Goal: Transaction & Acquisition: Purchase product/service

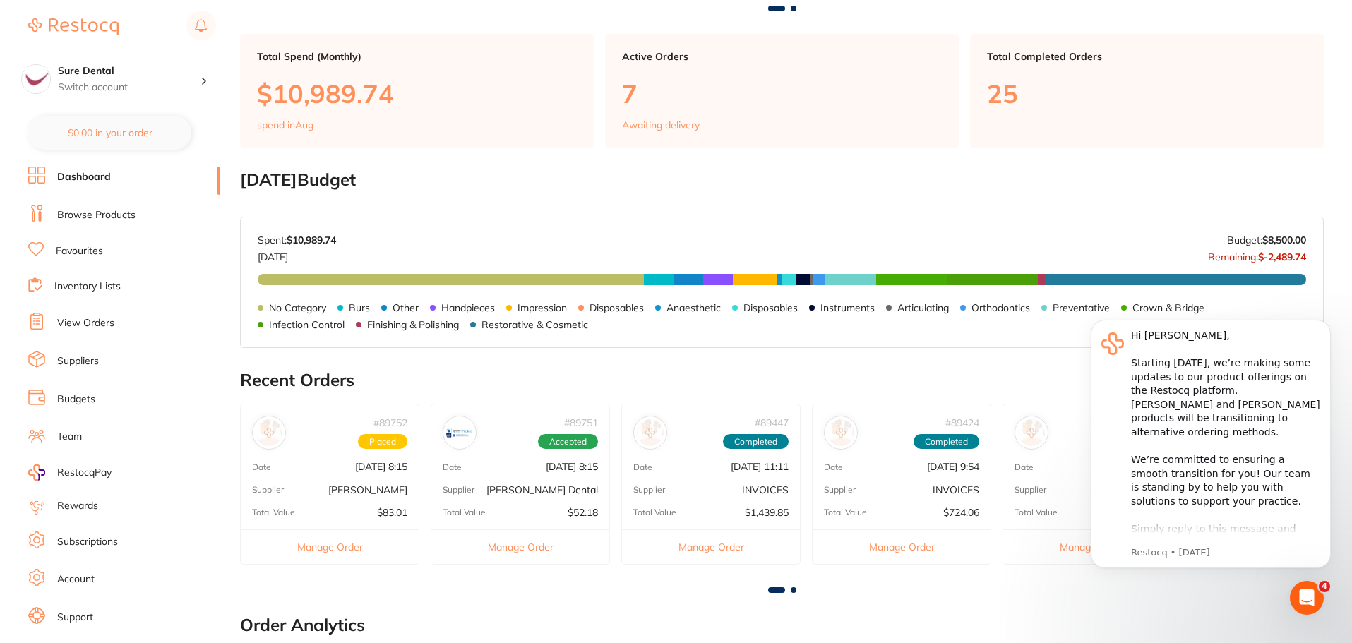
click at [376, 491] on p "[PERSON_NAME]" at bounding box center [367, 489] width 79 height 11
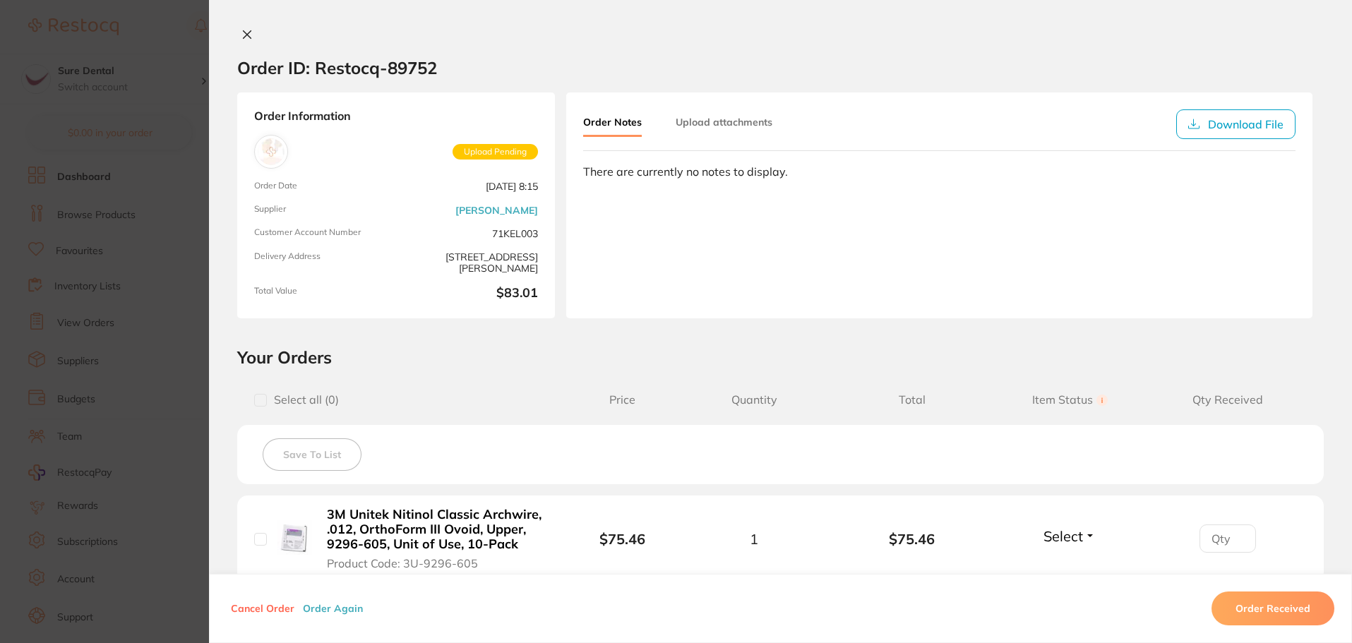
click at [248, 37] on icon at bounding box center [246, 34] width 11 height 11
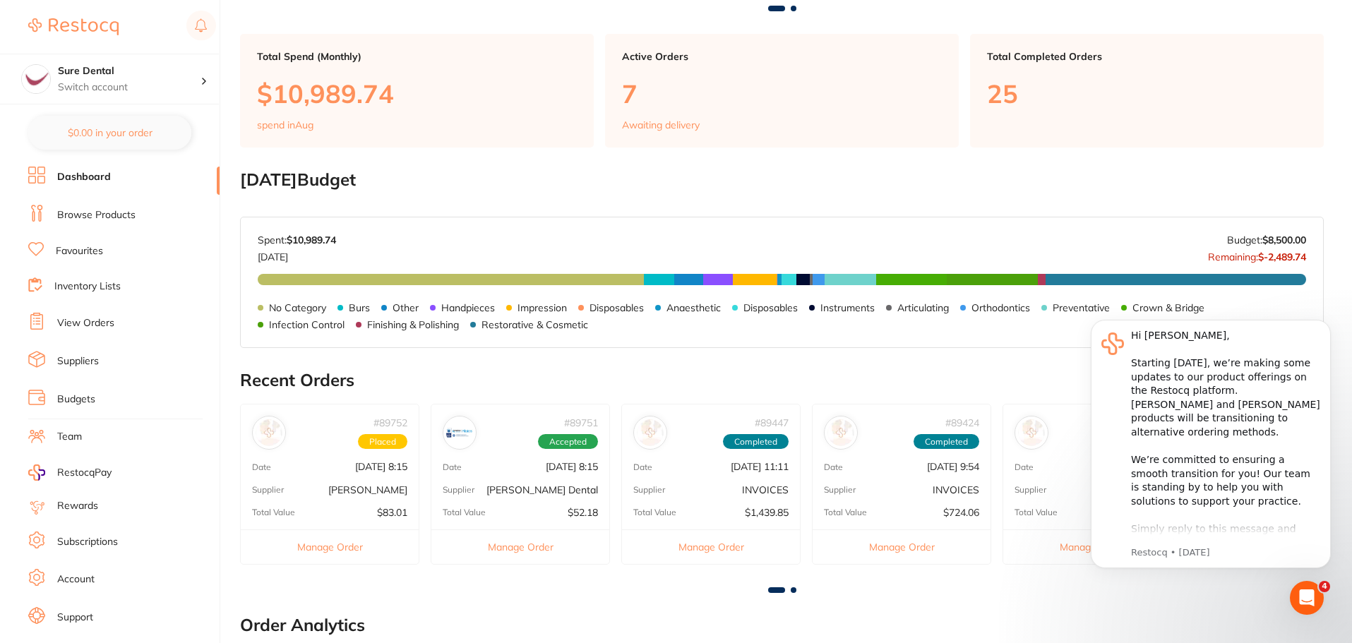
click at [754, 492] on p "INVOICES" at bounding box center [765, 489] width 47 height 11
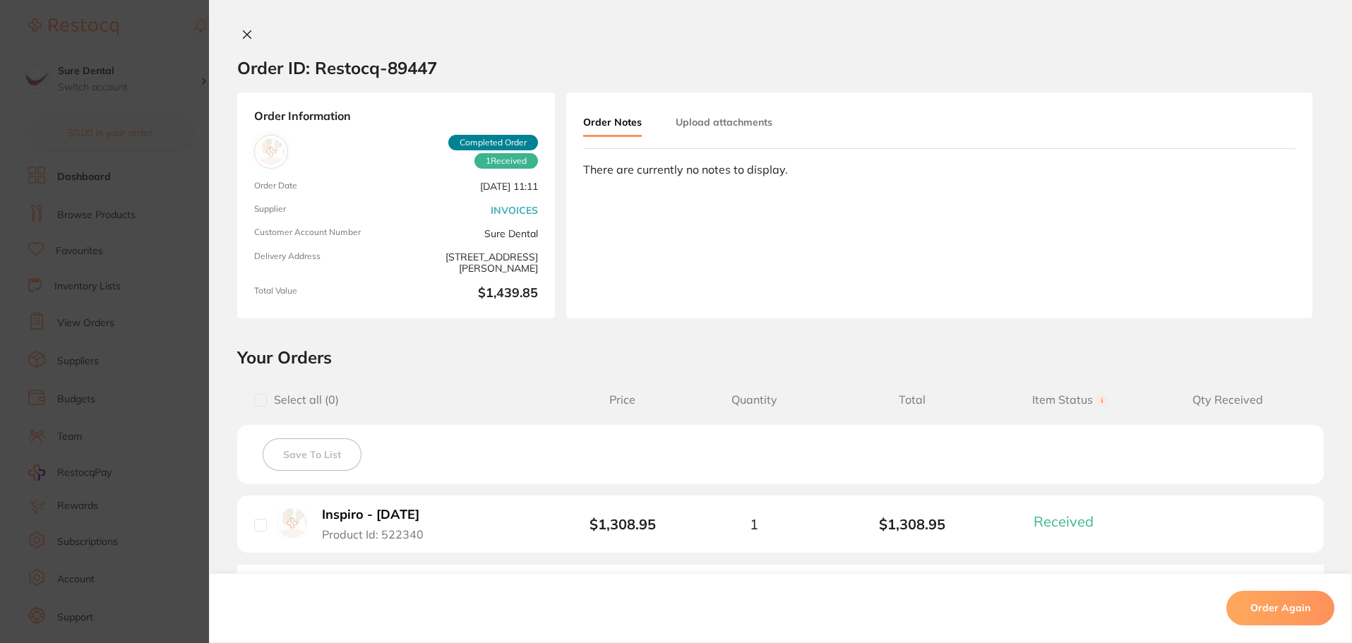
click at [245, 35] on icon at bounding box center [248, 35] width 8 height 8
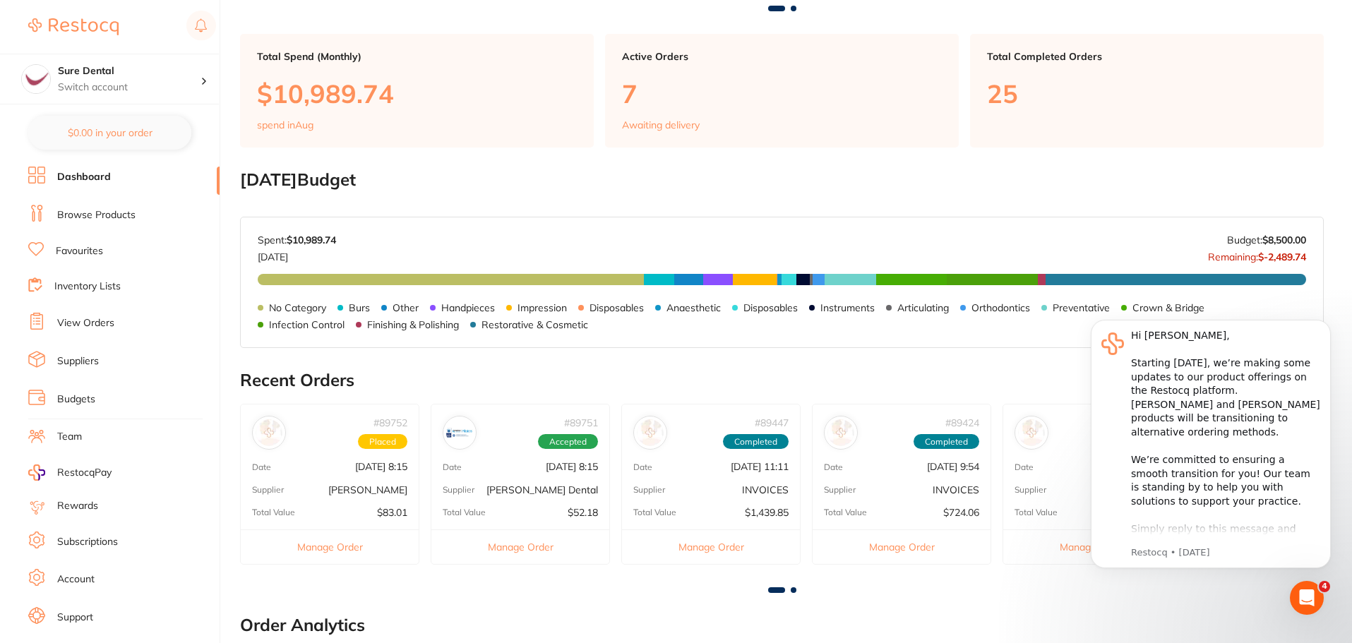
click at [572, 498] on div "# 89751 Accepted Date [DATE] 8:15 Supplier [PERSON_NAME] Dental Total Value $52…" at bounding box center [520, 484] width 179 height 160
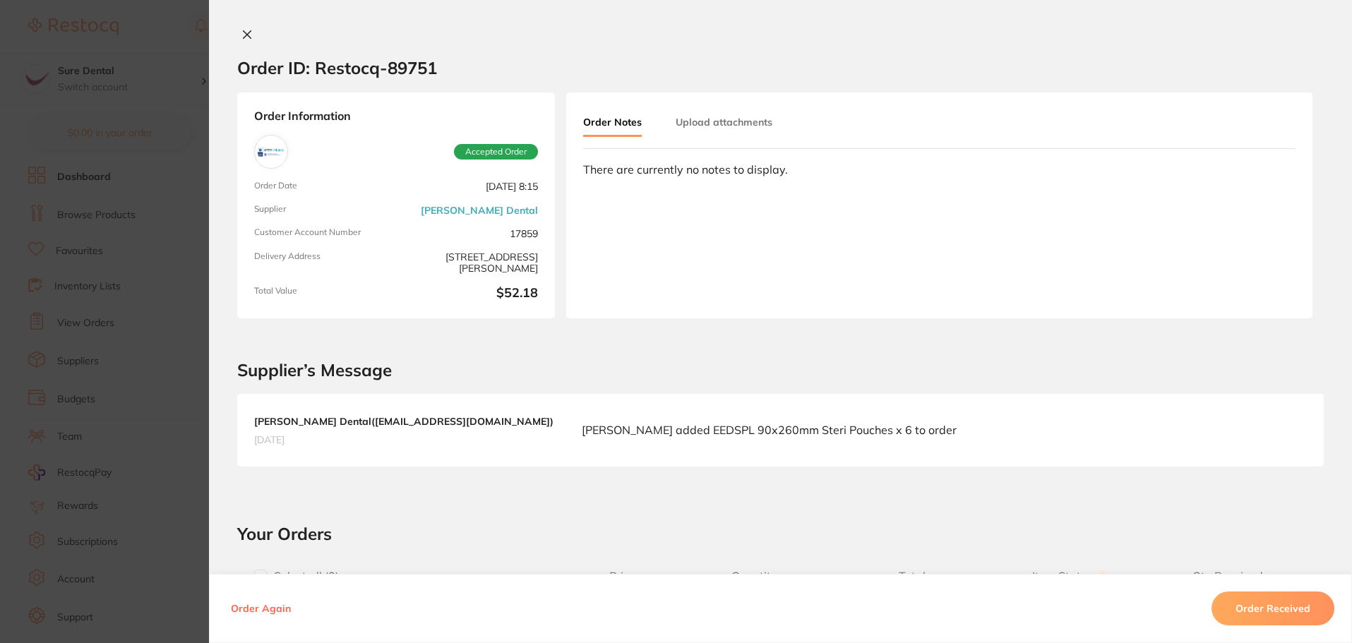
click at [1252, 607] on button "Order Received" at bounding box center [1272, 609] width 123 height 34
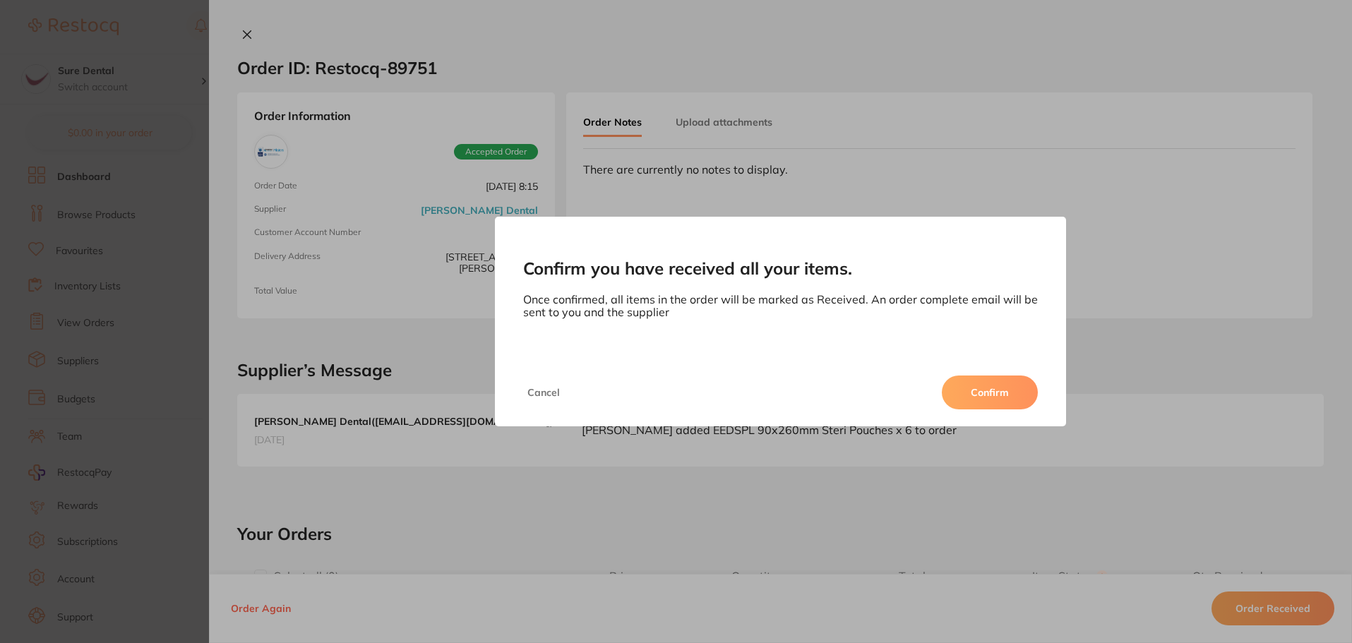
click at [1015, 388] on button "Confirm" at bounding box center [990, 393] width 96 height 34
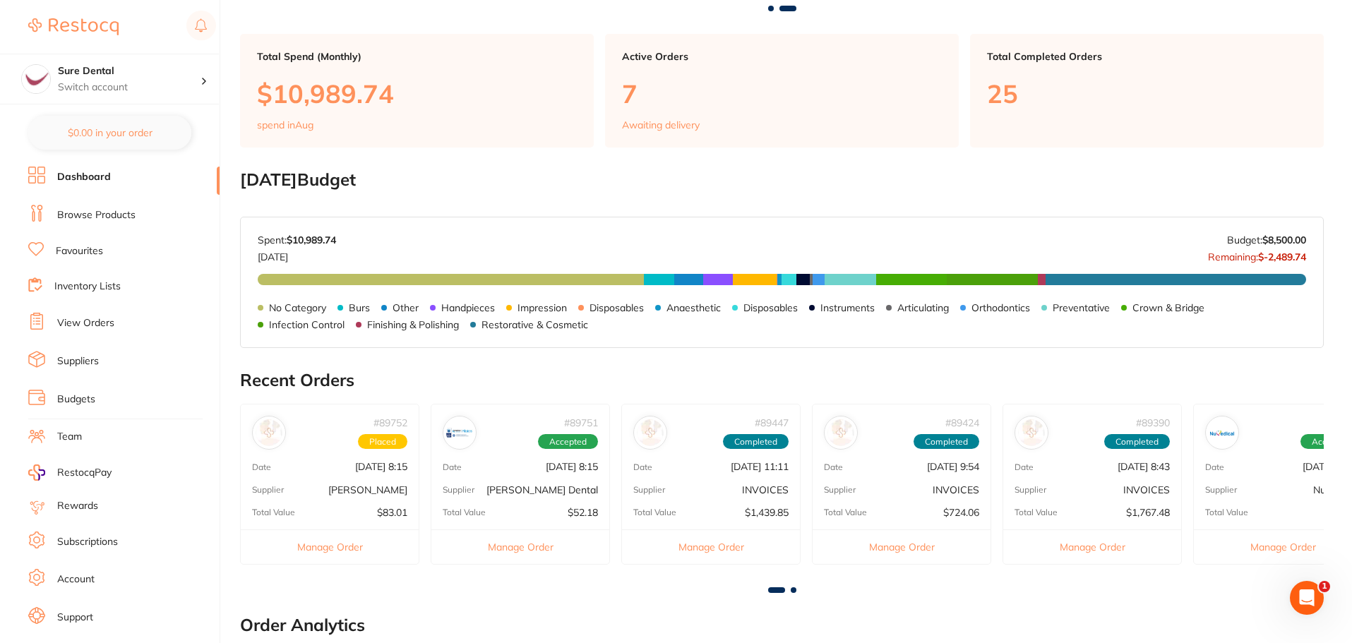
click at [571, 480] on div "# 89751 Accepted Date [DATE] 8:15 Supplier [PERSON_NAME] Dental Total Value $52…" at bounding box center [520, 484] width 179 height 160
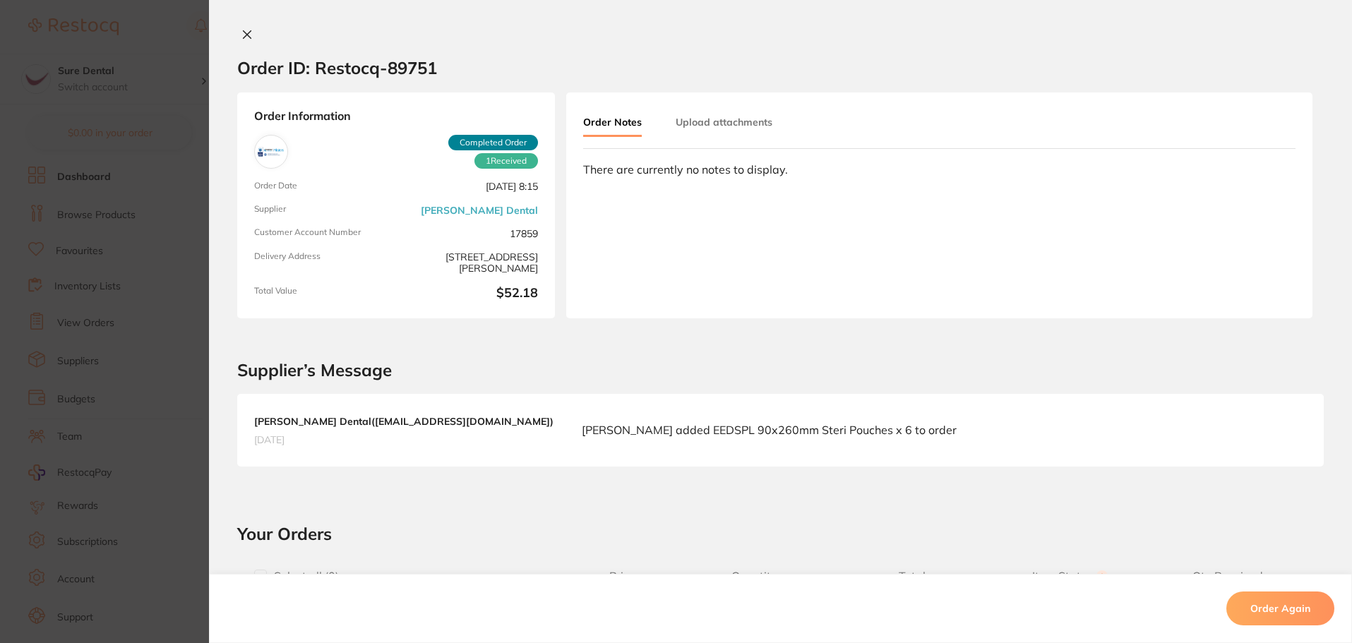
click at [241, 38] on icon at bounding box center [246, 34] width 11 height 11
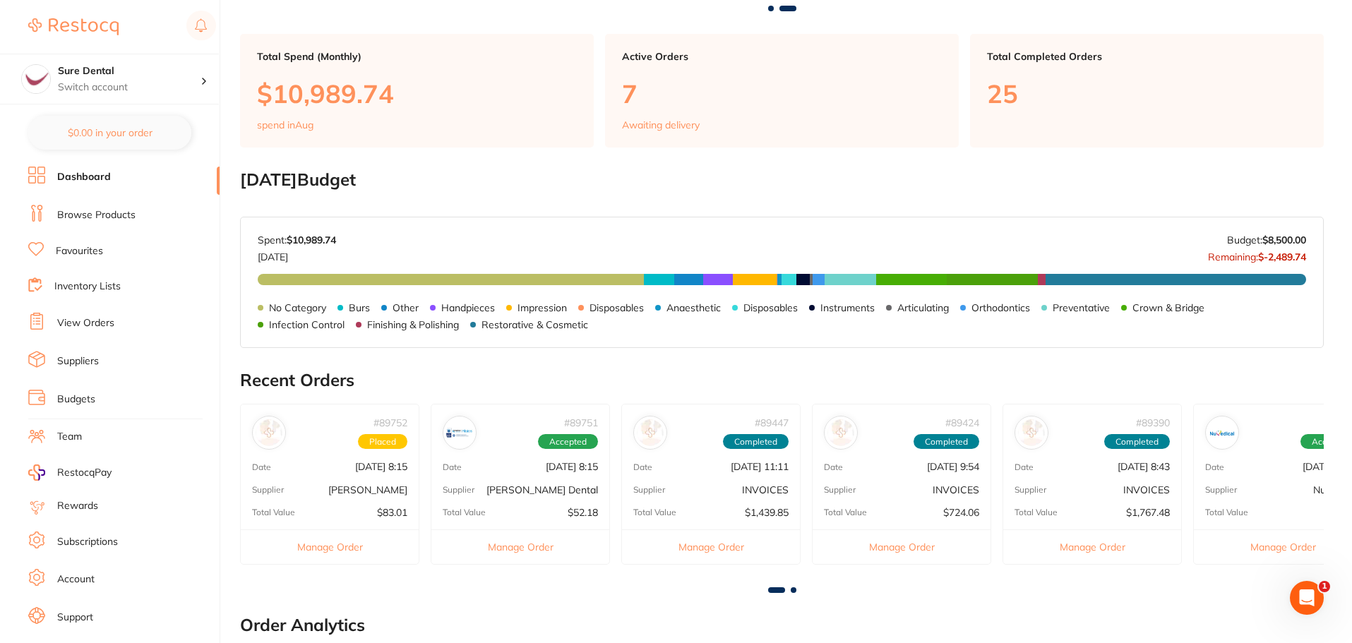
click at [793, 587] on span at bounding box center [794, 590] width 6 height 6
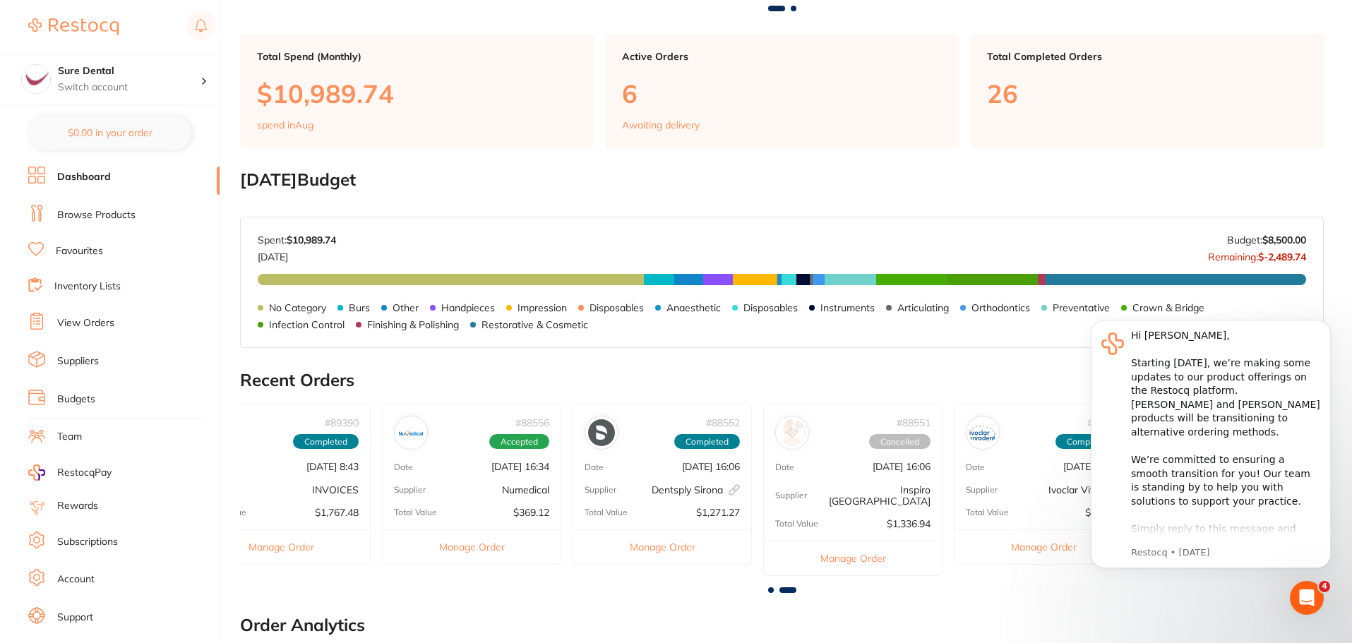
click at [519, 462] on p "[DATE] 16:34" at bounding box center [520, 466] width 58 height 11
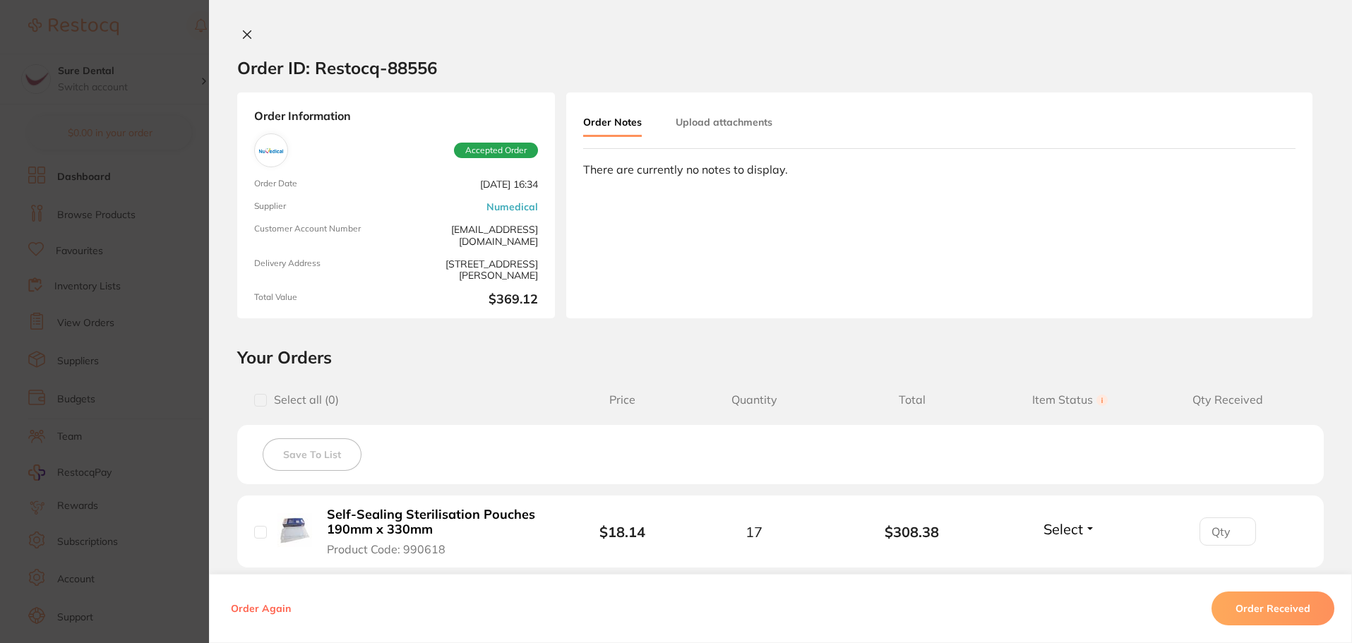
click at [1262, 608] on button "Order Received" at bounding box center [1272, 609] width 123 height 34
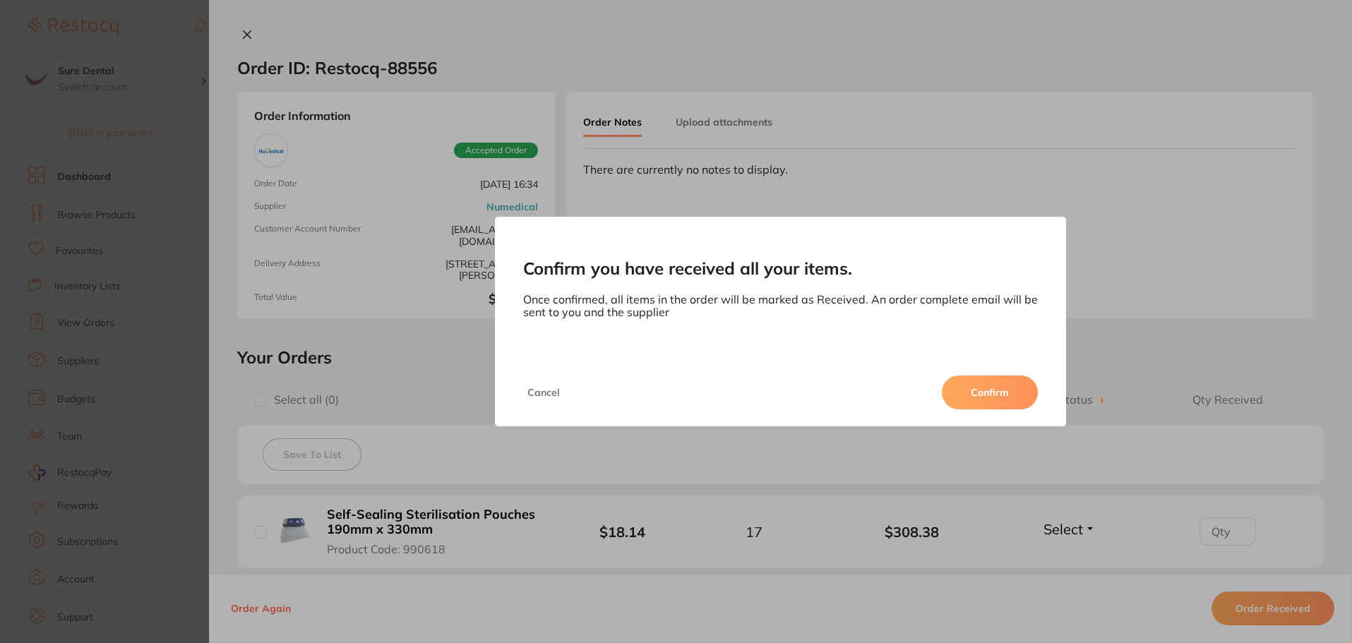
click at [988, 392] on button "Confirm" at bounding box center [990, 393] width 96 height 34
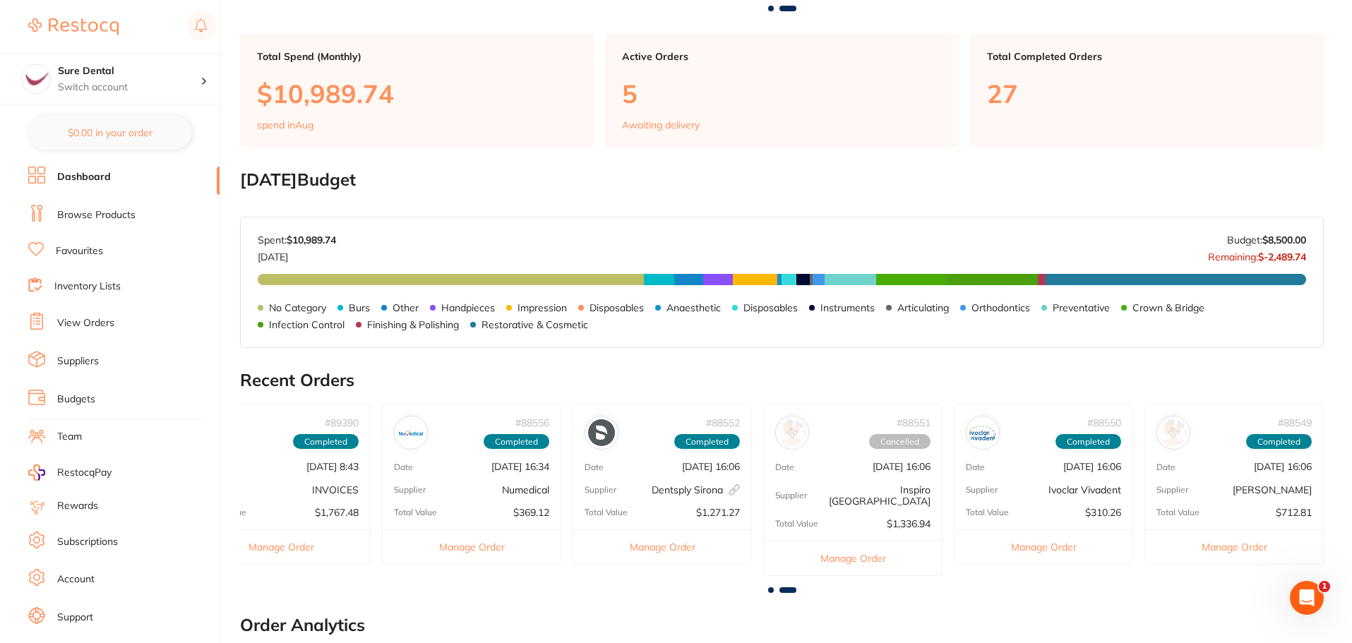
click at [795, 587] on span at bounding box center [787, 590] width 17 height 6
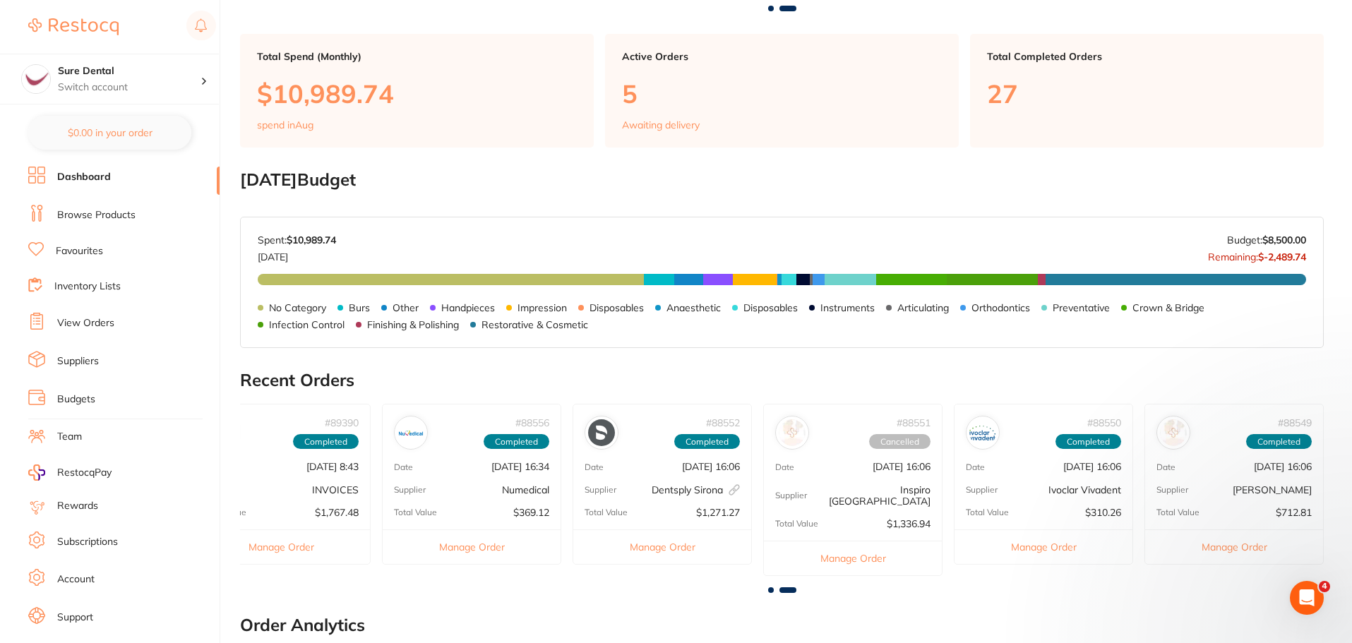
click at [769, 587] on span at bounding box center [771, 590] width 6 height 6
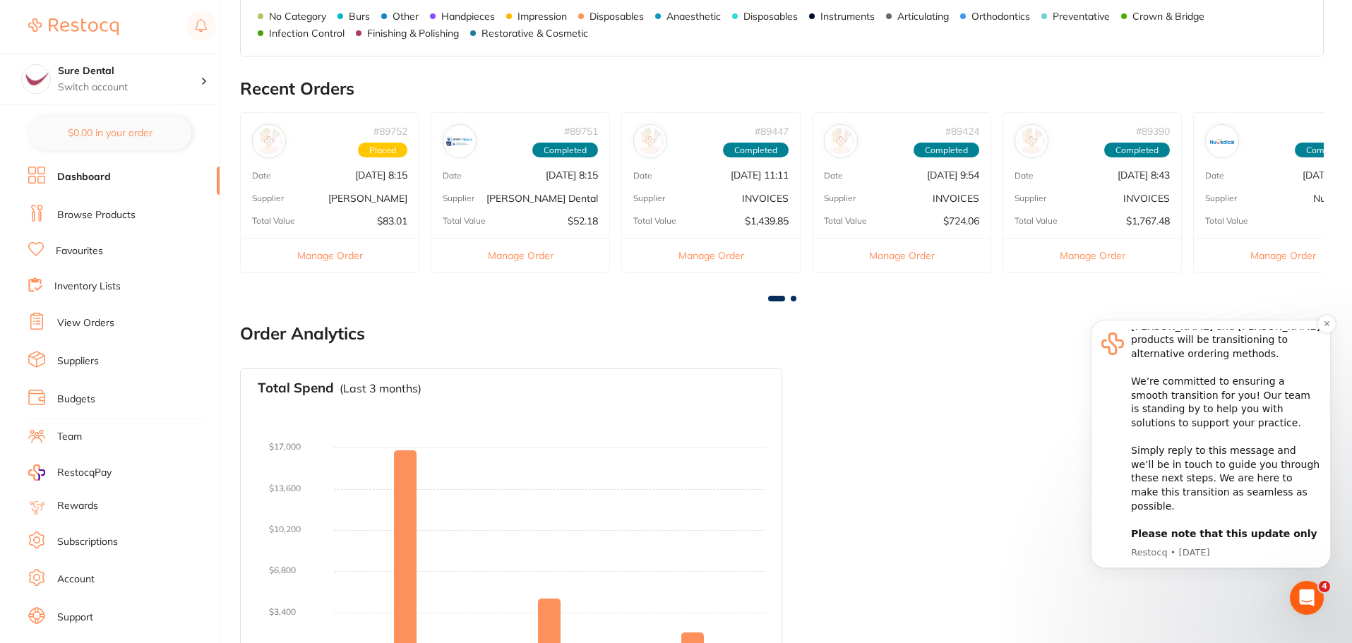
scroll to position [690, 0]
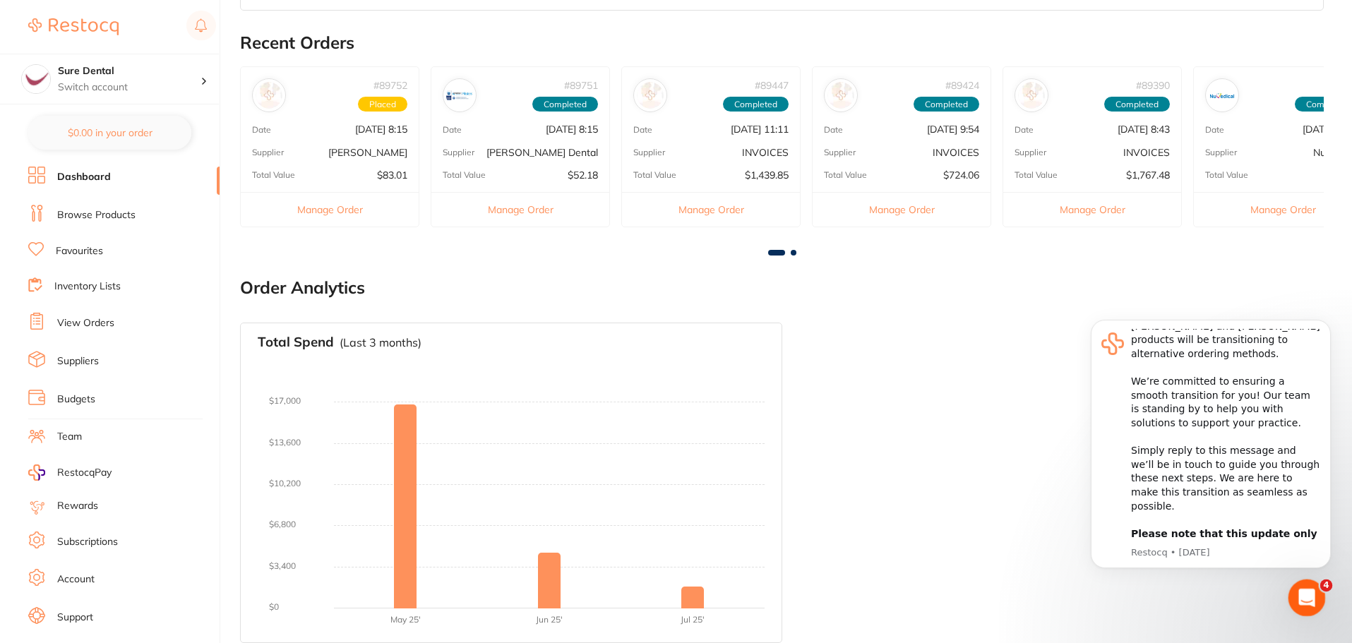
click at [1295, 589] on div "Open Intercom Messenger" at bounding box center [1304, 595] width 47 height 47
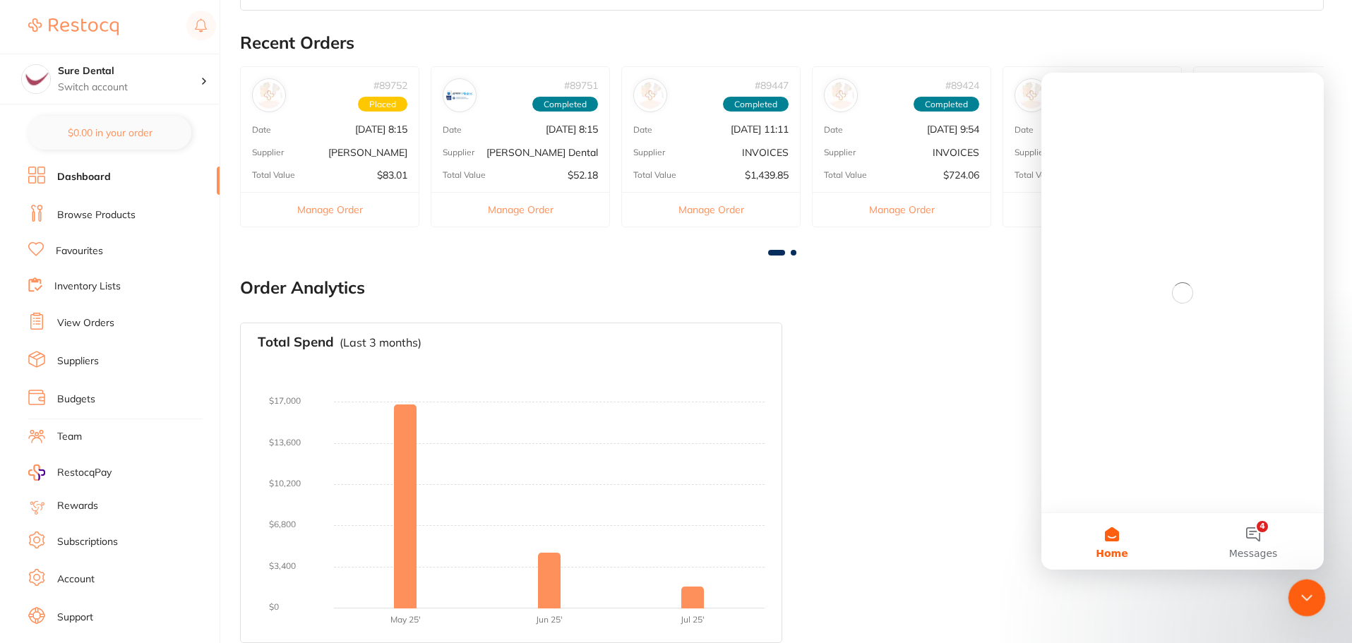
scroll to position [0, 0]
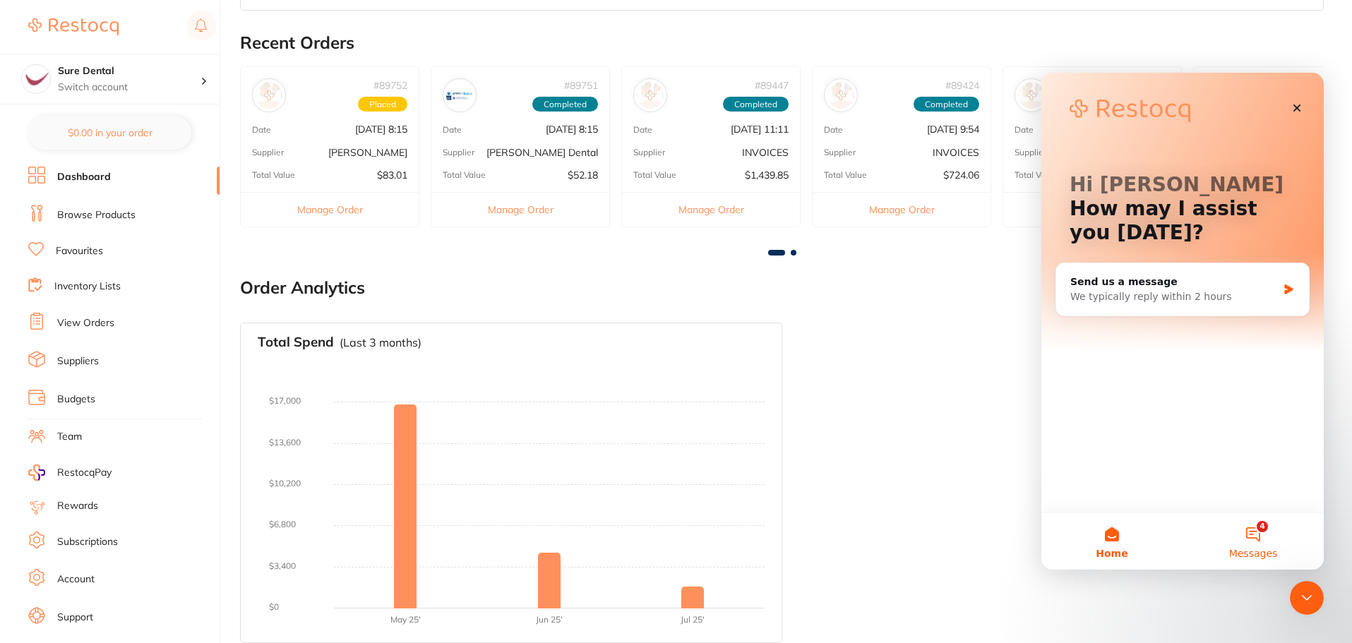
click at [1261, 535] on button "4 Messages" at bounding box center [1252, 541] width 141 height 56
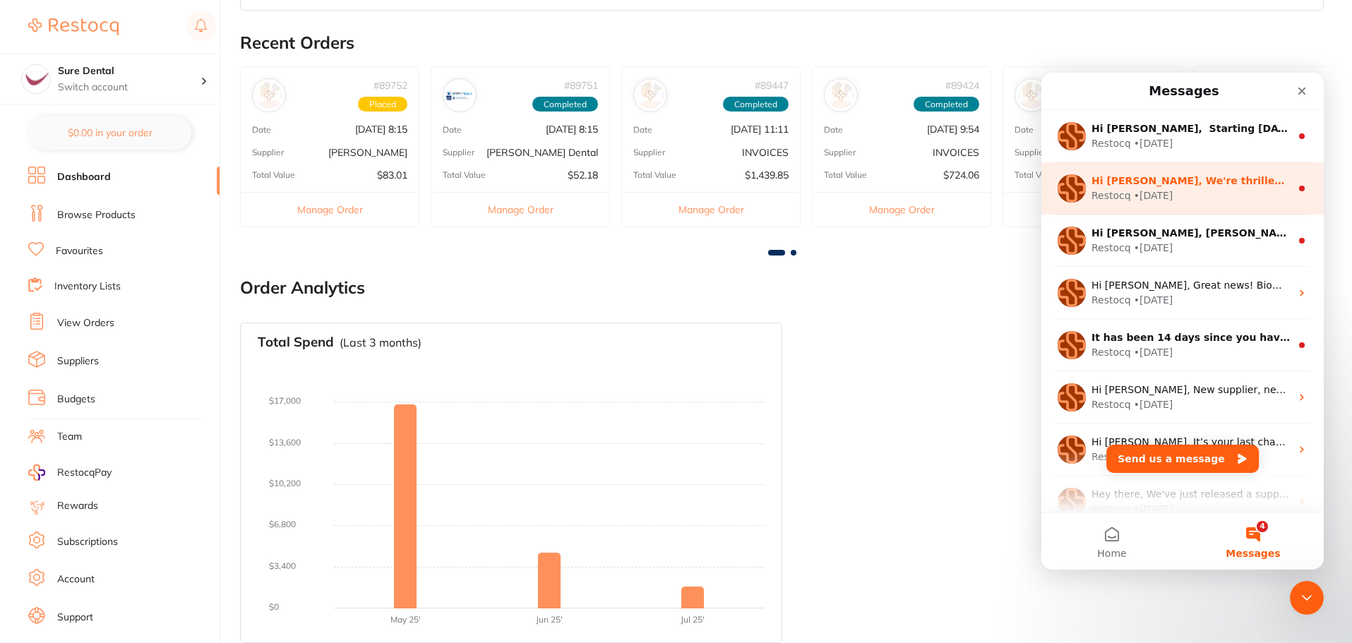
click at [1202, 199] on div "Restocq • [DATE]" at bounding box center [1190, 195] width 199 height 15
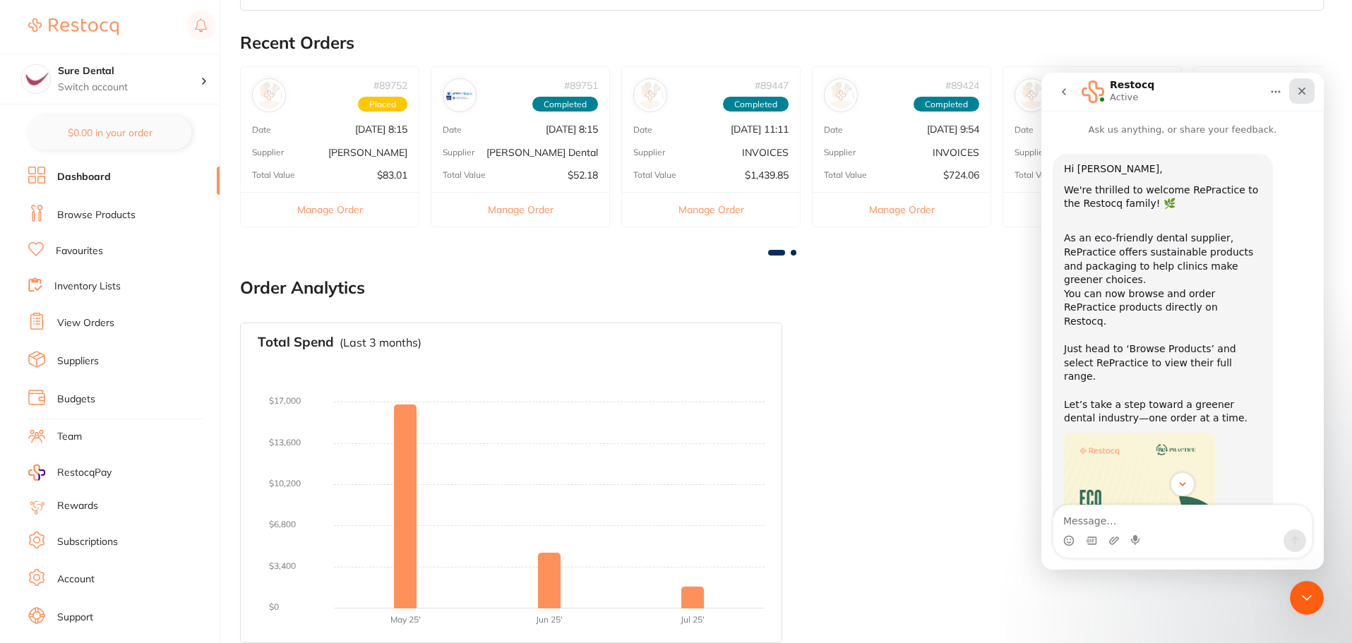
click at [1307, 95] on icon "Close" at bounding box center [1301, 90] width 11 height 11
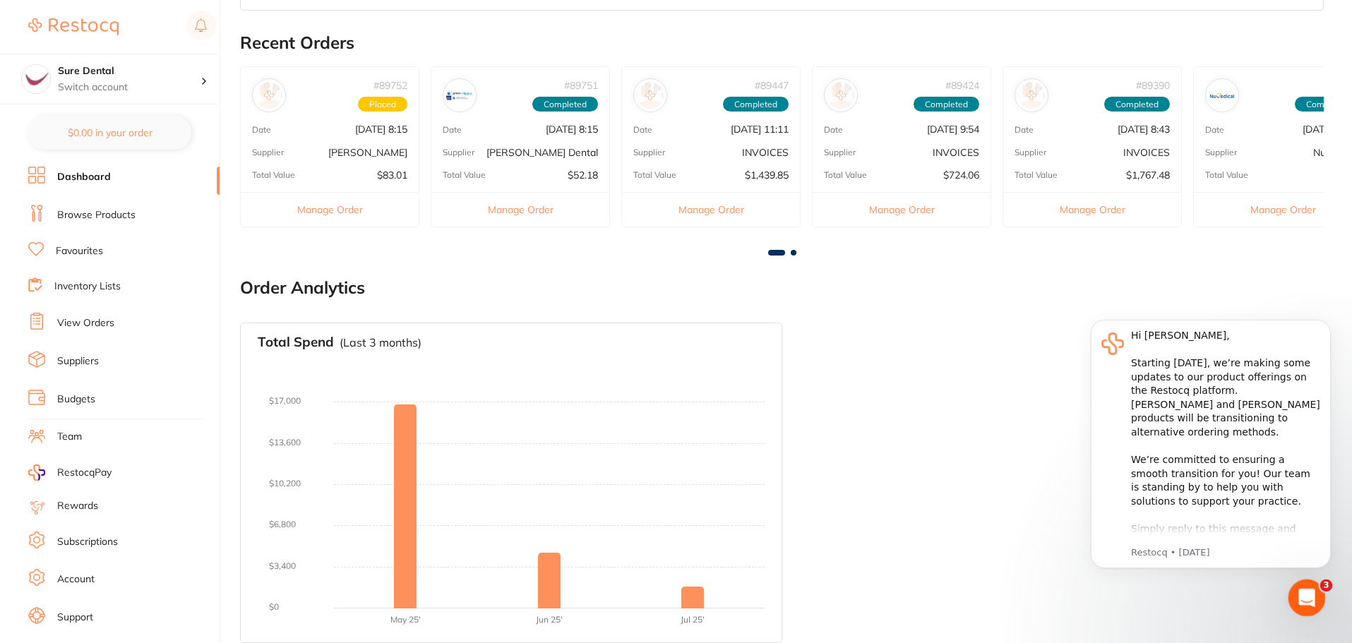
click at [1306, 592] on icon "Open Intercom Messenger" at bounding box center [1304, 595] width 23 height 23
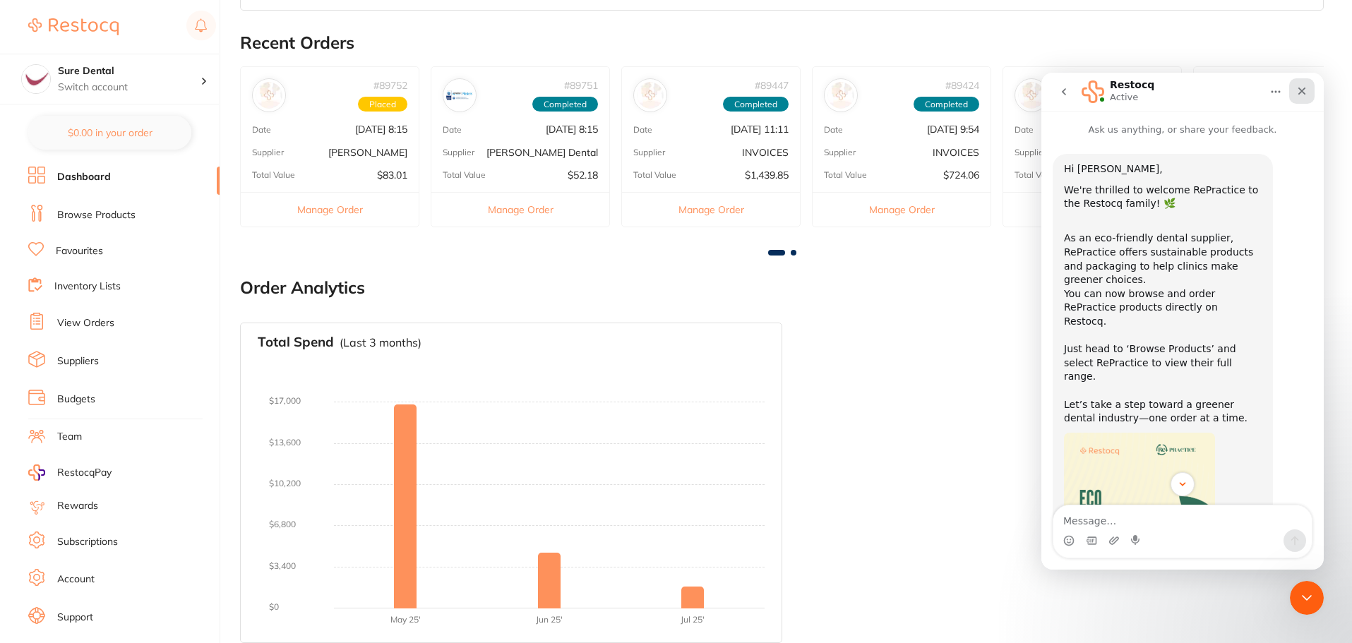
click at [1296, 86] on icon "Close" at bounding box center [1301, 90] width 11 height 11
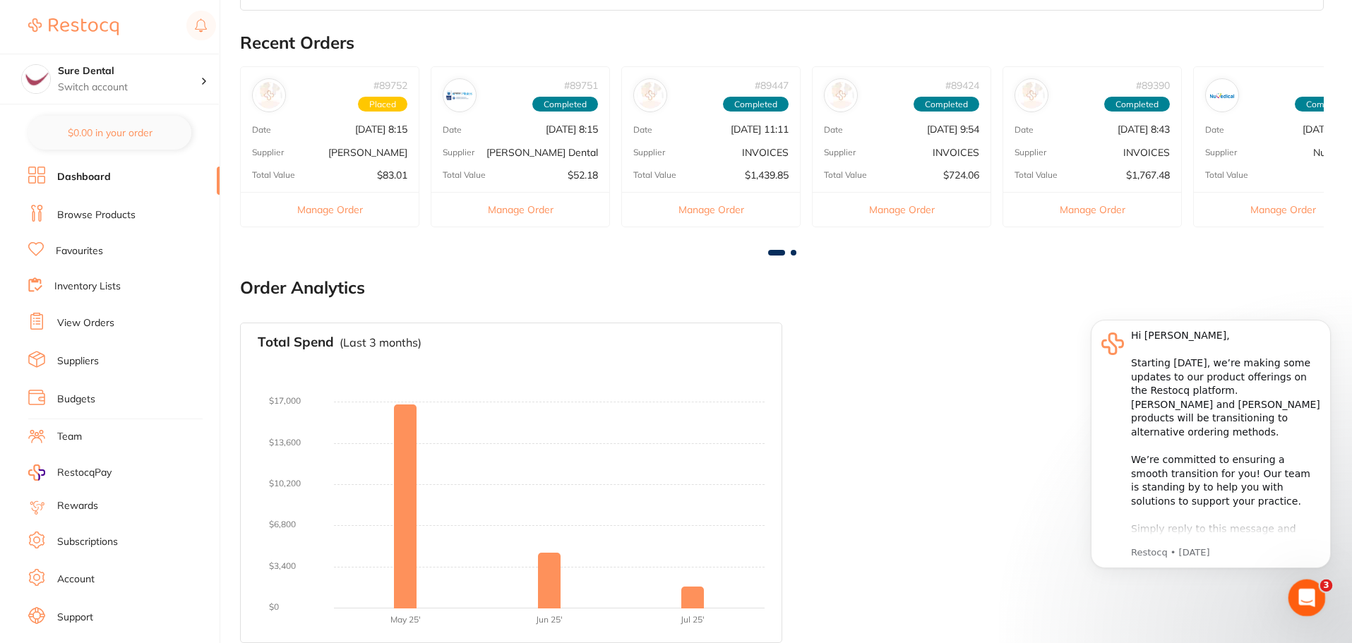
click at [1297, 588] on icon "Open Intercom Messenger" at bounding box center [1304, 595] width 23 height 23
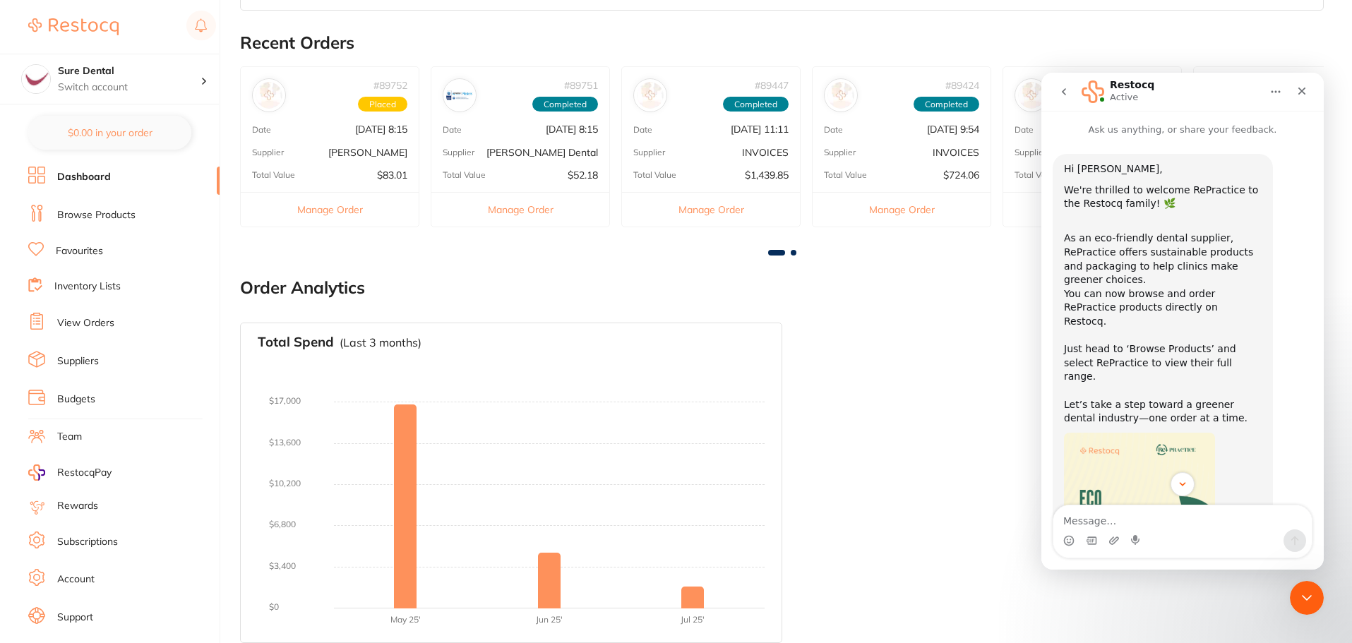
click at [1072, 94] on button "go back" at bounding box center [1063, 91] width 27 height 27
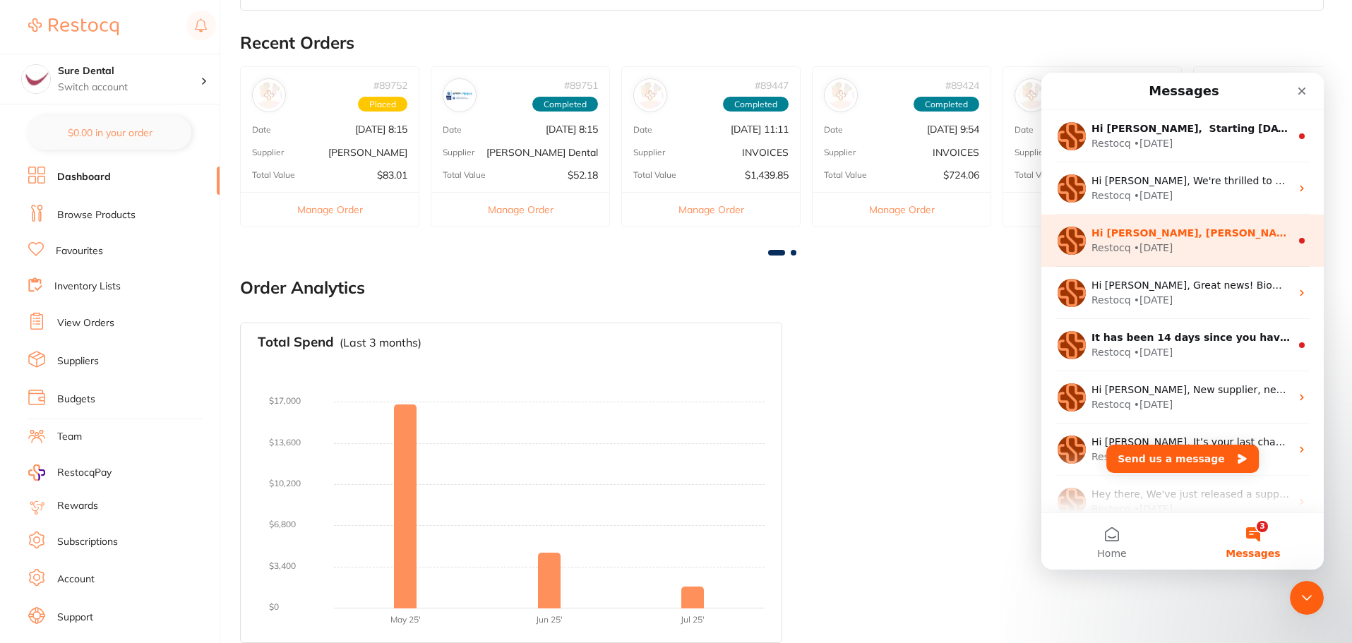
click at [1153, 265] on div "Hi [PERSON_NAME], [PERSON_NAME] biggest deal yet on [PERSON_NAME] Anteriors is …" at bounding box center [1182, 241] width 282 height 52
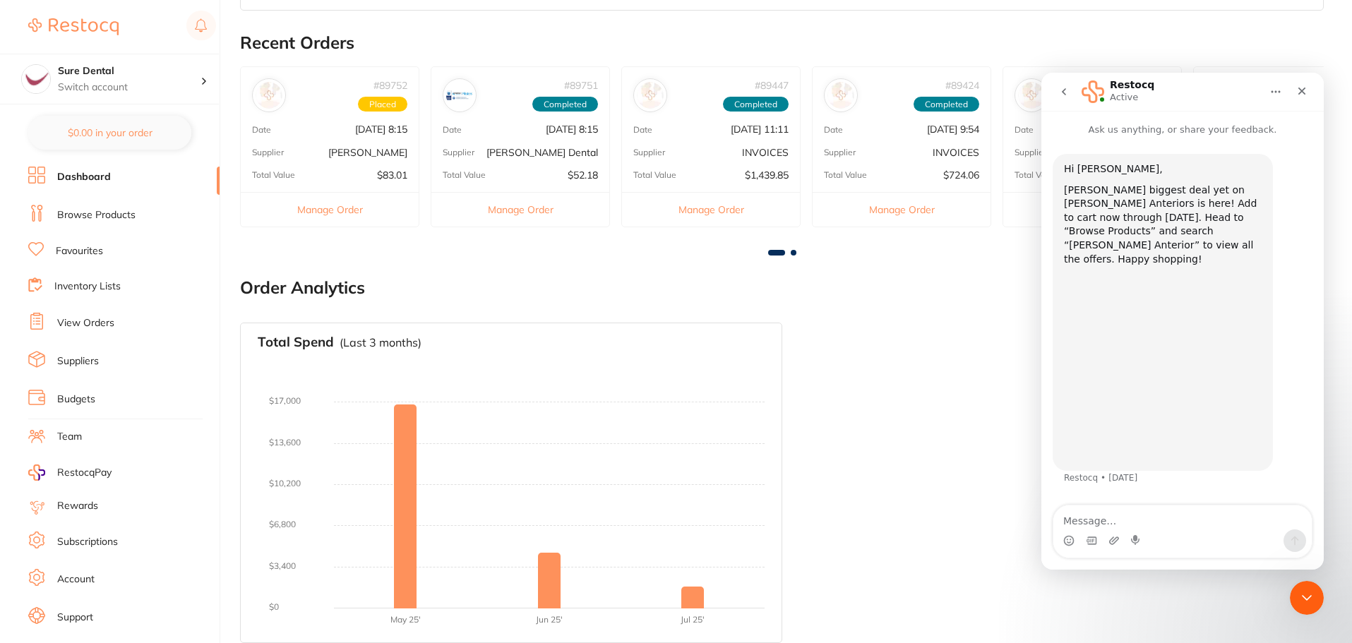
click at [1064, 92] on icon "go back" at bounding box center [1064, 91] width 4 height 7
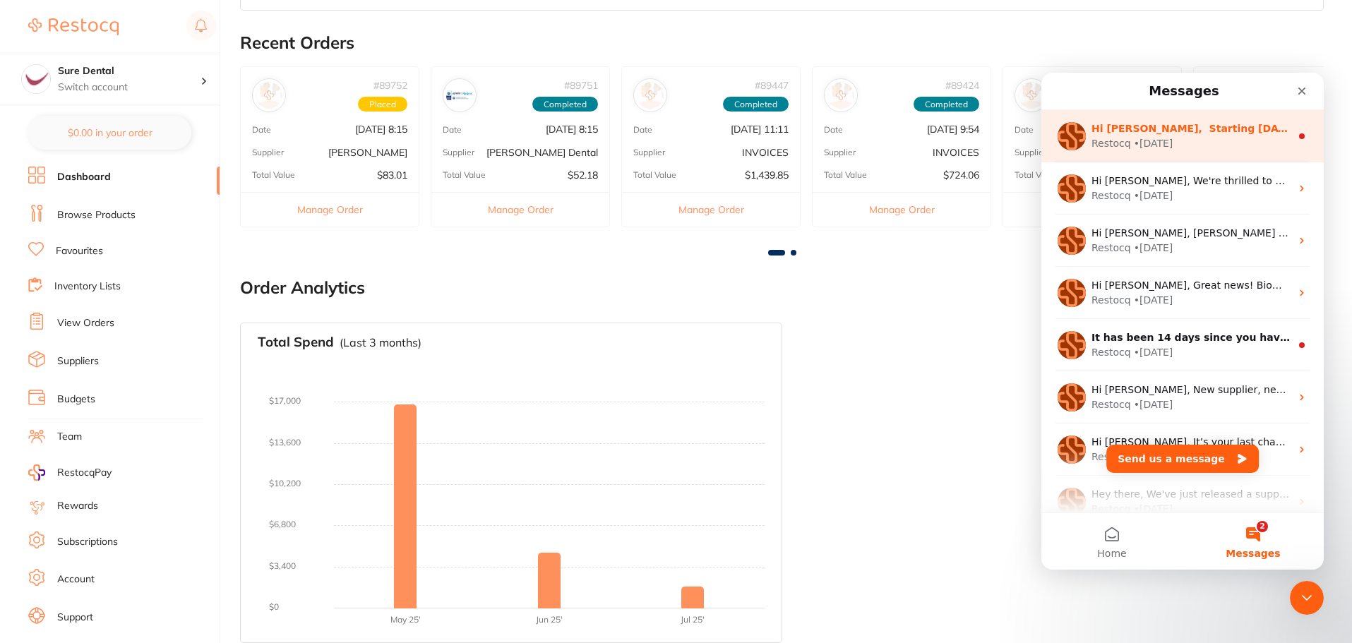
click at [1117, 138] on div "Restocq" at bounding box center [1111, 143] width 40 height 15
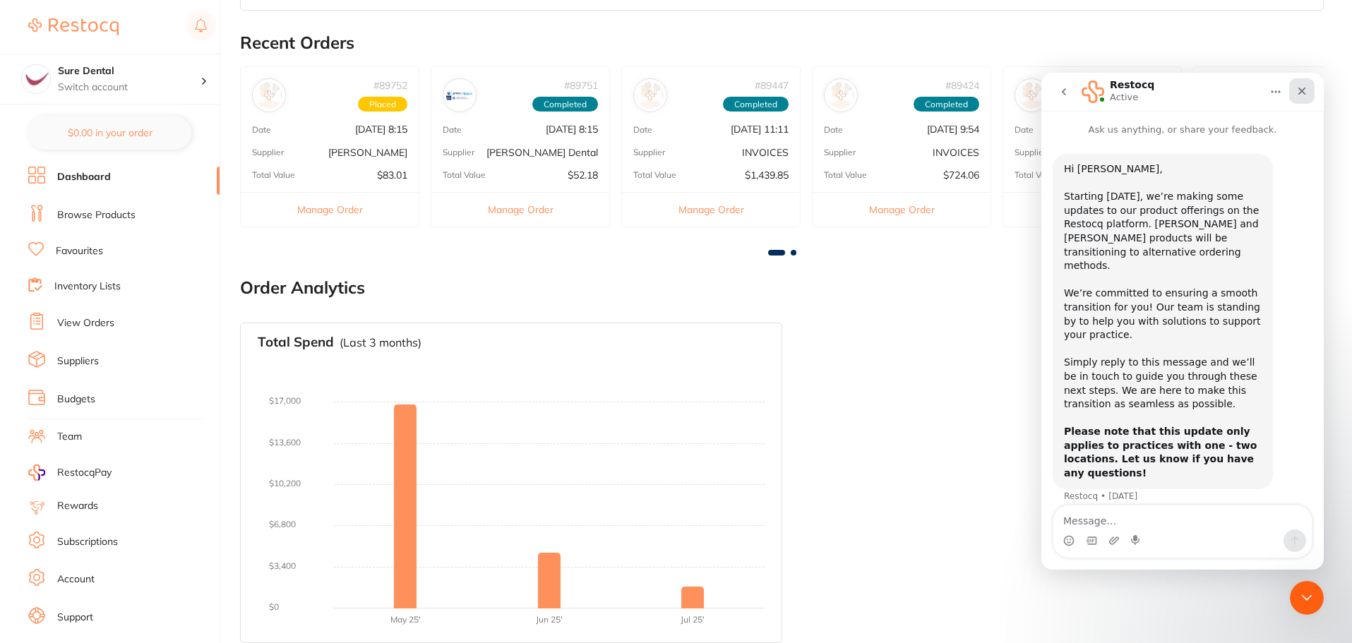
click at [1307, 88] on icon "Close" at bounding box center [1301, 90] width 11 height 11
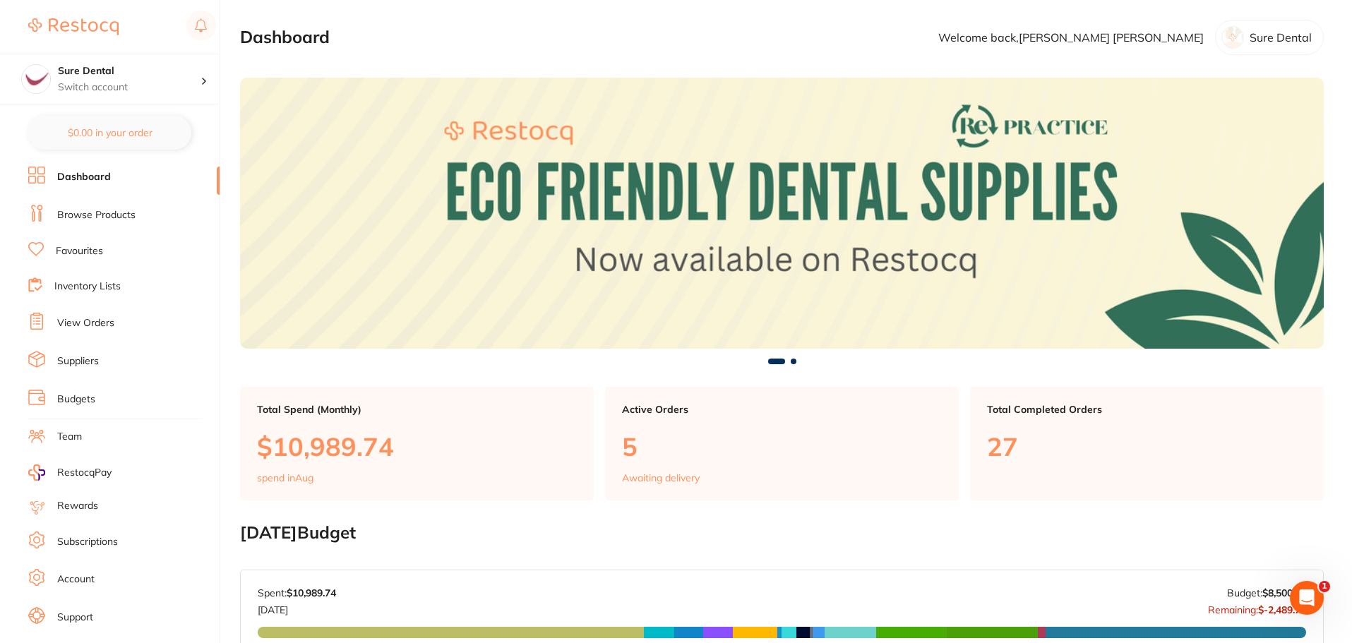
click at [97, 292] on link "Inventory Lists" at bounding box center [87, 287] width 66 height 14
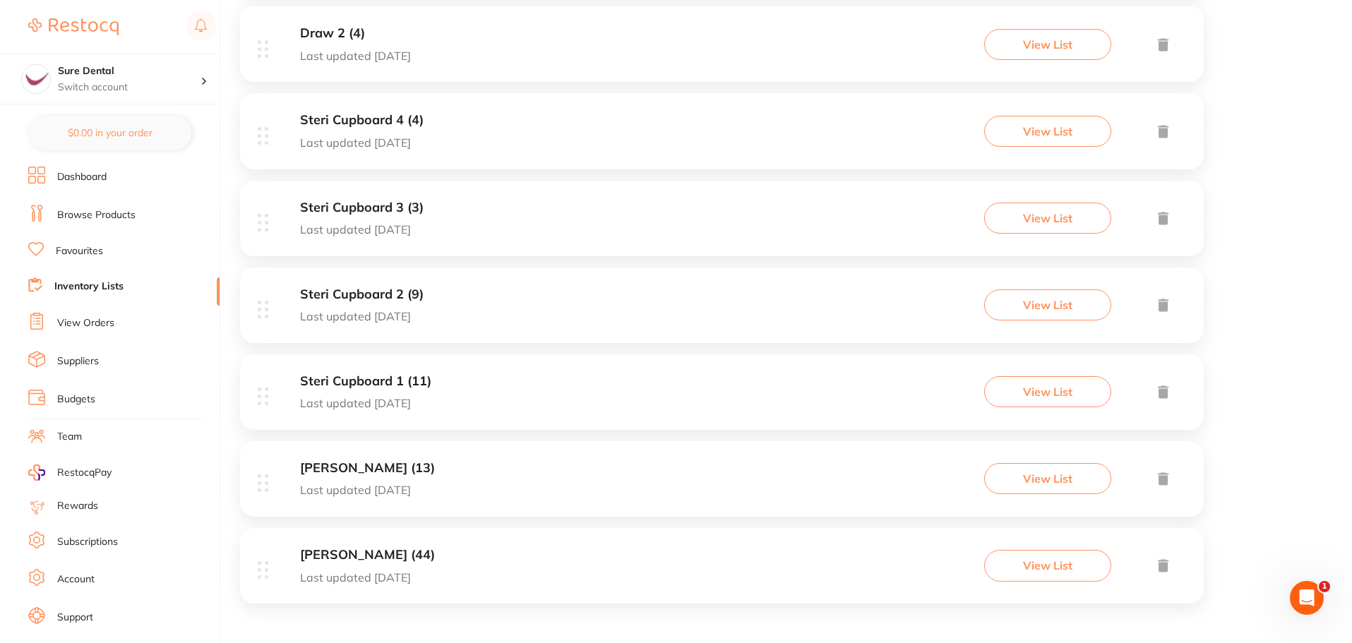
click at [407, 563] on div "[PERSON_NAME] (44) Last updated [DATE]" at bounding box center [367, 566] width 135 height 36
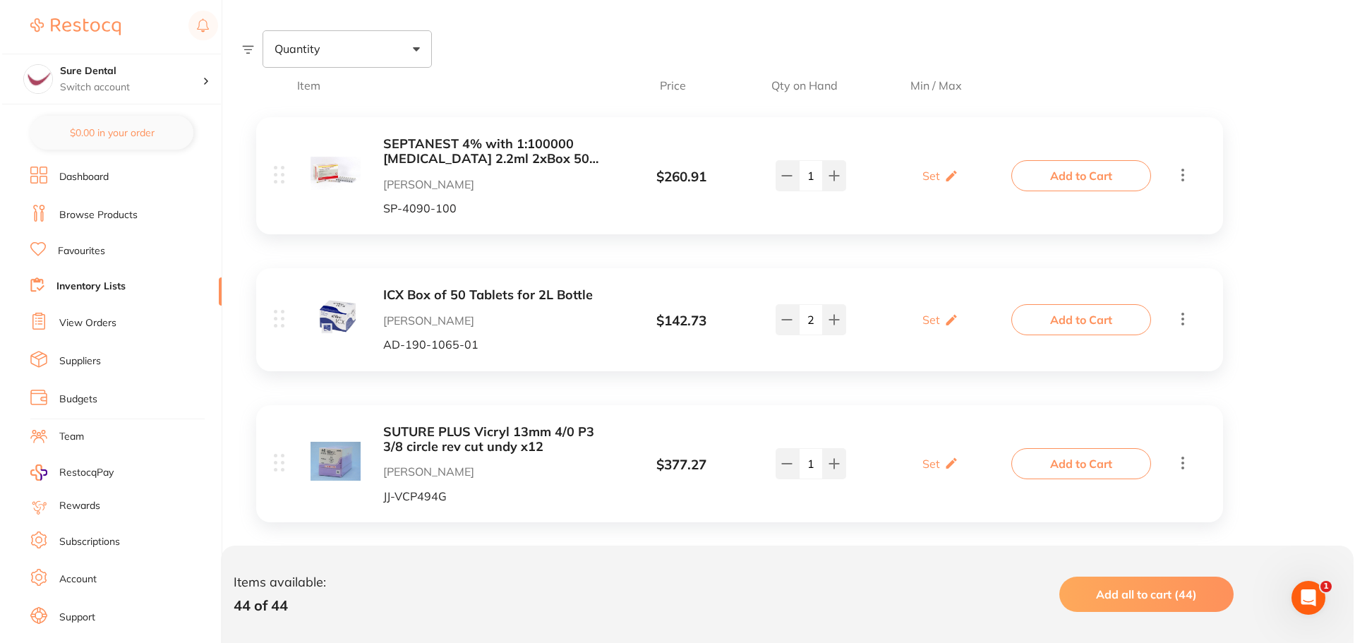
scroll to position [212, 0]
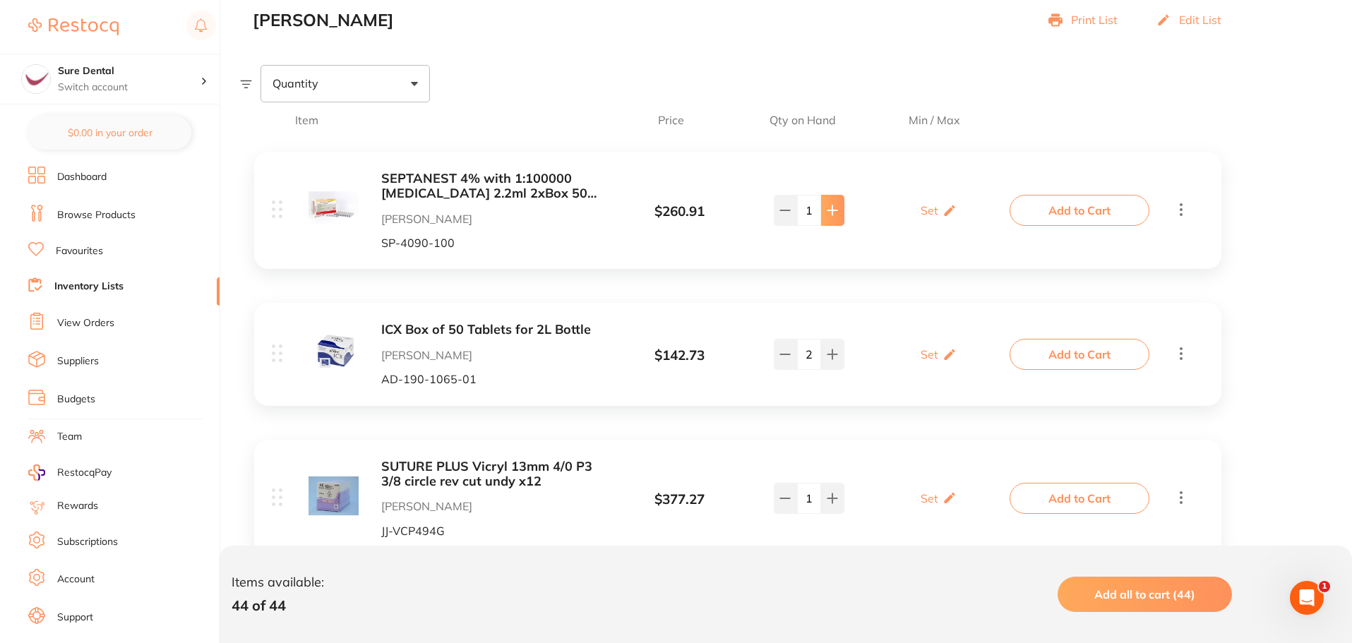
click at [836, 209] on icon at bounding box center [832, 210] width 11 height 11
type input "2"
click at [1063, 206] on button "Add to Cart" at bounding box center [1079, 210] width 140 height 31
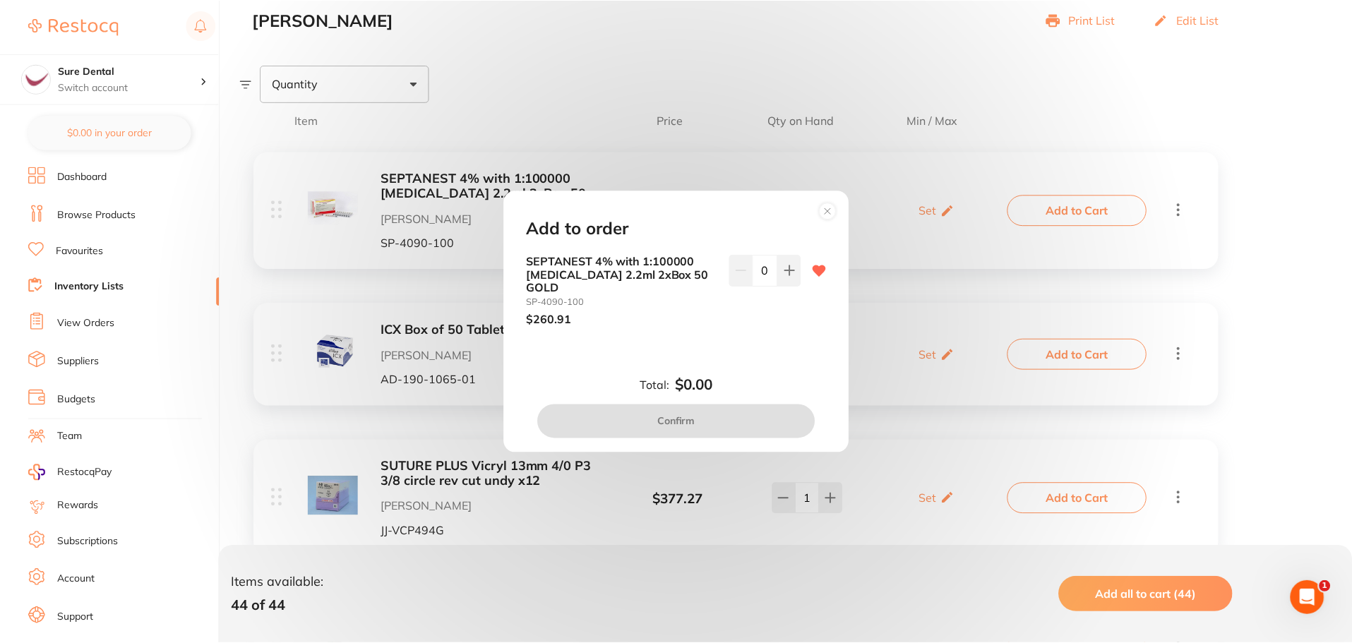
scroll to position [0, 0]
click at [786, 271] on icon at bounding box center [791, 270] width 11 height 11
type input "2"
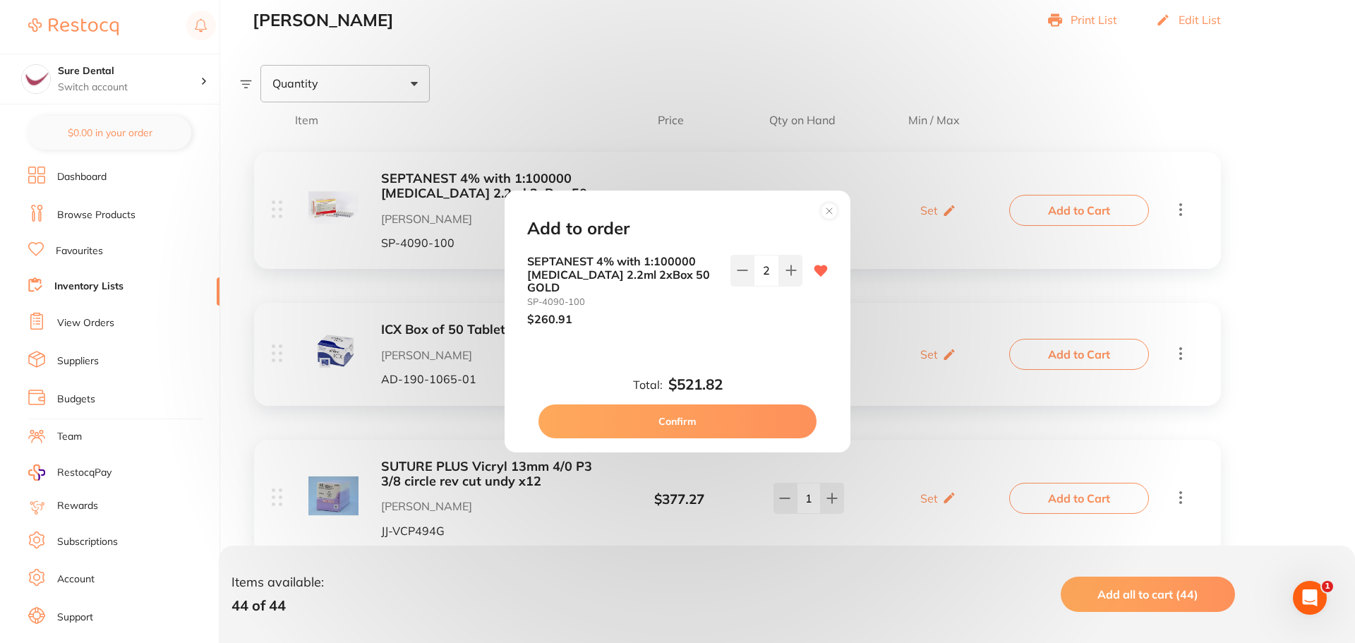
click at [729, 409] on button "Confirm" at bounding box center [678, 421] width 278 height 34
checkbox input "false"
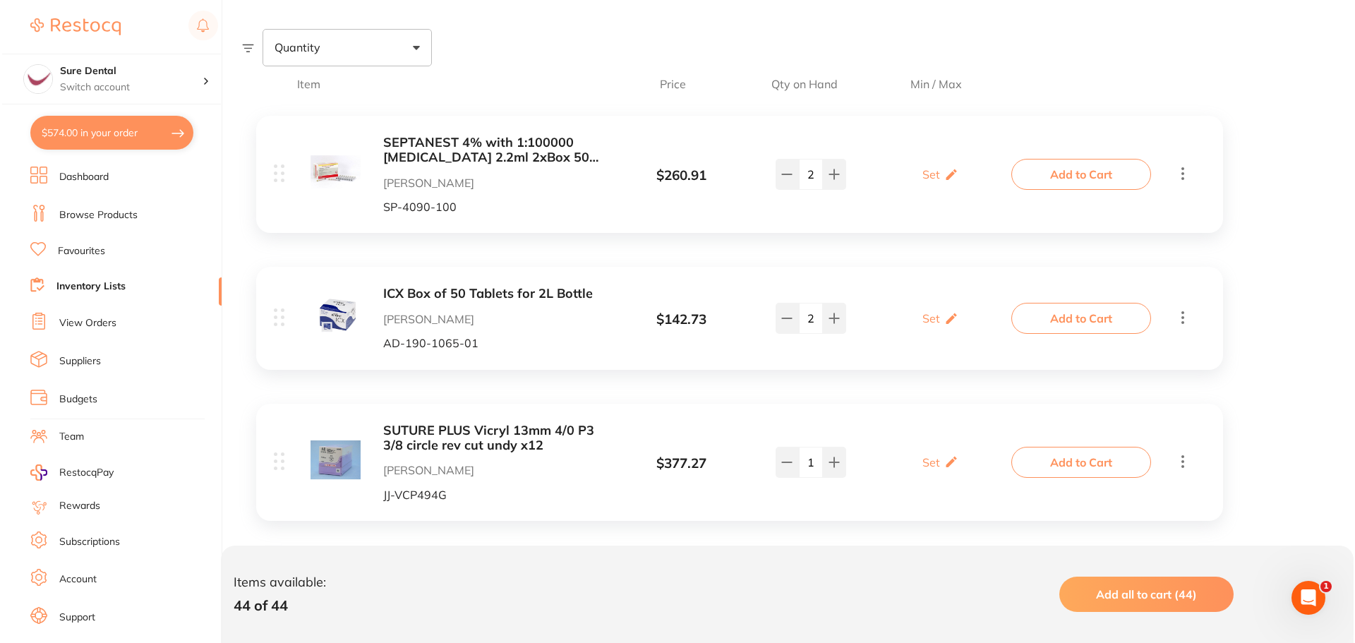
scroll to position [282, 0]
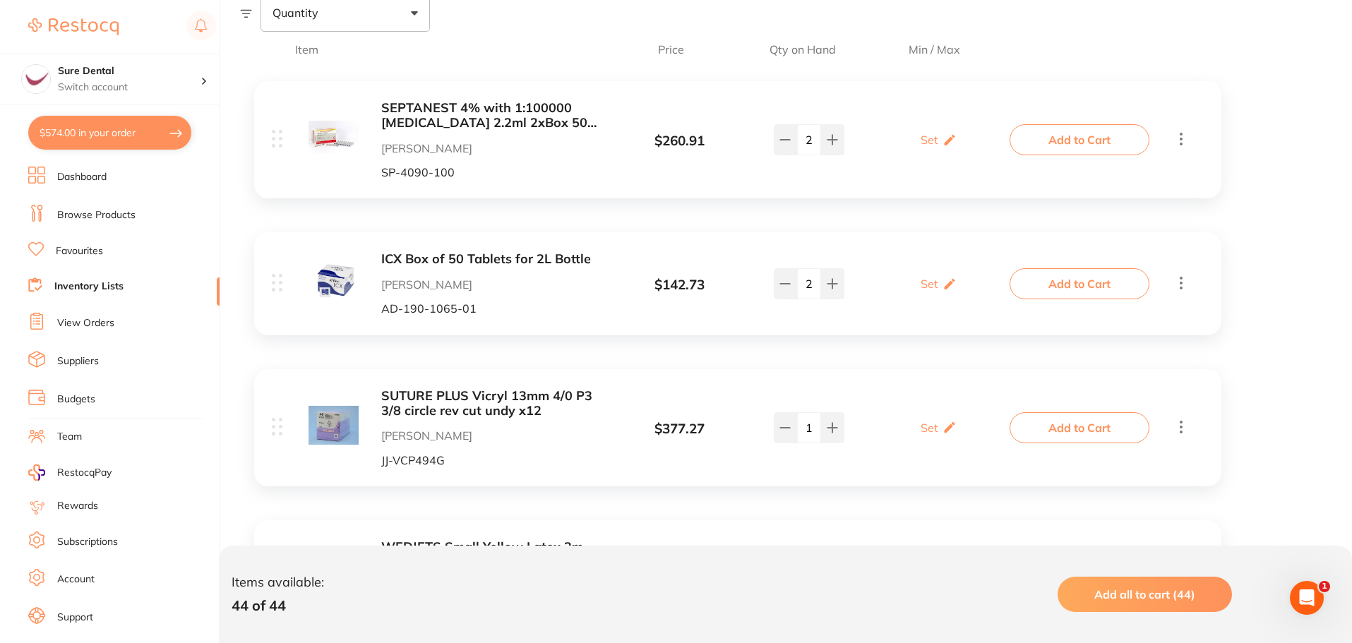
click at [1088, 280] on button "Add to Cart" at bounding box center [1079, 283] width 140 height 31
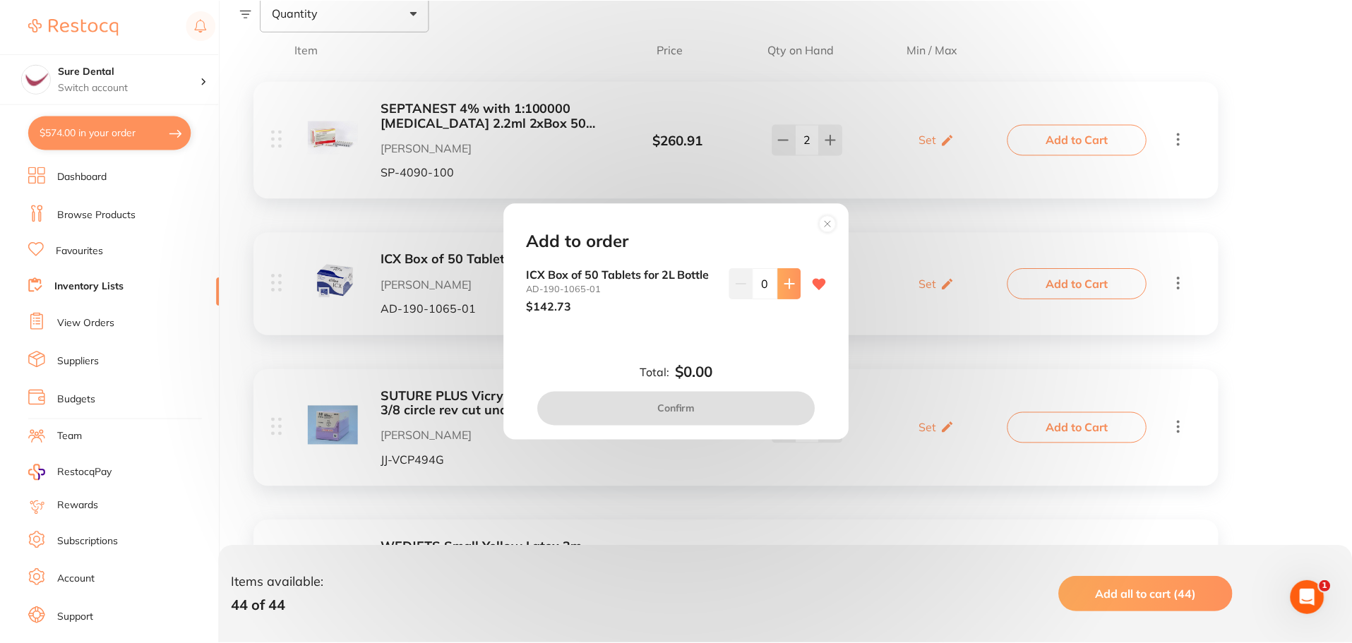
scroll to position [0, 0]
click at [786, 284] on icon at bounding box center [791, 283] width 11 height 11
type input "2"
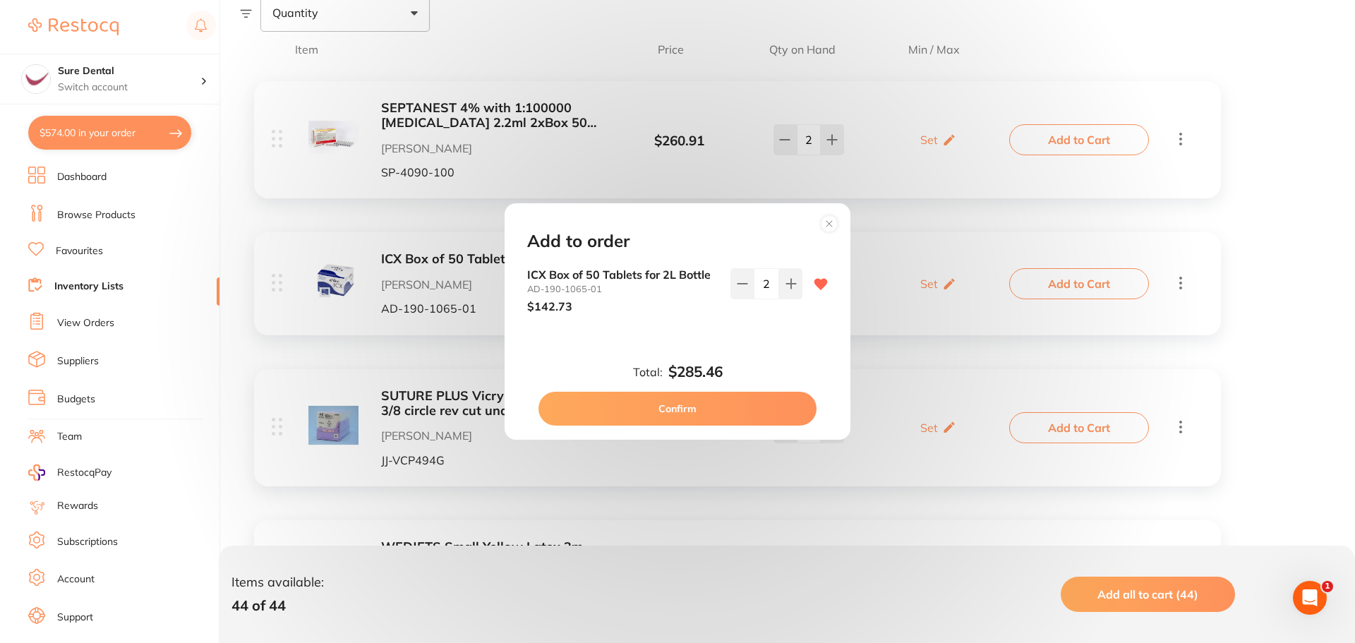
click at [726, 408] on button "Confirm" at bounding box center [678, 409] width 278 height 34
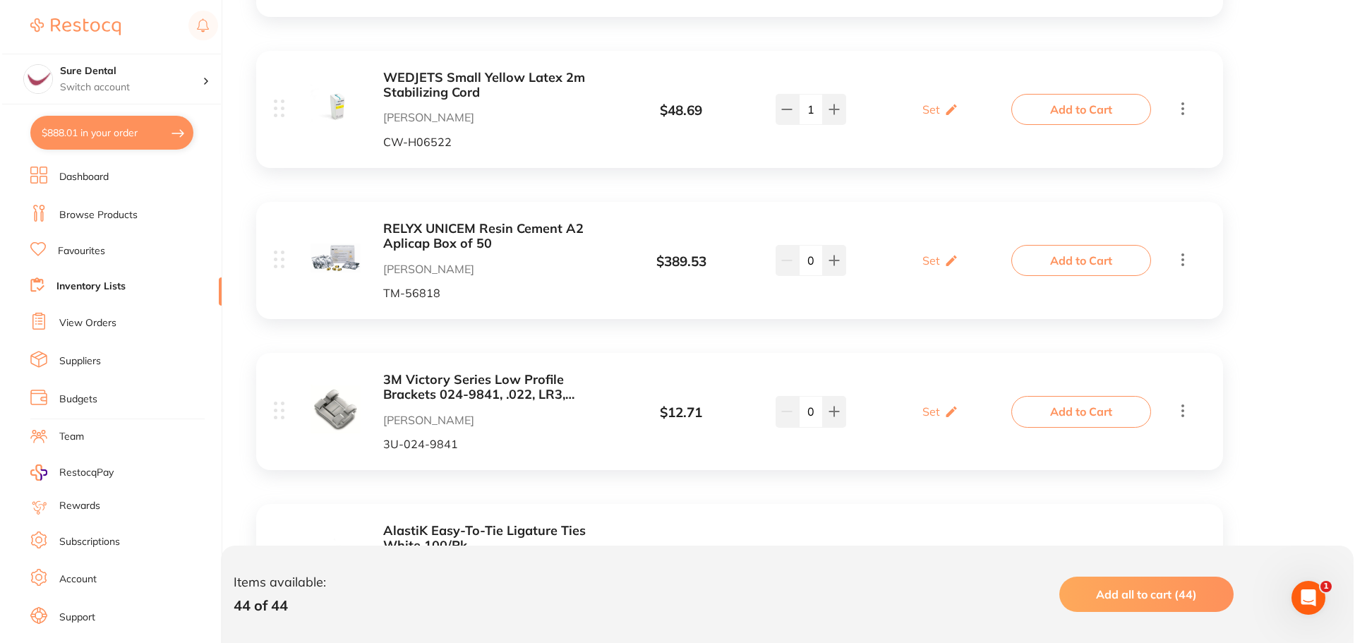
scroll to position [776, 0]
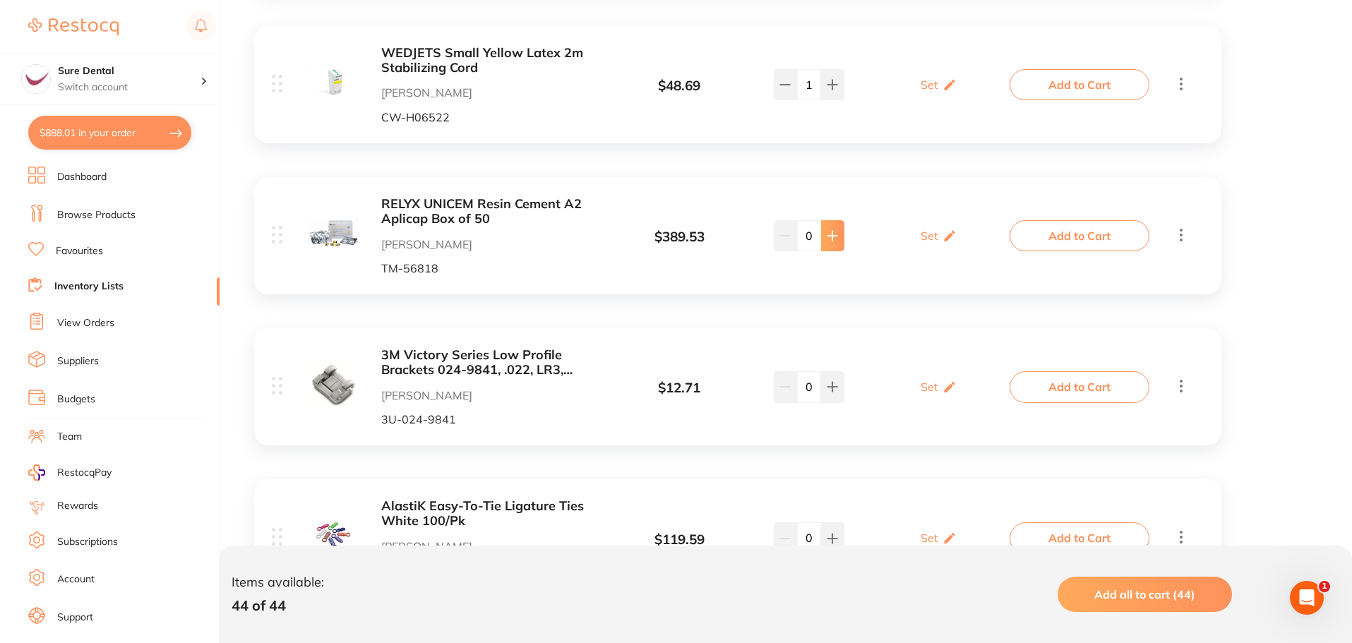
click at [829, 234] on icon at bounding box center [832, 235] width 11 height 11
type input "1"
click at [1041, 235] on button "Add to Cart" at bounding box center [1079, 235] width 140 height 31
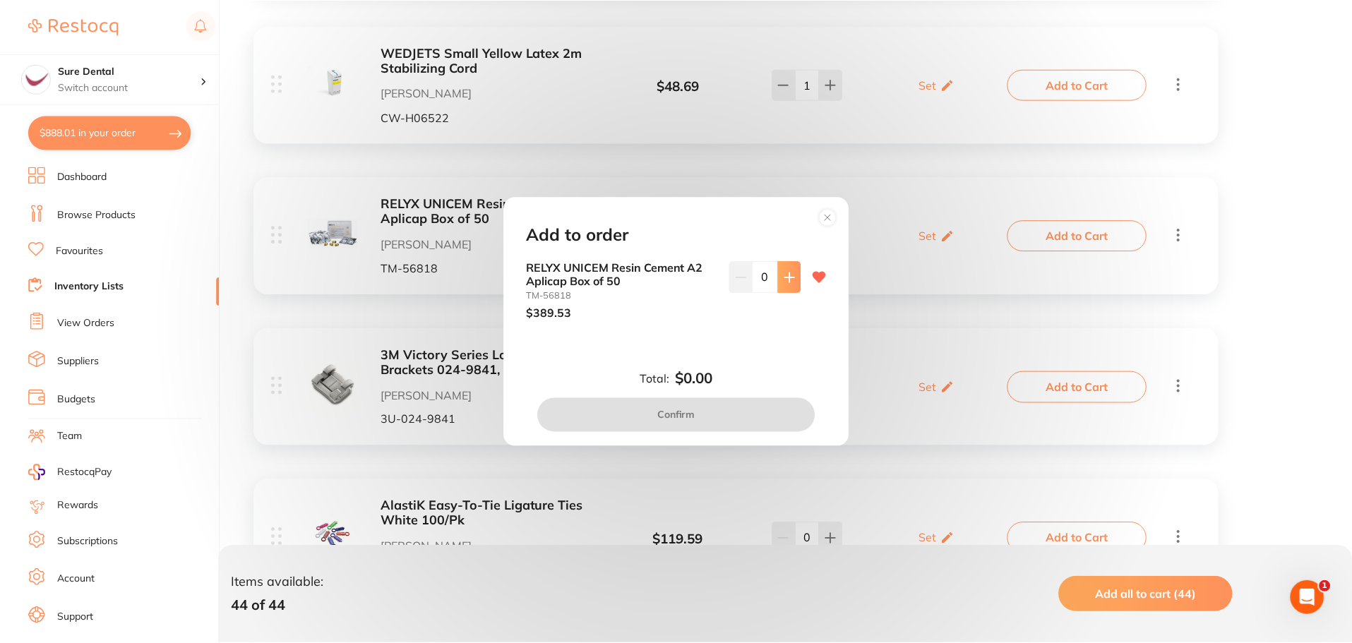
scroll to position [0, 0]
click at [786, 276] on icon at bounding box center [791, 277] width 11 height 11
type input "1"
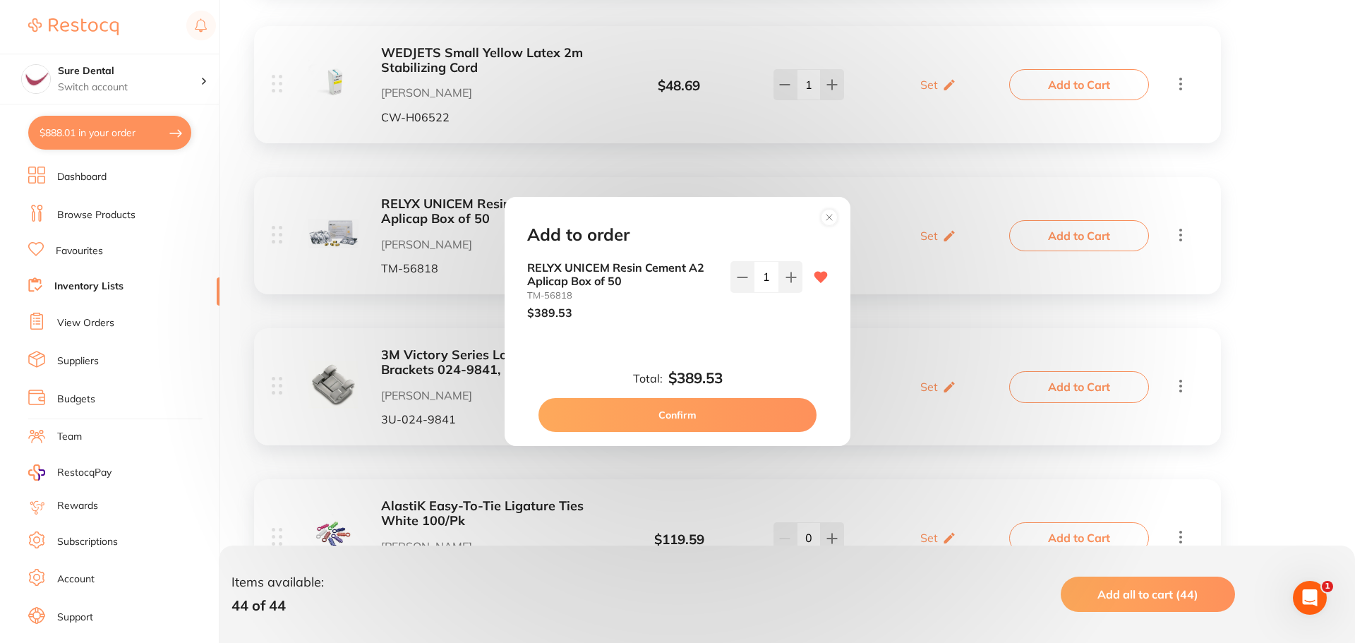
click at [720, 411] on button "Confirm" at bounding box center [678, 415] width 278 height 34
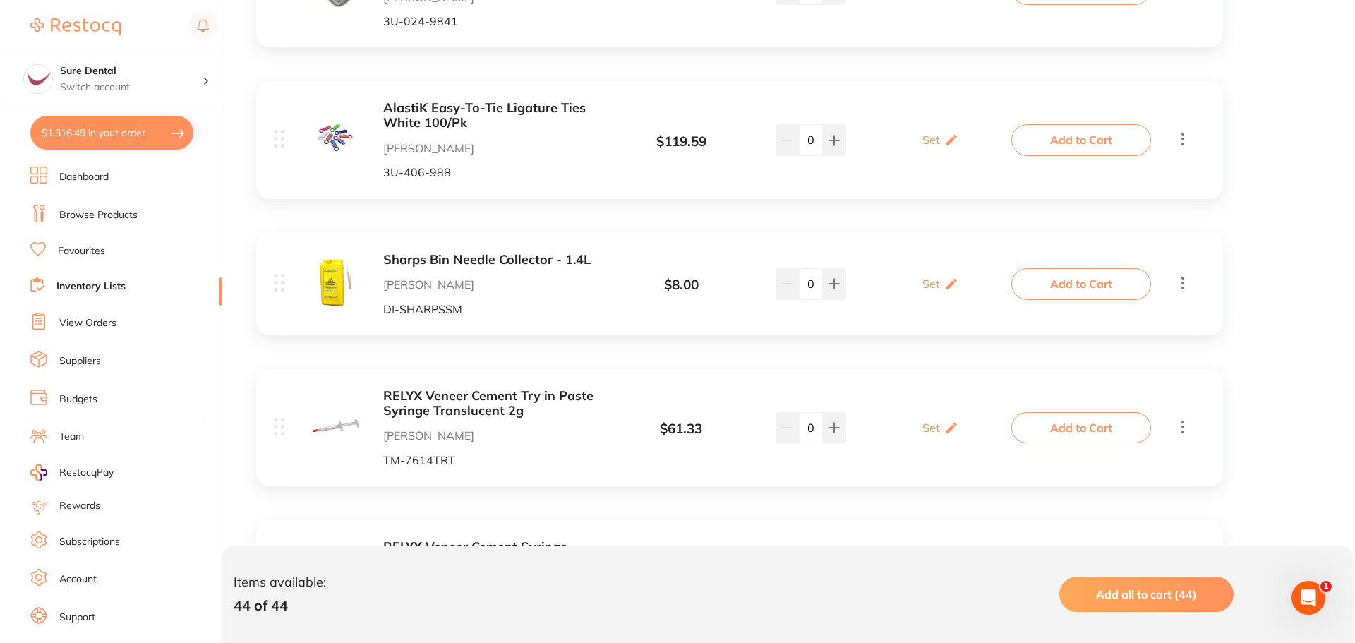
scroll to position [1200, 0]
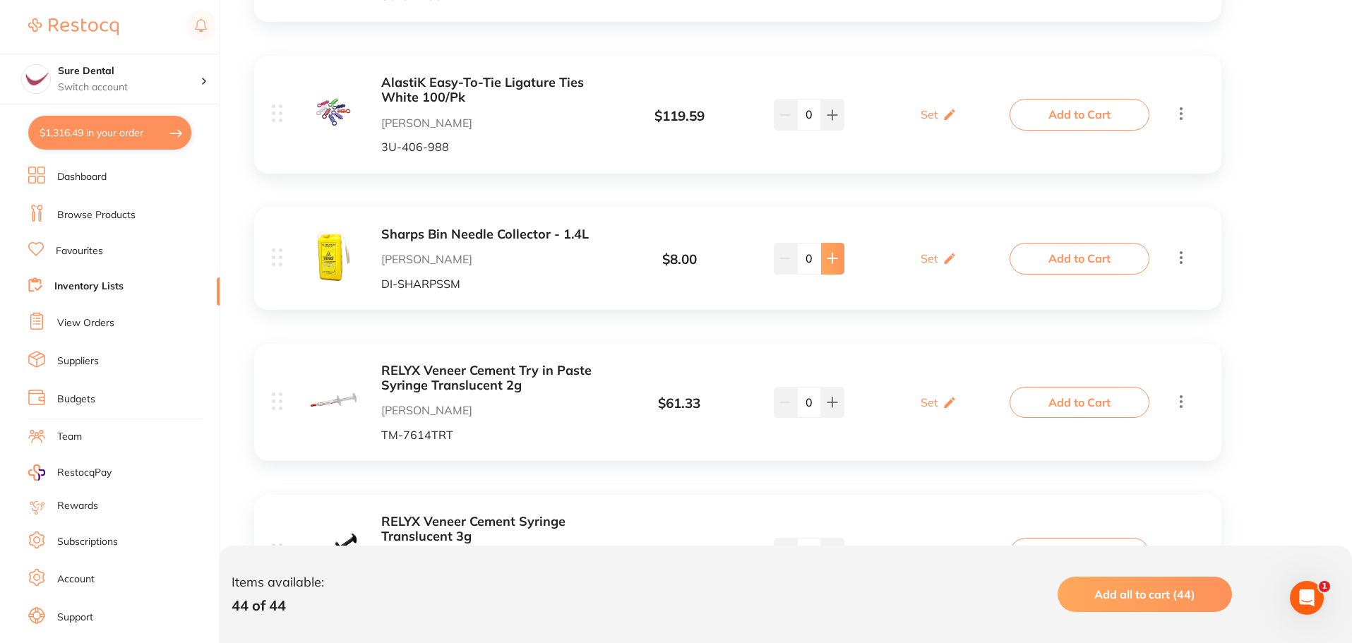
click at [833, 252] on button at bounding box center [832, 258] width 23 height 31
click at [834, 252] on button at bounding box center [832, 258] width 23 height 31
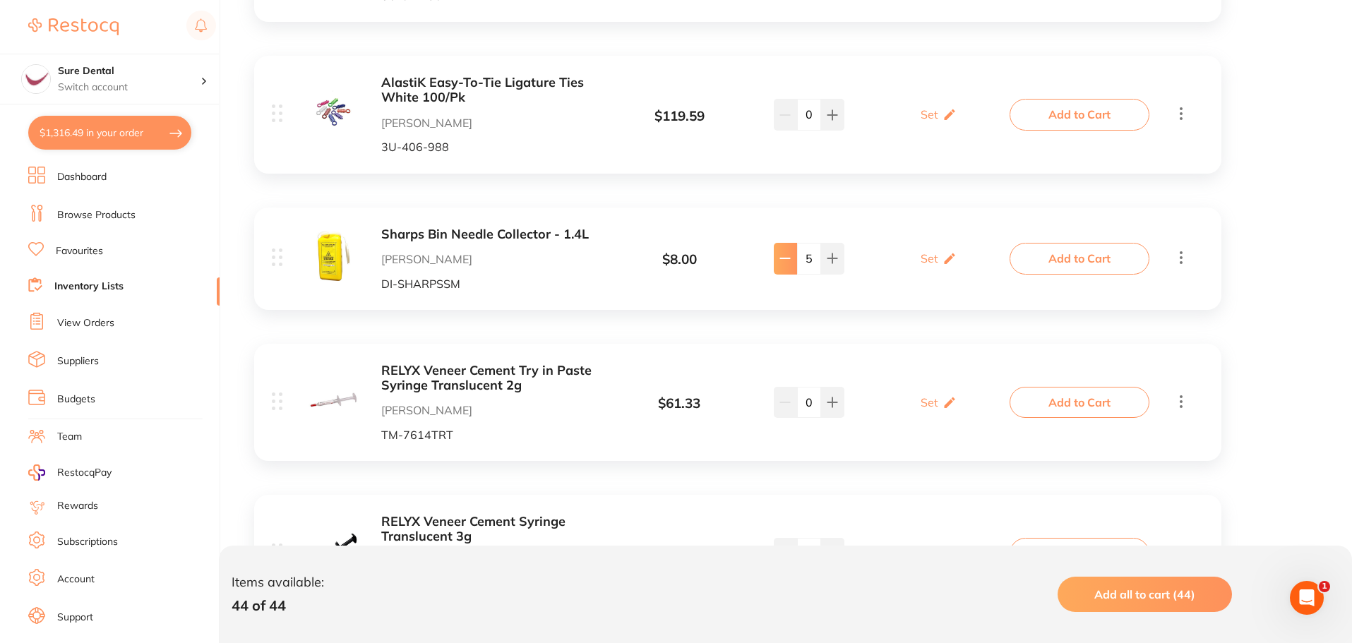
click at [786, 258] on icon at bounding box center [785, 258] width 9 height 0
type input "4"
click at [1052, 263] on button "Add to Cart" at bounding box center [1079, 258] width 140 height 31
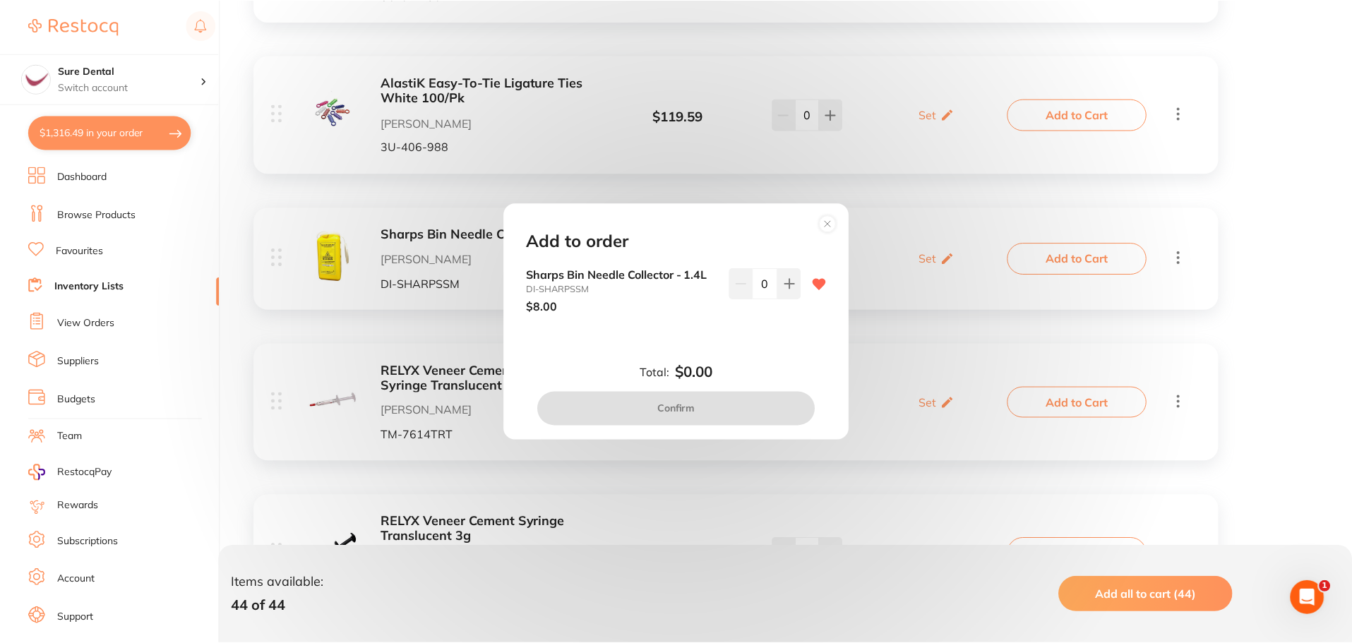
scroll to position [0, 0]
click at [832, 227] on circle at bounding box center [830, 223] width 16 height 16
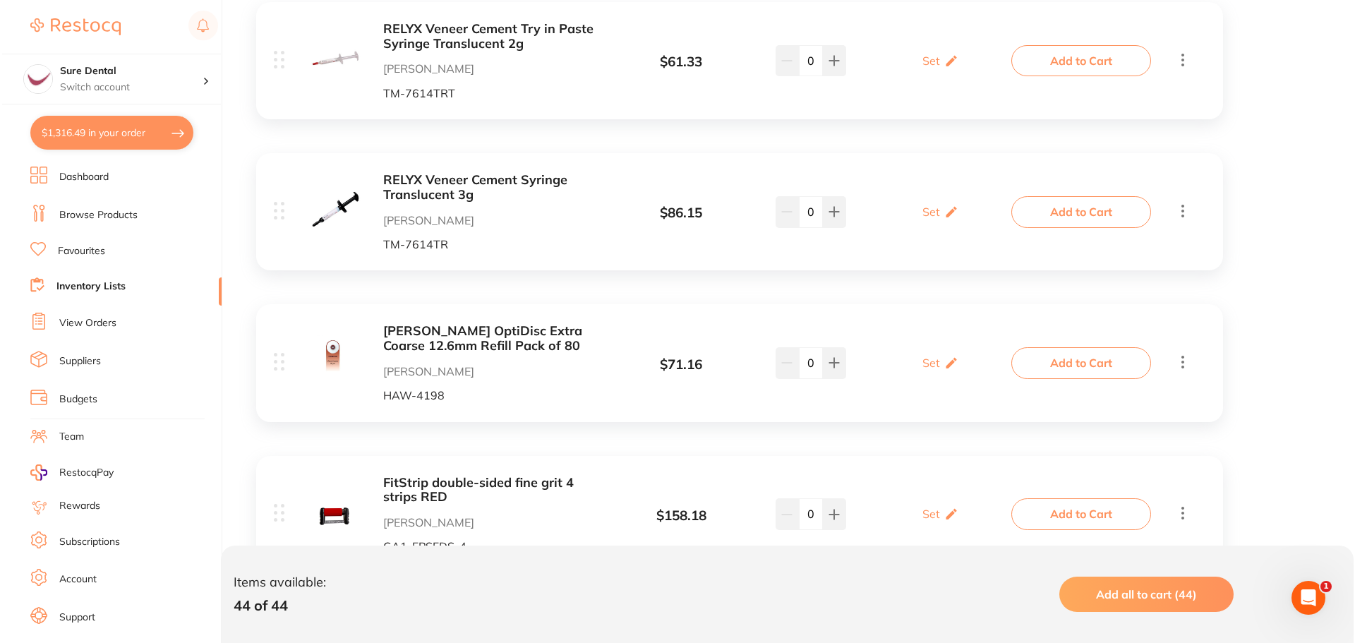
scroll to position [1624, 0]
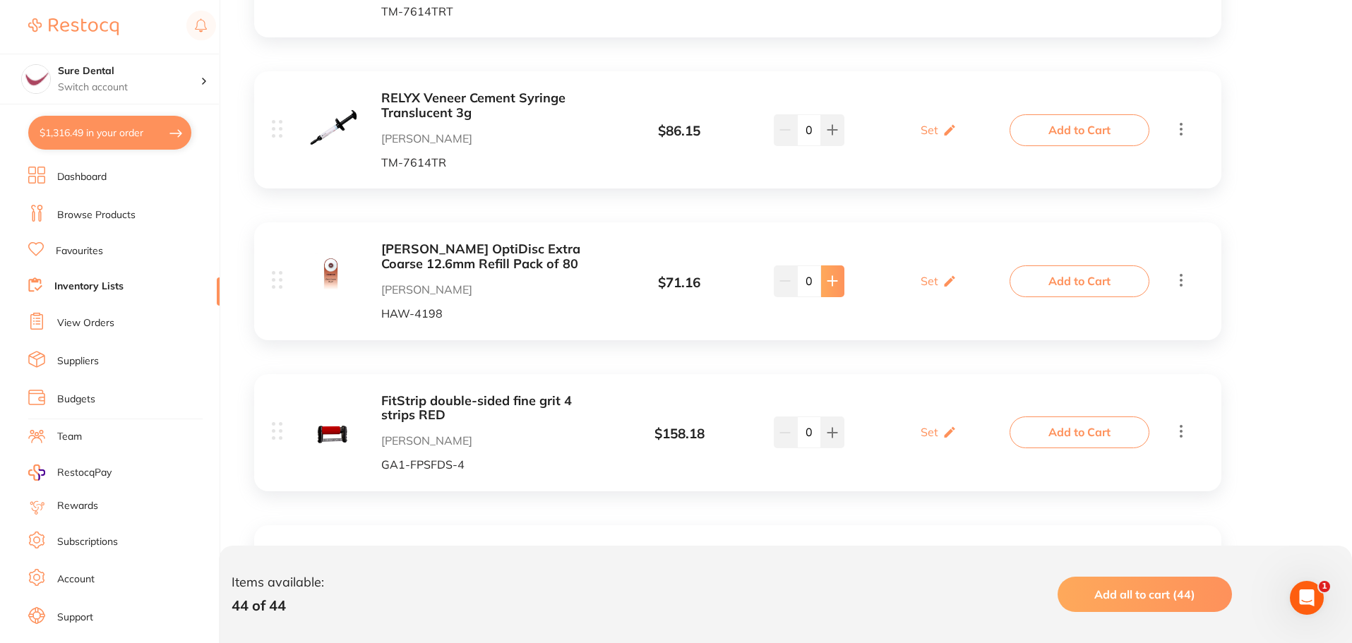
click at [839, 287] on button at bounding box center [832, 280] width 23 height 31
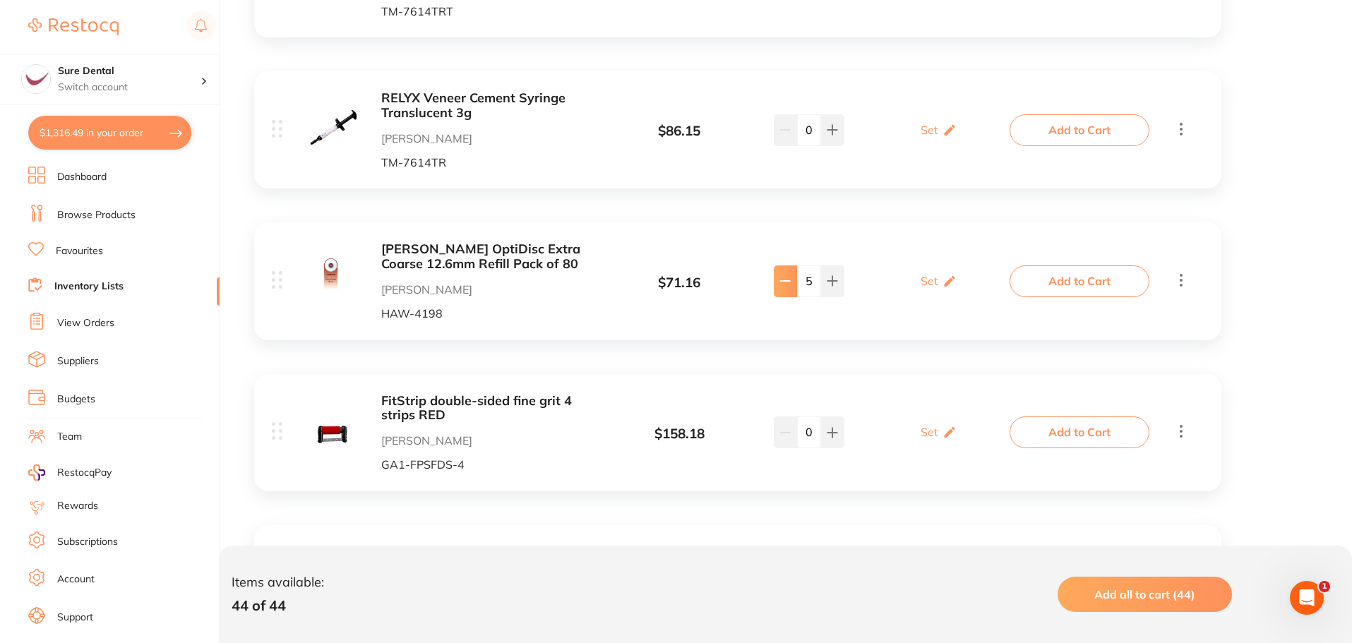
click at [791, 279] on button at bounding box center [785, 280] width 23 height 31
type input "4"
click at [1060, 284] on button "Add to Cart" at bounding box center [1079, 280] width 140 height 31
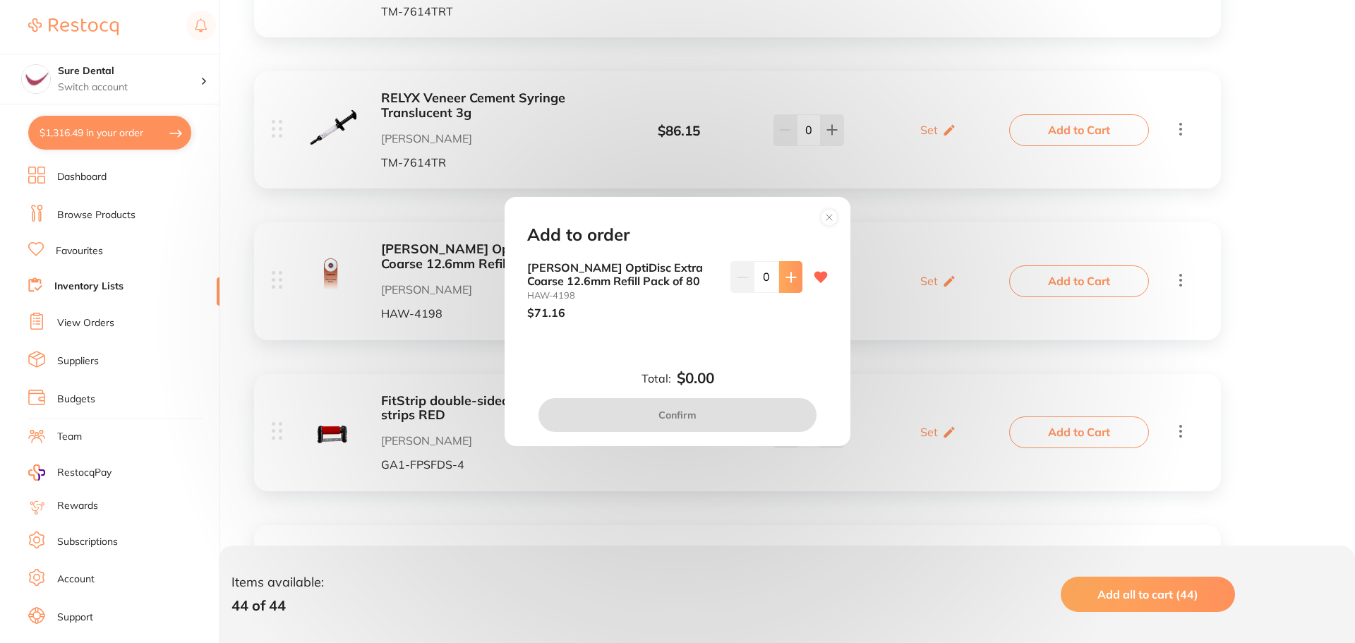
click at [796, 274] on button at bounding box center [790, 276] width 23 height 31
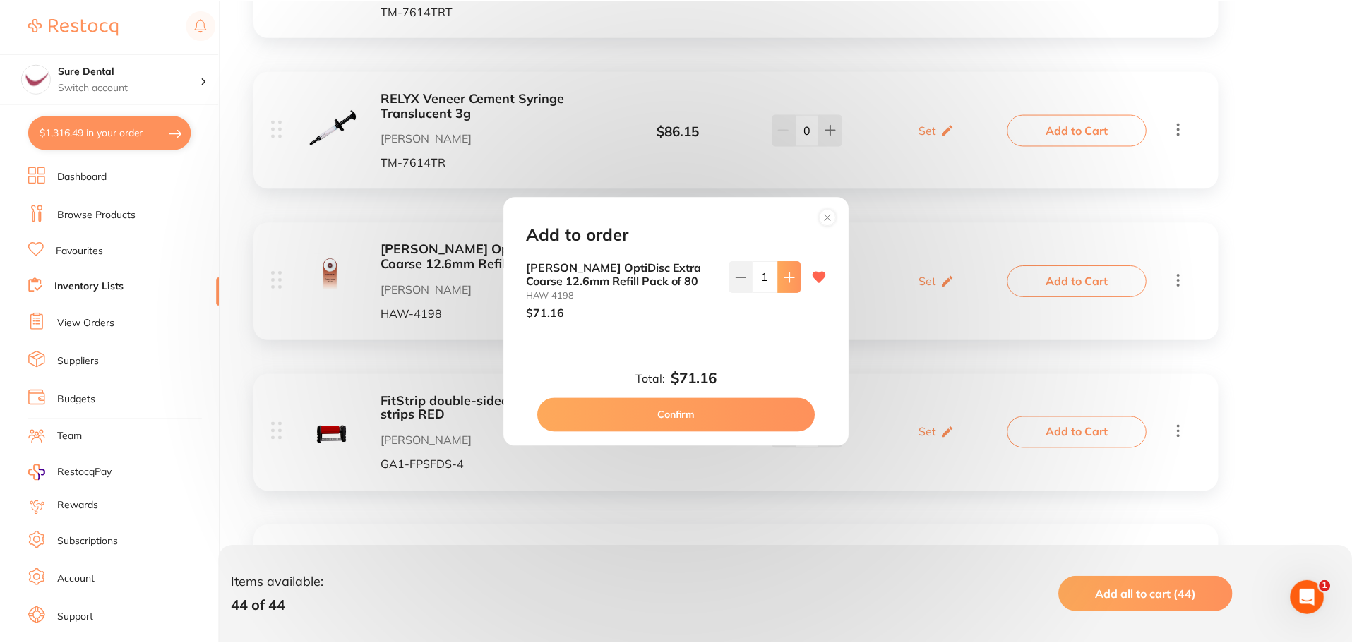
scroll to position [0, 0]
click at [796, 273] on button at bounding box center [790, 276] width 23 height 31
click at [795, 275] on button at bounding box center [790, 276] width 23 height 31
type input "4"
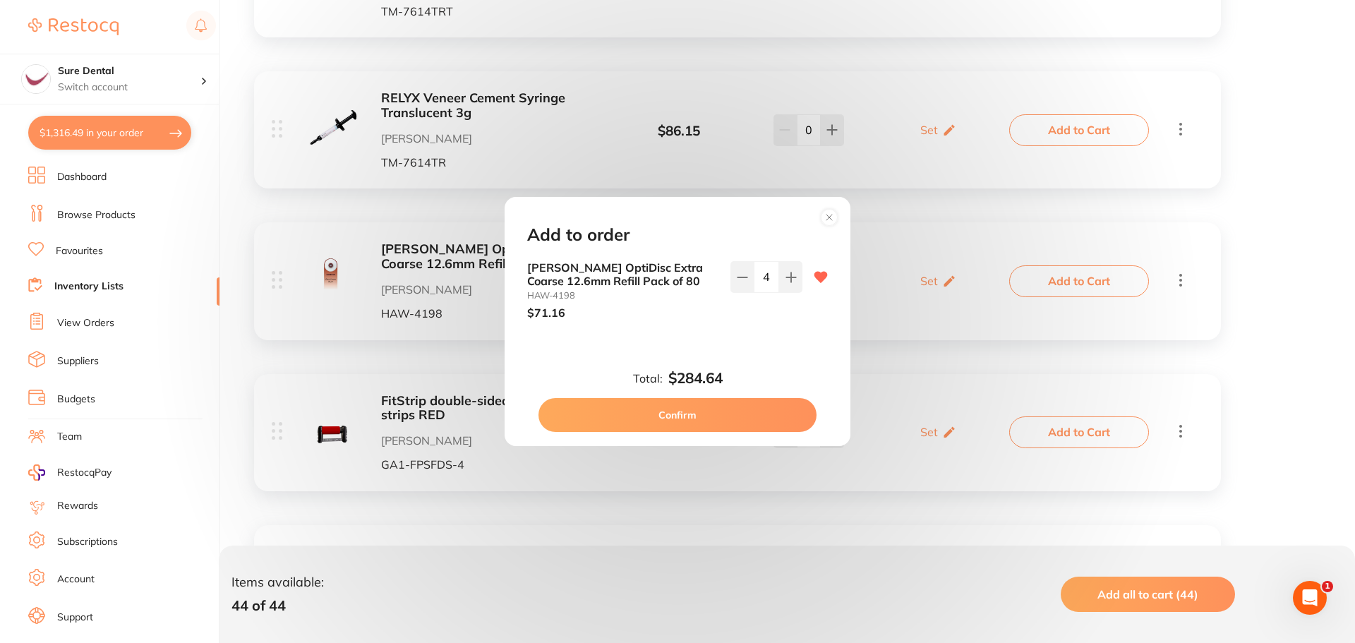
click at [710, 419] on button "Confirm" at bounding box center [678, 415] width 278 height 34
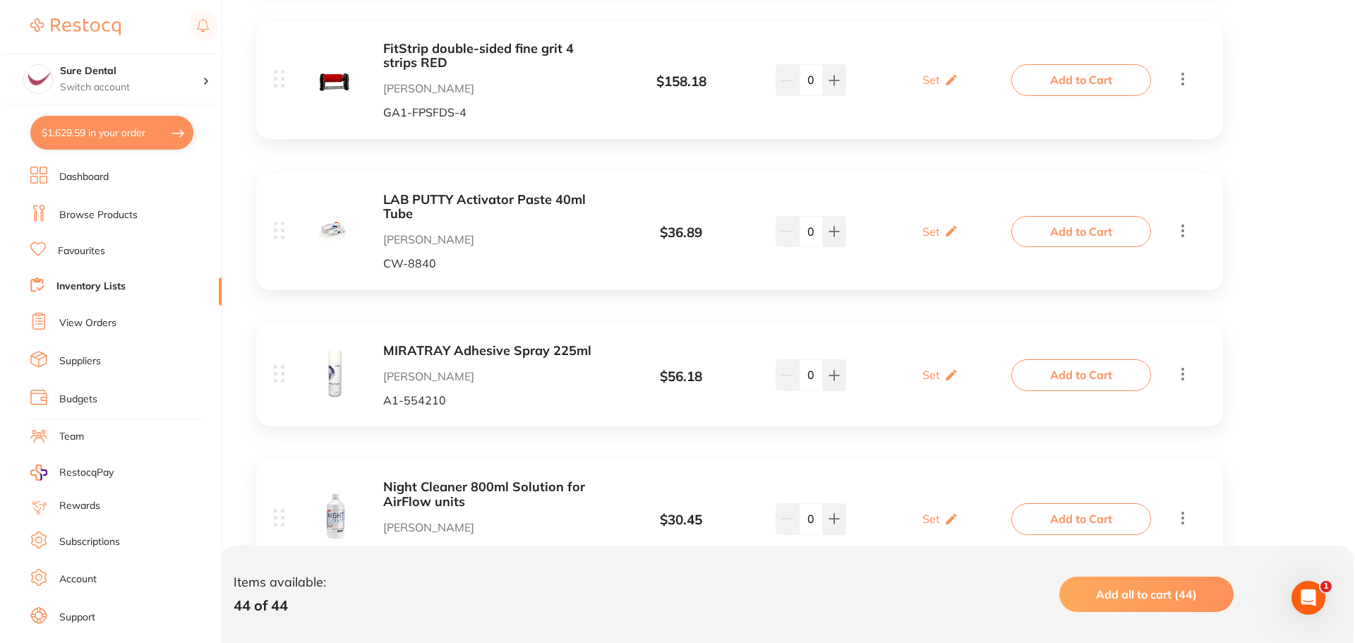
scroll to position [1976, 0]
click at [832, 236] on button at bounding box center [832, 230] width 23 height 31
click at [833, 236] on button at bounding box center [832, 230] width 23 height 31
type input "3"
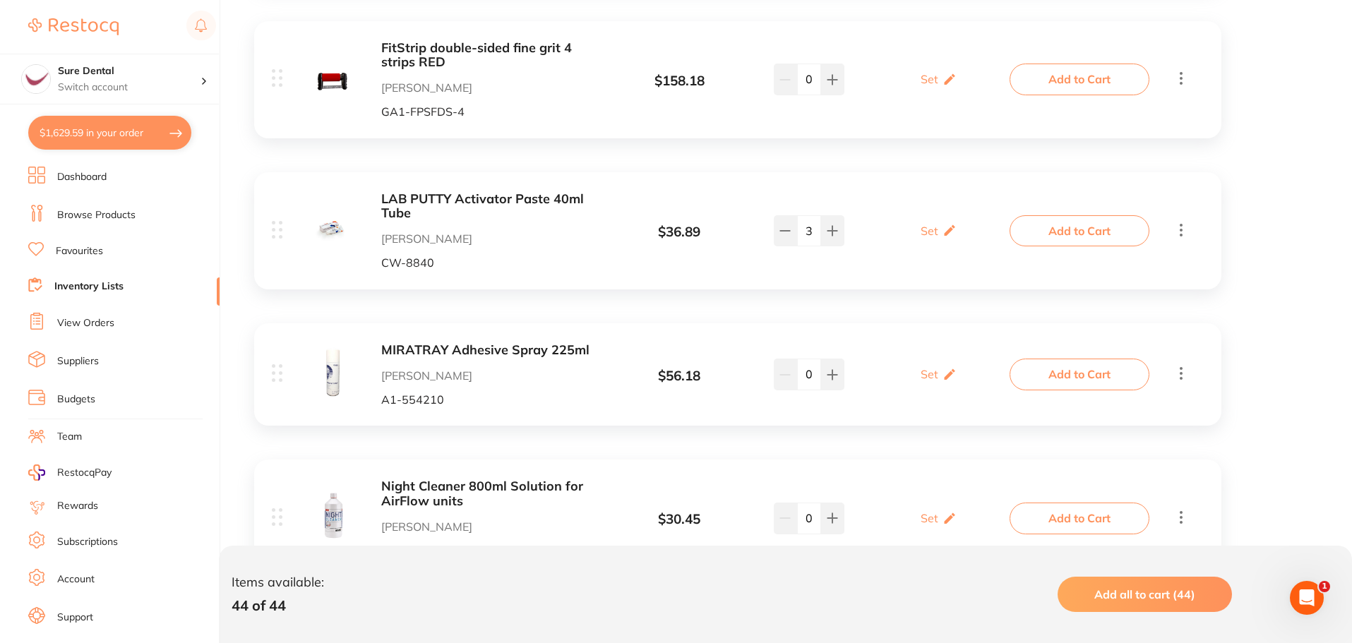
click at [1049, 231] on button "Add to Cart" at bounding box center [1079, 230] width 140 height 31
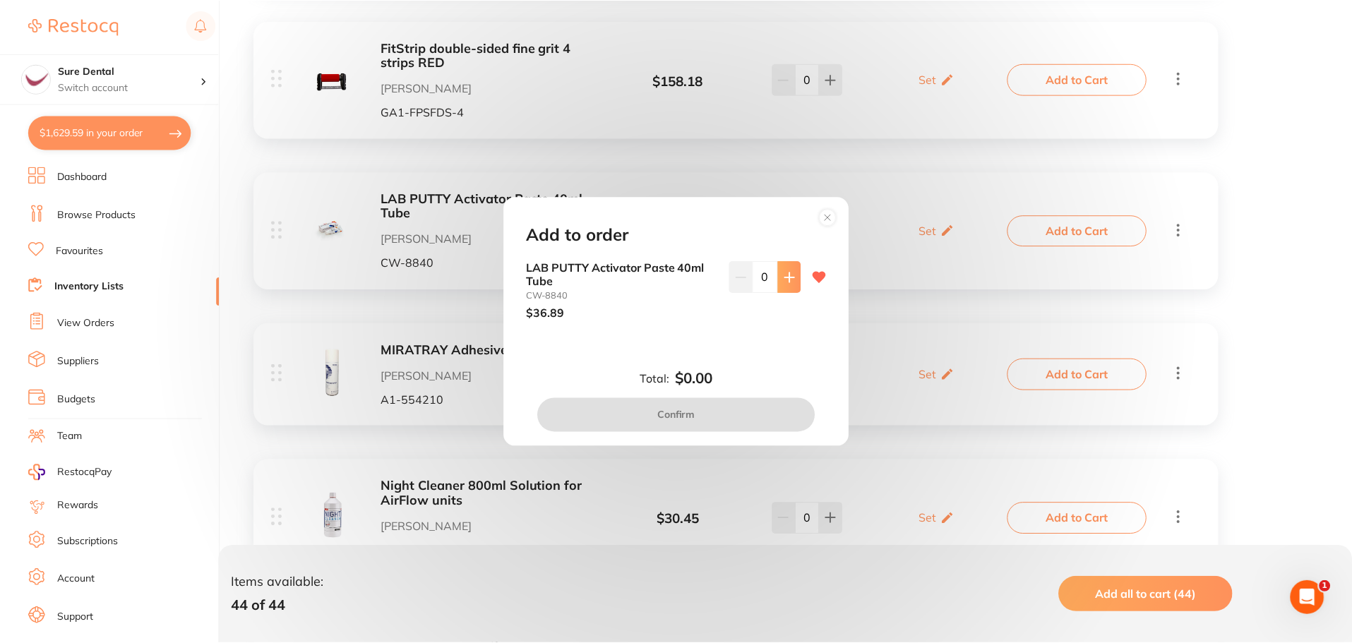
scroll to position [0, 0]
click at [786, 280] on icon at bounding box center [791, 277] width 11 height 11
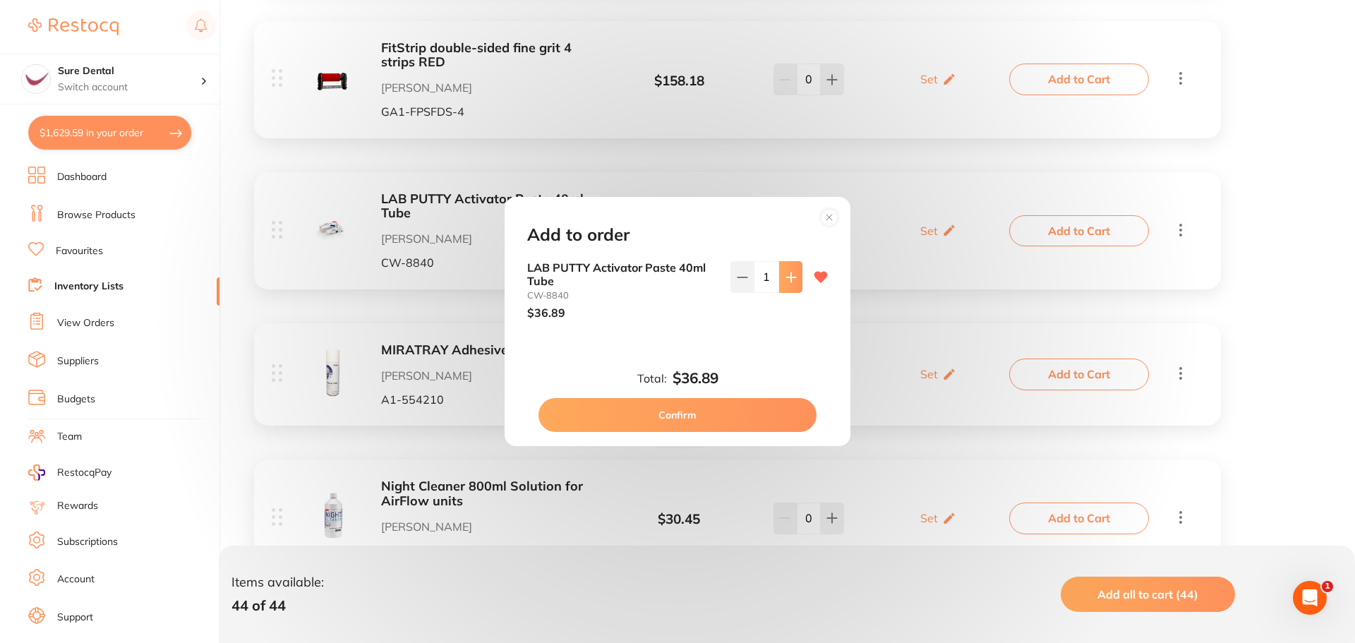
click at [786, 280] on icon at bounding box center [791, 277] width 11 height 11
type input "3"
click at [721, 414] on button "Confirm" at bounding box center [678, 415] width 278 height 34
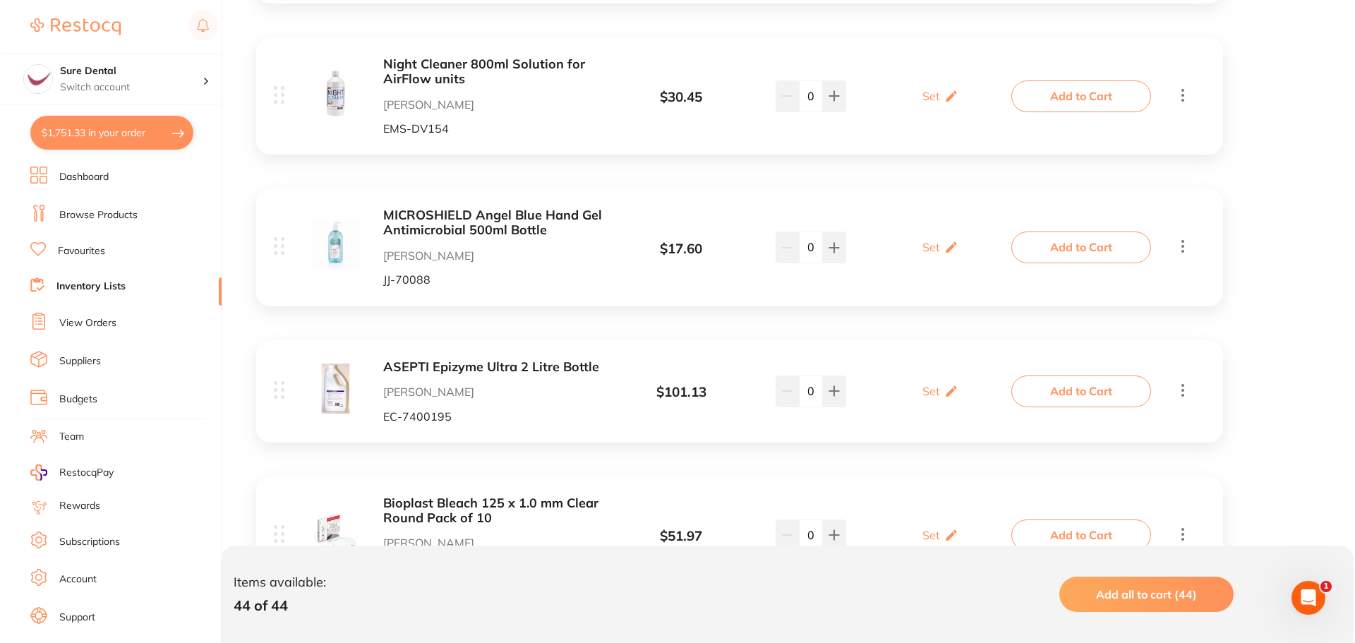
scroll to position [2400, 0]
click at [833, 248] on icon at bounding box center [832, 246] width 11 height 11
type input "3"
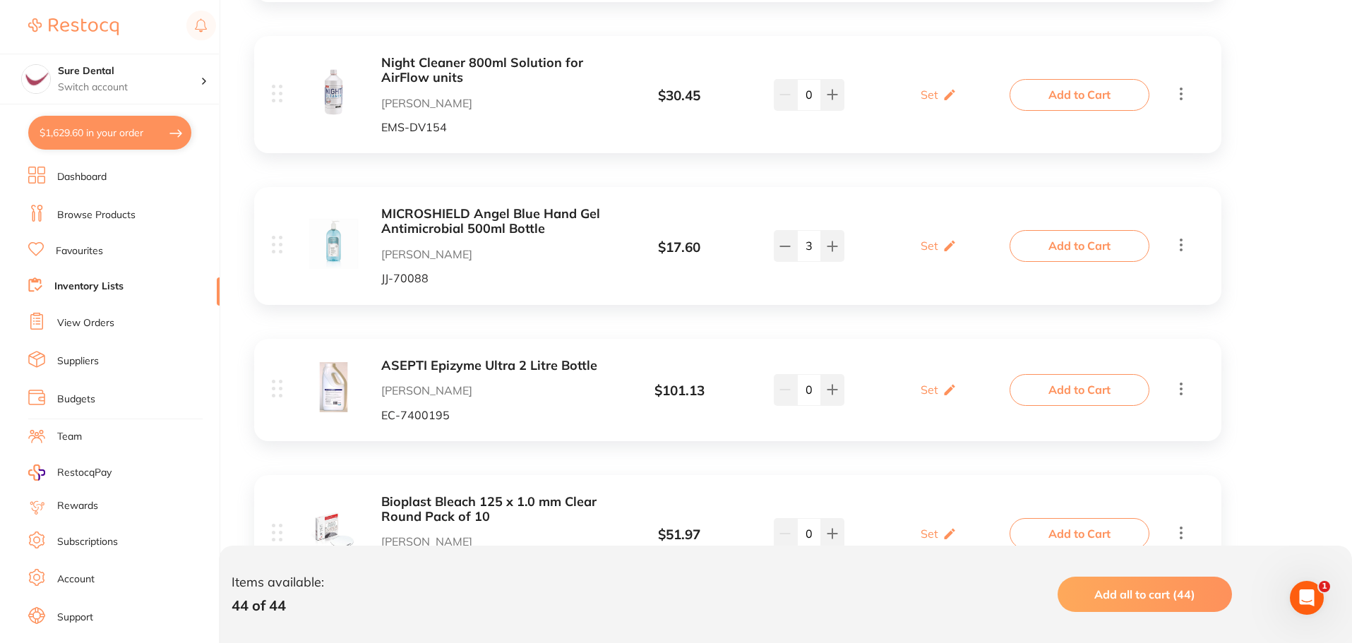
click at [1026, 240] on button "Add to Cart" at bounding box center [1079, 245] width 140 height 31
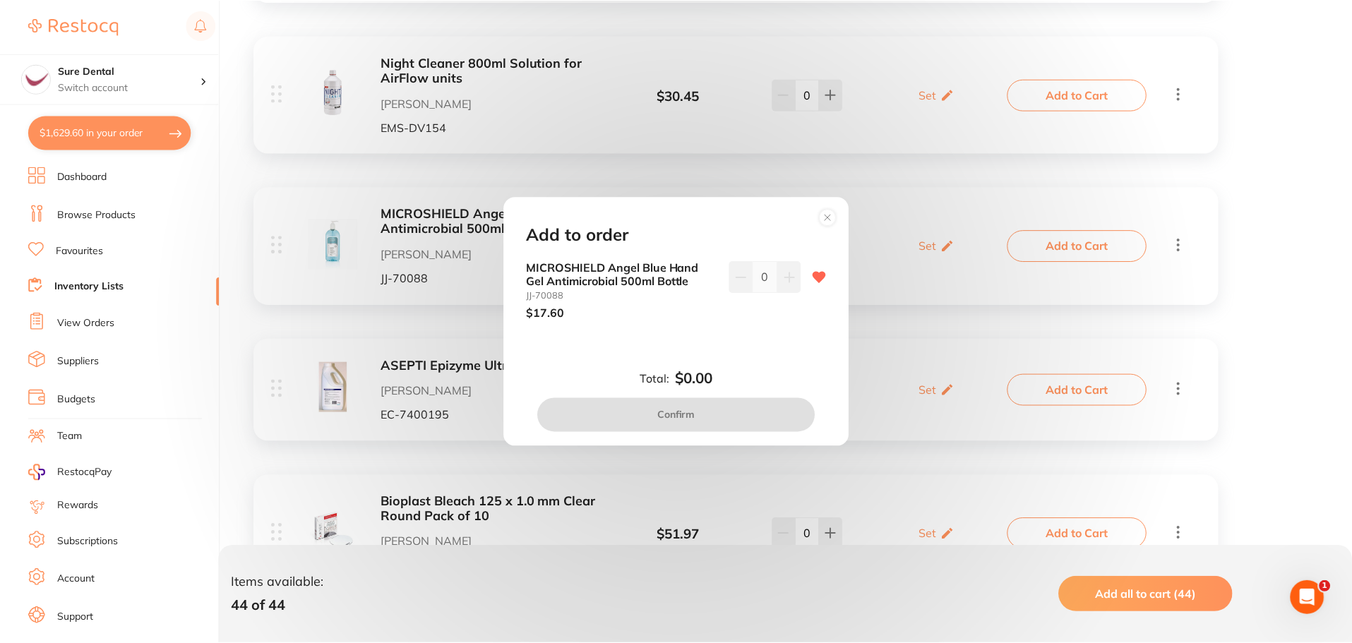
scroll to position [0, 0]
click at [827, 221] on circle at bounding box center [830, 217] width 16 height 16
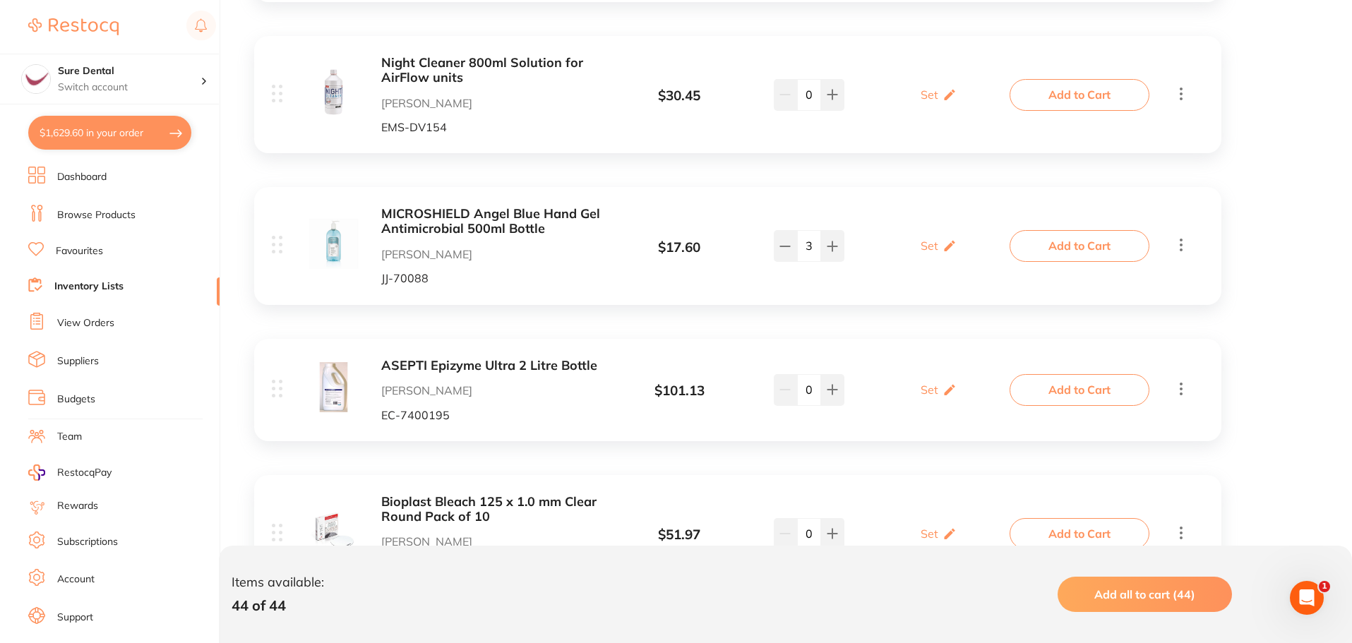
click at [1052, 249] on button "Add to Cart" at bounding box center [1079, 245] width 140 height 31
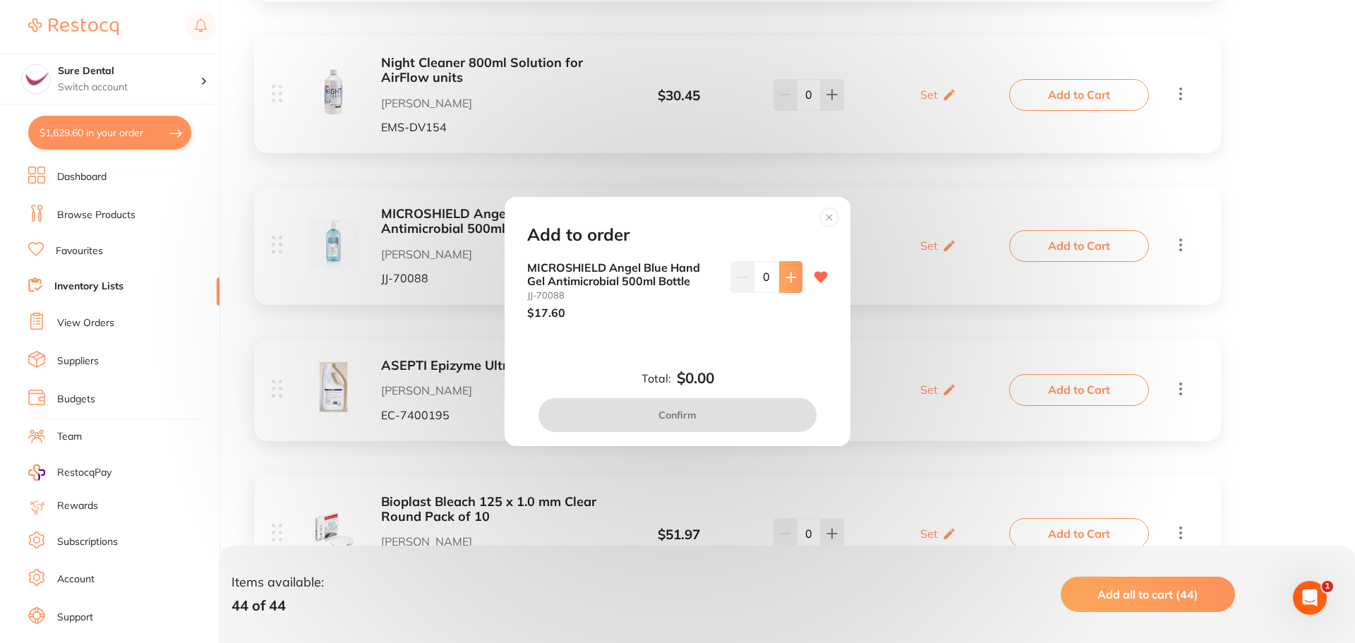
click at [788, 269] on button at bounding box center [790, 276] width 23 height 31
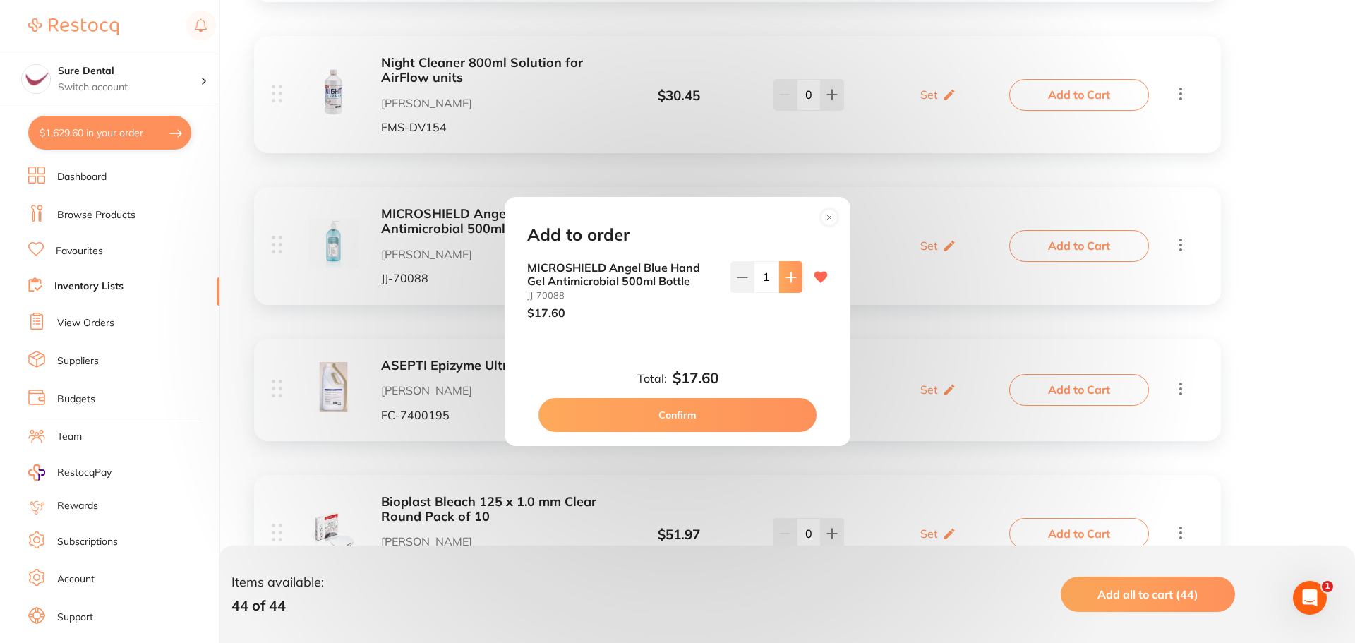
click at [788, 269] on button at bounding box center [790, 276] width 23 height 31
type input "3"
click at [703, 412] on button "Confirm" at bounding box center [678, 415] width 278 height 34
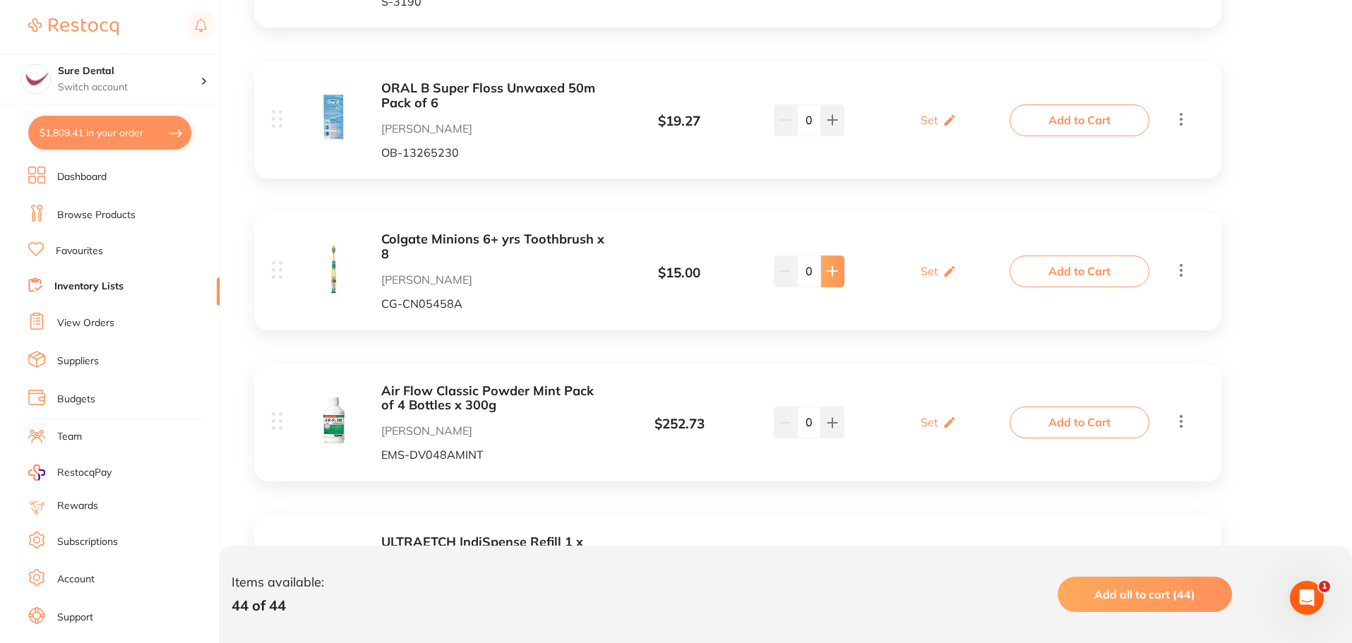
click at [829, 266] on icon at bounding box center [832, 270] width 11 height 11
type input "1"
drag, startPoint x: 1051, startPoint y: 267, endPoint x: 1000, endPoint y: 267, distance: 51.5
click at [1052, 267] on button "Add to Cart" at bounding box center [1079, 271] width 140 height 31
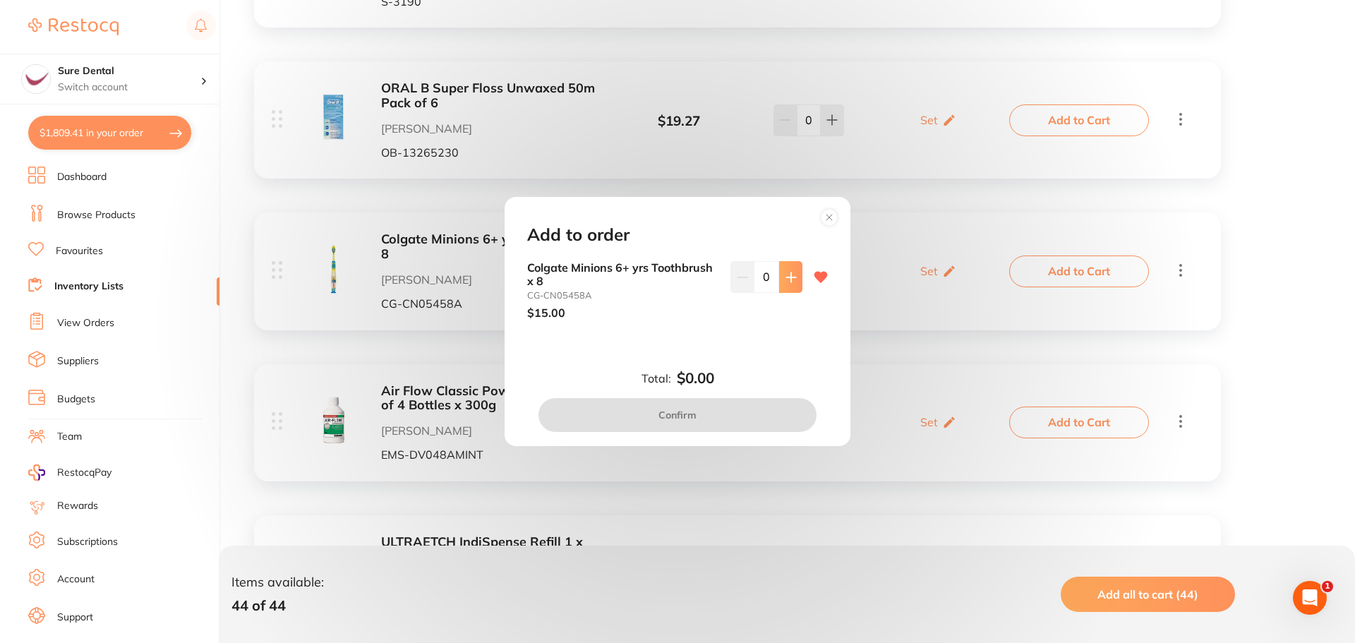
click at [786, 276] on icon at bounding box center [791, 277] width 11 height 11
type input "1"
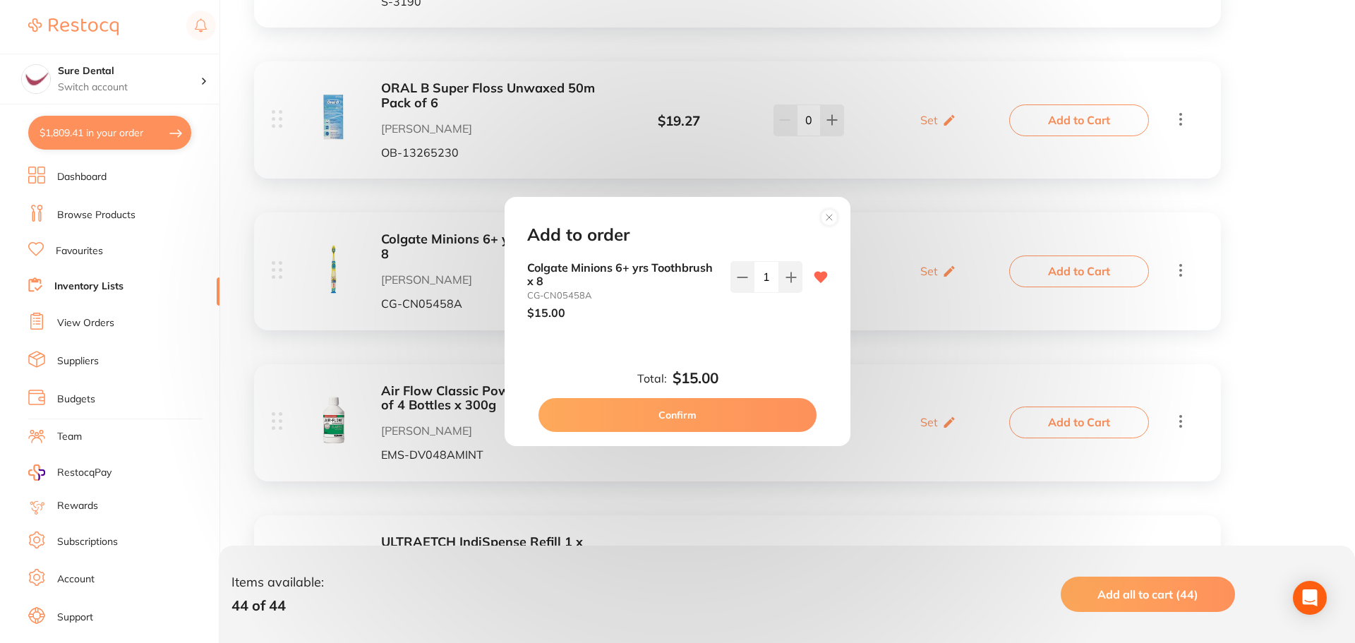
click at [699, 414] on button "Confirm" at bounding box center [678, 415] width 278 height 34
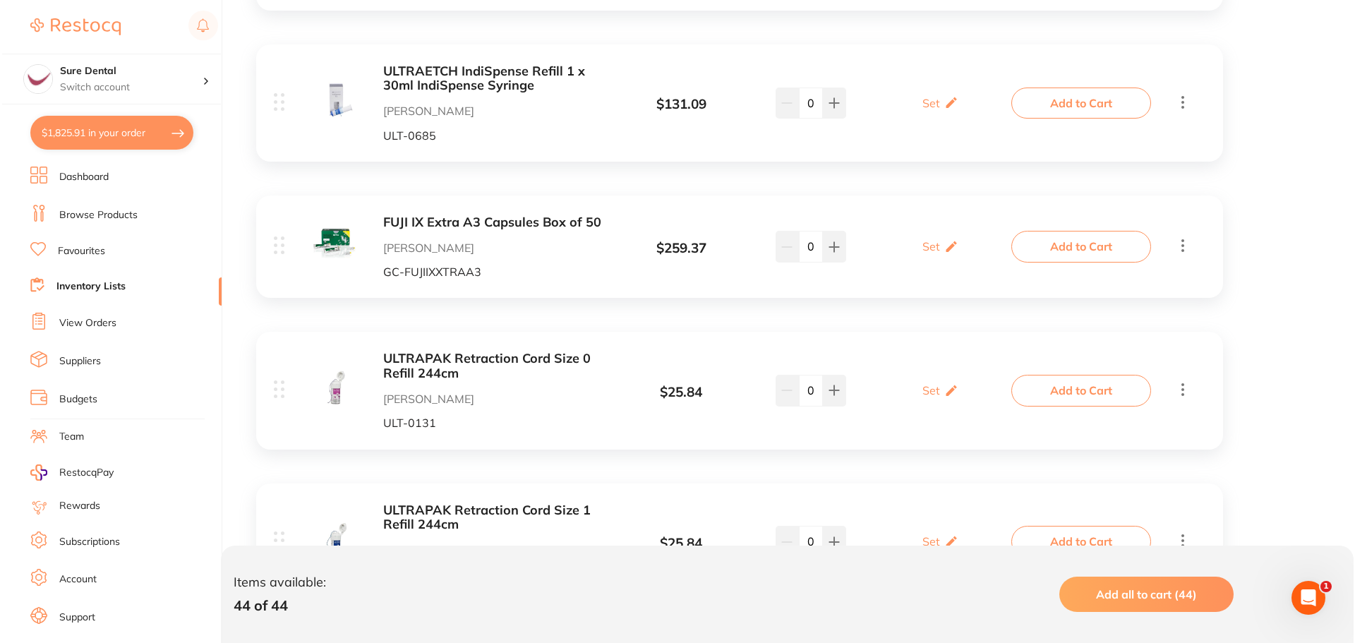
scroll to position [3529, 0]
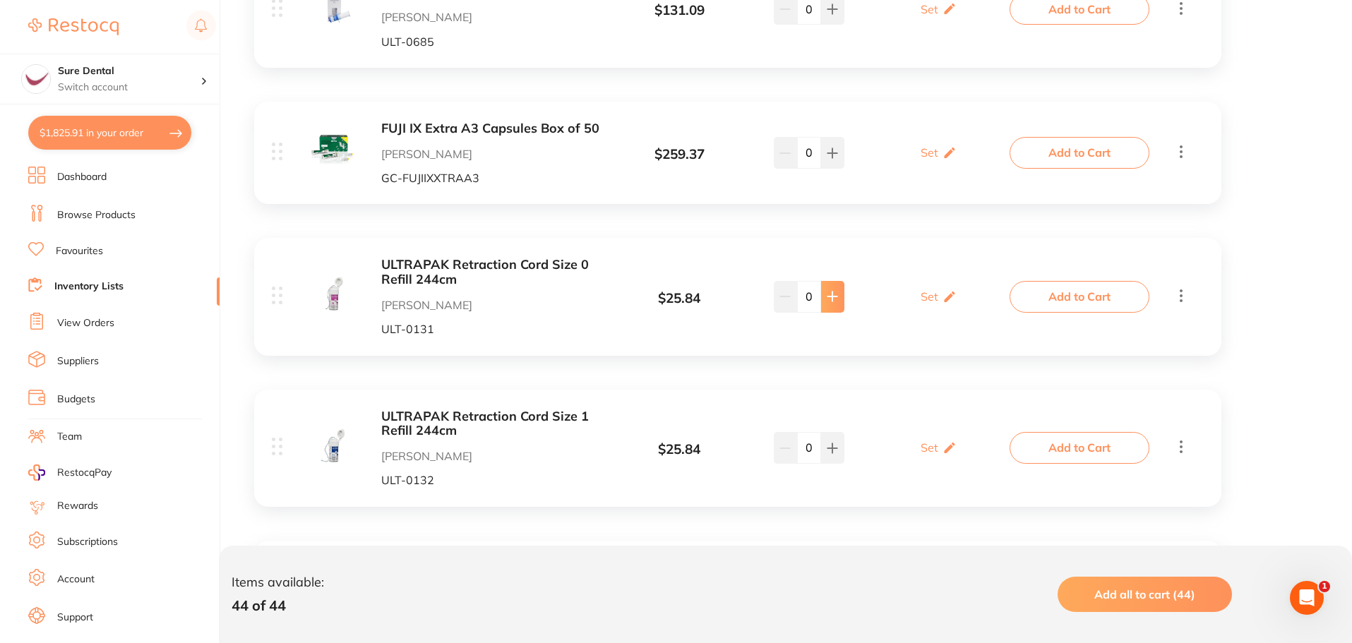
click at [837, 294] on icon at bounding box center [832, 296] width 11 height 11
type input "2"
click at [1060, 291] on button "Add to Cart" at bounding box center [1079, 296] width 140 height 31
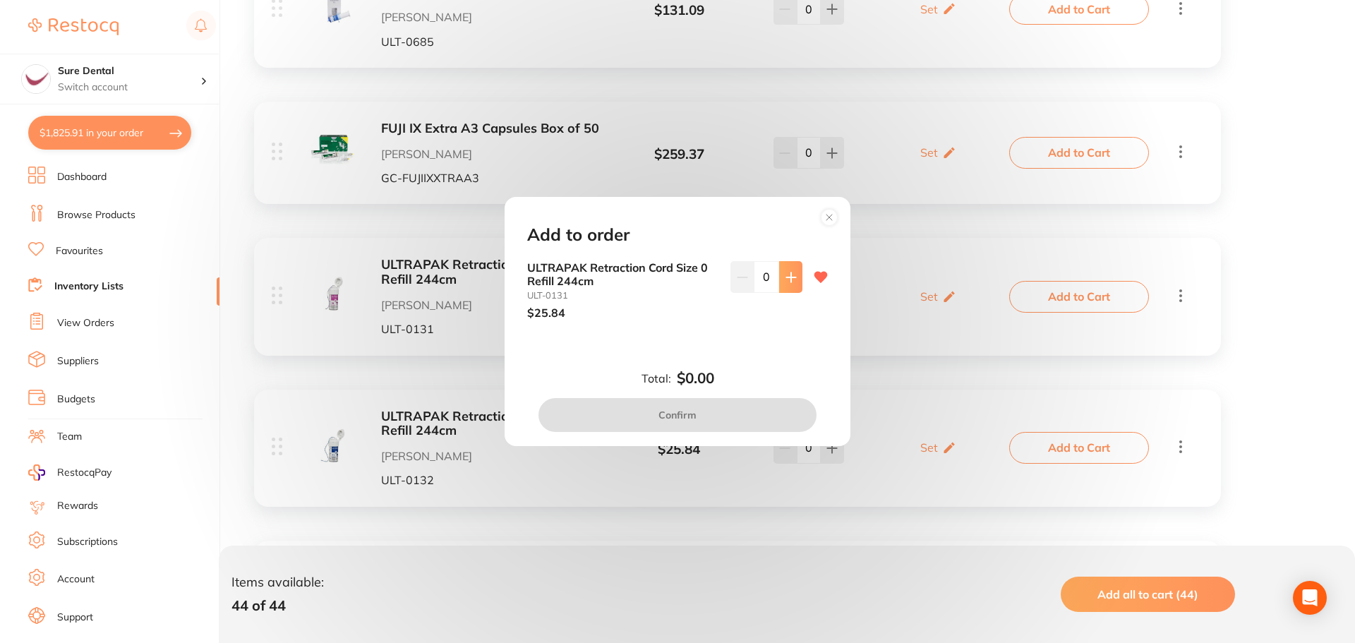
click at [789, 277] on icon at bounding box center [790, 276] width 9 height 9
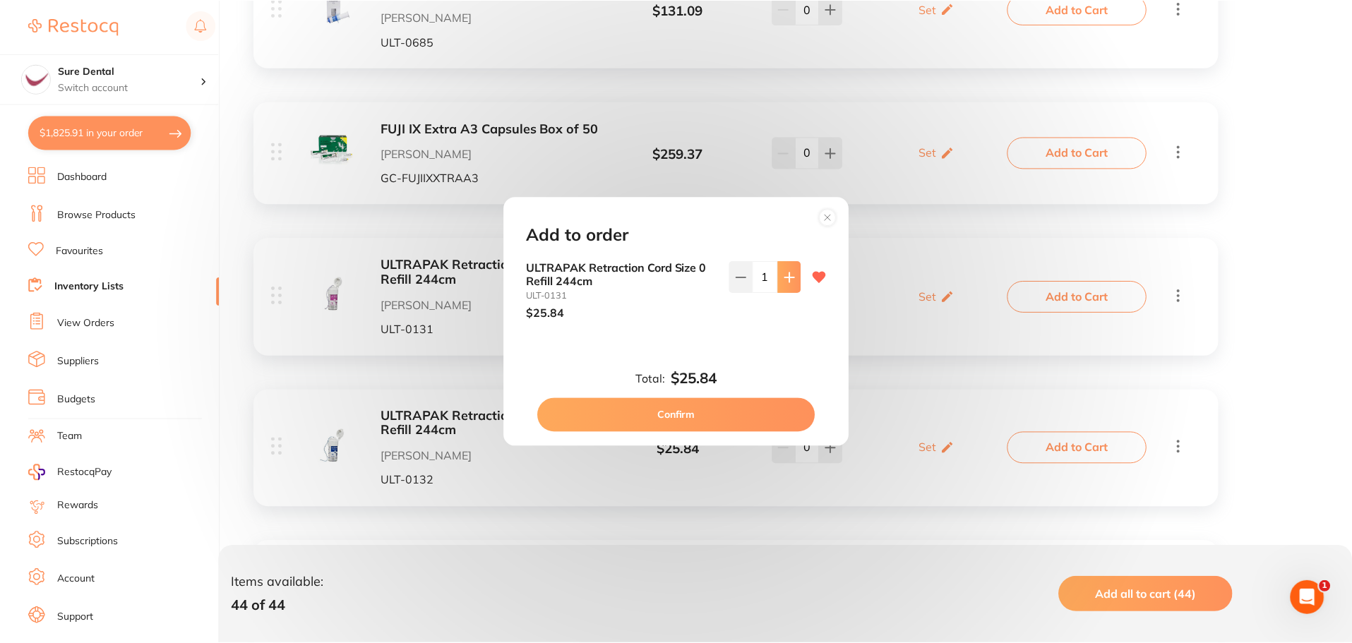
scroll to position [0, 0]
click at [790, 277] on icon at bounding box center [790, 276] width 9 height 9
type input "2"
click at [700, 412] on button "Confirm" at bounding box center [678, 415] width 278 height 34
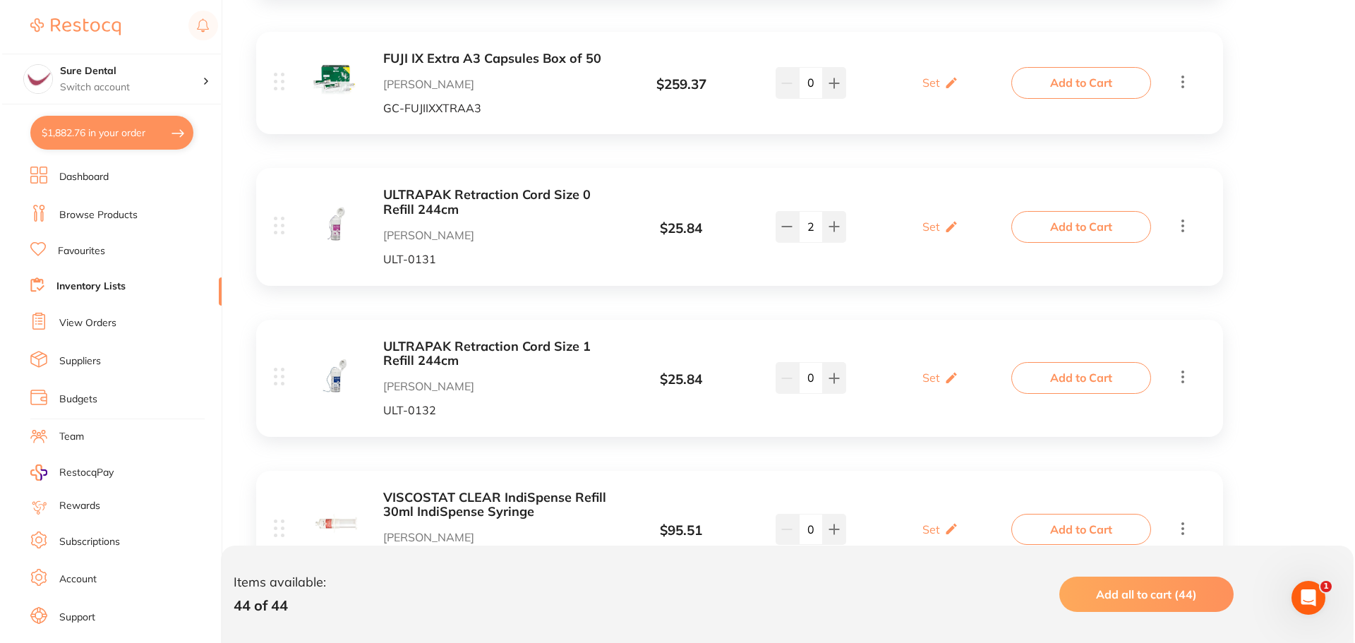
scroll to position [3600, 0]
click at [1044, 379] on button "Add to Cart" at bounding box center [1079, 376] width 140 height 31
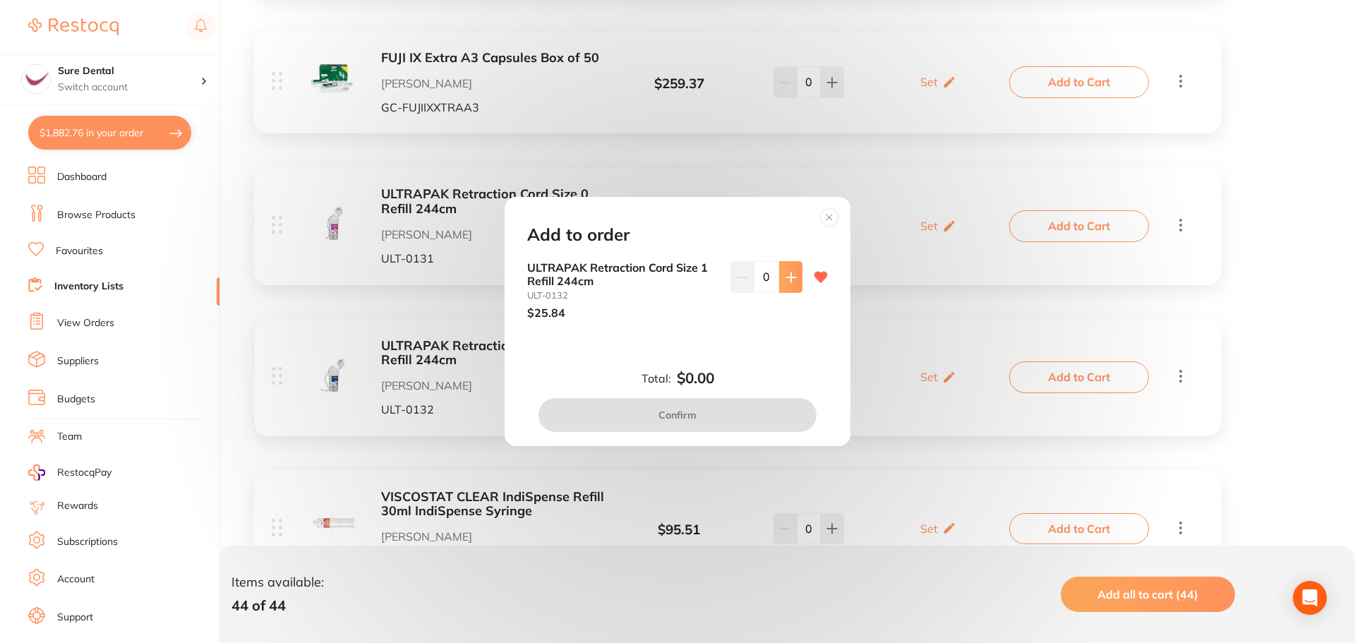
click at [780, 281] on button at bounding box center [790, 276] width 23 height 31
click at [781, 281] on button at bounding box center [790, 276] width 23 height 31
type input "2"
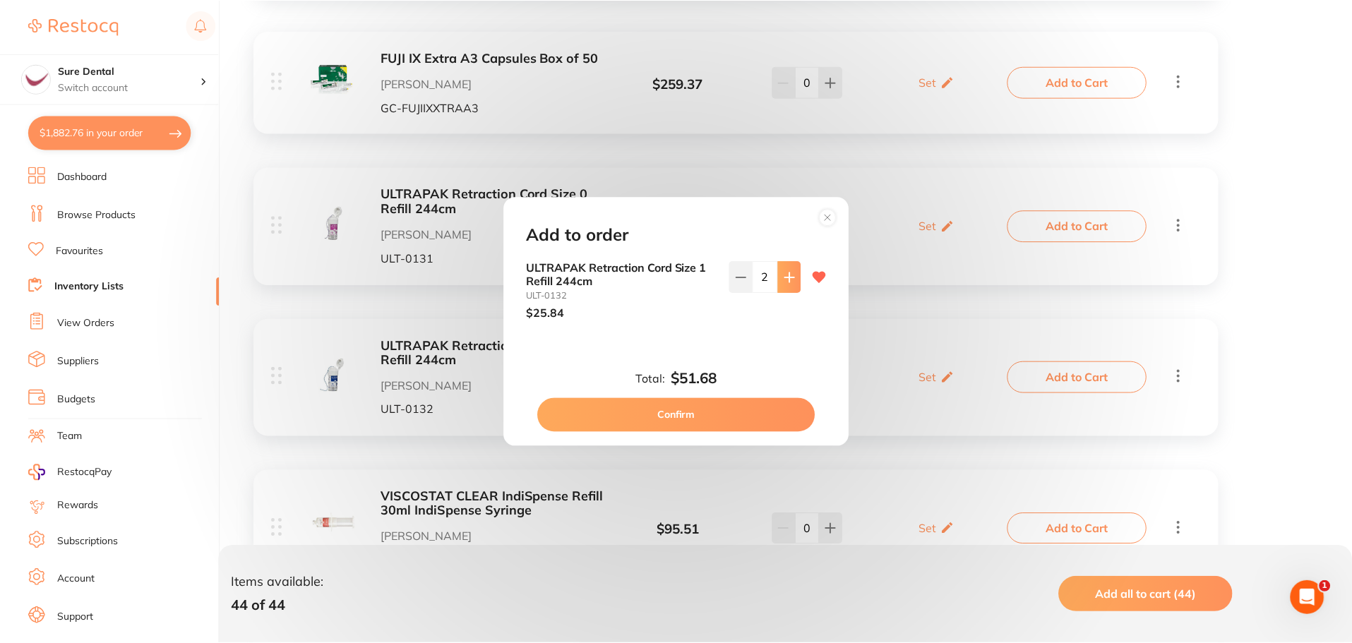
scroll to position [0, 0]
click at [703, 416] on button "Confirm" at bounding box center [678, 415] width 278 height 34
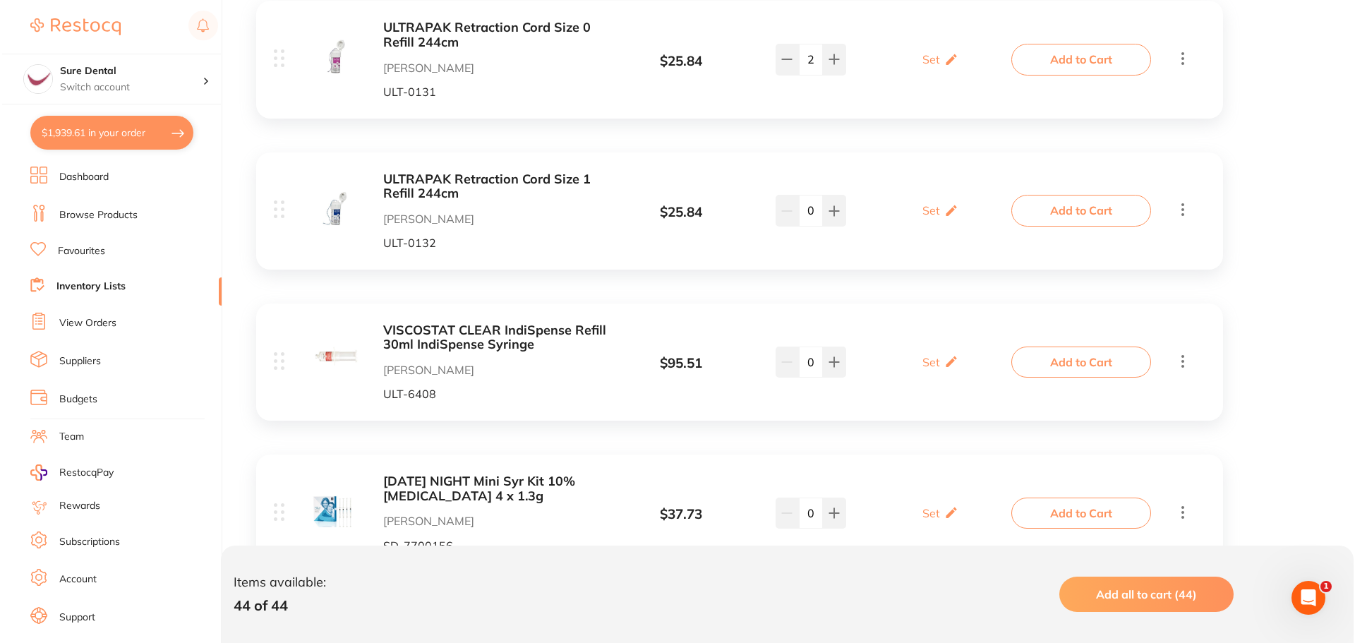
scroll to position [3812, 0]
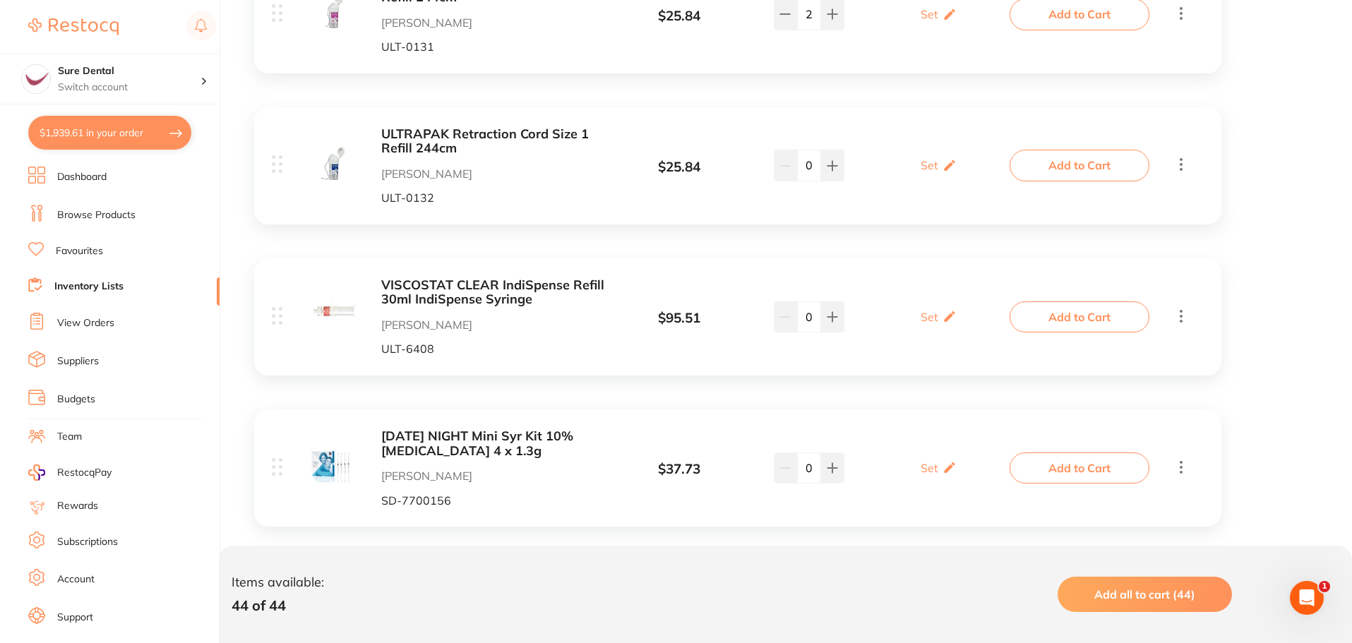
click at [1060, 317] on button "Add to Cart" at bounding box center [1079, 316] width 140 height 31
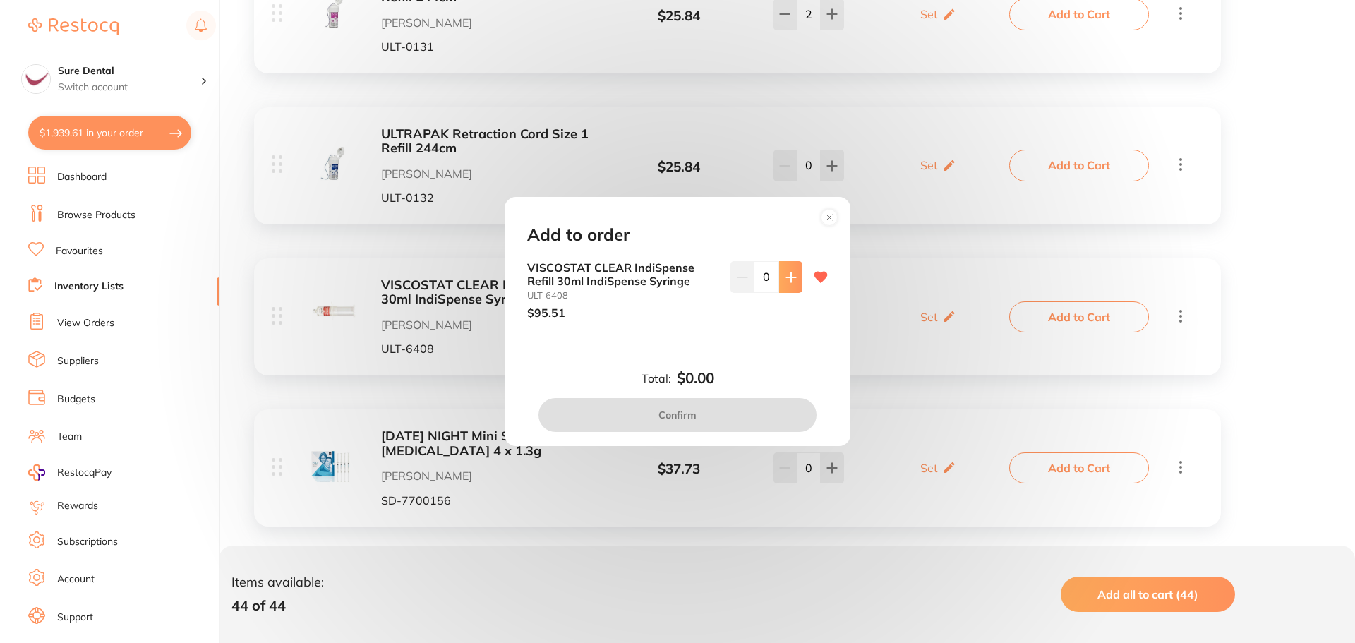
click at [794, 280] on button at bounding box center [790, 276] width 23 height 31
type input "1"
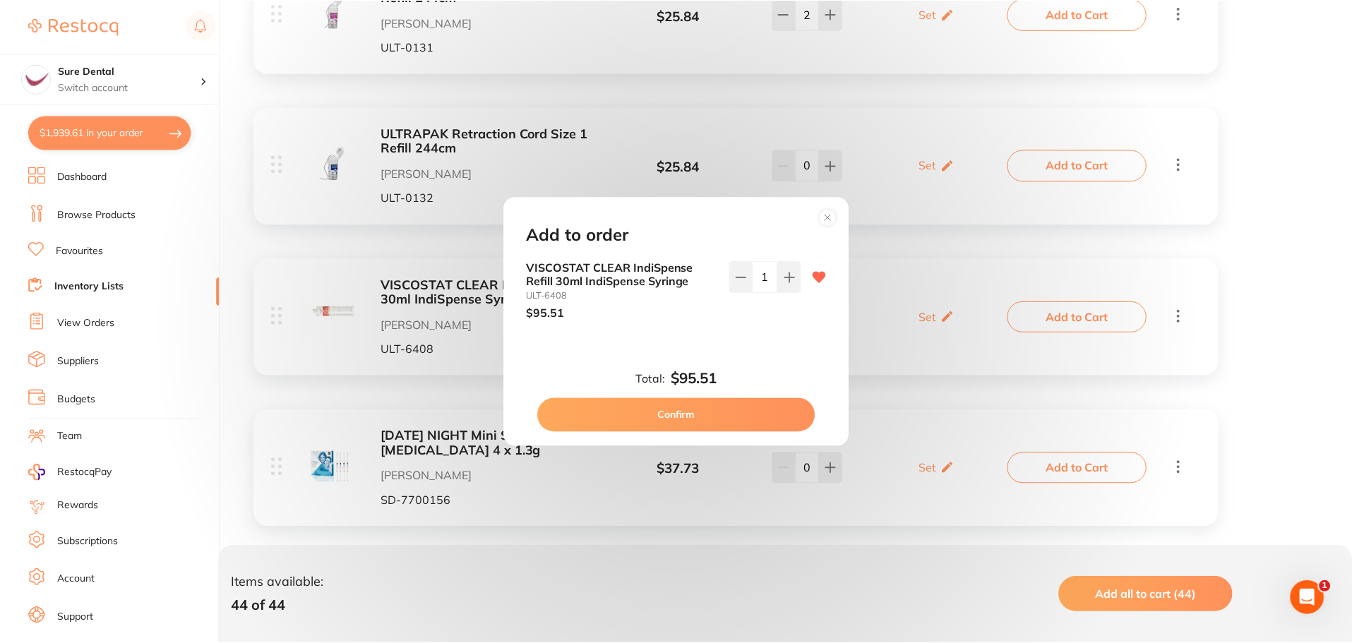
scroll to position [0, 0]
click at [720, 416] on button "Confirm" at bounding box center [678, 415] width 278 height 34
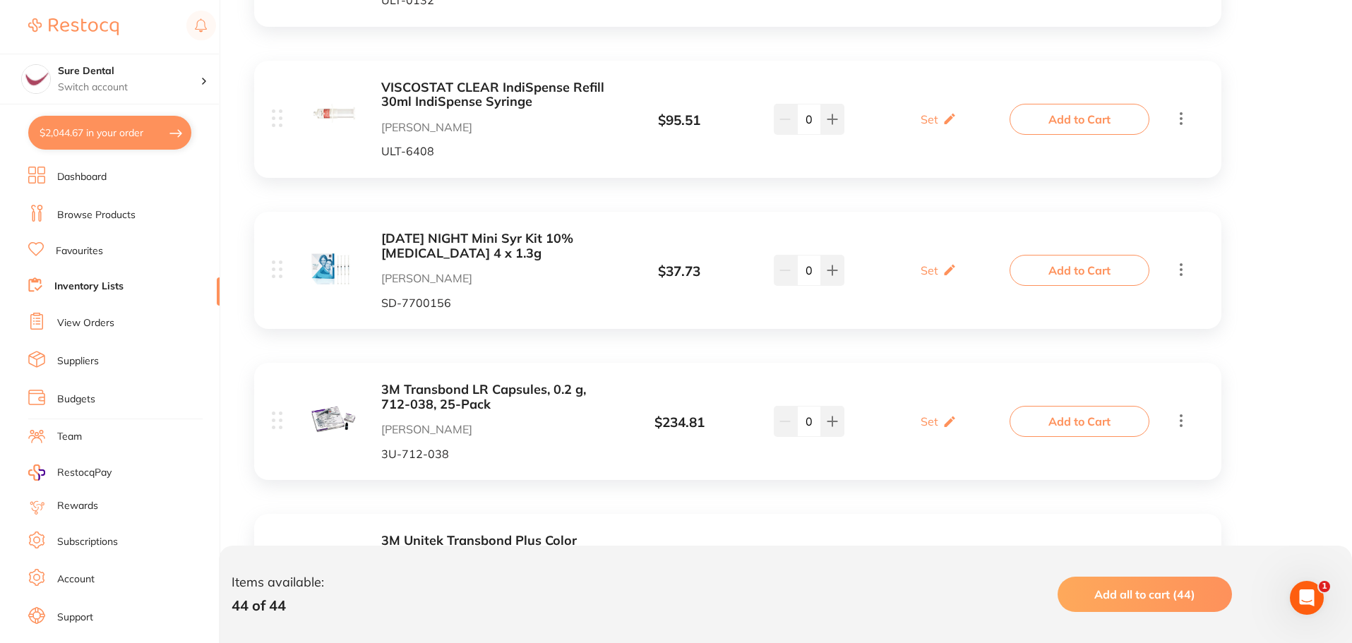
scroll to position [4094, 0]
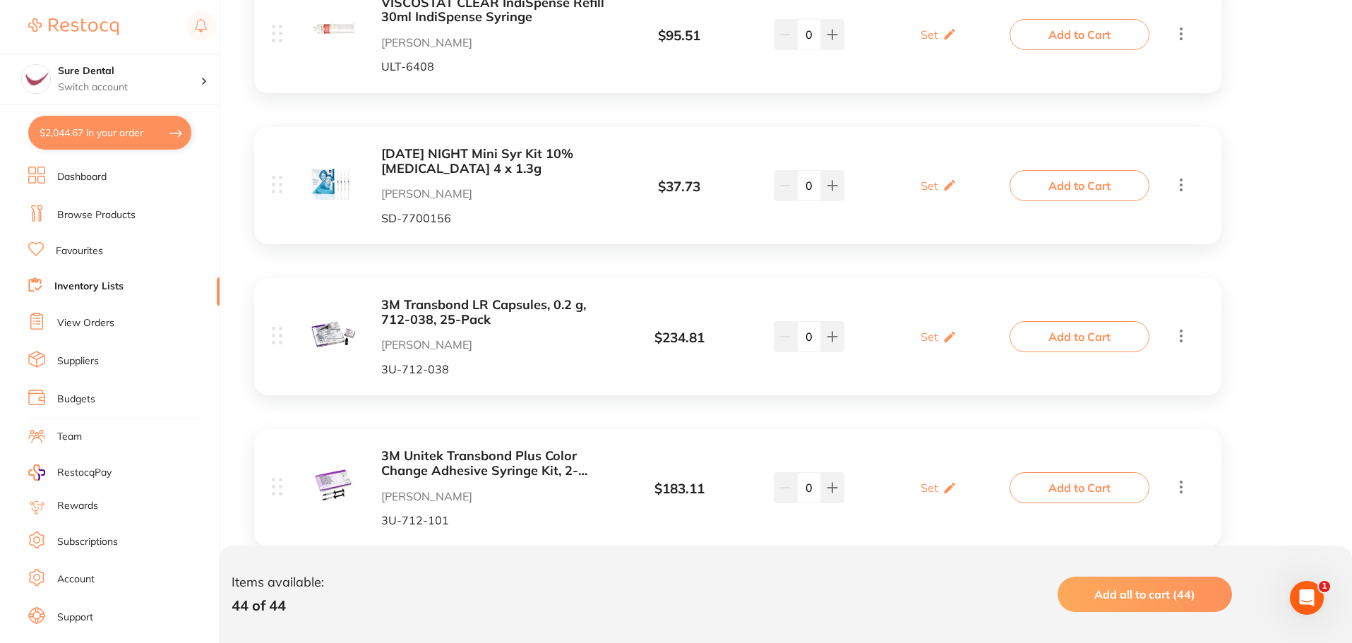
click at [480, 306] on b "3M Transbond LR Capsules, 0.2 g, 712-038, 25-Pack" at bounding box center [493, 312] width 224 height 29
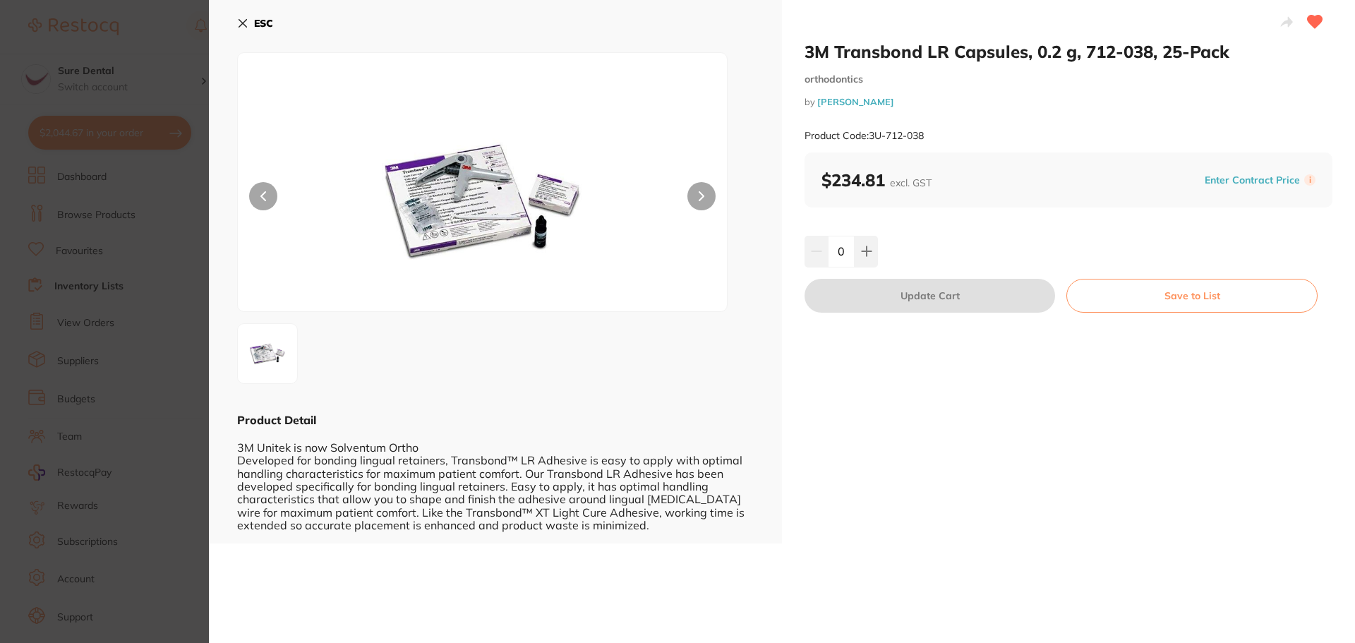
click at [247, 20] on icon at bounding box center [243, 24] width 8 height 8
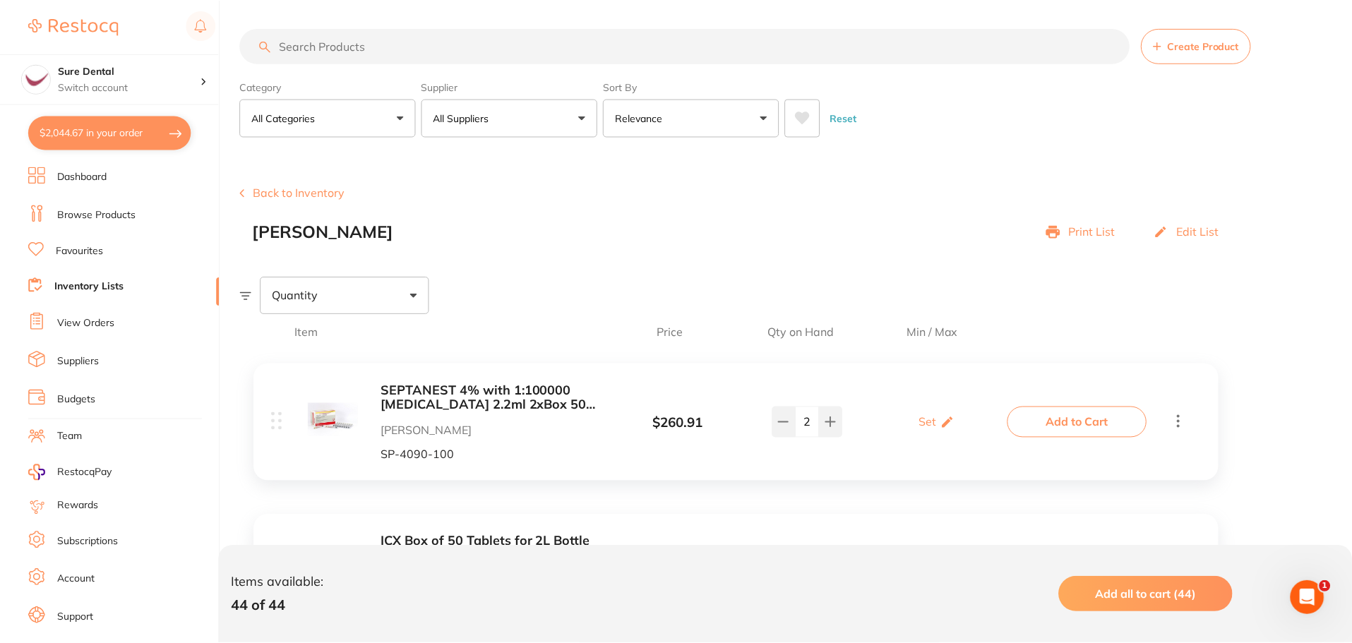
scroll to position [4094, 0]
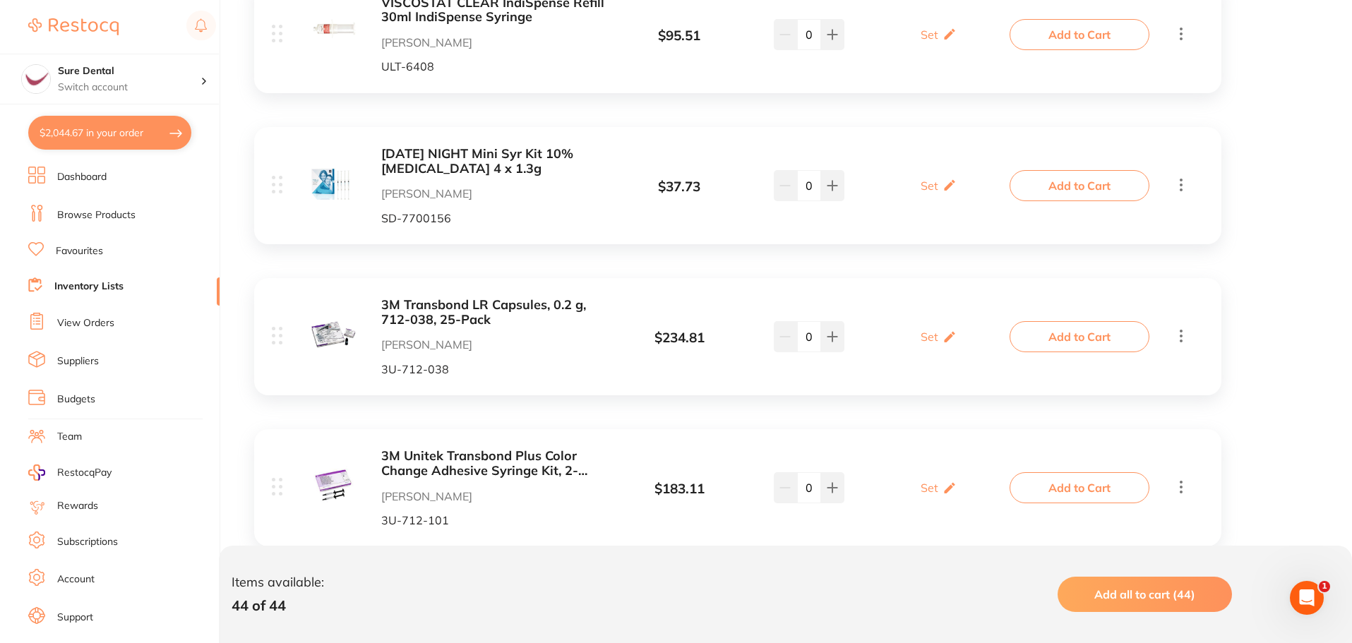
click at [440, 307] on b "3M Transbond LR Capsules, 0.2 g, 712-038, 25-Pack" at bounding box center [493, 312] width 224 height 29
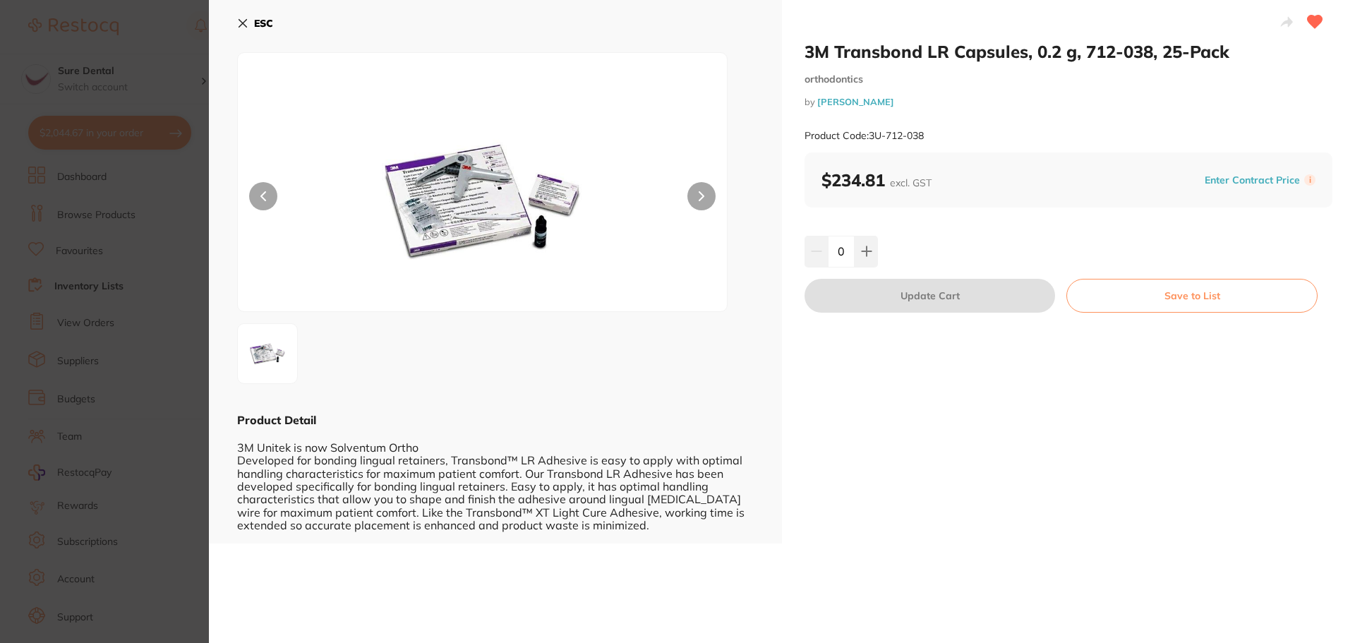
click at [692, 197] on button at bounding box center [702, 196] width 28 height 28
click at [700, 193] on icon at bounding box center [702, 196] width 4 height 8
click at [251, 16] on button "ESC" at bounding box center [255, 23] width 36 height 24
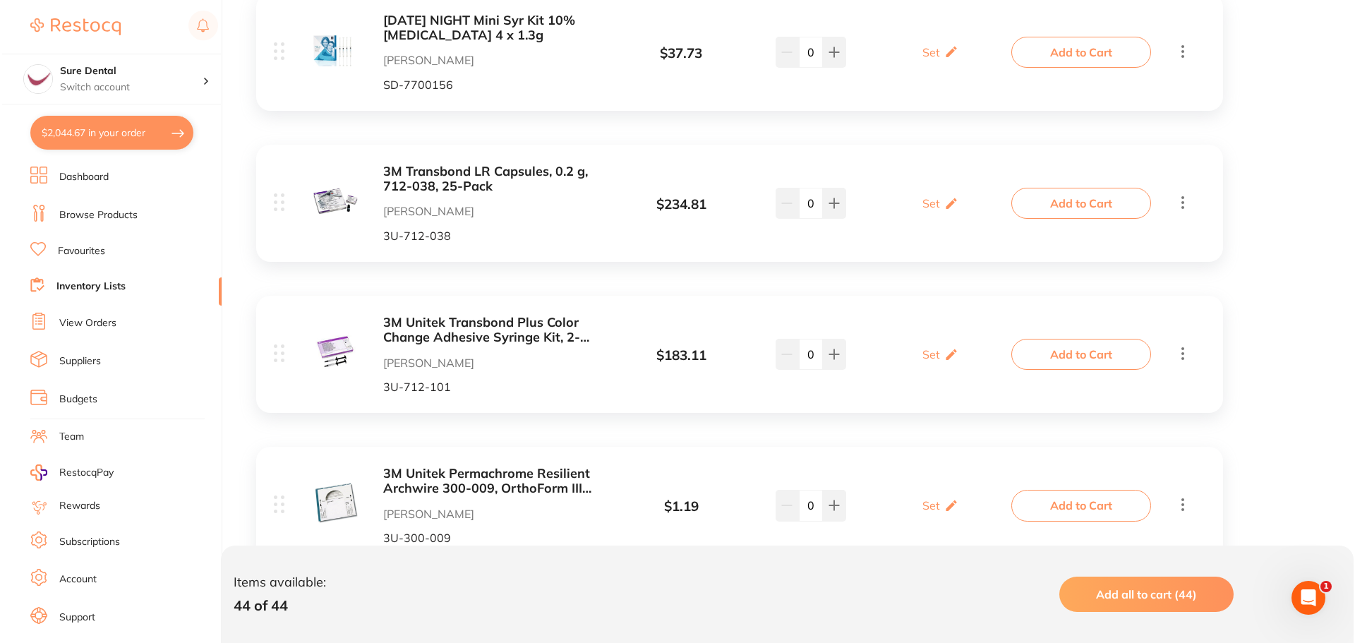
scroll to position [4235, 0]
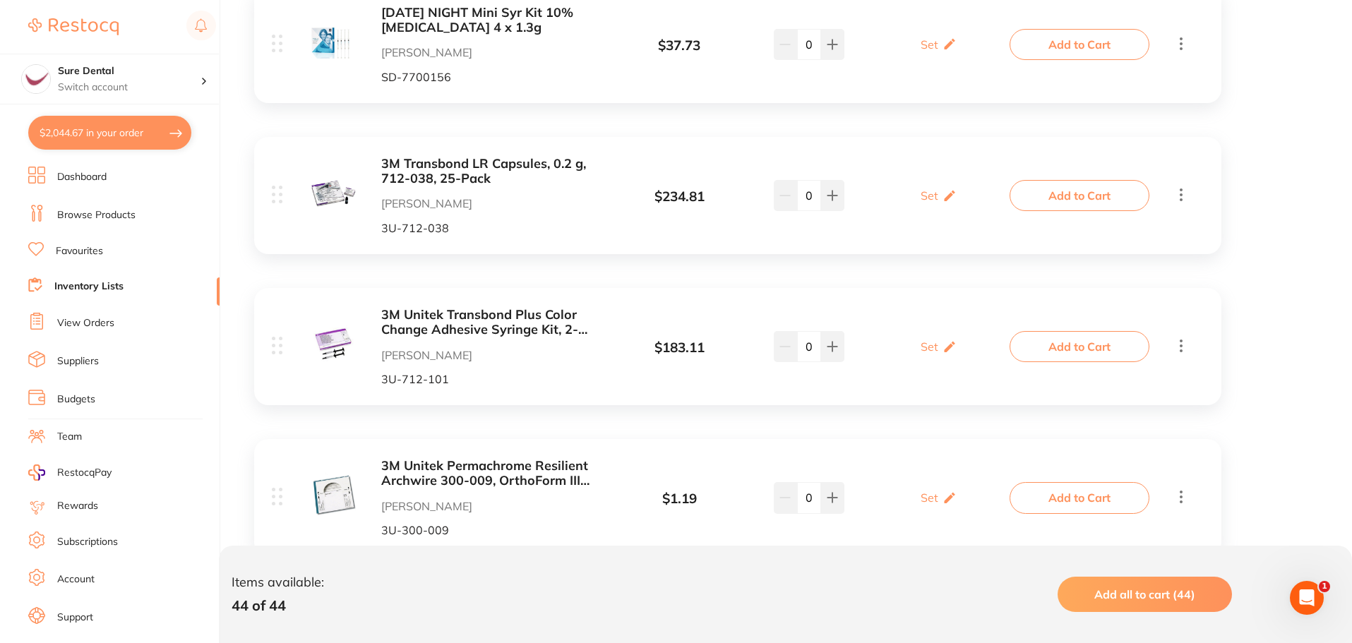
click at [1074, 188] on button "Add to Cart" at bounding box center [1079, 195] width 140 height 31
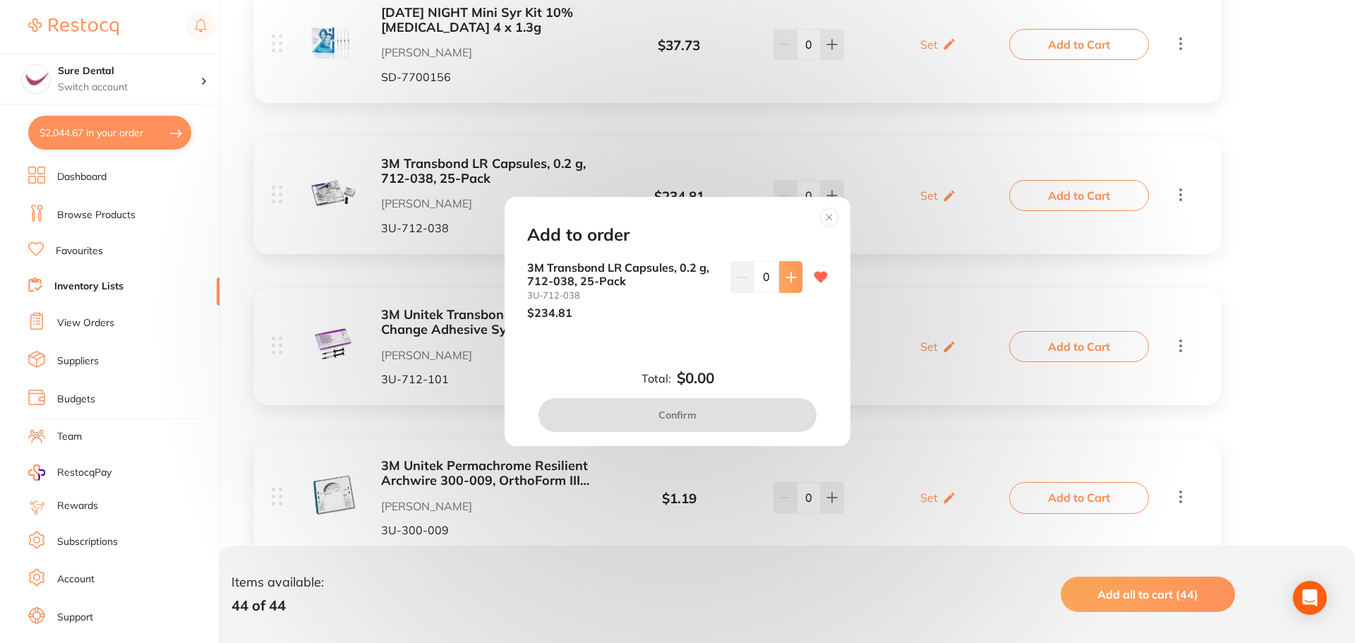
click at [786, 278] on icon at bounding box center [791, 277] width 11 height 11
type input "1"
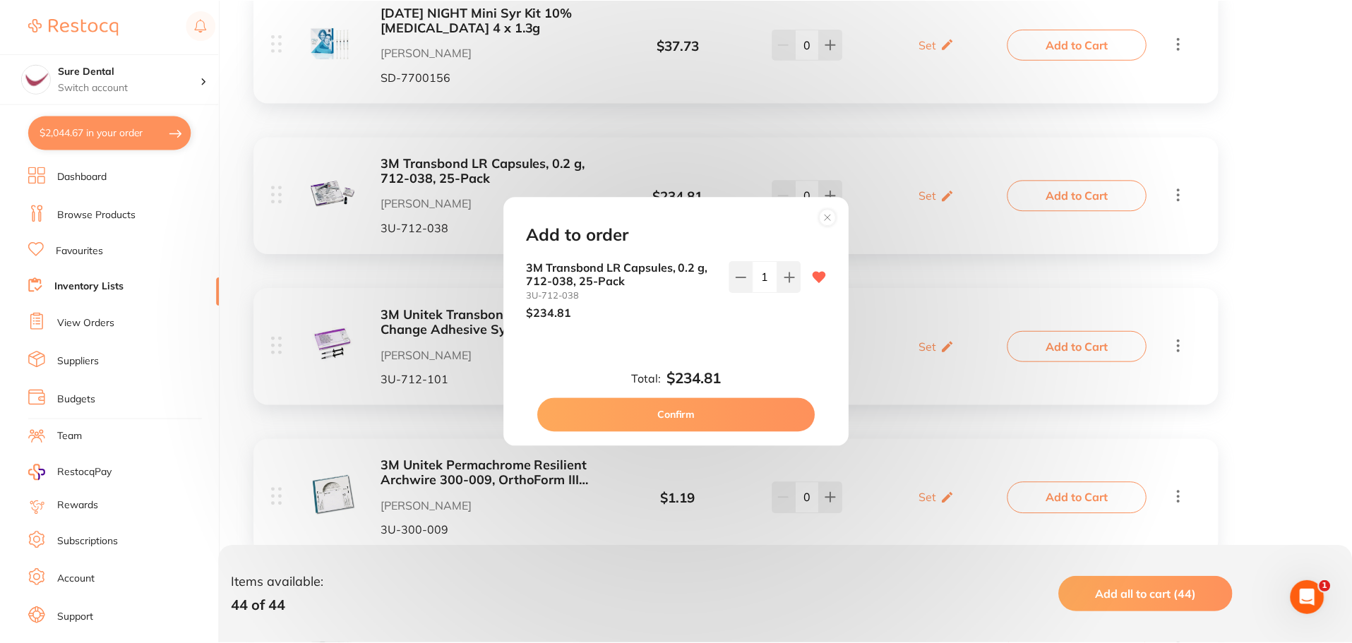
scroll to position [0, 0]
click at [707, 412] on button "Confirm" at bounding box center [678, 415] width 278 height 34
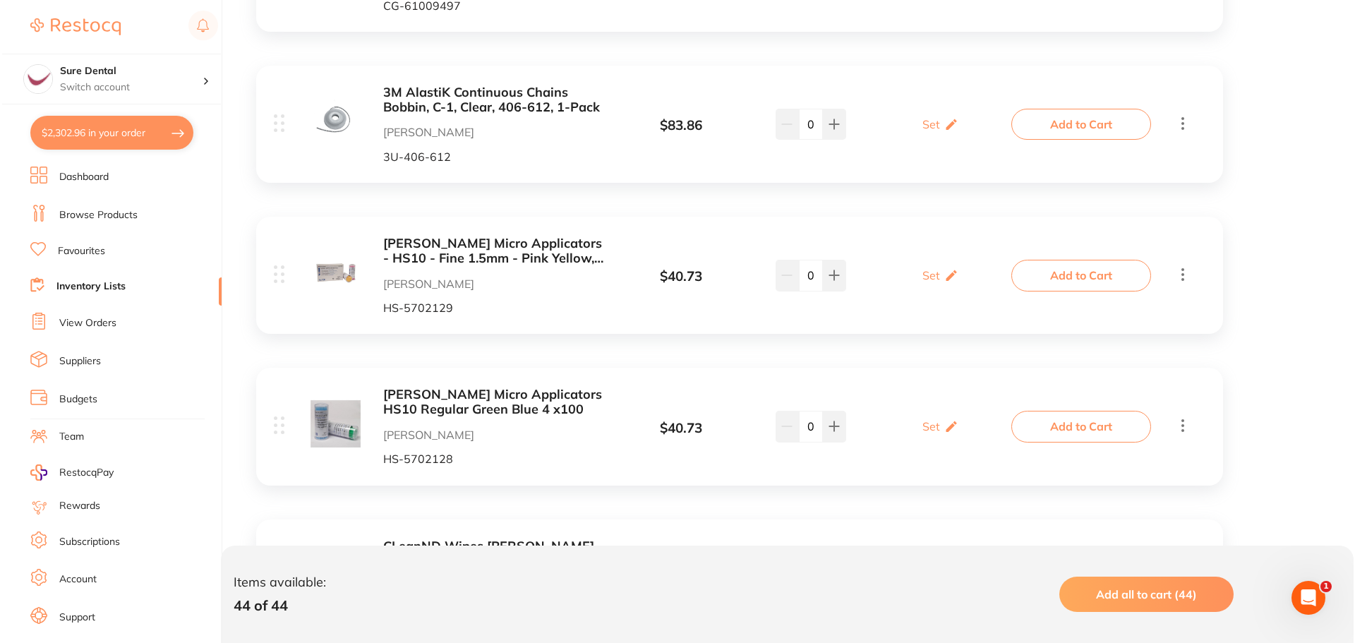
scroll to position [5435, 0]
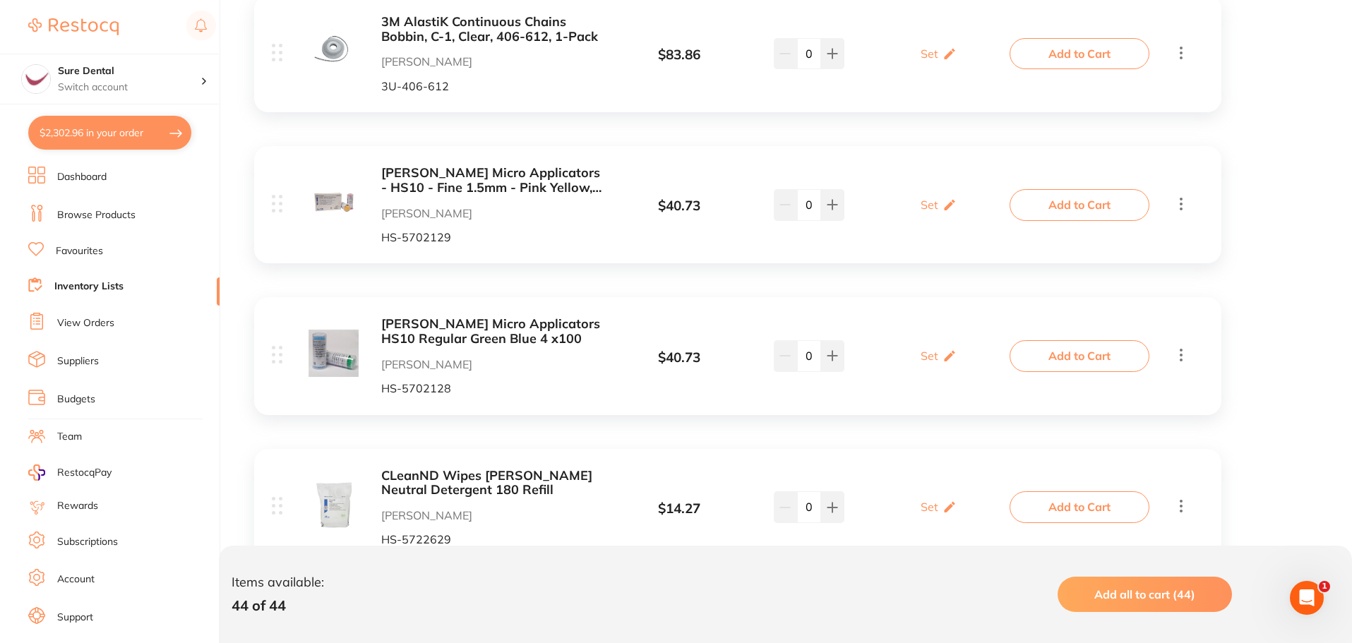
click at [1057, 198] on button "Add to Cart" at bounding box center [1079, 204] width 140 height 31
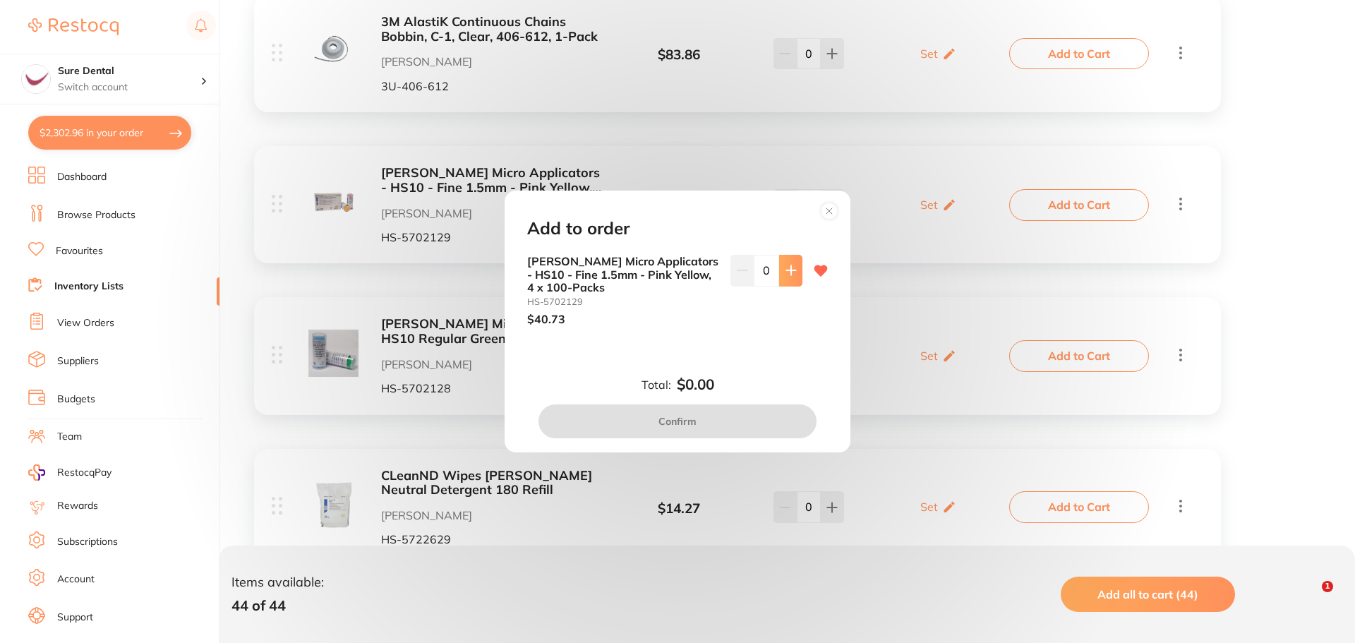
click at [788, 266] on icon at bounding box center [790, 270] width 9 height 9
type input "1"
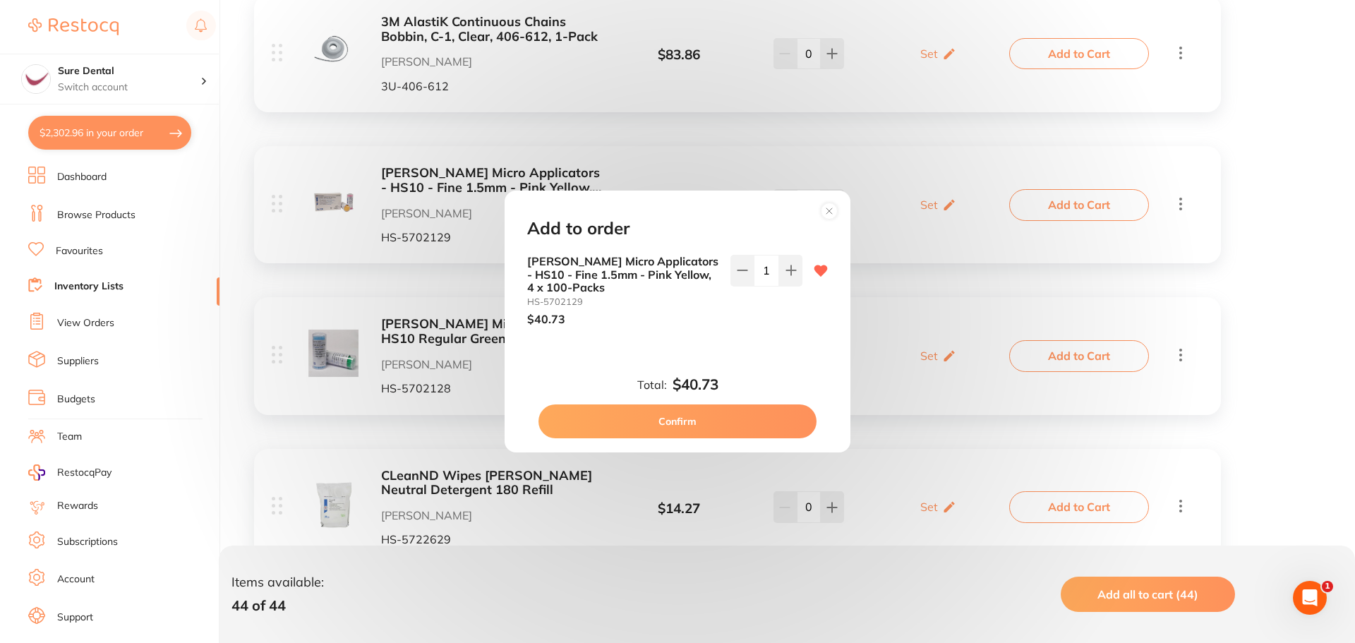
click at [712, 421] on button "Confirm" at bounding box center [678, 421] width 278 height 34
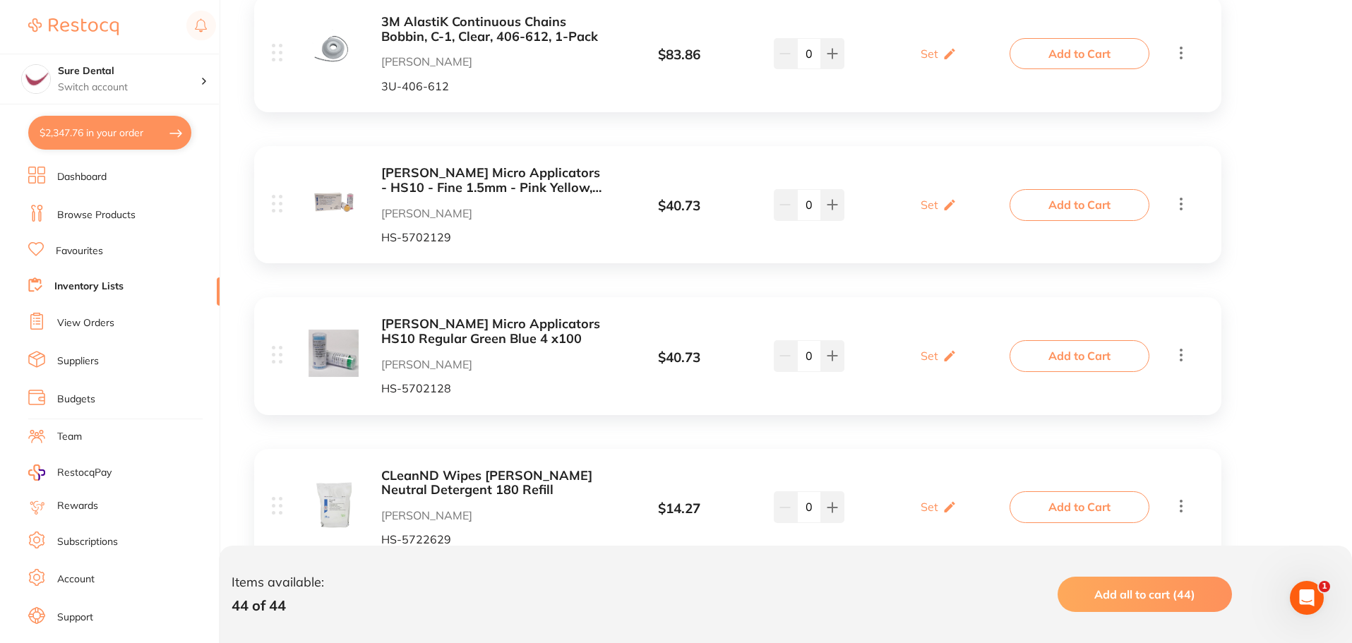
drag, startPoint x: 1033, startPoint y: 357, endPoint x: 1024, endPoint y: 356, distance: 9.3
click at [1033, 357] on button "Add to Cart" at bounding box center [1079, 355] width 140 height 31
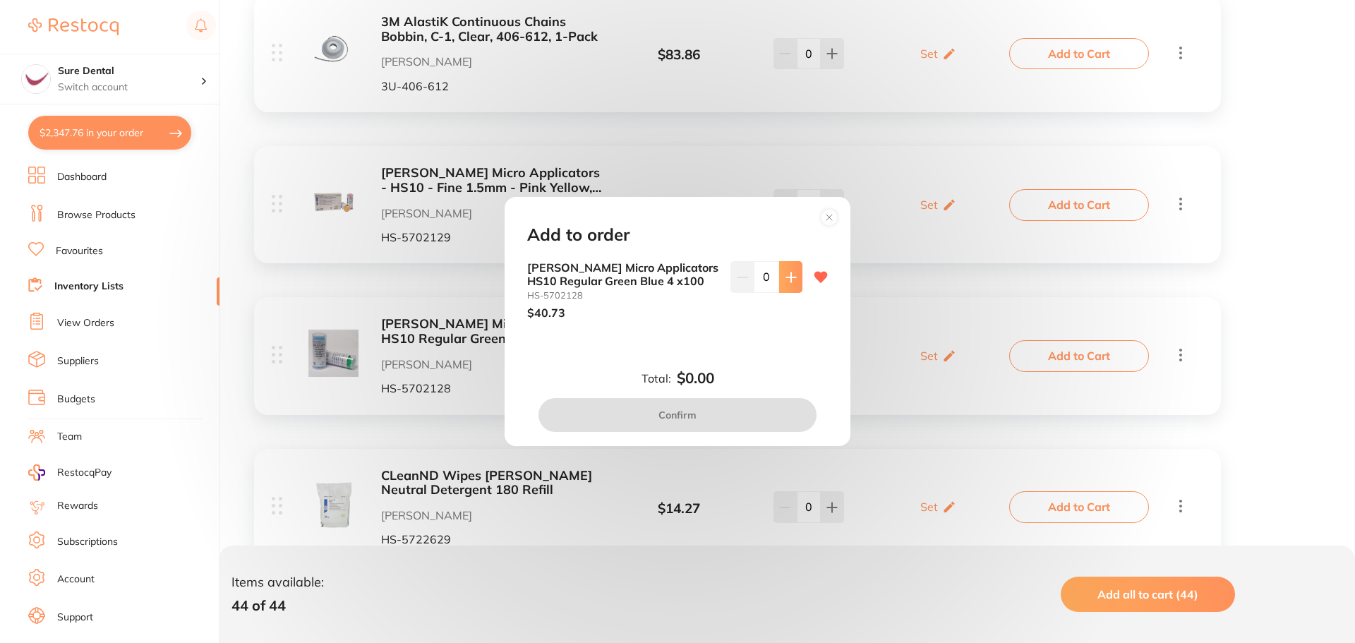
click at [788, 280] on icon at bounding box center [790, 276] width 9 height 9
type input "1"
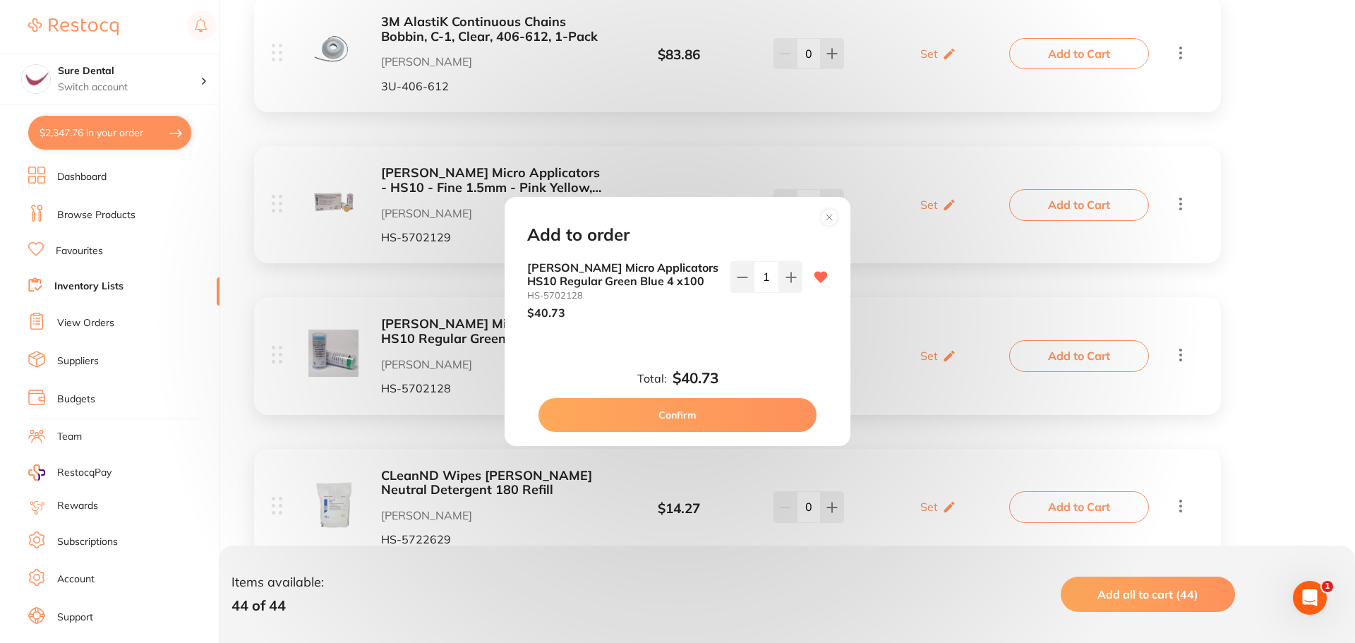
click at [712, 416] on button "Confirm" at bounding box center [678, 415] width 278 height 34
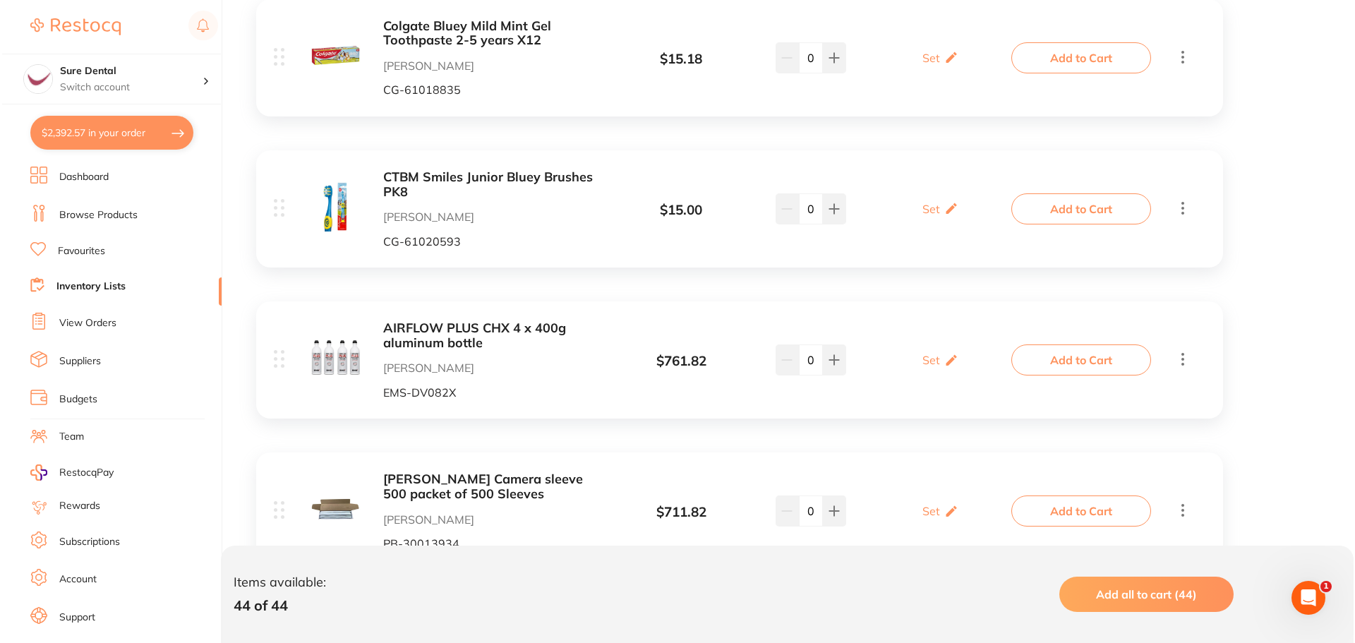
scroll to position [6071, 0]
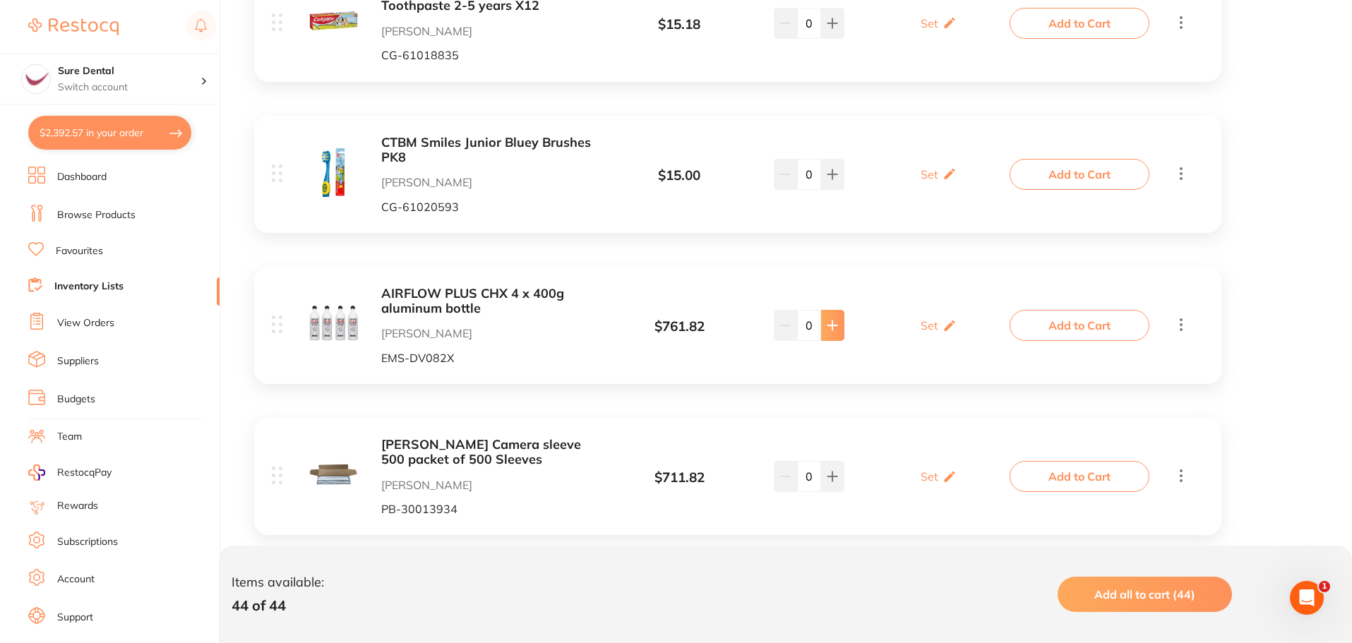
click at [839, 329] on button at bounding box center [832, 325] width 23 height 31
type input "1"
click at [1041, 327] on button "Add to Cart" at bounding box center [1079, 325] width 140 height 31
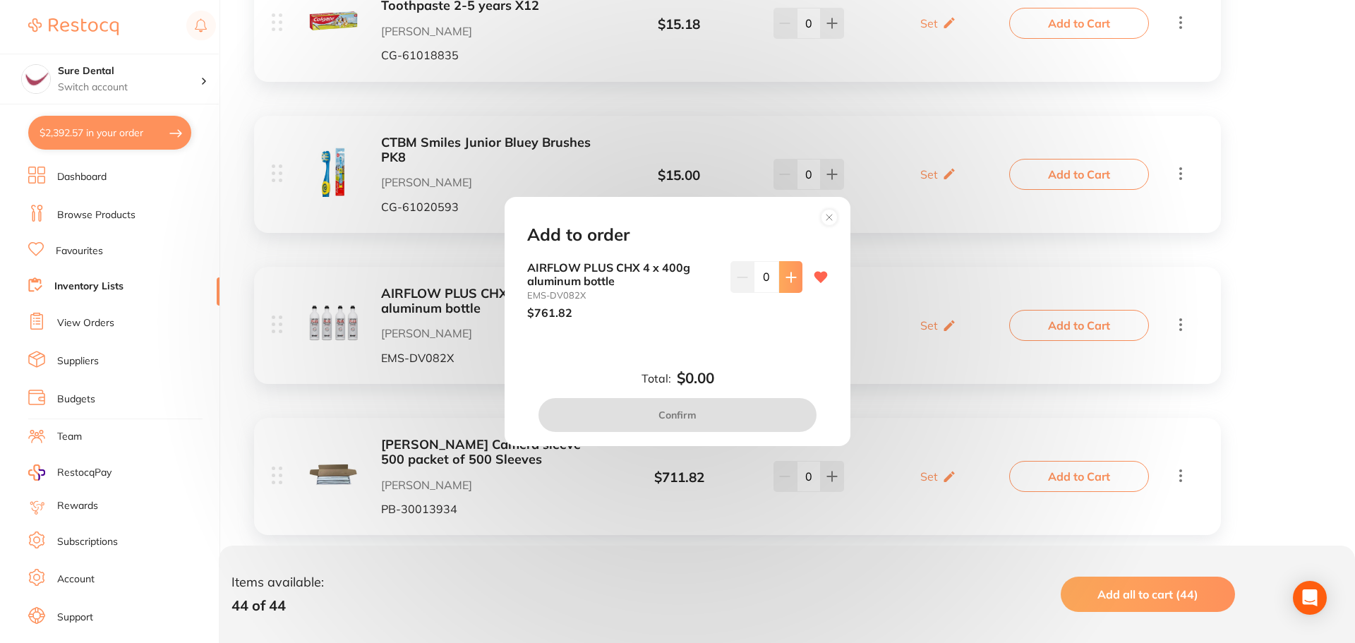
click at [796, 277] on button at bounding box center [790, 276] width 23 height 31
type input "1"
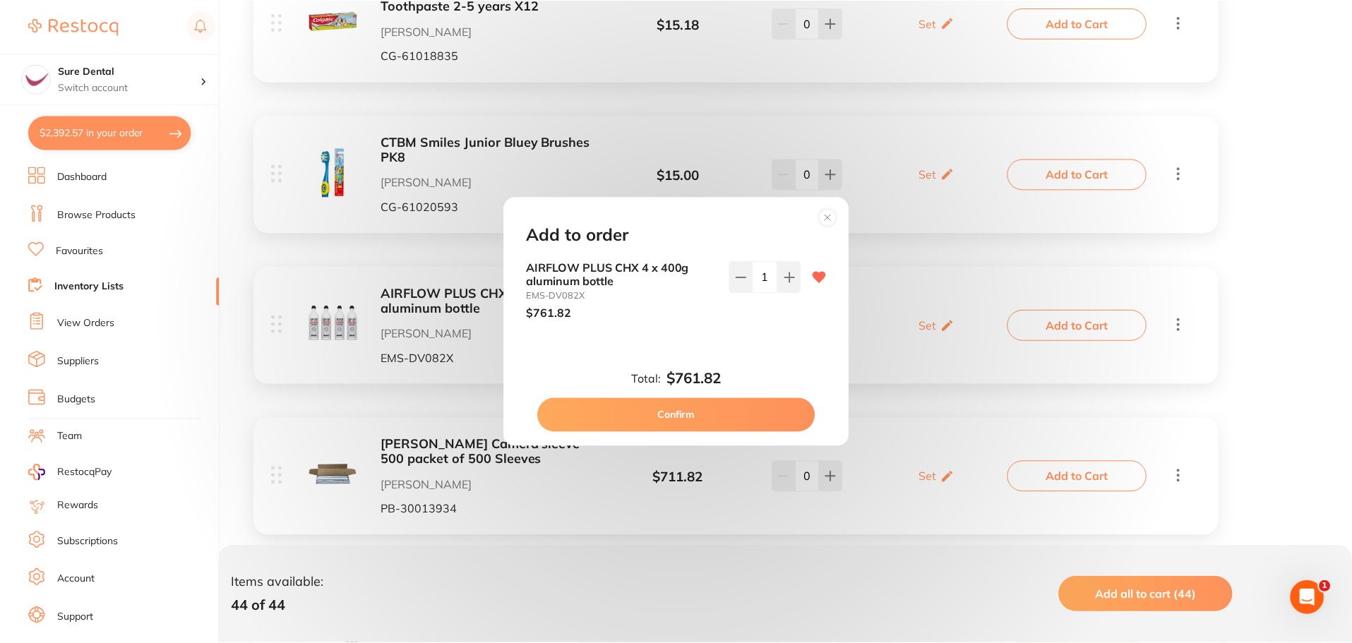
scroll to position [0, 0]
click at [683, 413] on button "Confirm" at bounding box center [678, 415] width 278 height 34
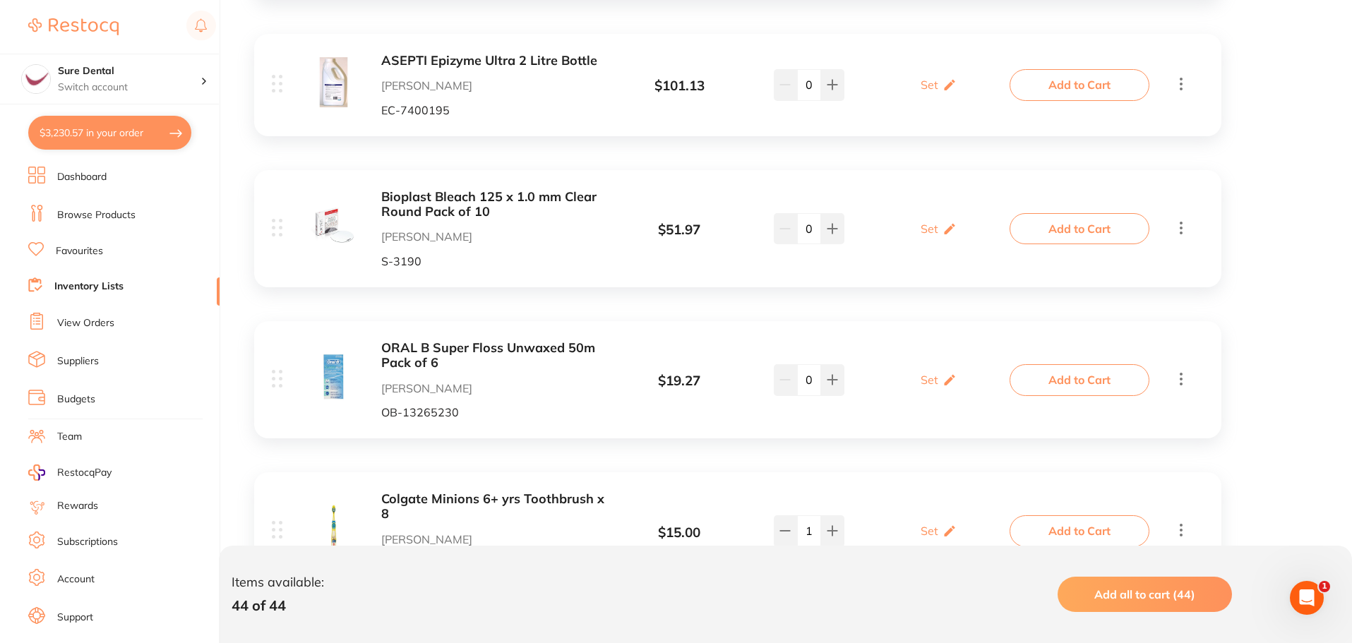
scroll to position [2521, 0]
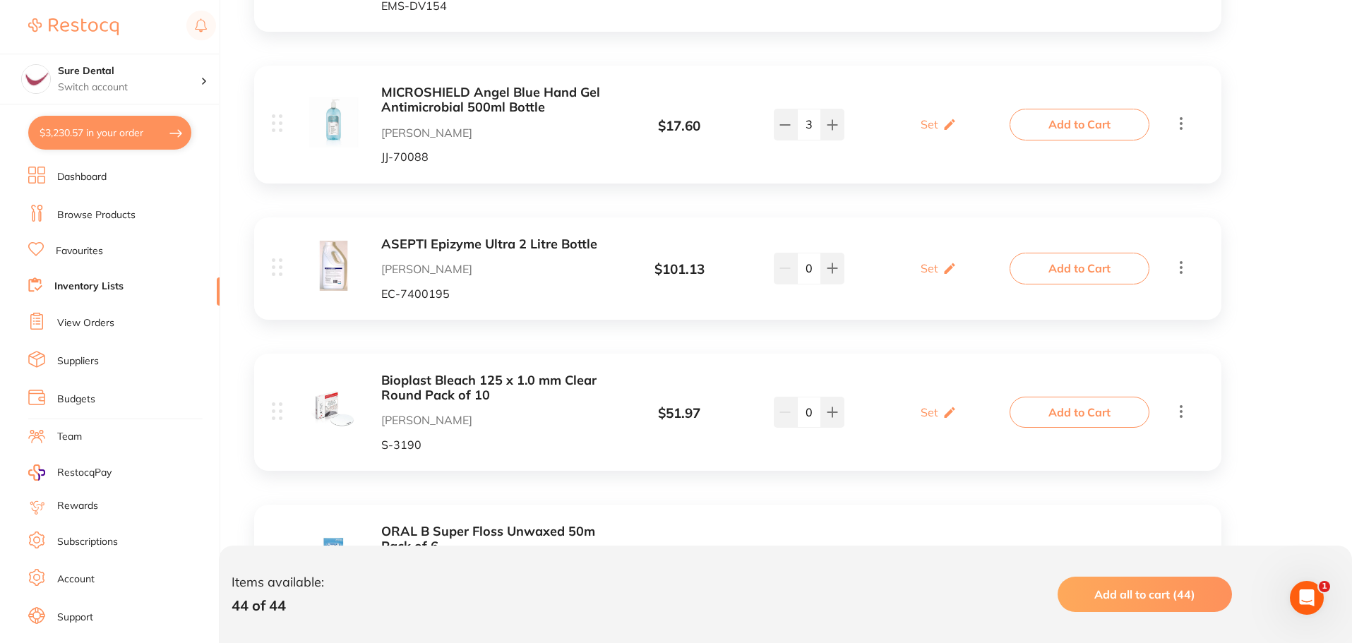
click at [108, 131] on button "$3,230.57 in your order" at bounding box center [109, 133] width 163 height 34
checkbox input "true"
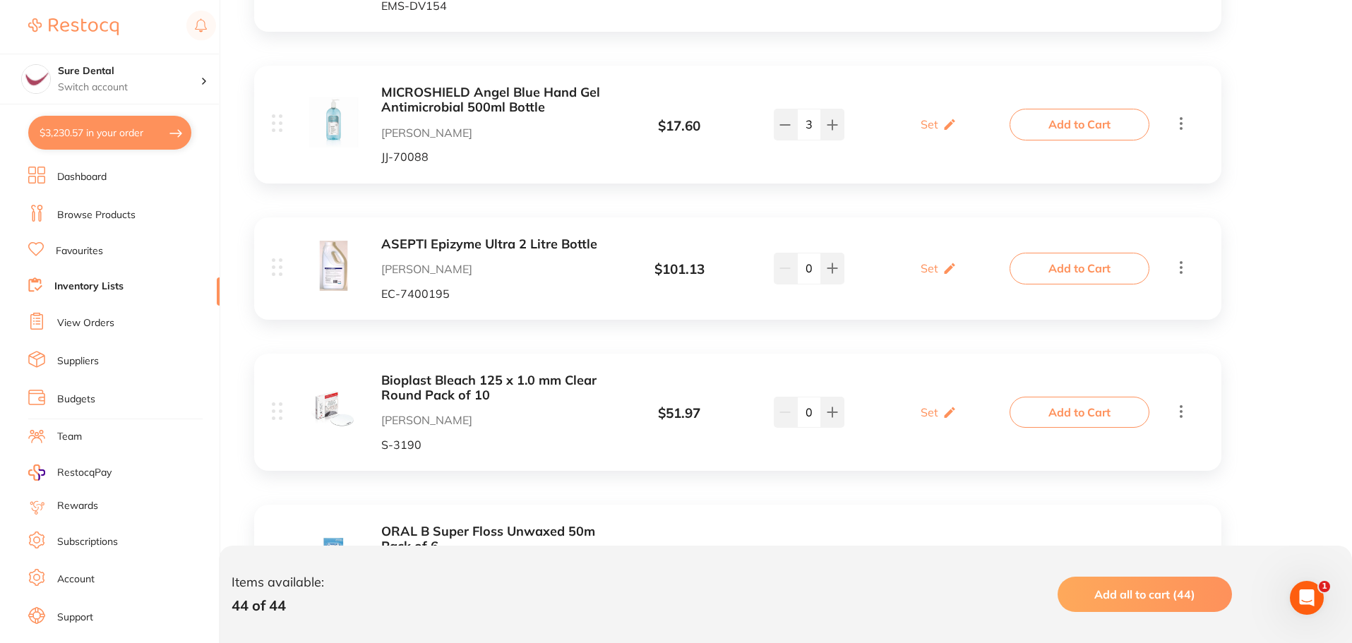
checkbox input "true"
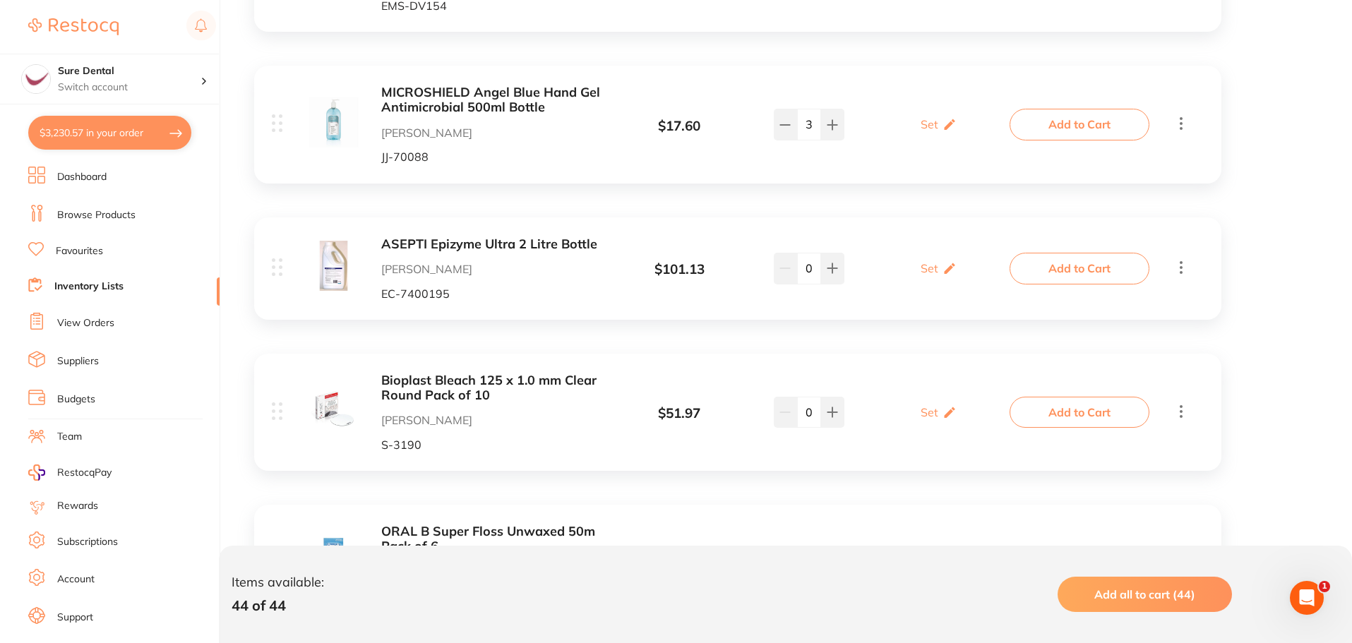
checkbox input "true"
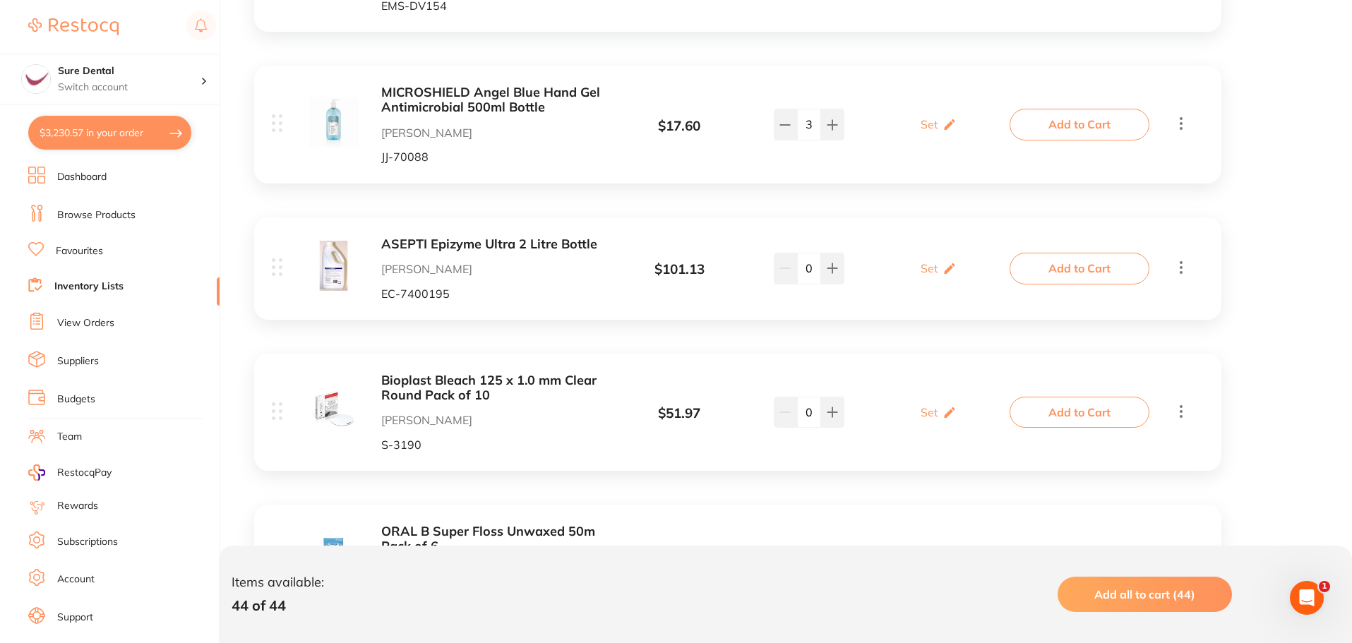
checkbox input "true"
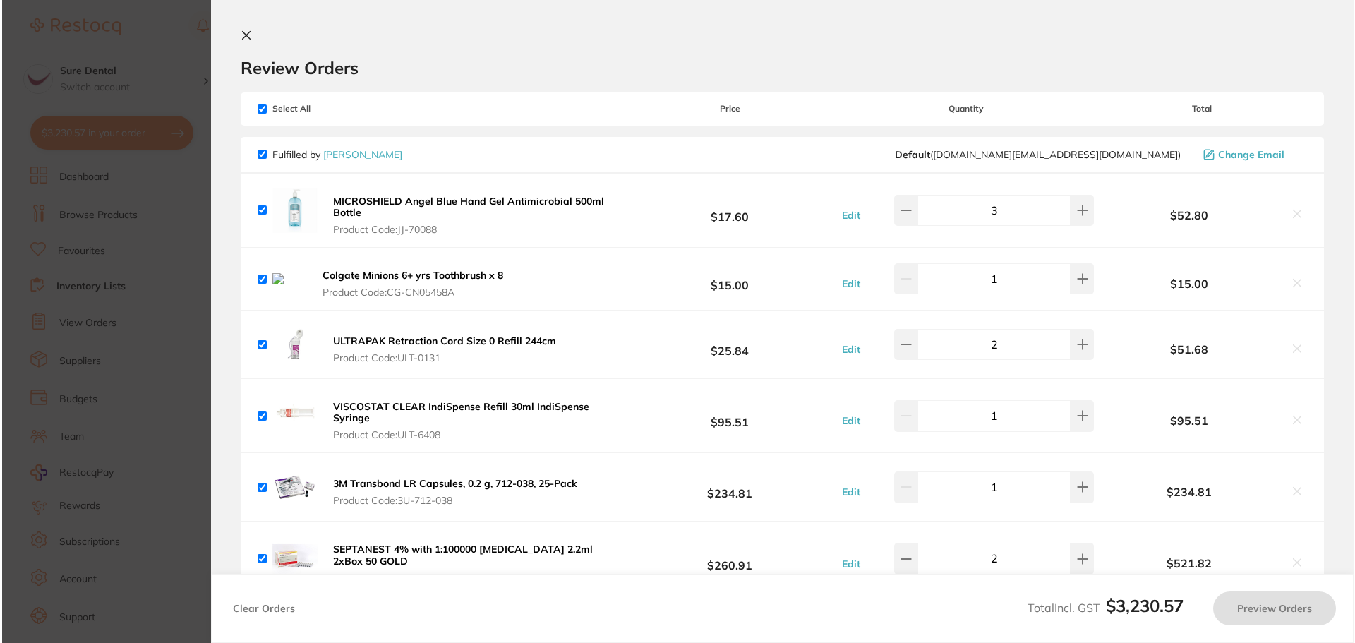
scroll to position [0, 0]
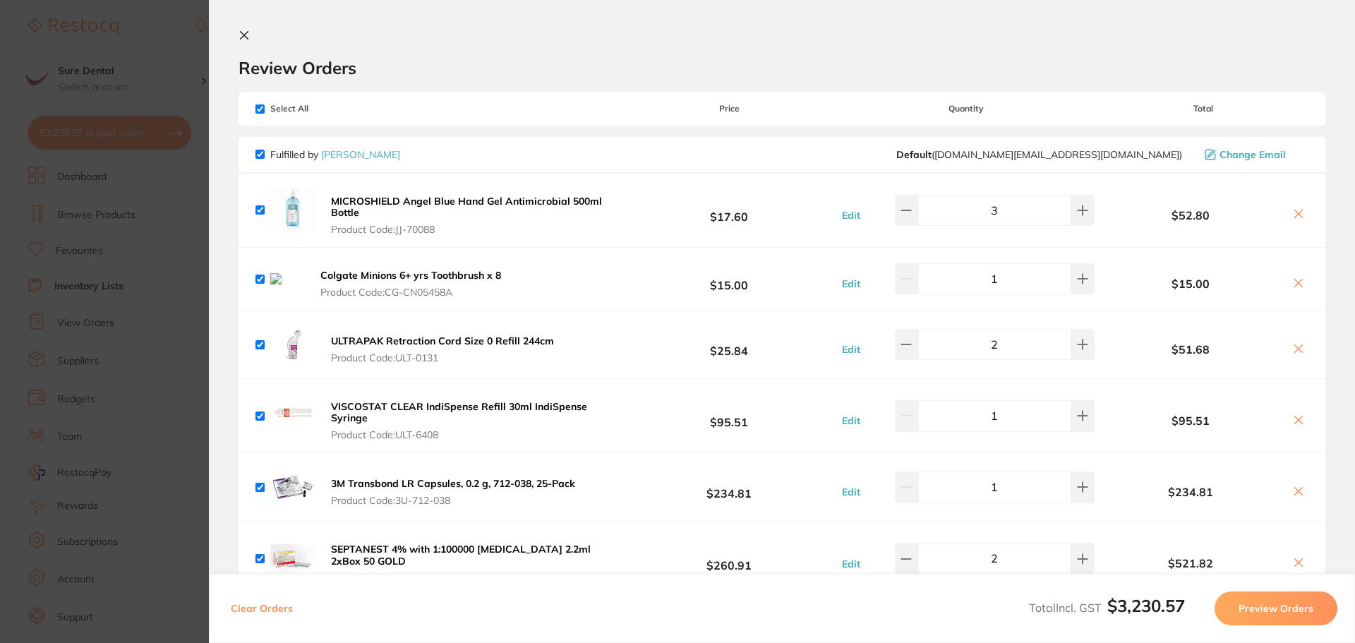
click at [1295, 285] on icon at bounding box center [1299, 283] width 8 height 8
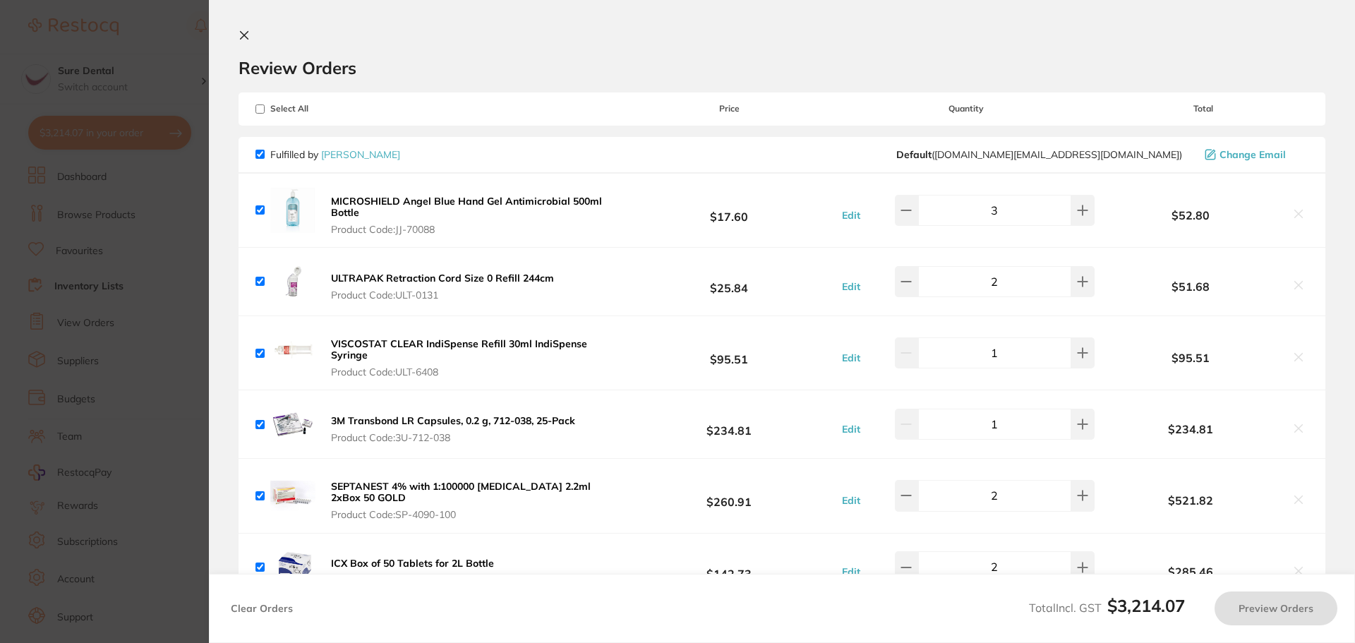
checkbox input "true"
click at [241, 33] on icon at bounding box center [244, 35] width 11 height 11
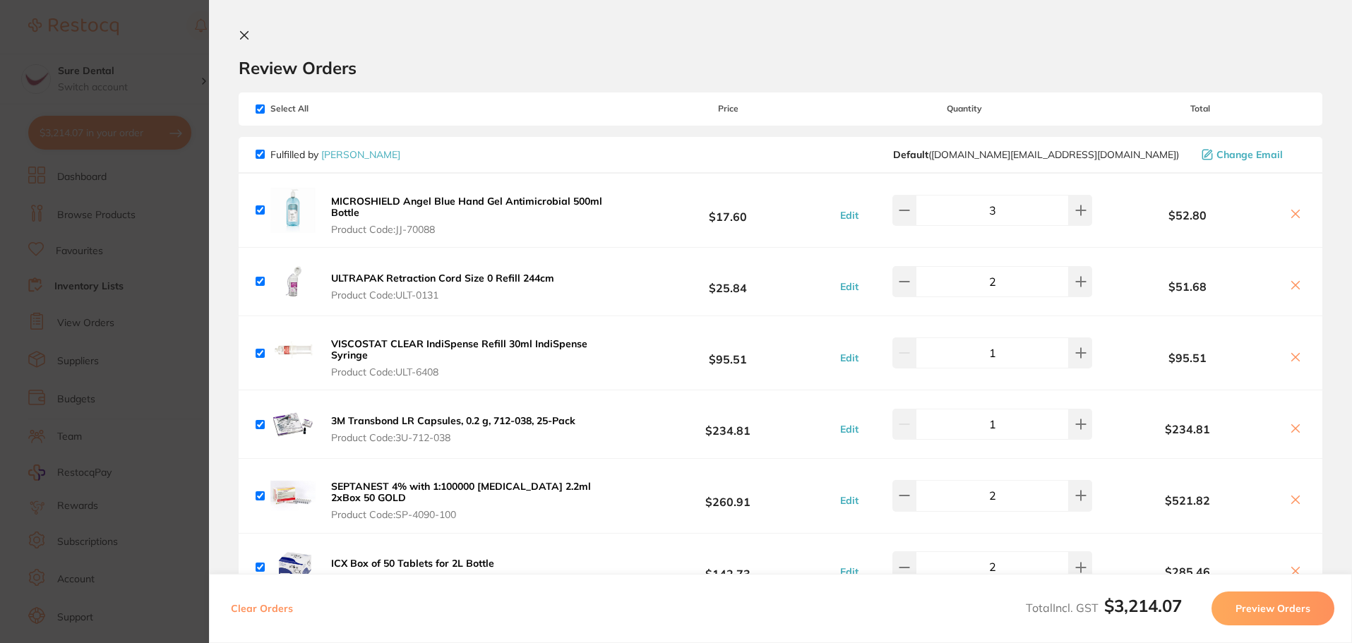
scroll to position [2521, 0]
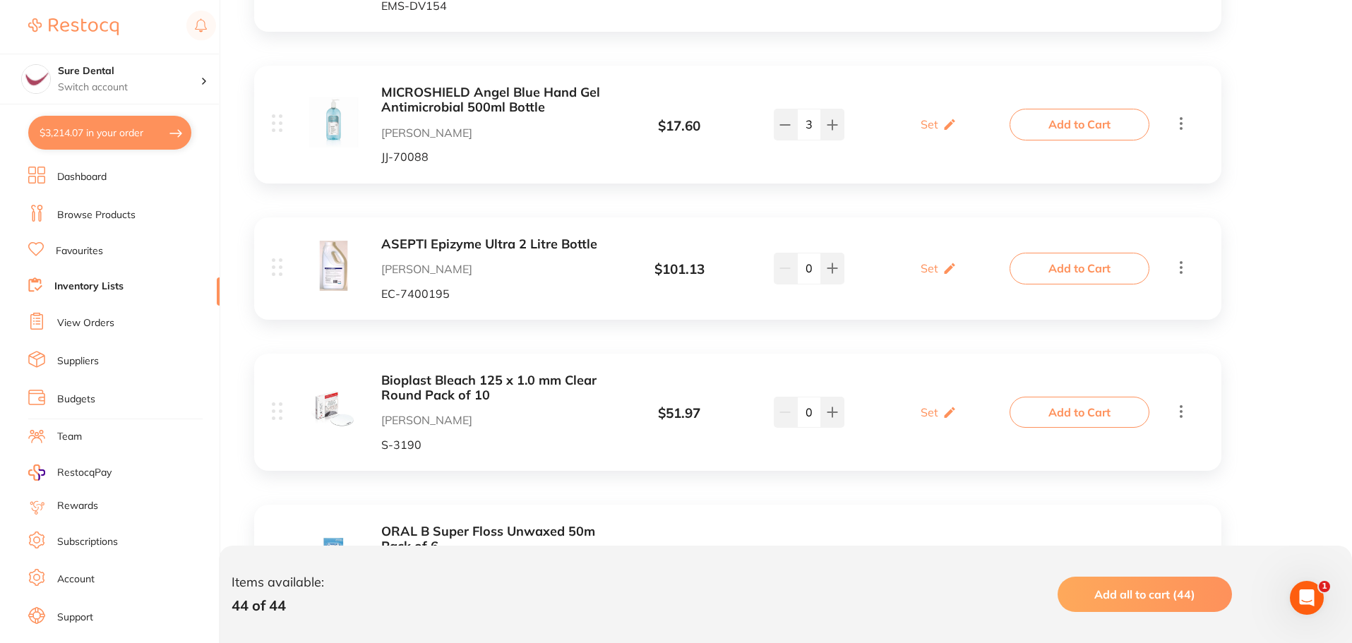
click at [87, 250] on link "Favourites" at bounding box center [79, 251] width 47 height 14
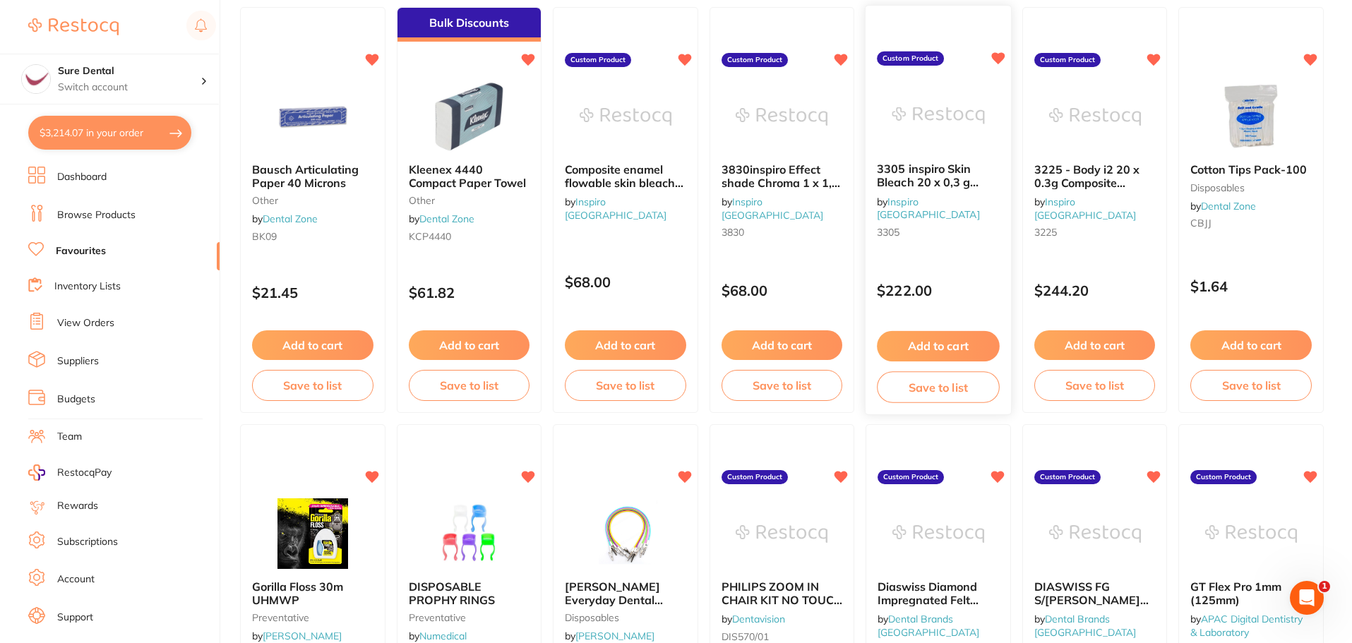
scroll to position [1835, 0]
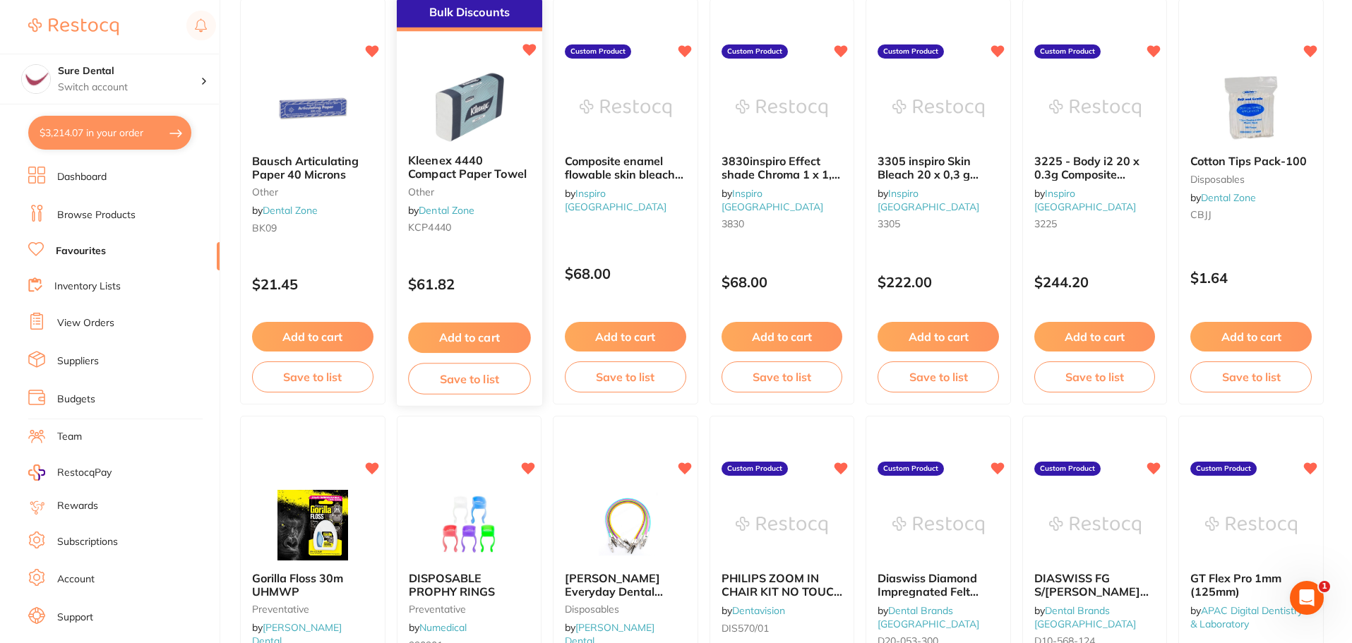
click at [469, 334] on button "Add to cart" at bounding box center [469, 338] width 122 height 30
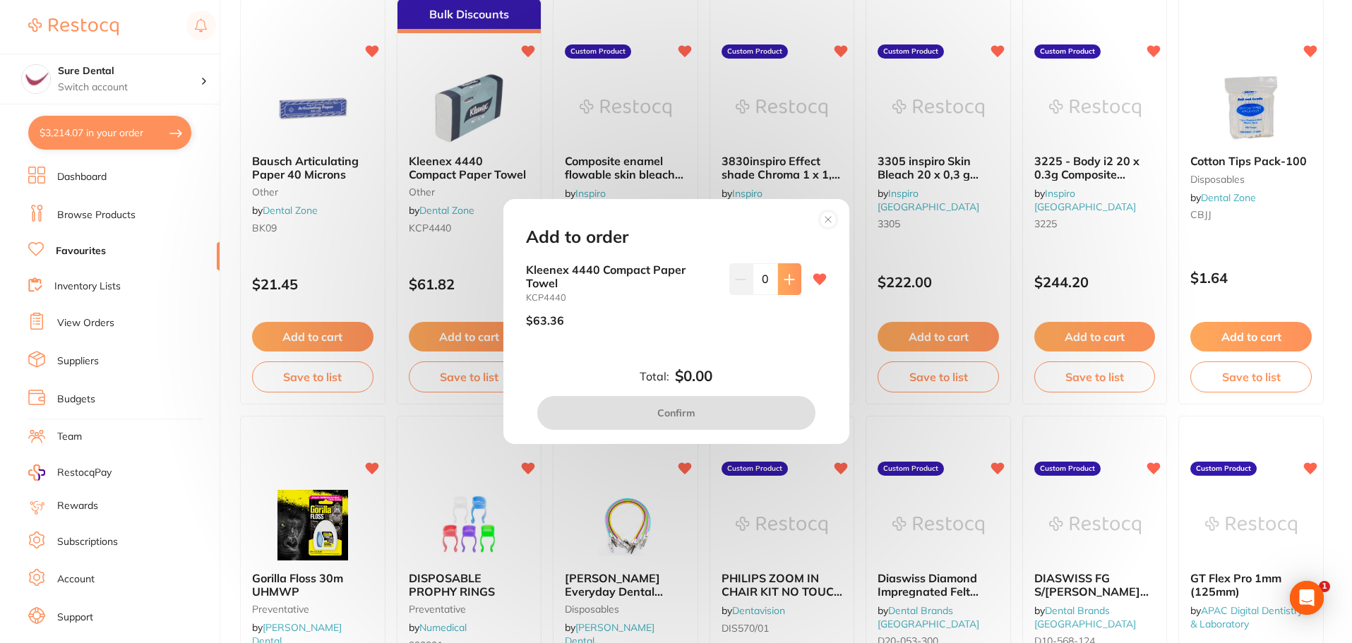
scroll to position [0, 0]
click at [785, 275] on icon at bounding box center [788, 279] width 9 height 9
type input "1"
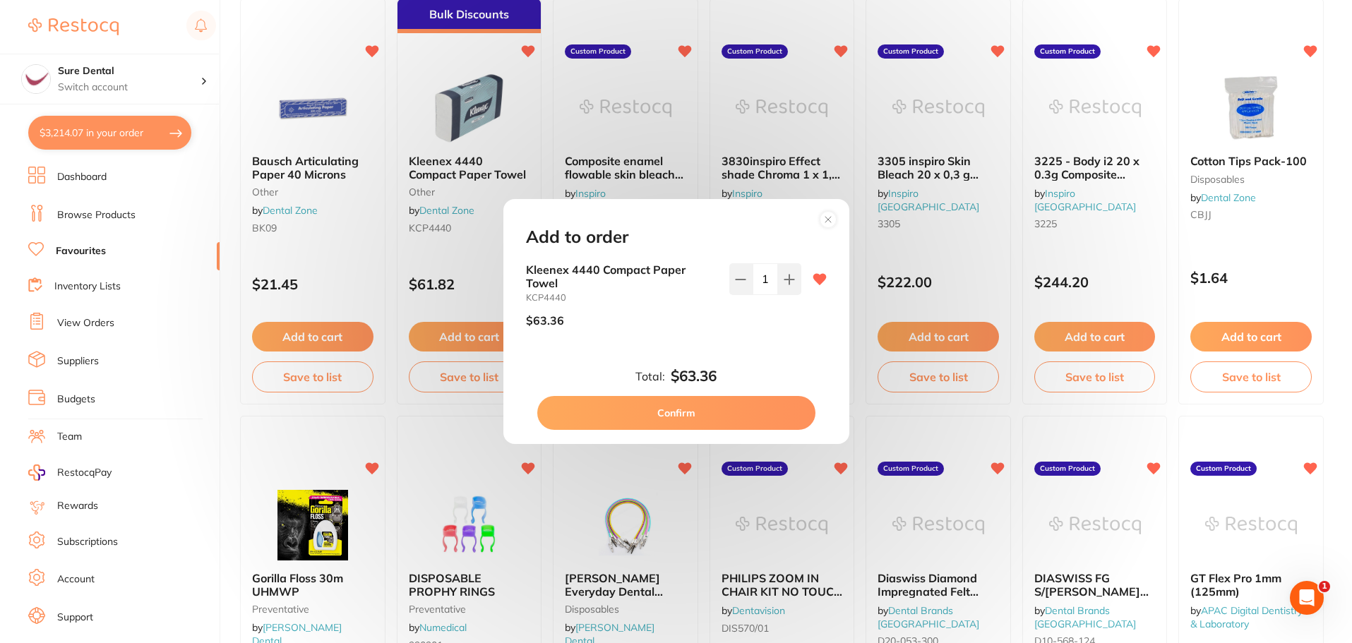
click at [707, 408] on button "Confirm" at bounding box center [676, 413] width 278 height 34
checkbox input "false"
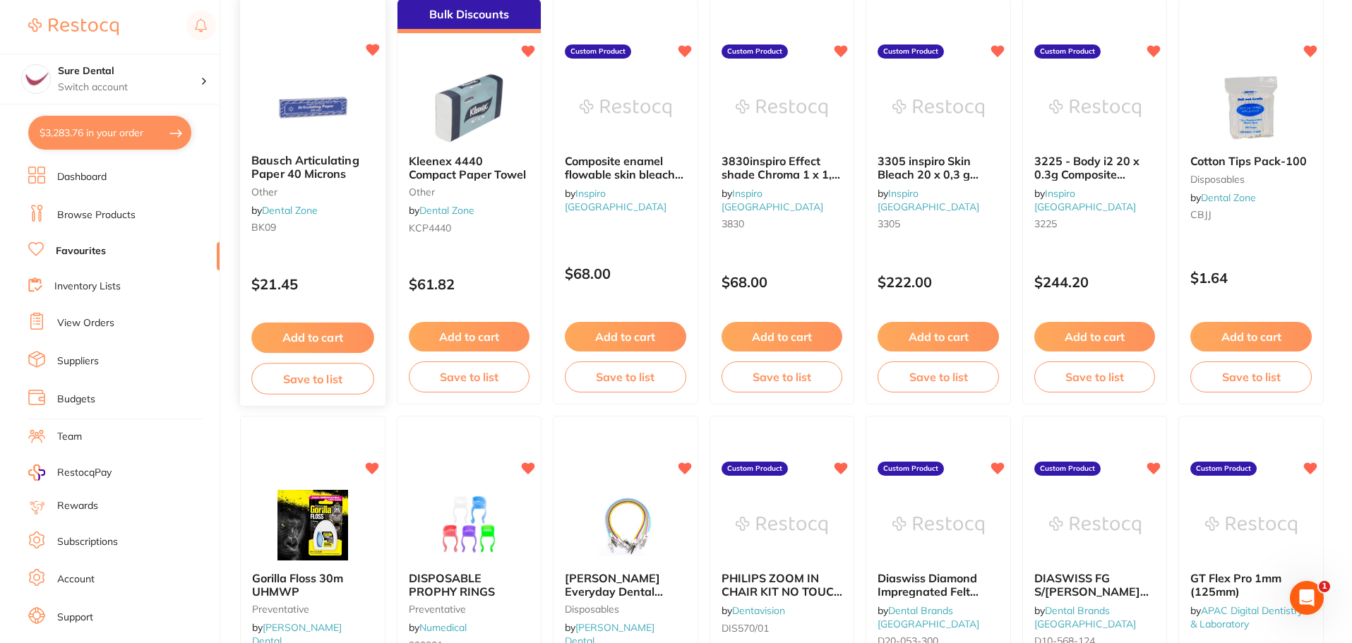
click at [338, 337] on button "Add to cart" at bounding box center [312, 338] width 122 height 30
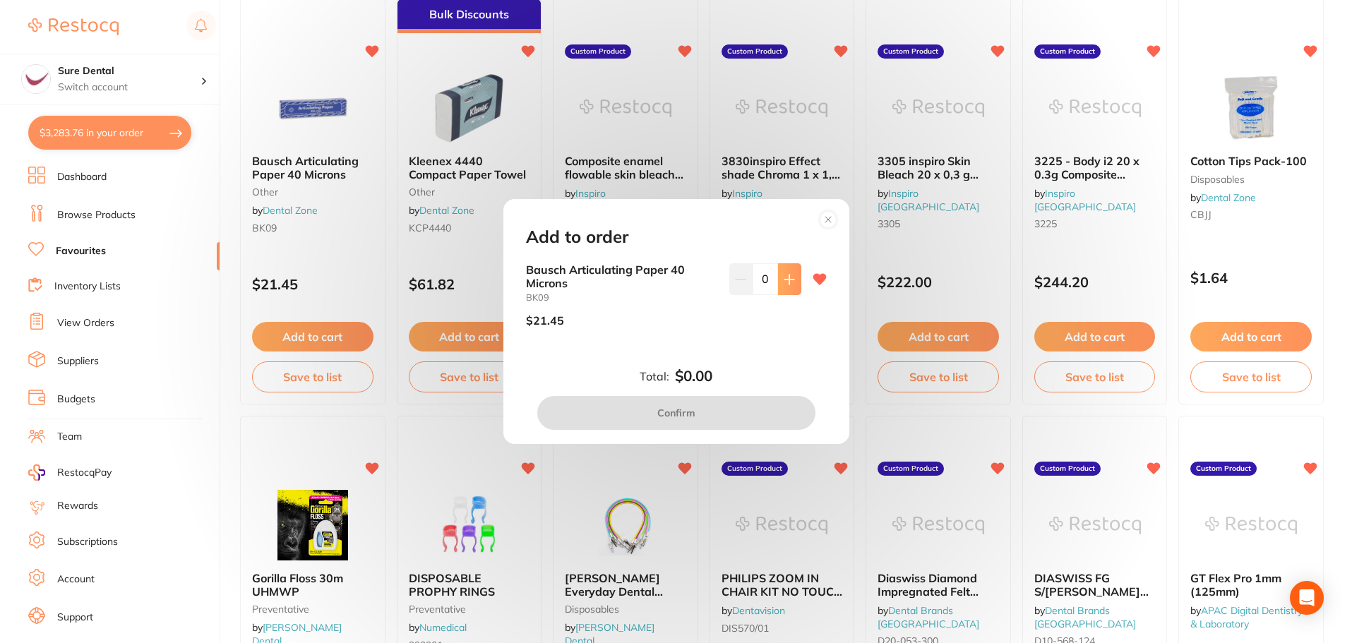
click at [786, 278] on icon at bounding box center [788, 279] width 9 height 9
type input "2"
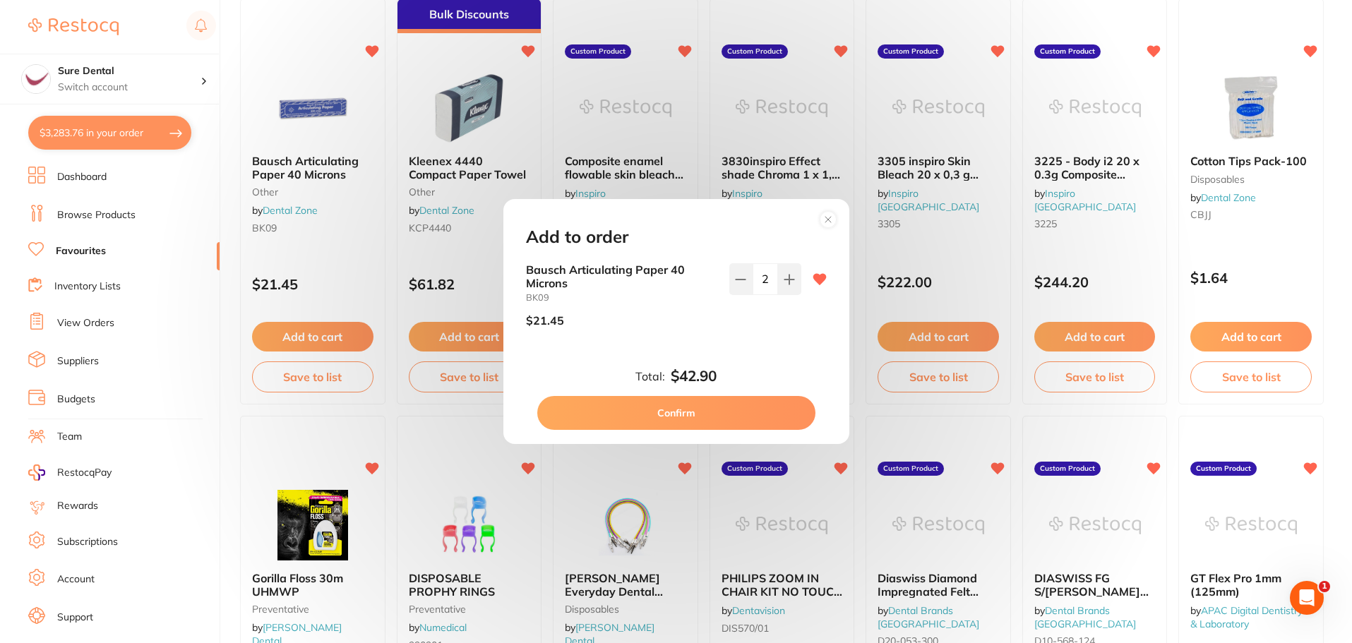
click at [695, 409] on button "Confirm" at bounding box center [676, 413] width 278 height 34
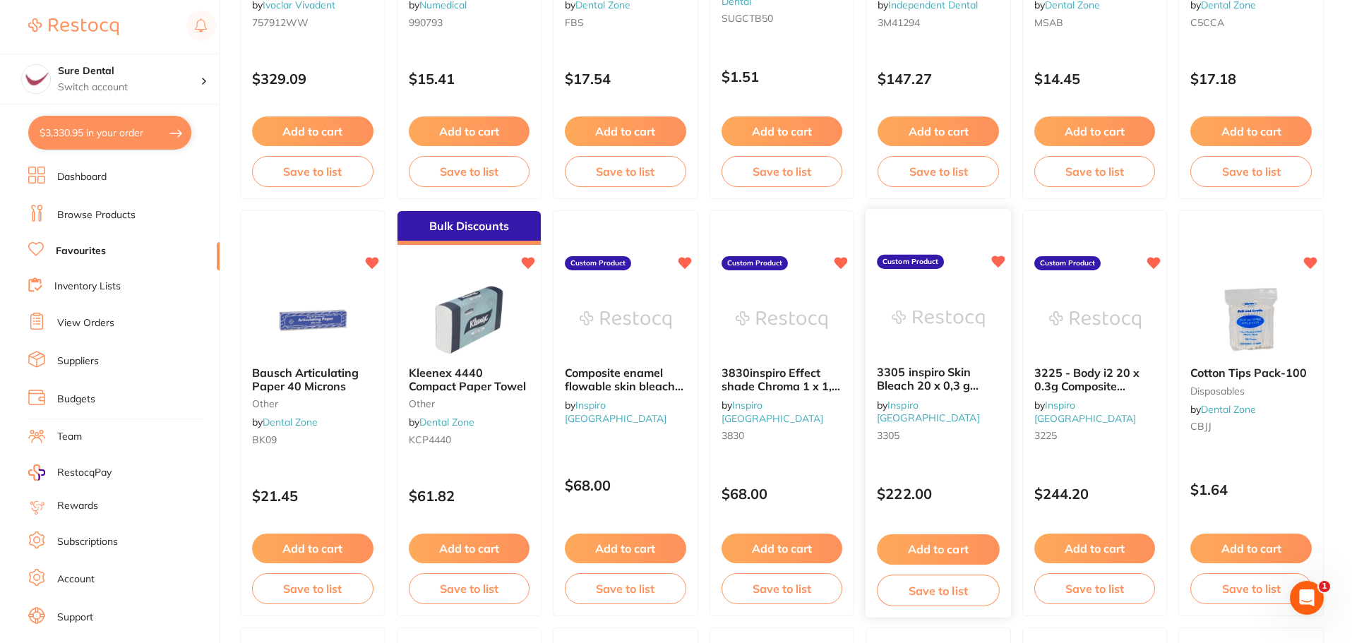
scroll to position [1906, 0]
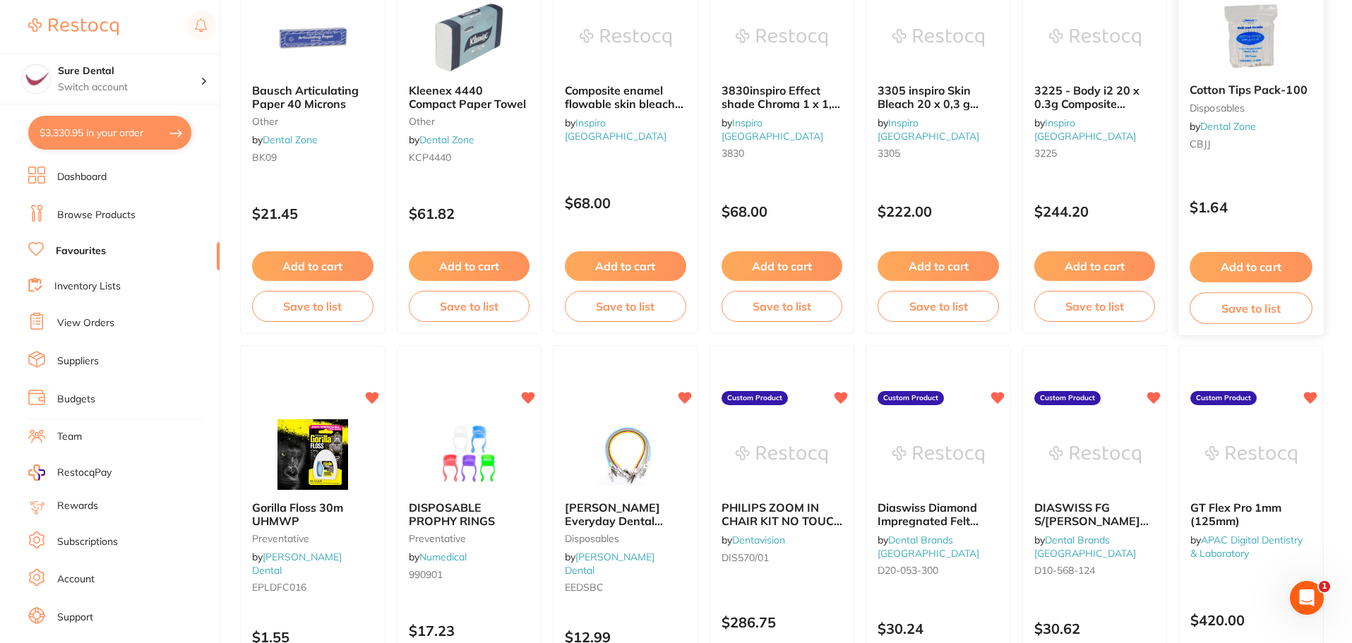
click at [1247, 268] on button "Add to cart" at bounding box center [1251, 267] width 122 height 30
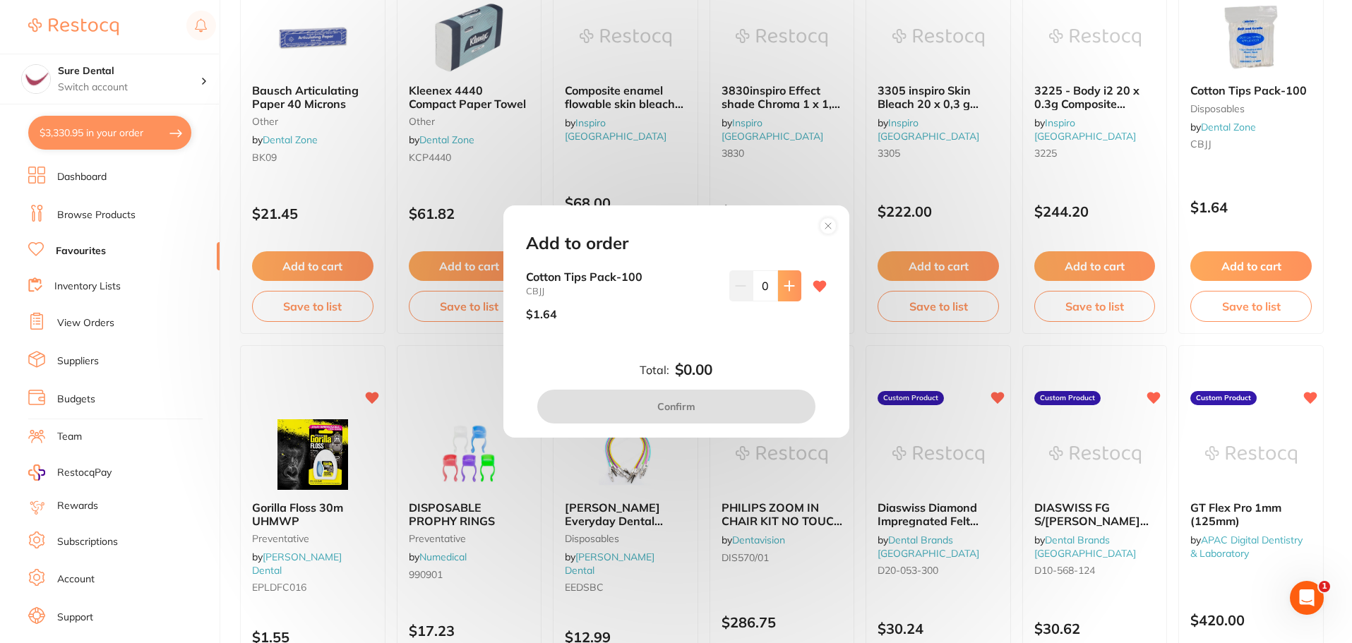
scroll to position [0, 0]
click at [827, 229] on circle at bounding box center [828, 225] width 16 height 16
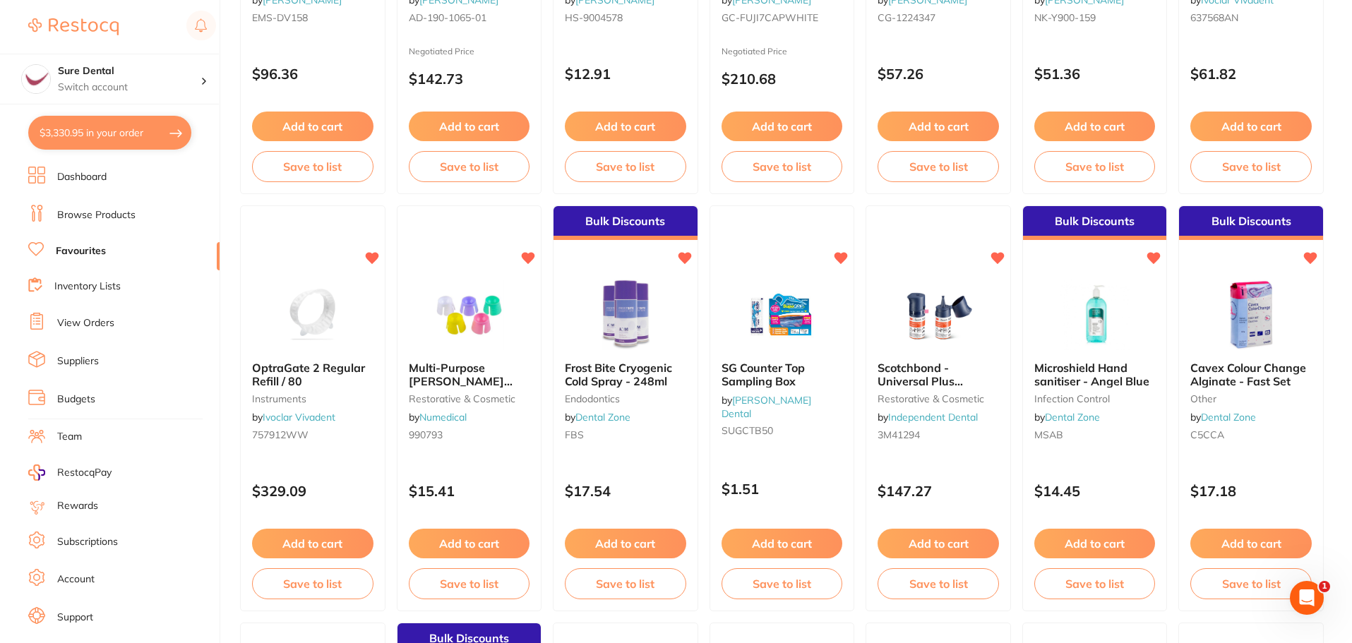
scroll to position [1200, 0]
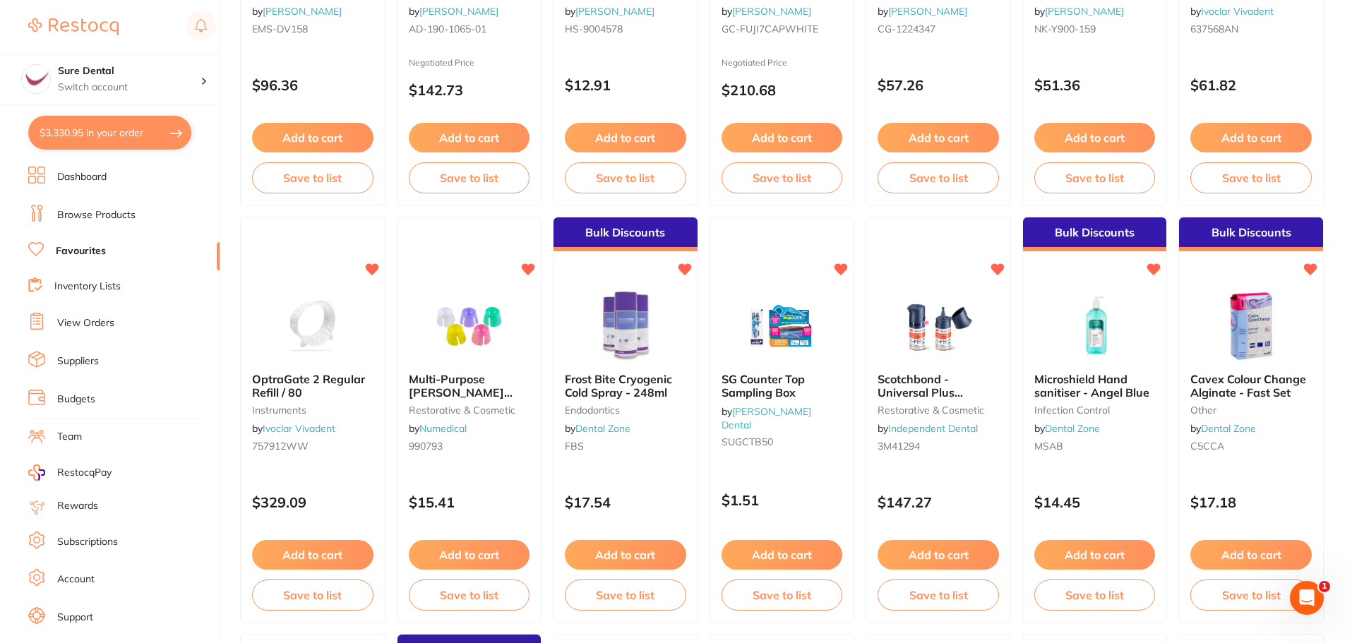
click at [95, 215] on link "Browse Products" at bounding box center [96, 215] width 78 height 14
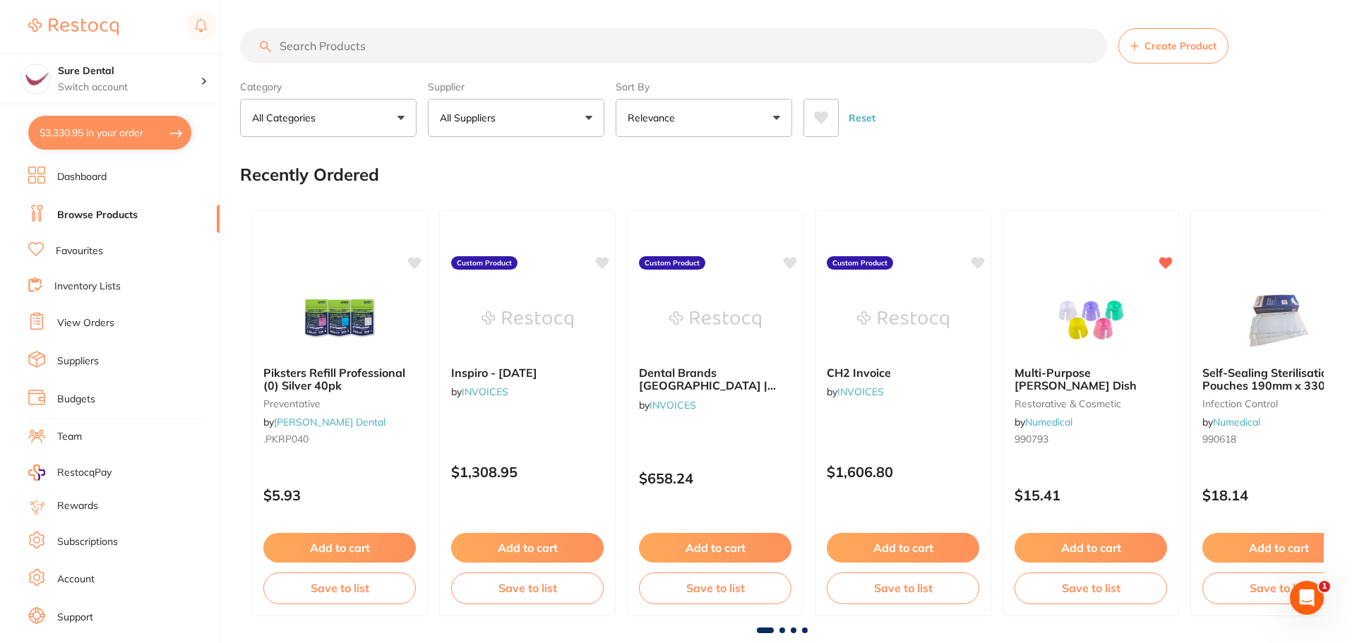
click at [420, 60] on input "search" at bounding box center [673, 45] width 867 height 35
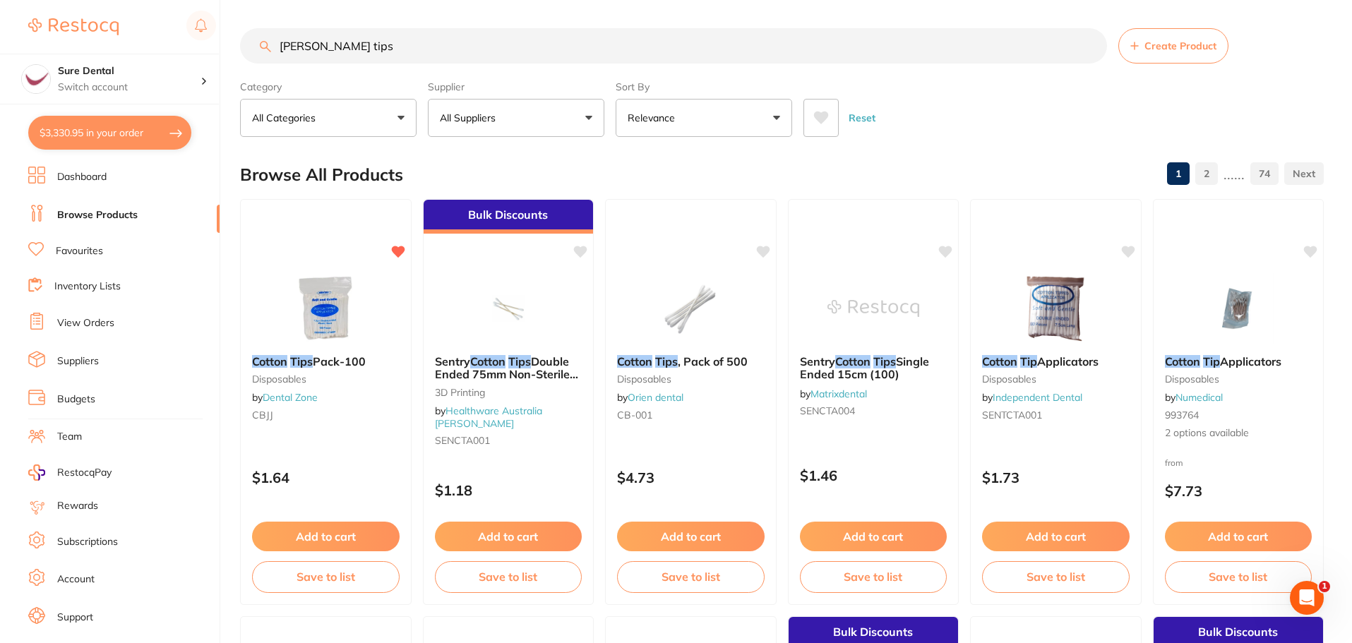
click at [361, 44] on input "[PERSON_NAME] tips" at bounding box center [673, 45] width 867 height 35
type input "c"
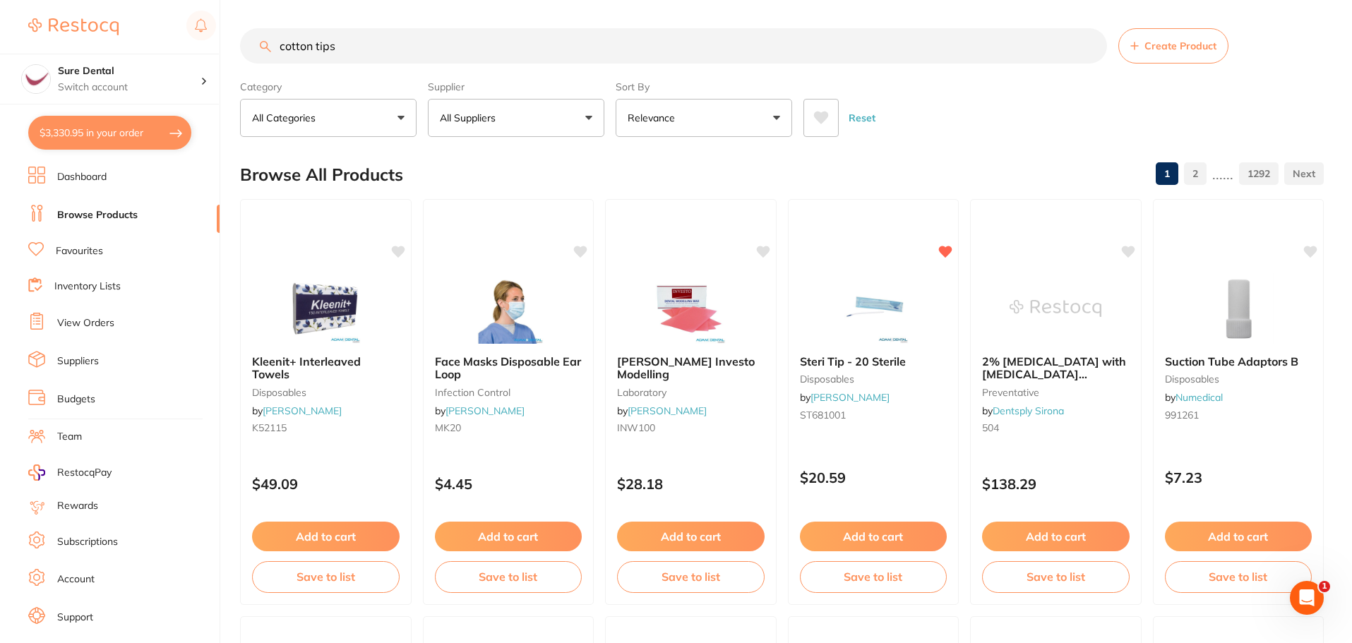
type input "cotton tips"
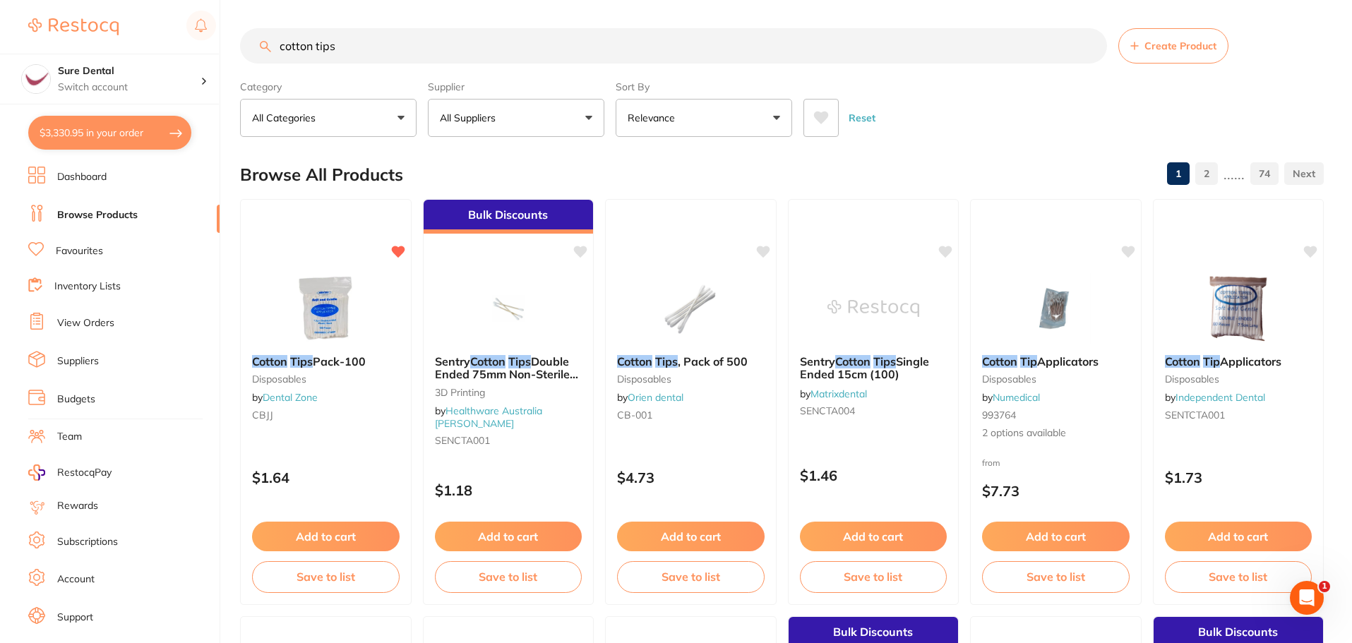
drag, startPoint x: 342, startPoint y: 536, endPoint x: 354, endPoint y: 530, distance: 12.6
click at [343, 535] on button "Add to cart" at bounding box center [326, 537] width 148 height 30
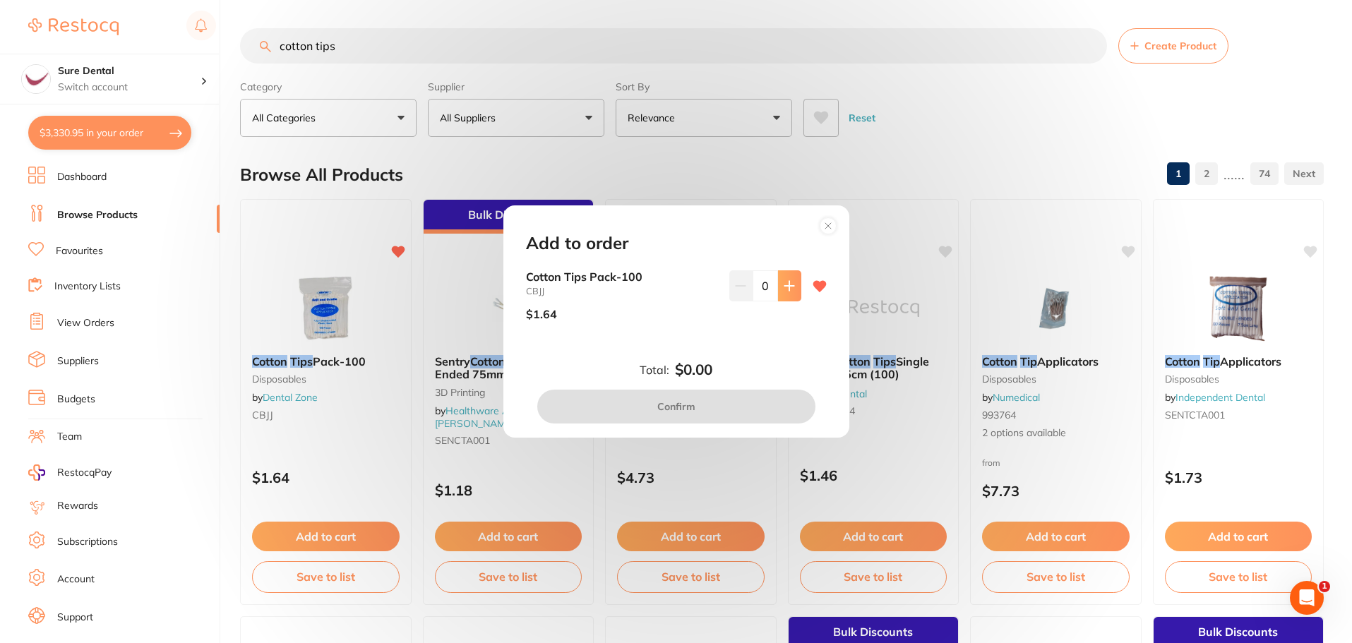
click at [792, 283] on button at bounding box center [789, 285] width 23 height 31
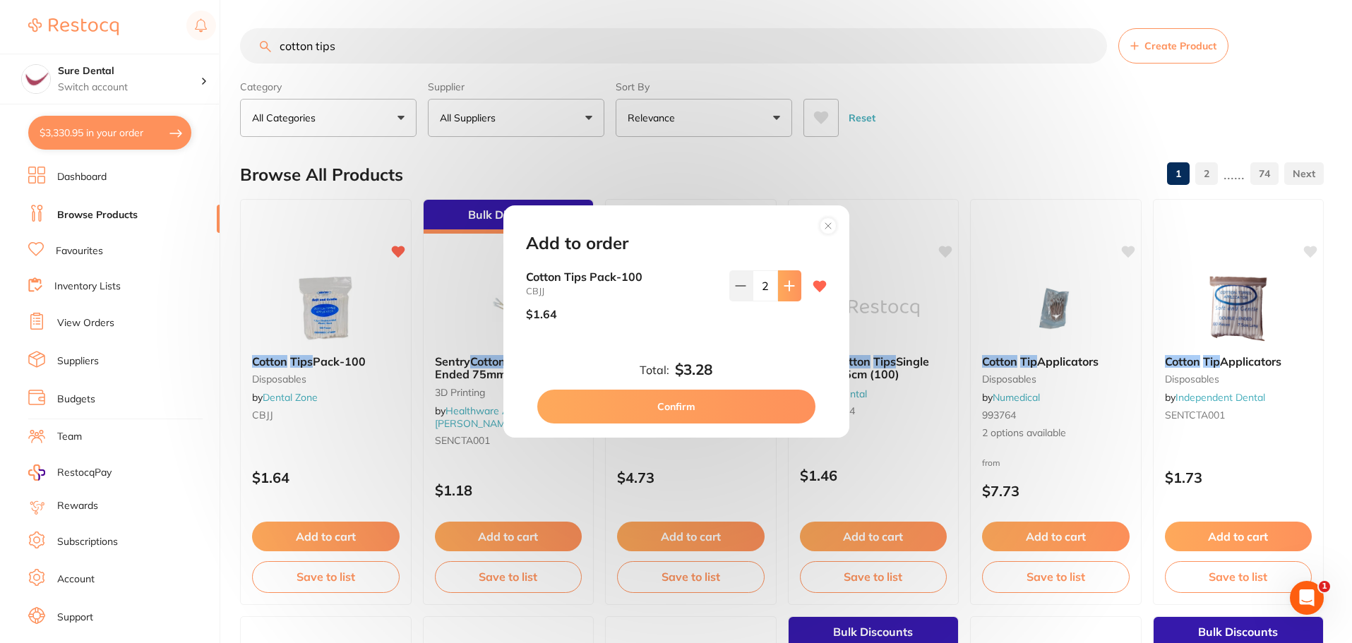
click at [792, 283] on button at bounding box center [789, 285] width 23 height 31
click at [793, 288] on button at bounding box center [789, 285] width 23 height 31
click at [791, 289] on icon at bounding box center [789, 285] width 11 height 11
type input "6"
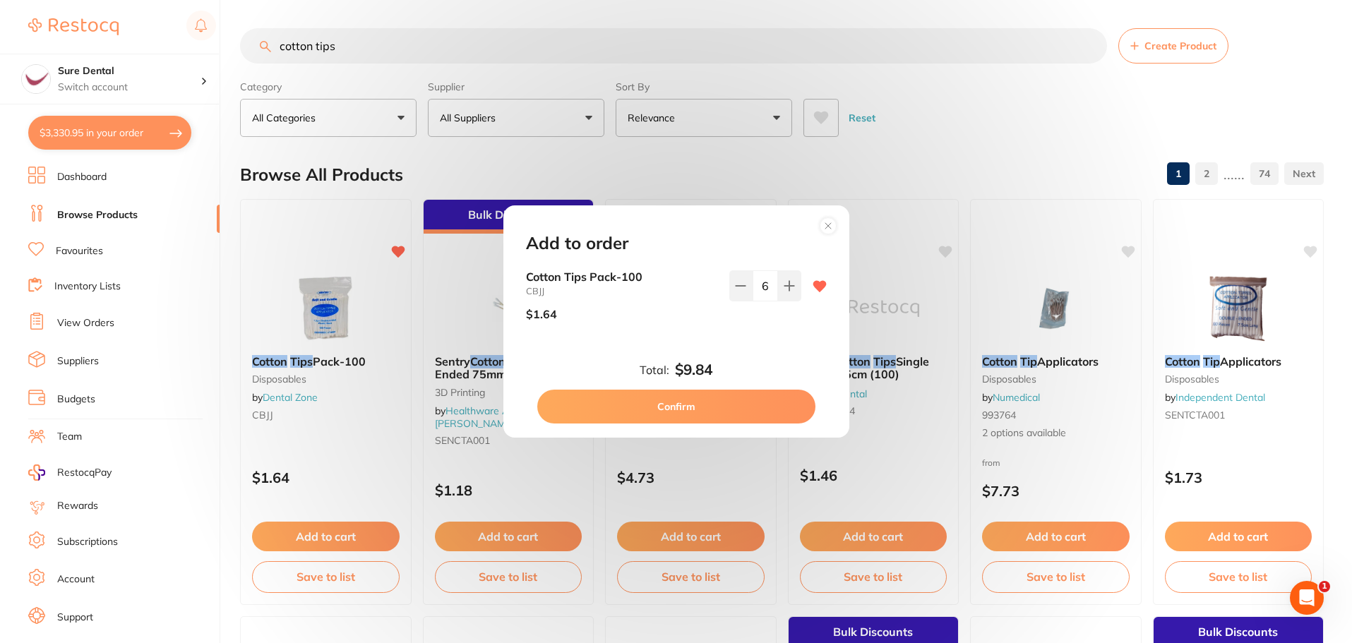
click at [695, 416] on button "Confirm" at bounding box center [676, 407] width 278 height 34
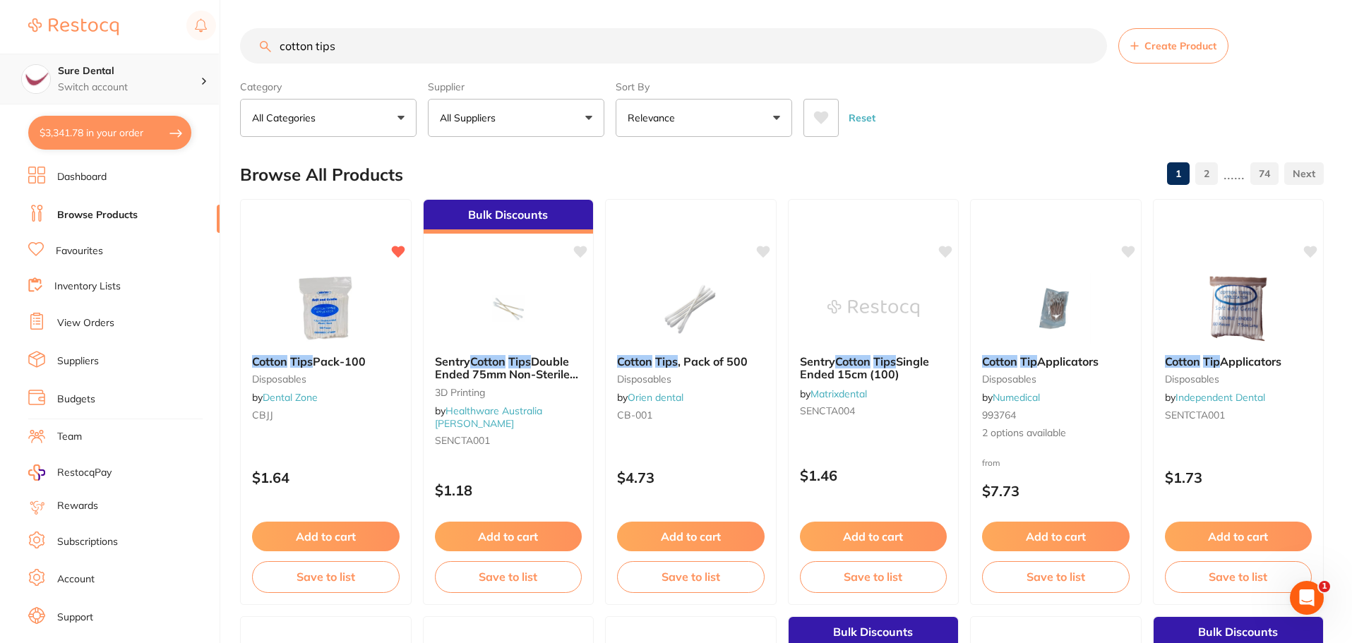
drag, startPoint x: 360, startPoint y: 49, endPoint x: 191, endPoint y: 56, distance: 168.9
click at [193, 56] on div "$3,341.78 Sure Dental Switch account Sure Dental $3,341.78 in your order Dashbo…" at bounding box center [676, 321] width 1352 height 643
type input "[PERSON_NAME]"
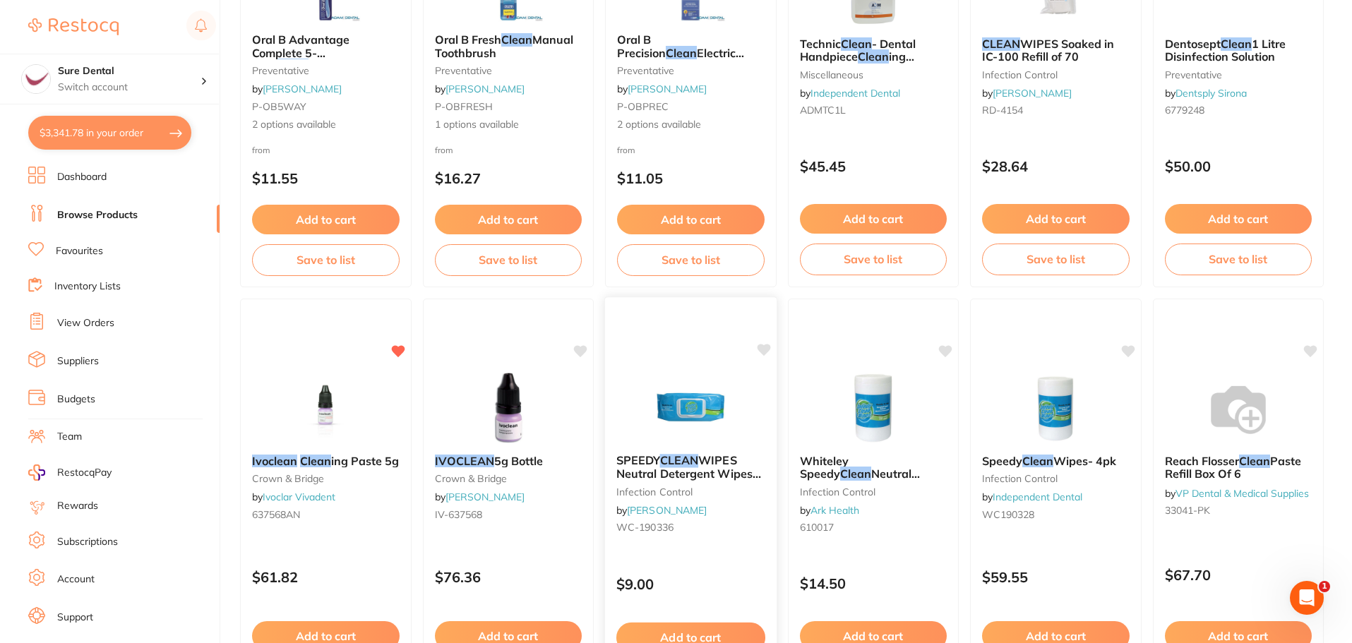
scroll to position [988, 0]
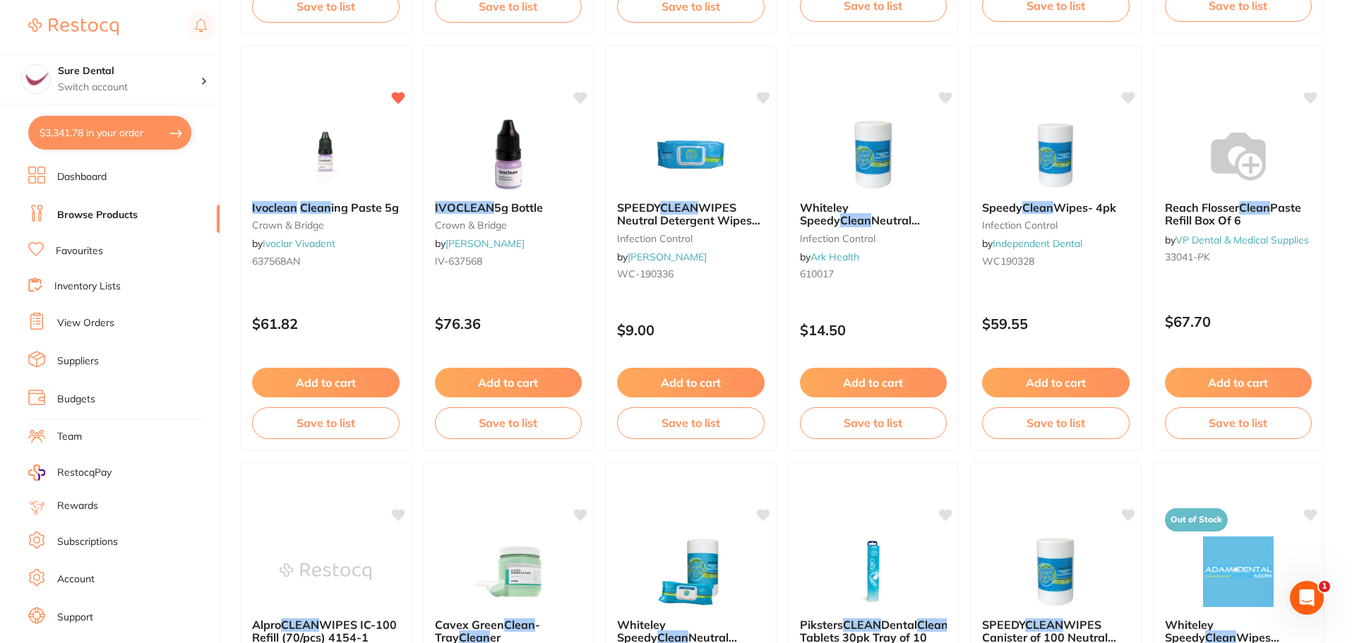
click at [503, 205] on span "5g Bottle" at bounding box center [518, 207] width 49 height 14
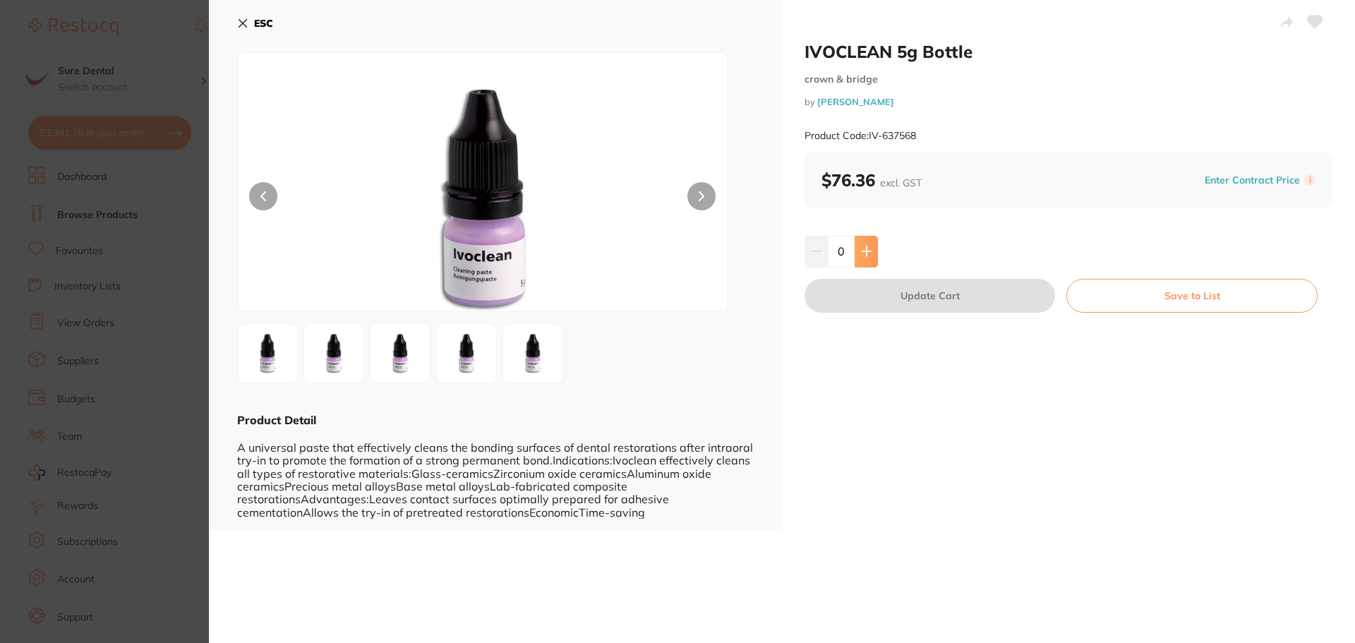
click at [868, 254] on icon at bounding box center [866, 251] width 11 height 11
click at [868, 253] on icon at bounding box center [866, 251] width 11 height 11
type input "2"
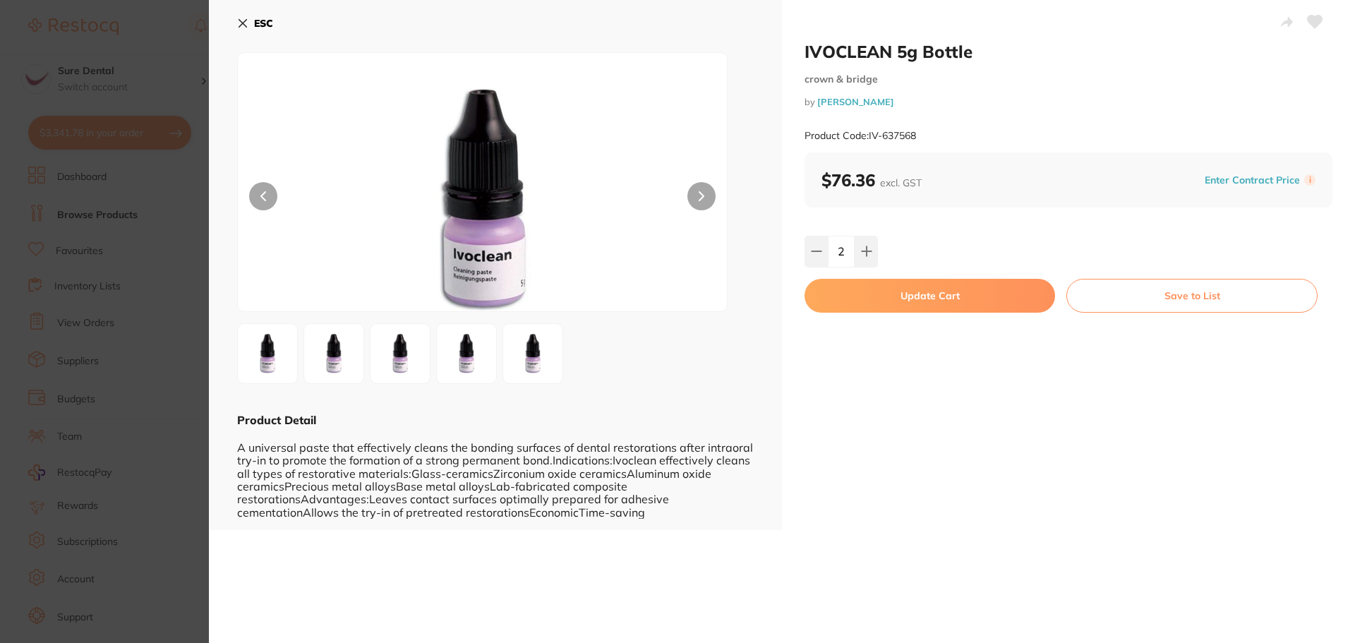
click at [949, 296] on button "Update Cart" at bounding box center [930, 296] width 251 height 34
checkbox input "false"
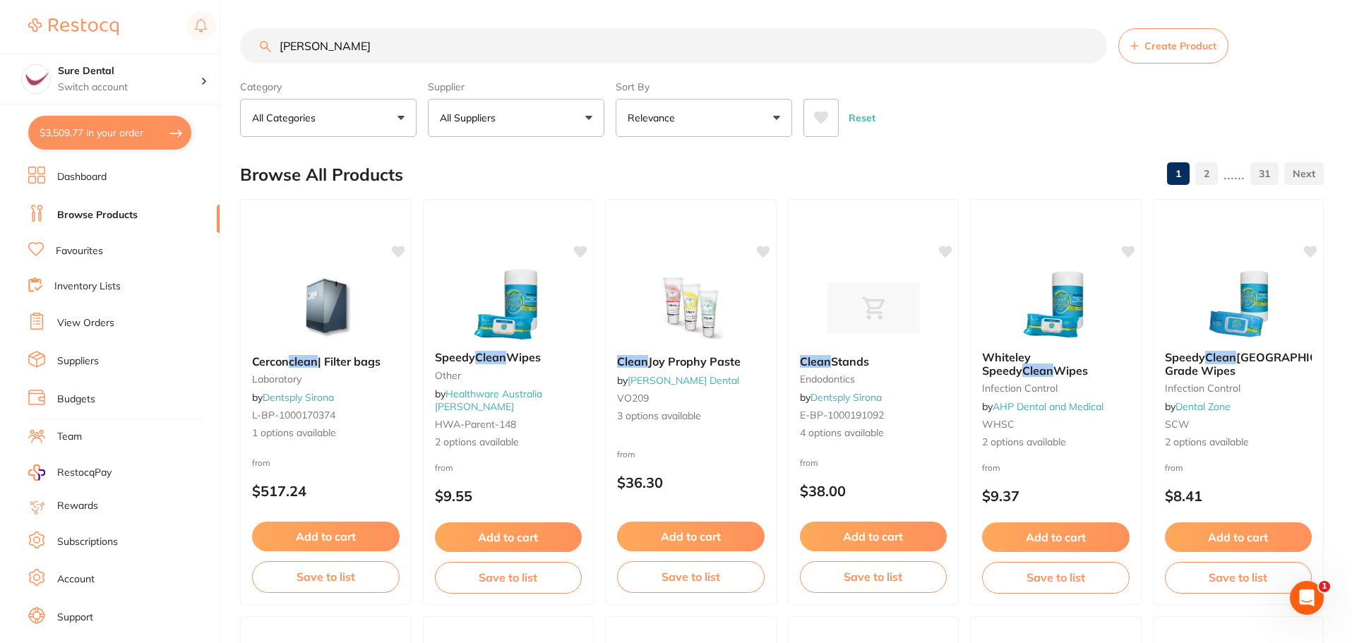
drag, startPoint x: 373, startPoint y: 43, endPoint x: 209, endPoint y: 51, distance: 163.9
click at [210, 51] on div "$3,509.77 Sure Dental Switch account Sure Dental $3,509.77 in your order Dashbo…" at bounding box center [676, 321] width 1352 height 643
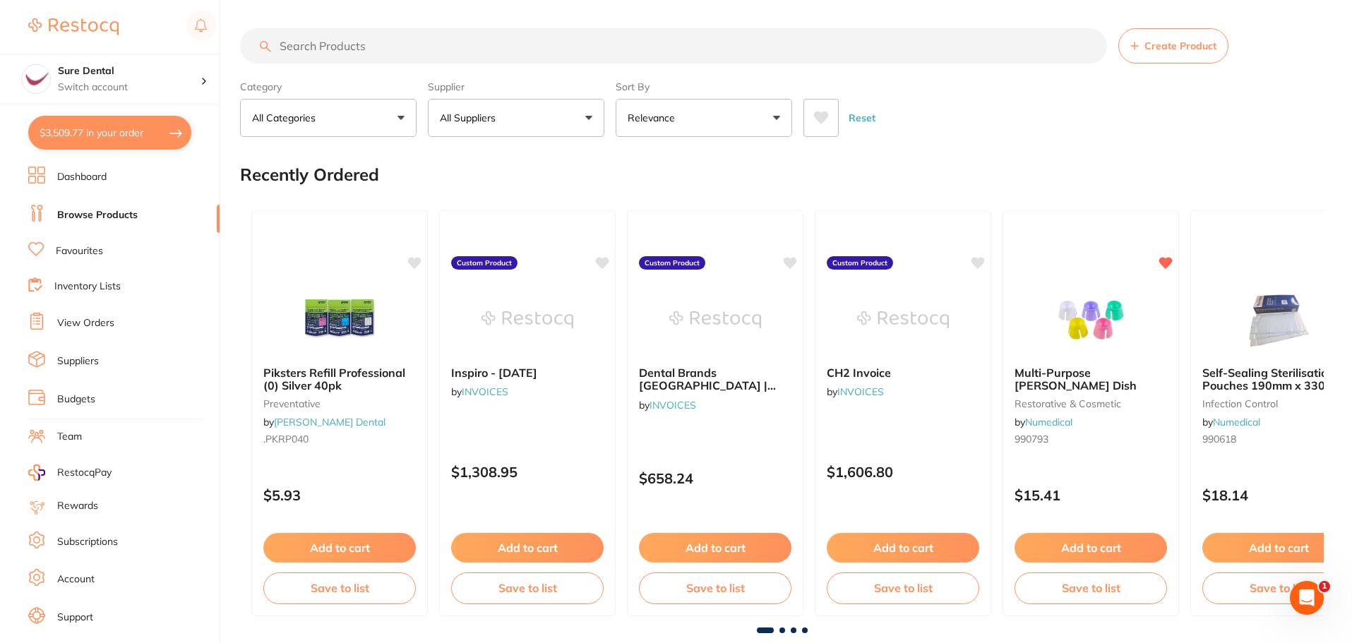
click at [305, 381] on b "Piksters Refill Professional (0) Silver 40pk" at bounding box center [339, 379] width 152 height 26
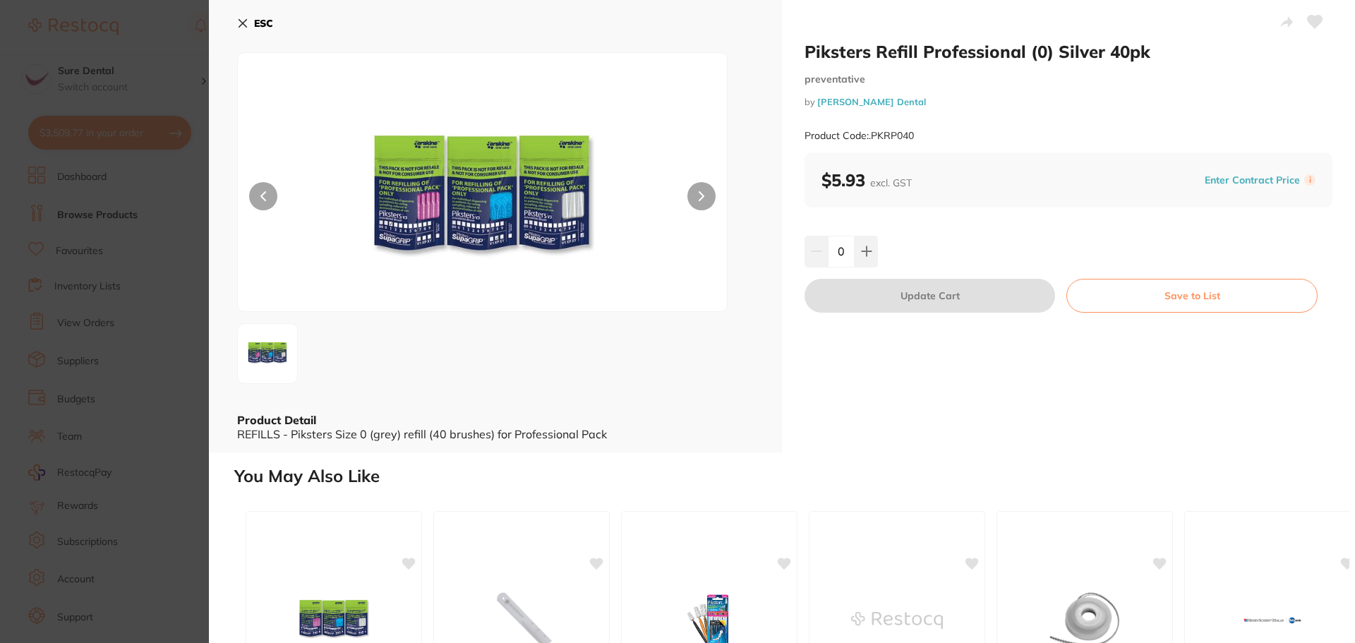
click at [252, 21] on button "ESC" at bounding box center [255, 23] width 36 height 24
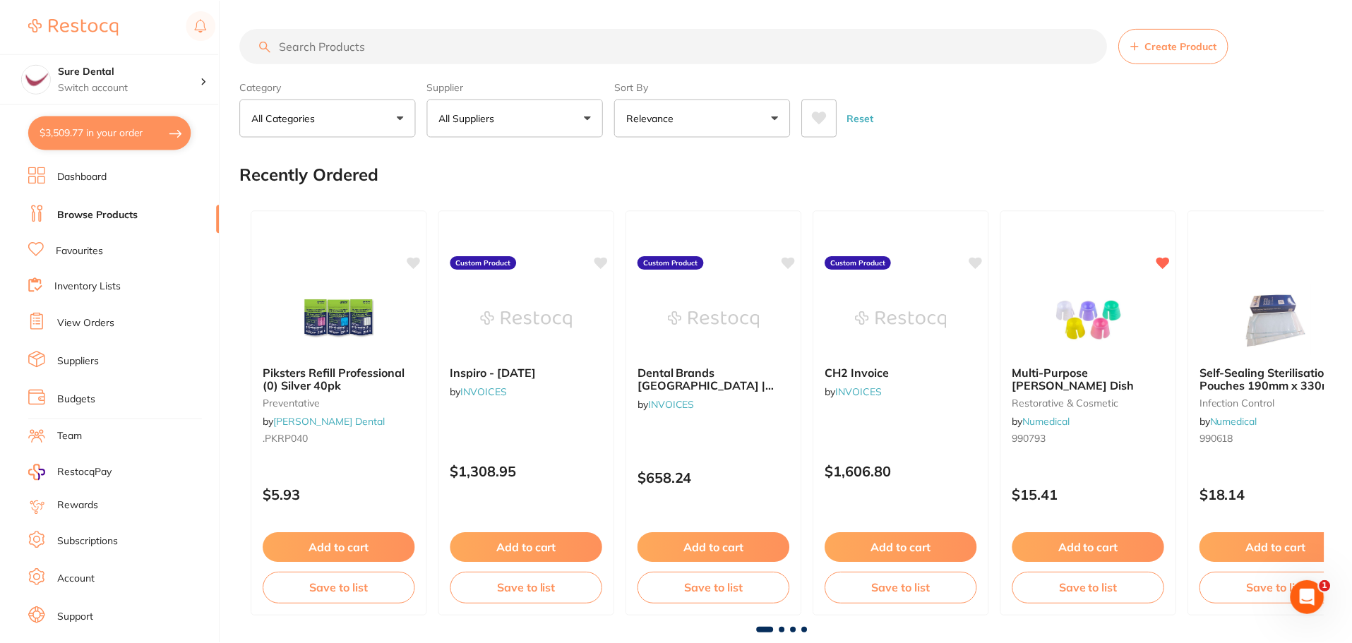
scroll to position [9, 0]
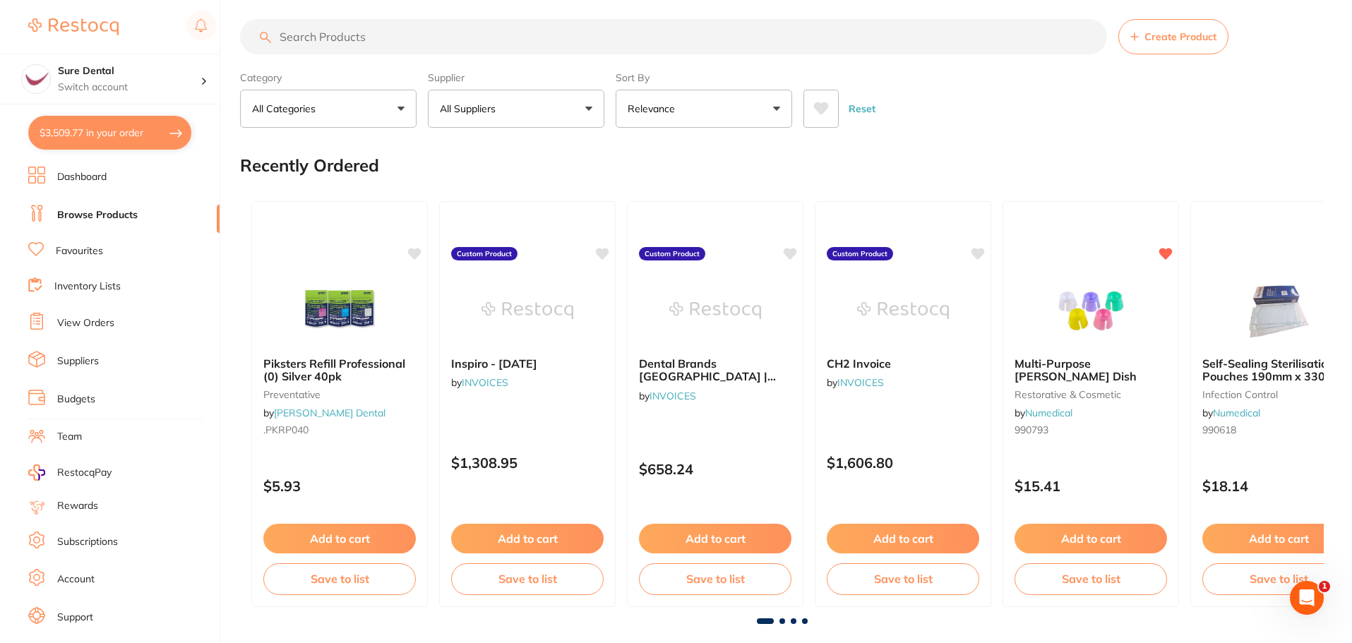
click at [106, 244] on li "Favourites" at bounding box center [123, 251] width 191 height 18
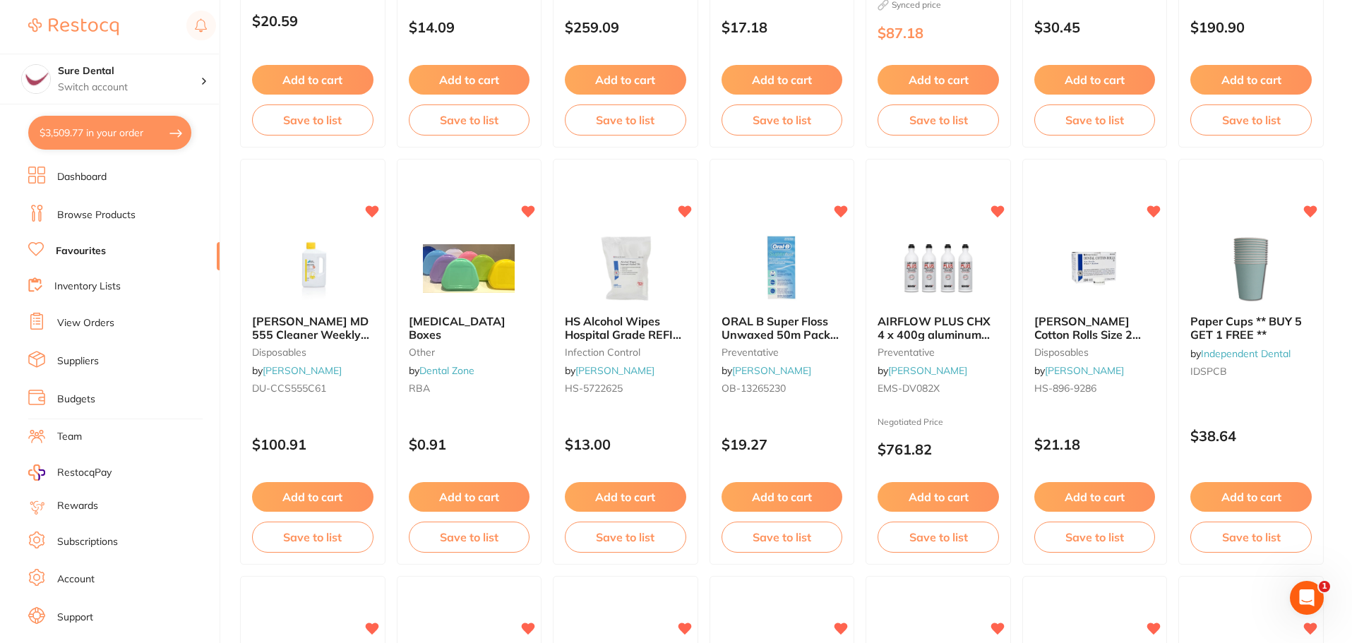
click at [809, 494] on button "Add to cart" at bounding box center [781, 497] width 121 height 30
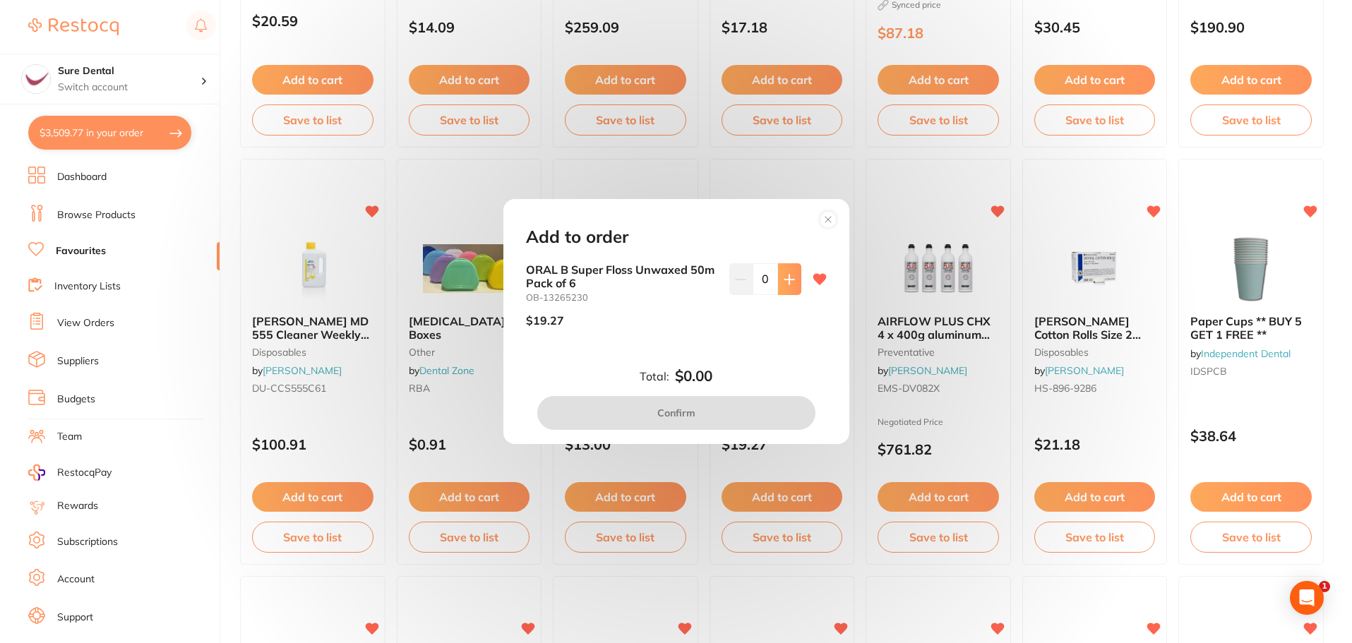
click at [796, 278] on button at bounding box center [789, 278] width 23 height 31
type input "1"
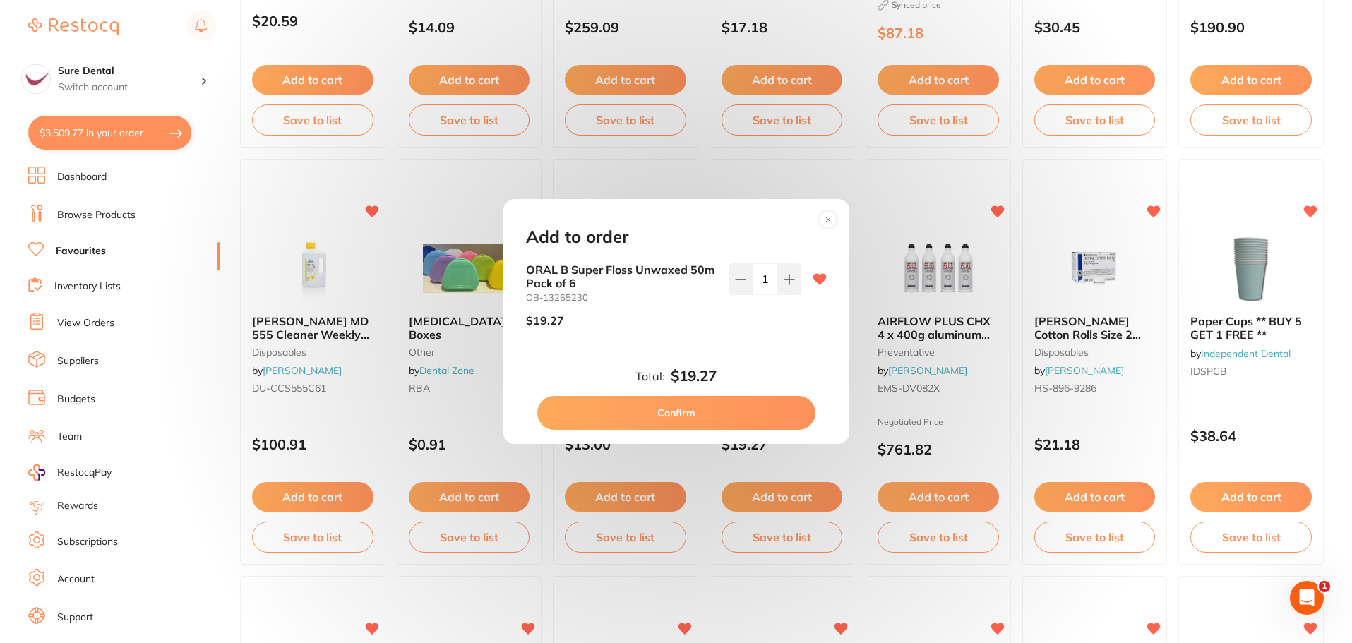
click at [726, 410] on button "Confirm" at bounding box center [676, 413] width 278 height 34
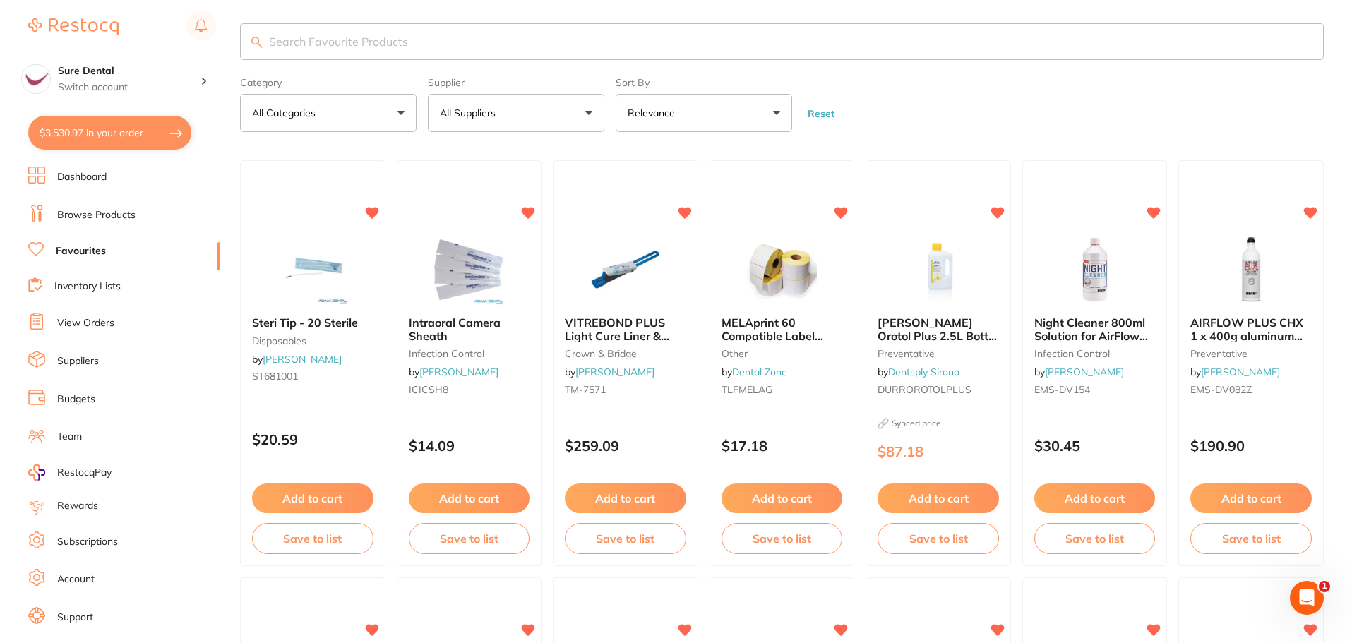
scroll to position [353, 0]
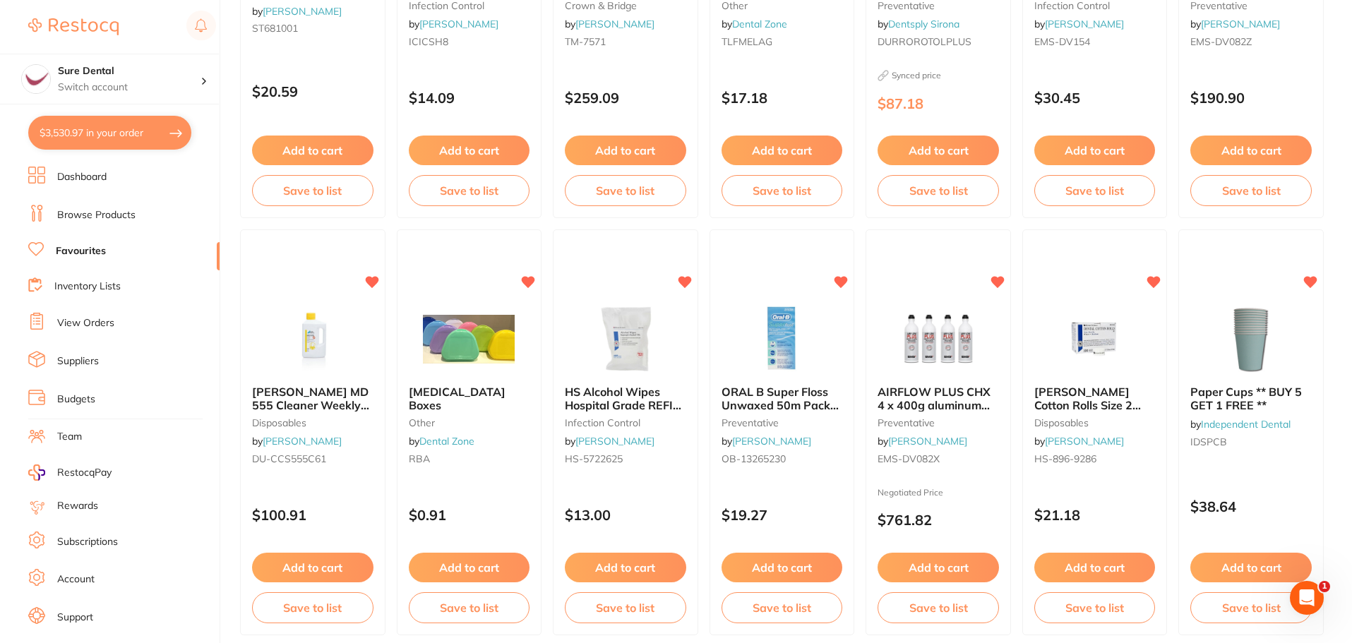
click at [327, 570] on button "Add to cart" at bounding box center [312, 568] width 121 height 30
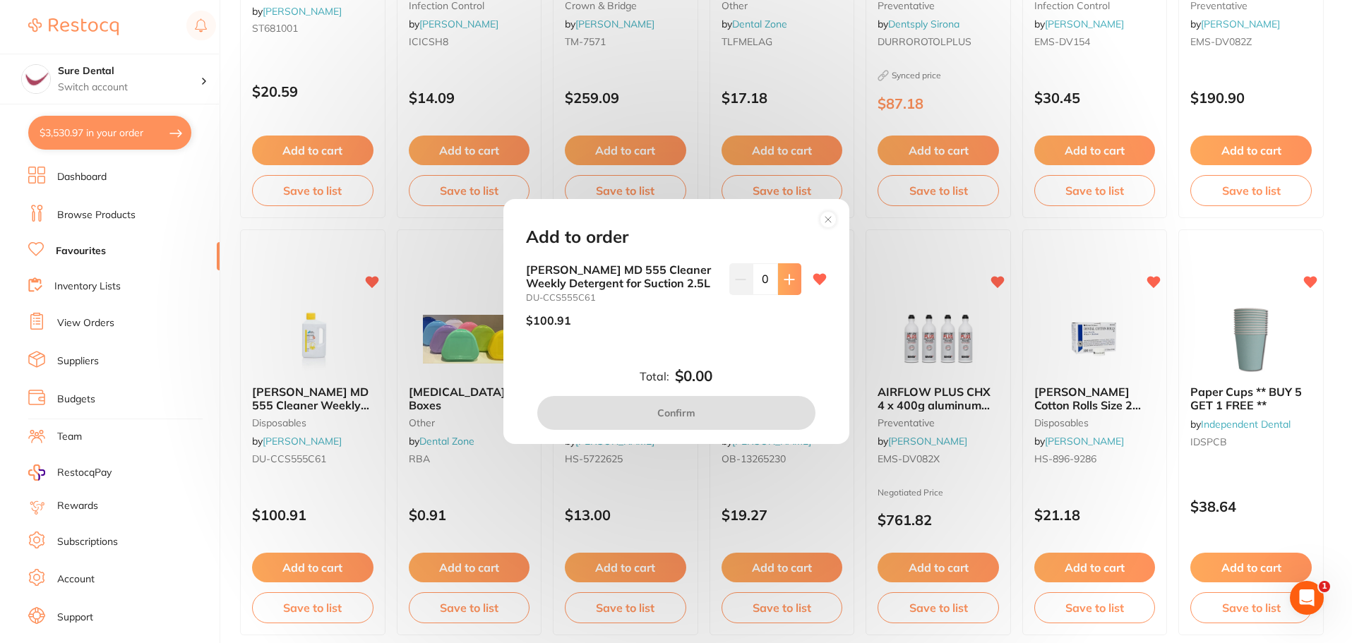
scroll to position [0, 0]
click at [791, 280] on icon at bounding box center [788, 279] width 9 height 9
type input "1"
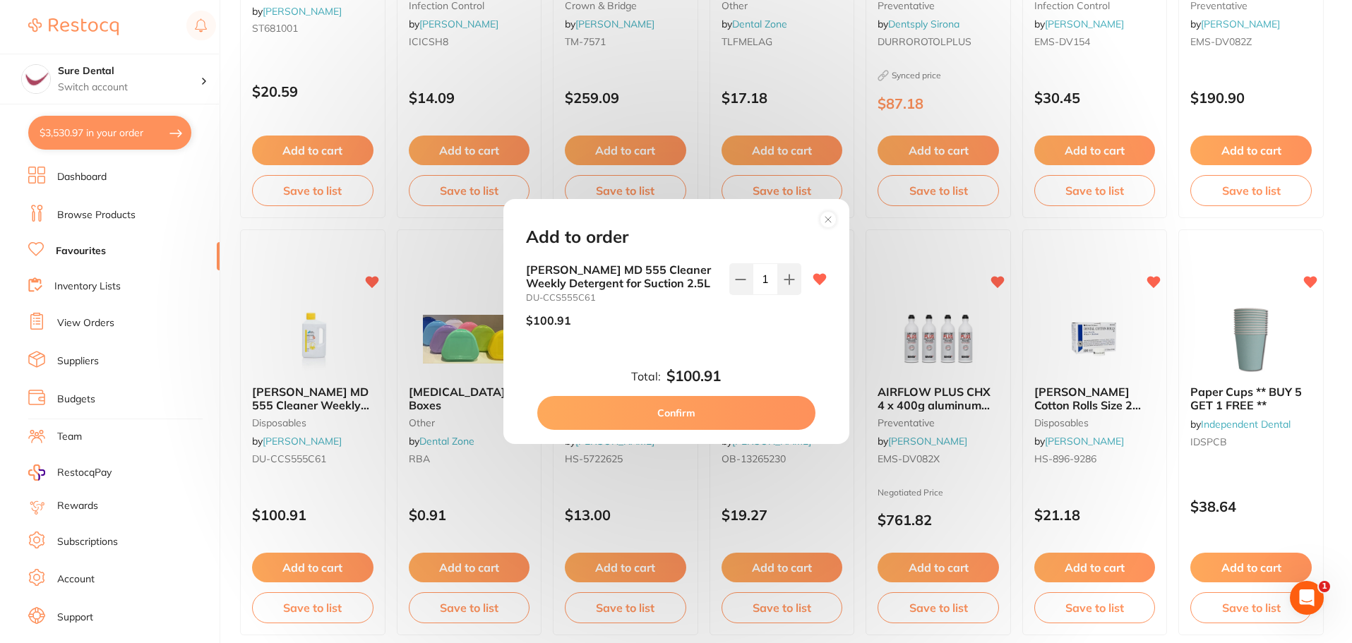
click at [704, 415] on button "Confirm" at bounding box center [676, 413] width 278 height 34
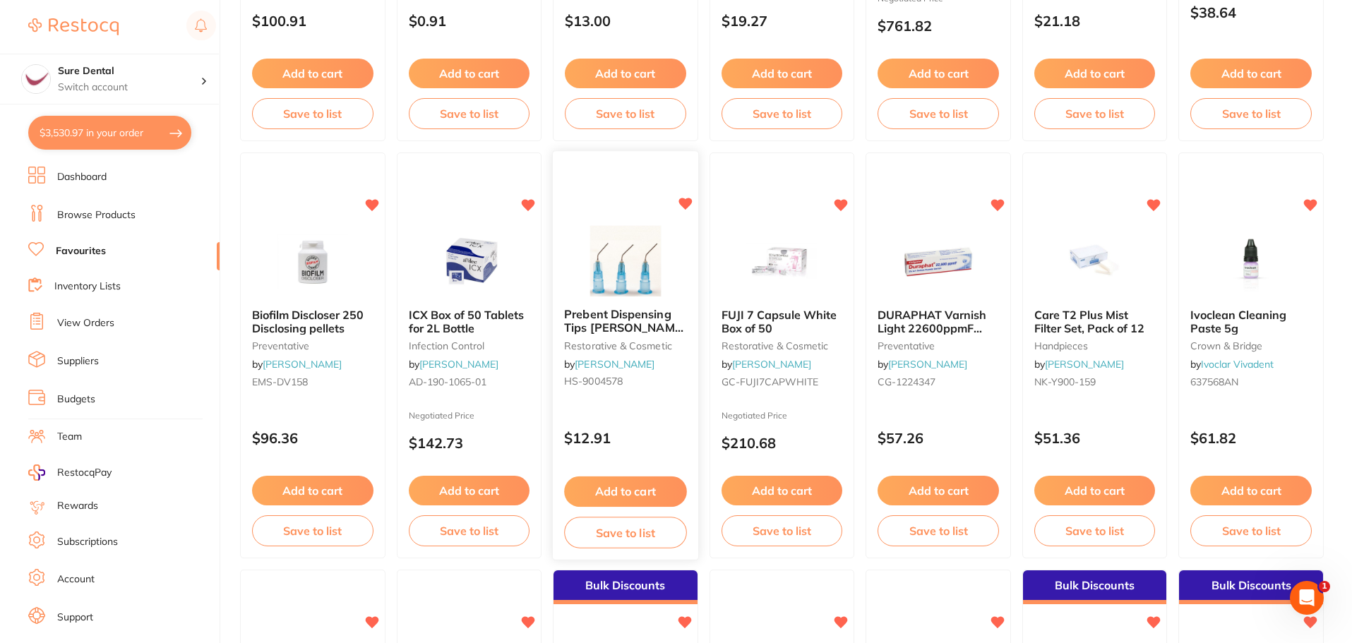
click at [654, 487] on button "Add to cart" at bounding box center [625, 491] width 122 height 30
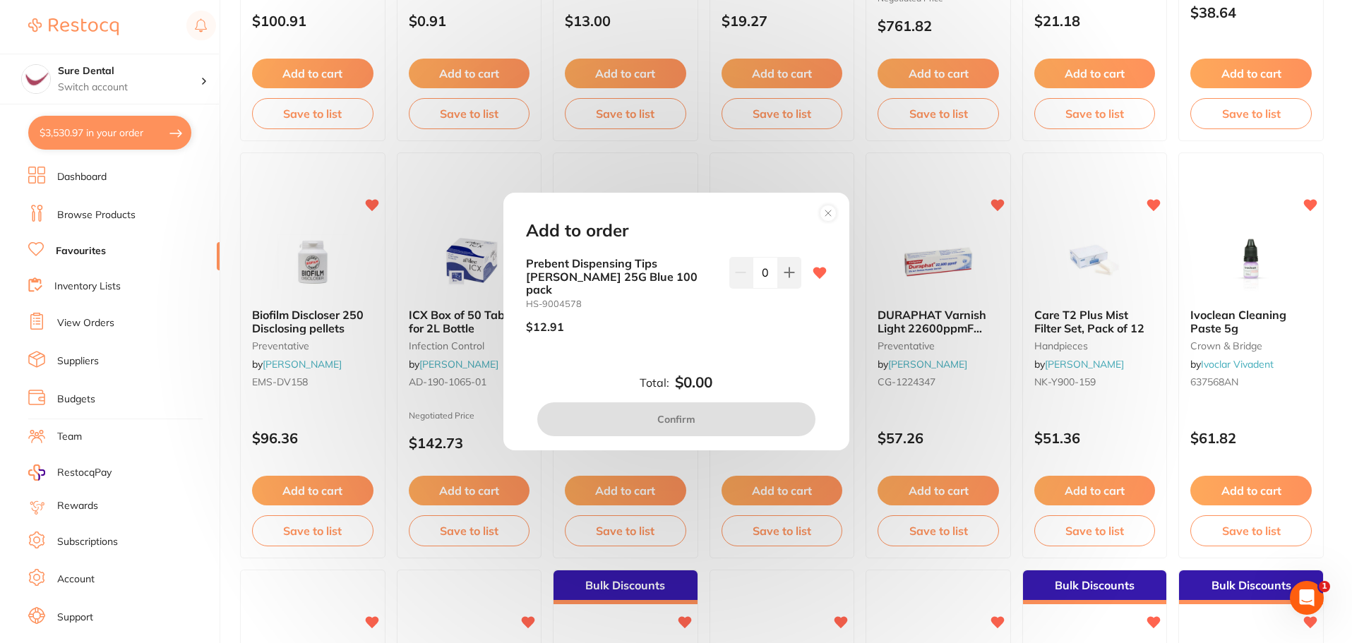
click at [829, 220] on circle at bounding box center [828, 213] width 16 height 16
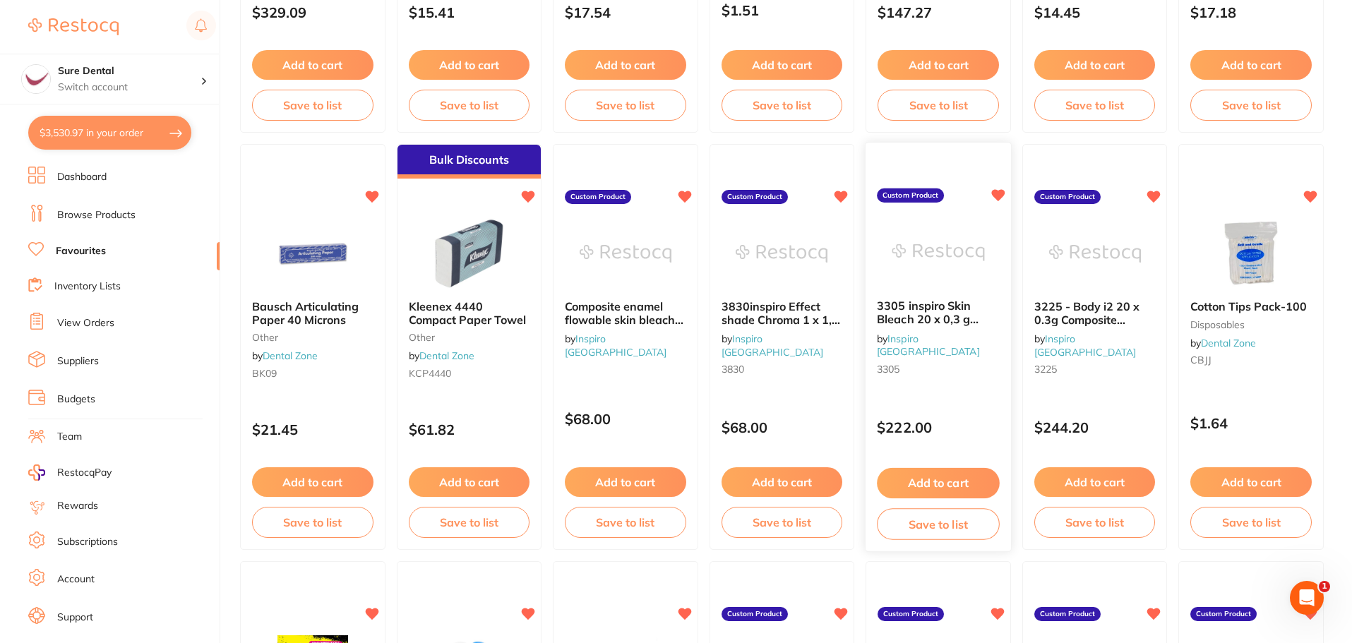
scroll to position [1694, 0]
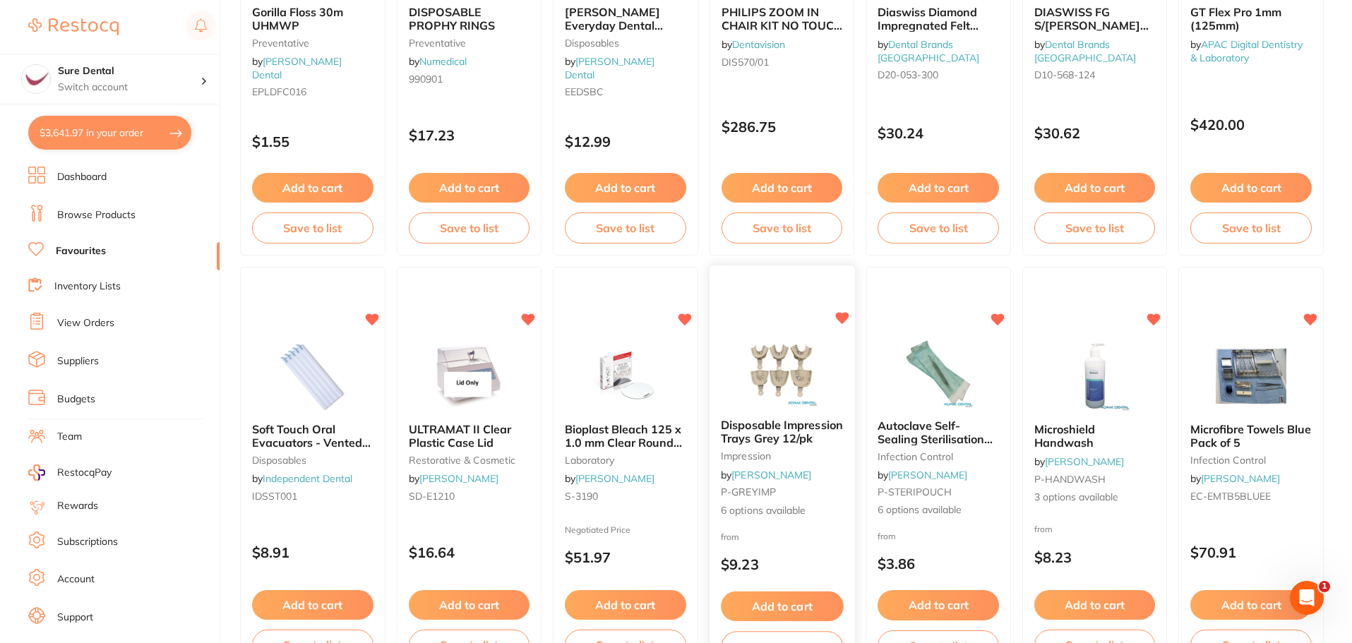
scroll to position [2612, 0]
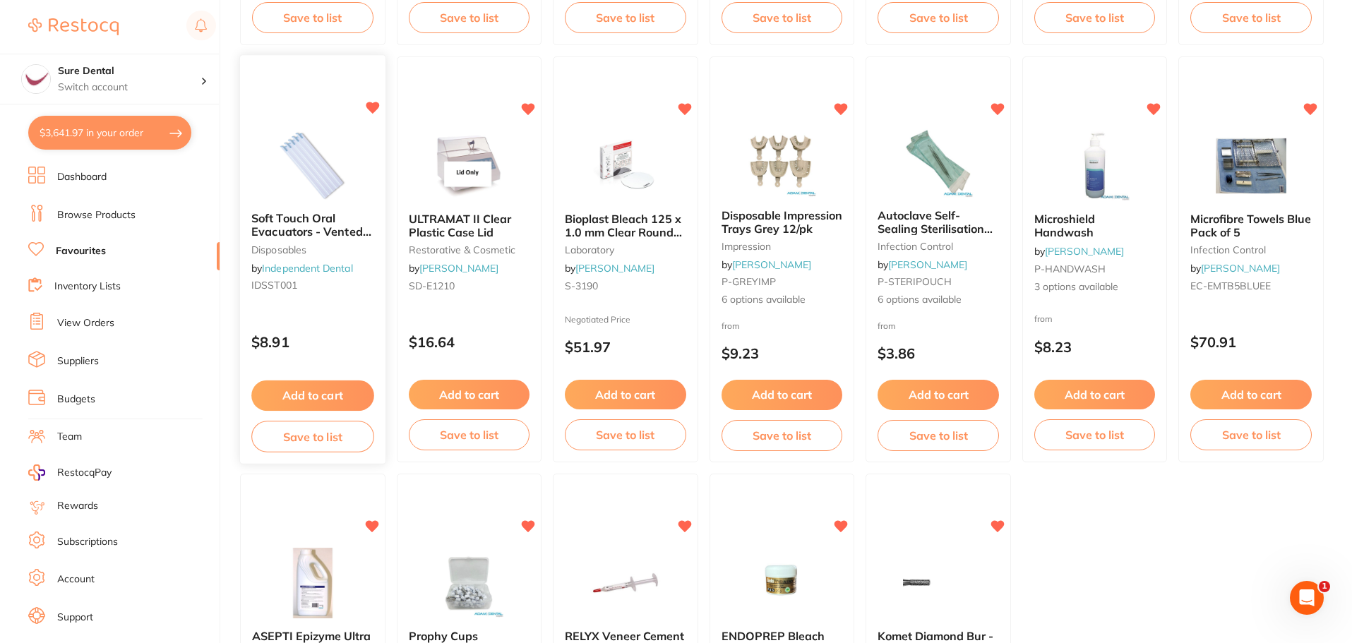
click at [342, 394] on button "Add to cart" at bounding box center [312, 395] width 122 height 30
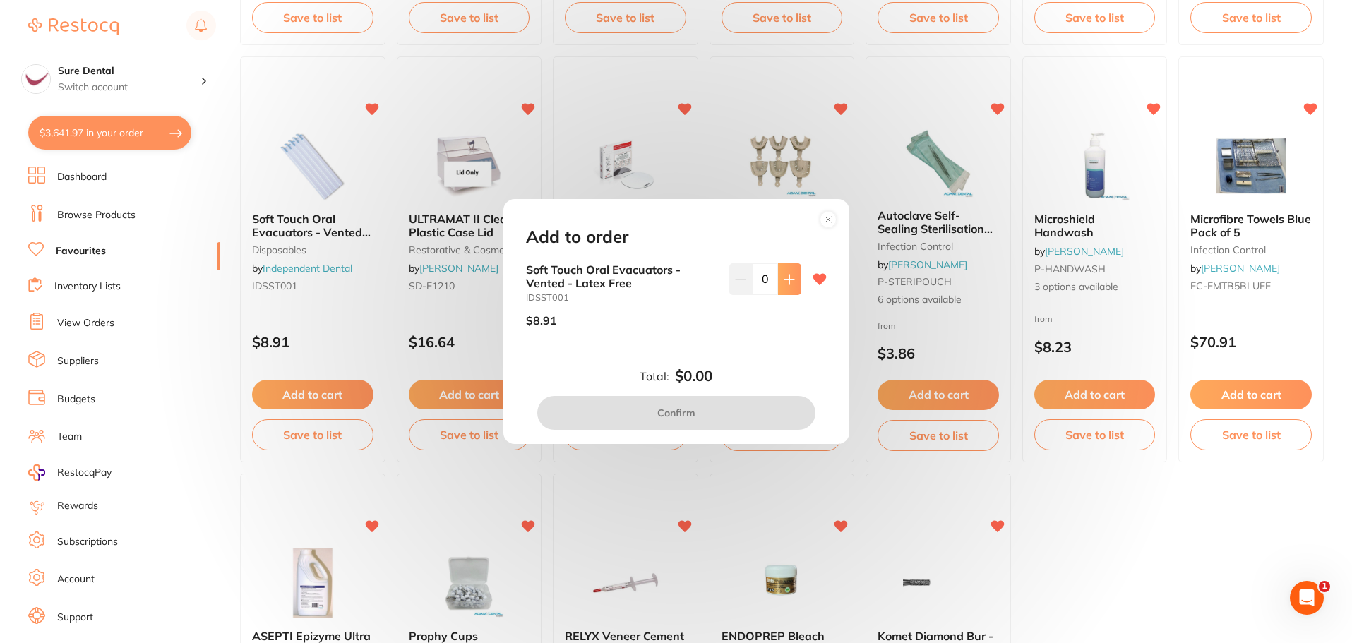
scroll to position [0, 0]
click at [790, 281] on icon at bounding box center [789, 279] width 11 height 11
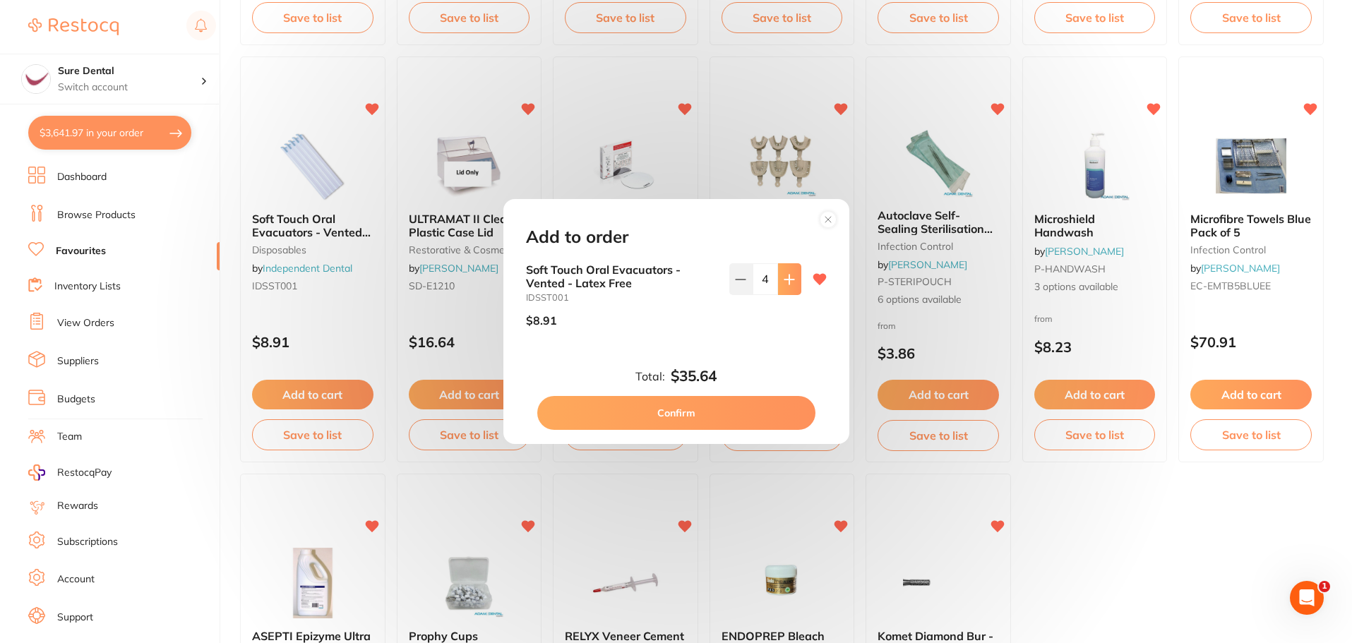
click at [786, 282] on icon at bounding box center [788, 279] width 9 height 9
type input "7"
click at [683, 410] on button "Confirm" at bounding box center [676, 413] width 278 height 34
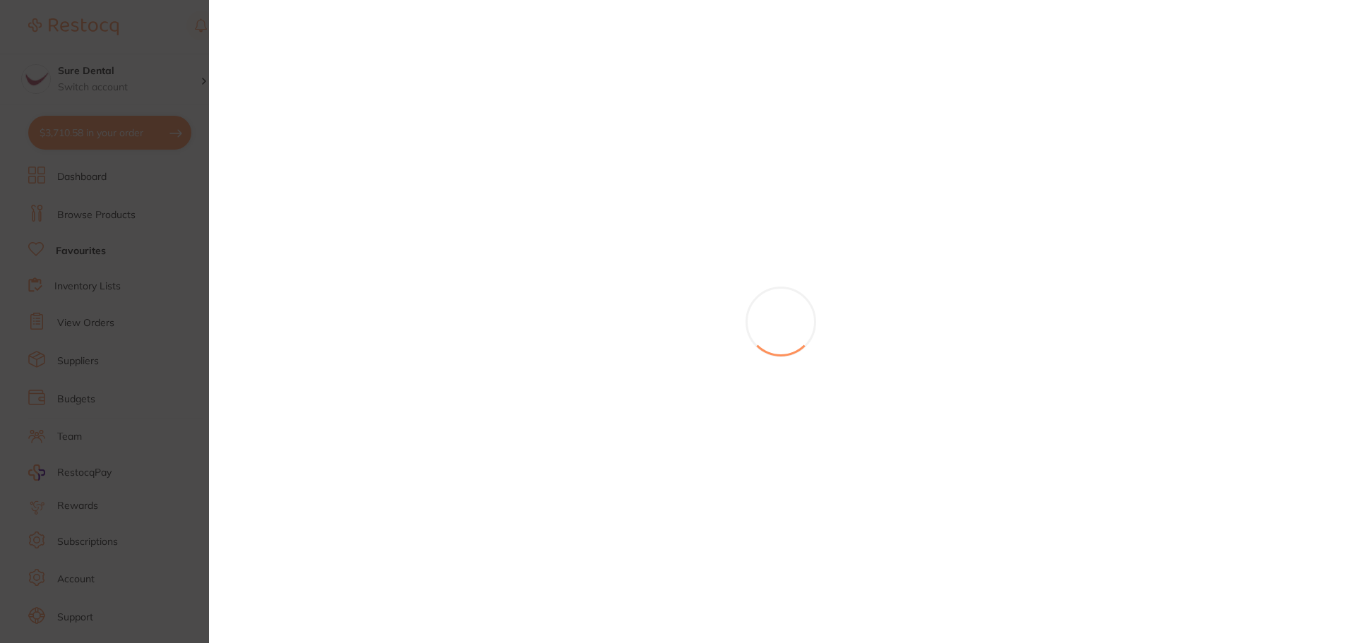
click at [825, 220] on section at bounding box center [676, 321] width 1352 height 643
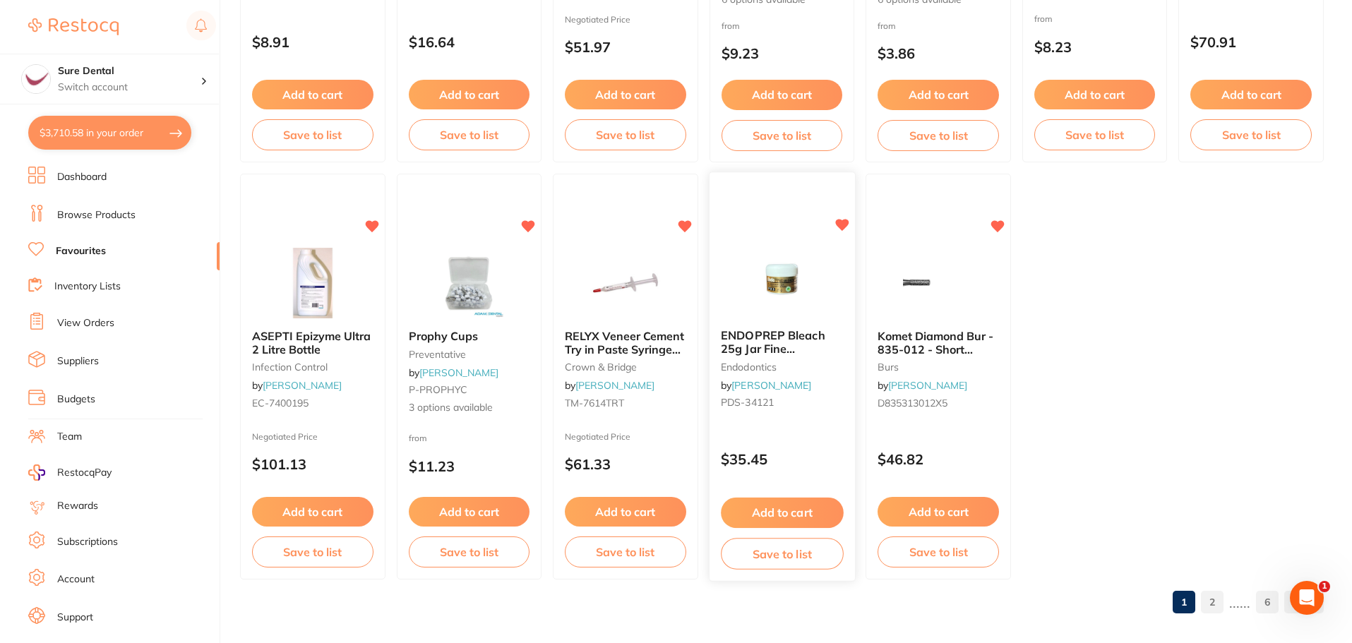
scroll to position [2922, 0]
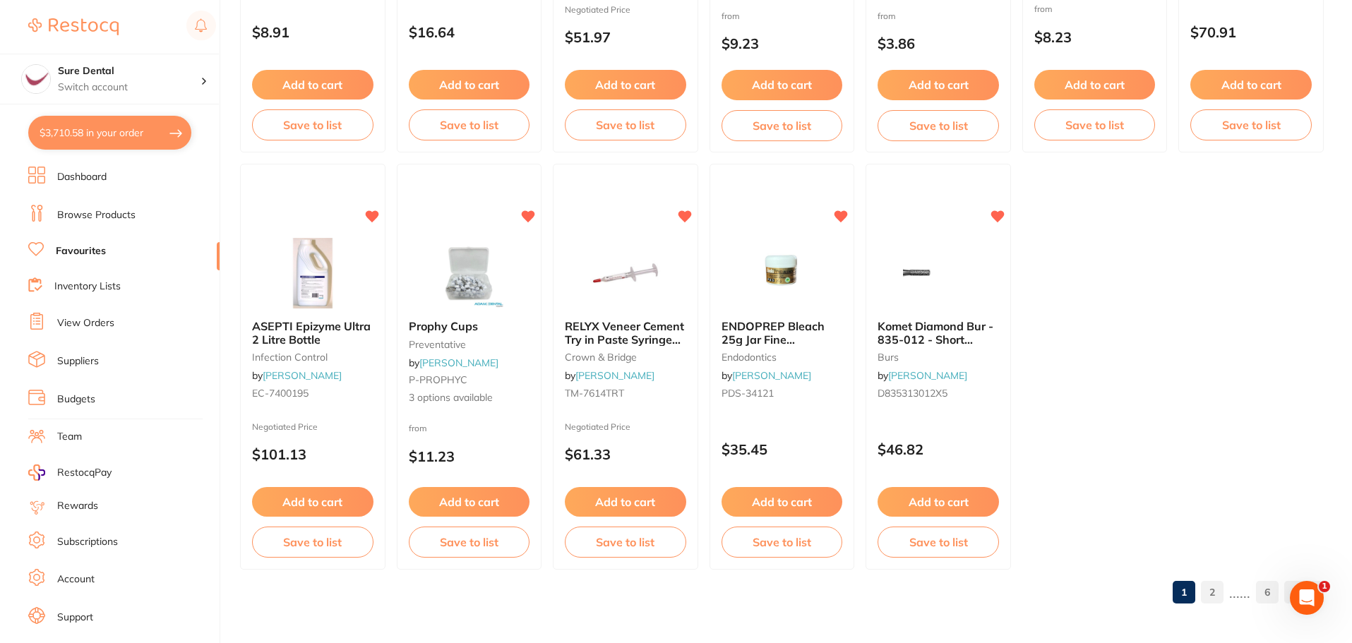
click at [1218, 591] on link "2" at bounding box center [1212, 592] width 23 height 28
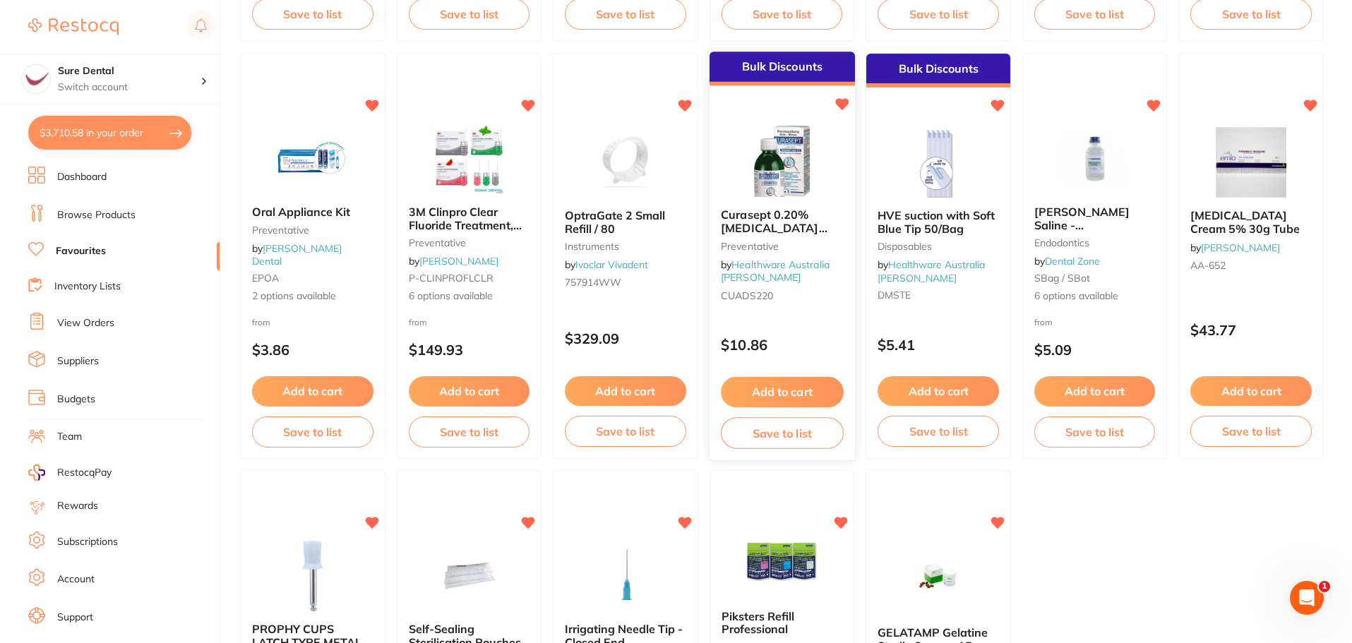
scroll to position [2541, 0]
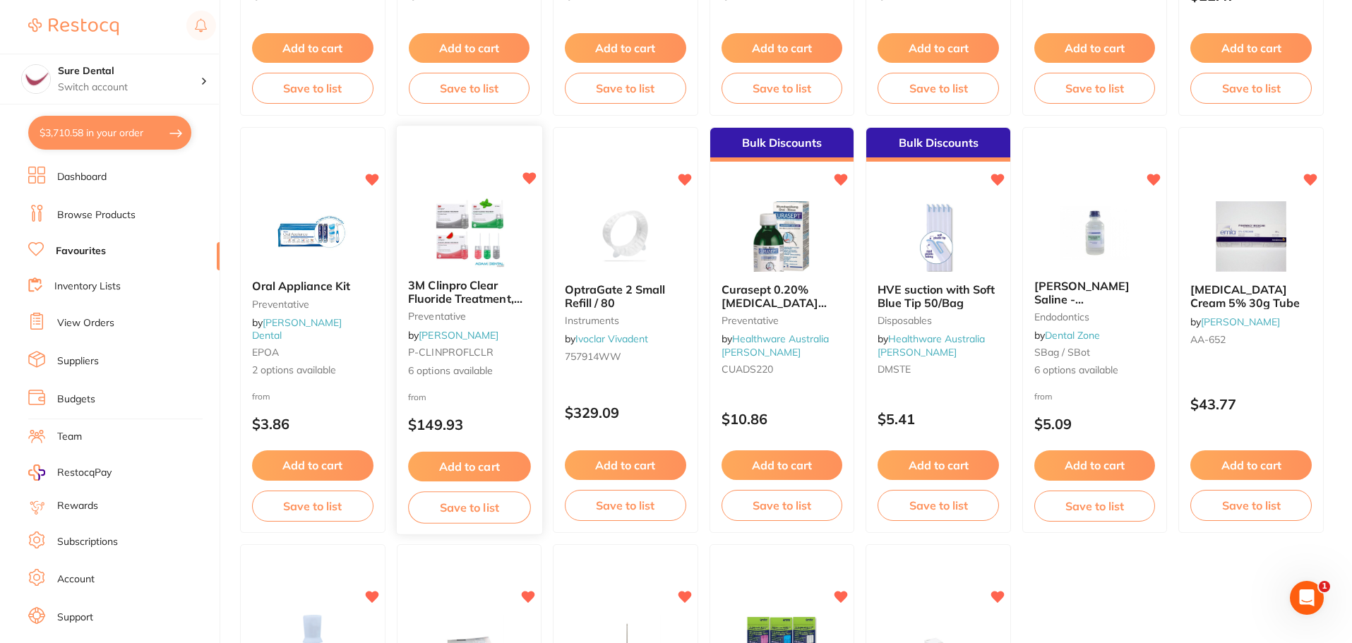
click at [472, 294] on span "3M Clinpro Clear Fluoride Treatment, Various Flavours" at bounding box center [465, 298] width 114 height 40
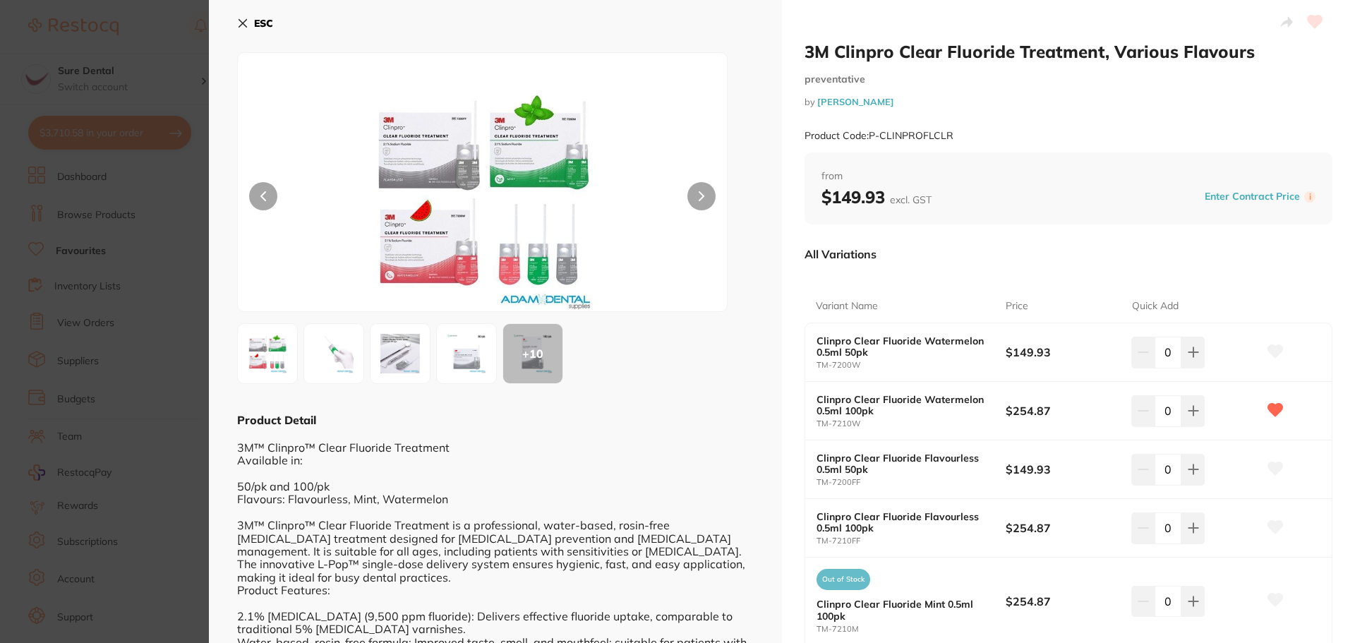
click at [248, 26] on icon at bounding box center [242, 23] width 11 height 11
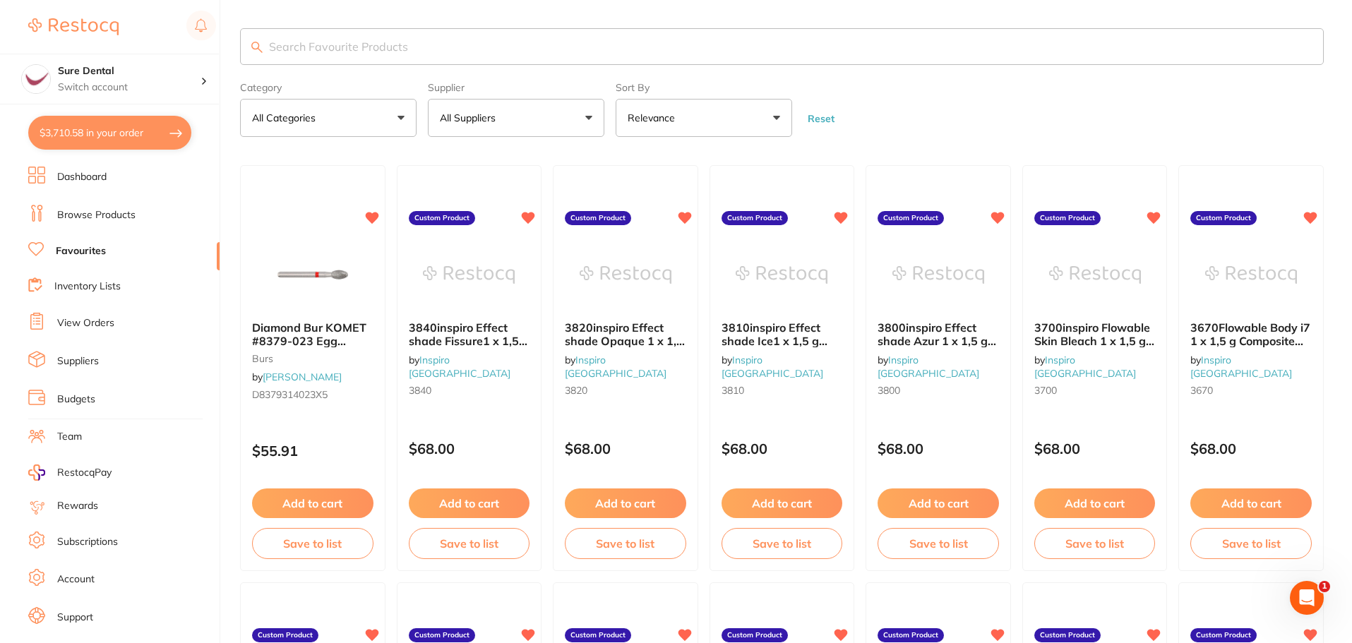
click at [315, 30] on input "search" at bounding box center [782, 46] width 1084 height 37
type input "clinipro"
click at [318, 54] on input "clinipro" at bounding box center [782, 46] width 1084 height 37
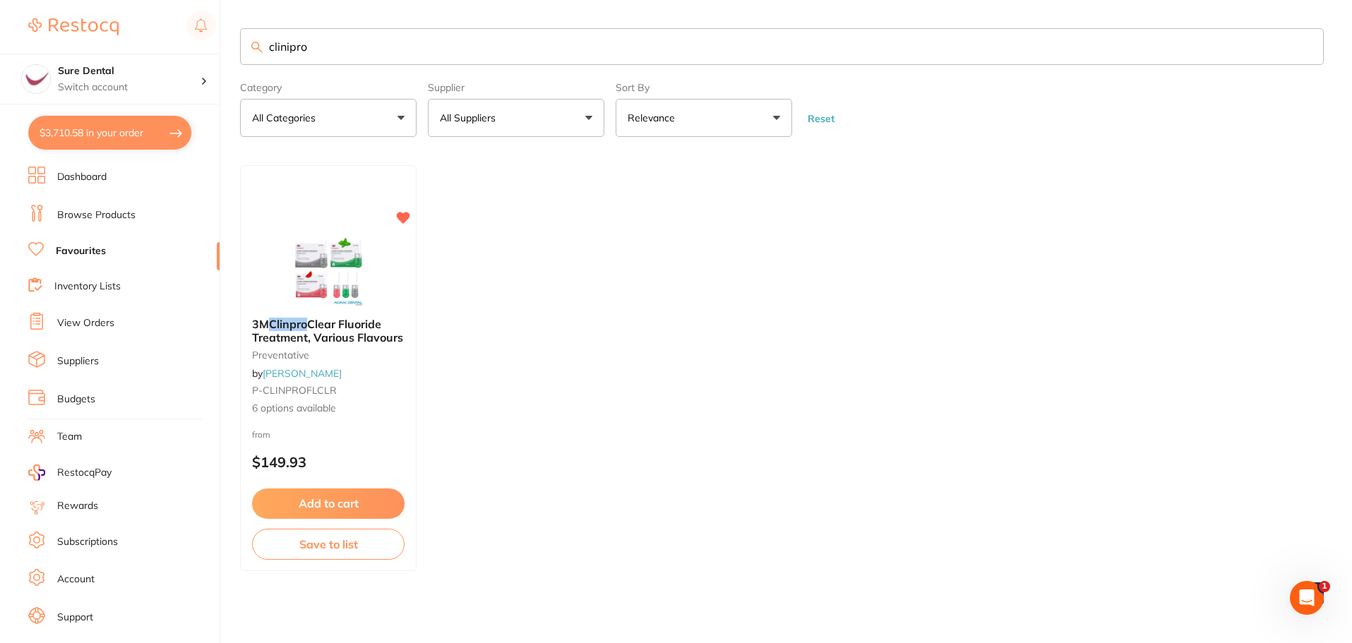
click at [102, 211] on link "Browse Products" at bounding box center [96, 215] width 78 height 14
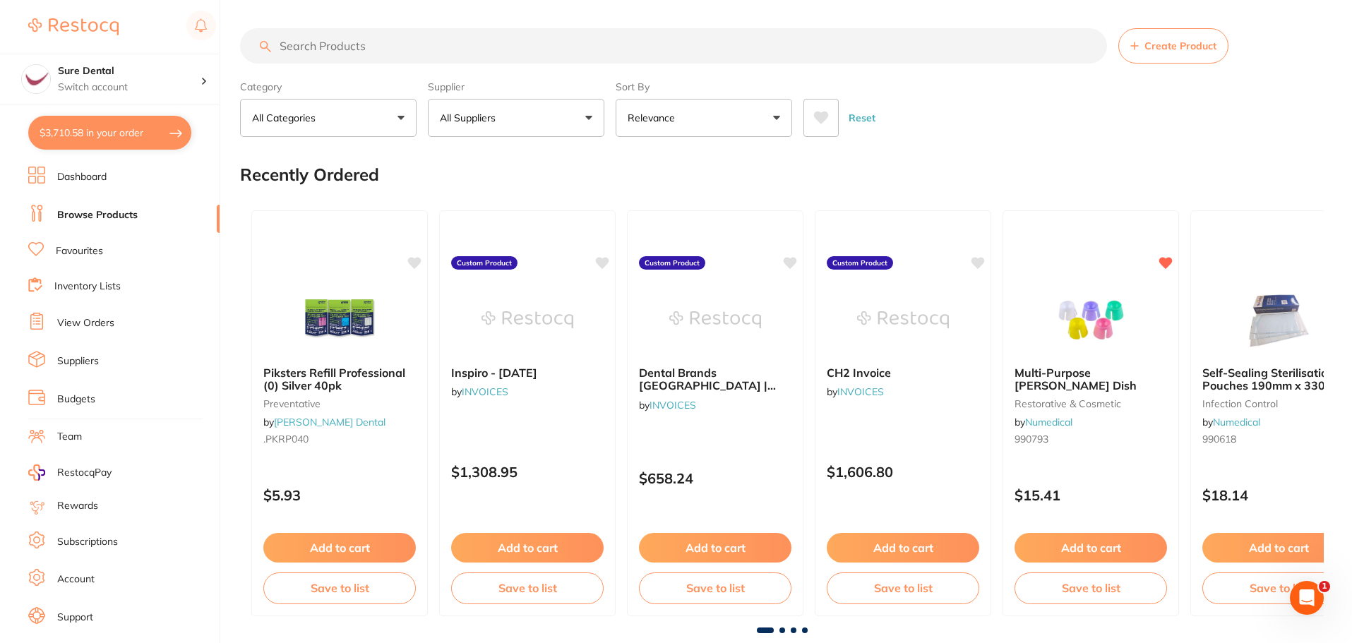
click at [343, 51] on input "search" at bounding box center [673, 45] width 867 height 35
type input "clinipro"
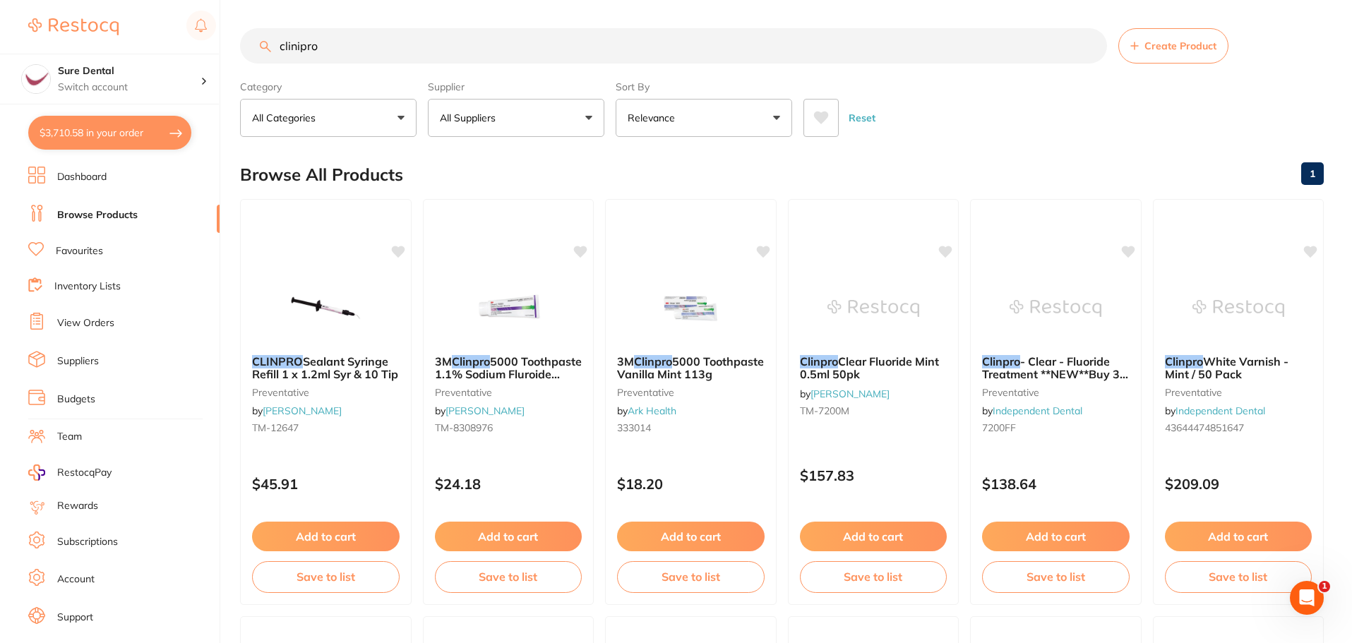
drag, startPoint x: 1235, startPoint y: 373, endPoint x: 1254, endPoint y: 376, distance: 20.0
click at [1234, 373] on span "White Varnish - Mint / 50 Pack" at bounding box center [1227, 367] width 124 height 27
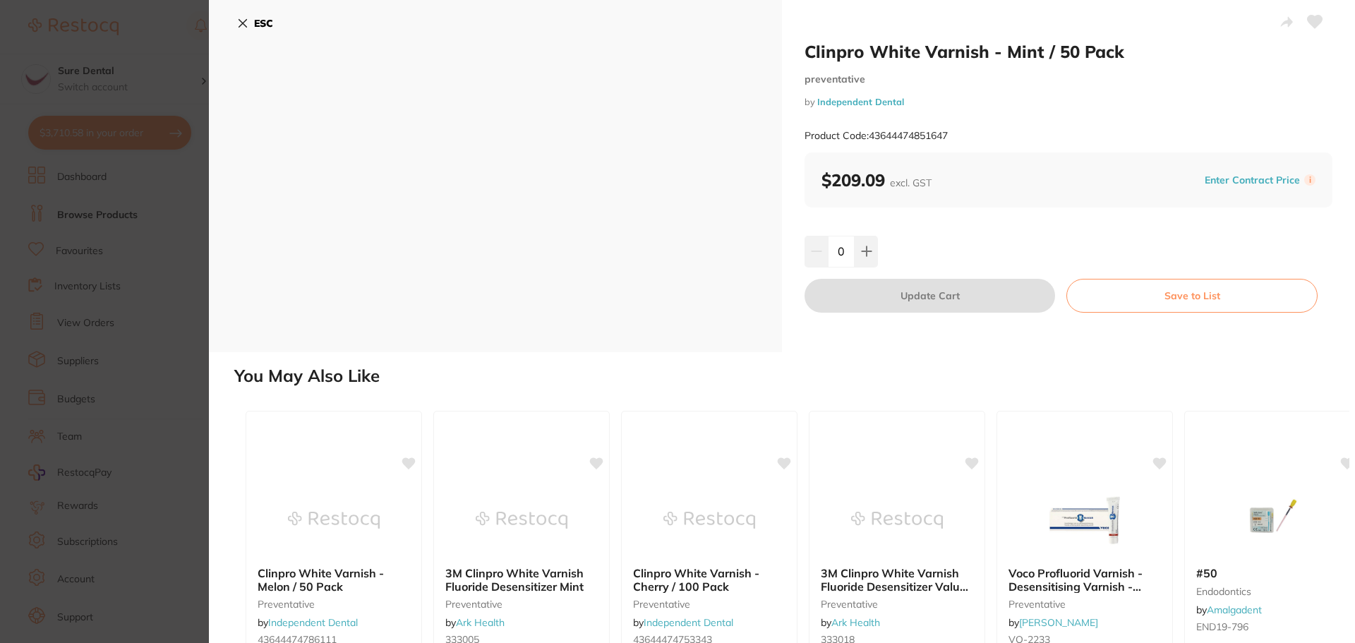
click at [247, 22] on icon at bounding box center [242, 23] width 11 height 11
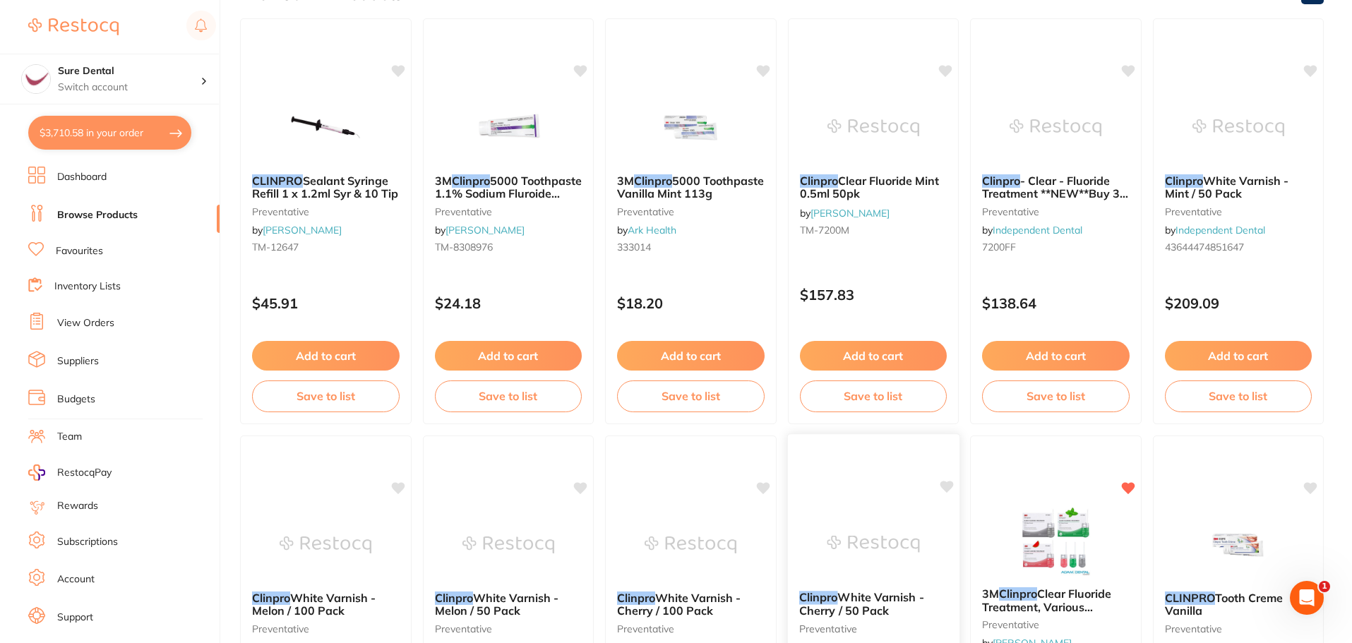
scroll to position [424, 0]
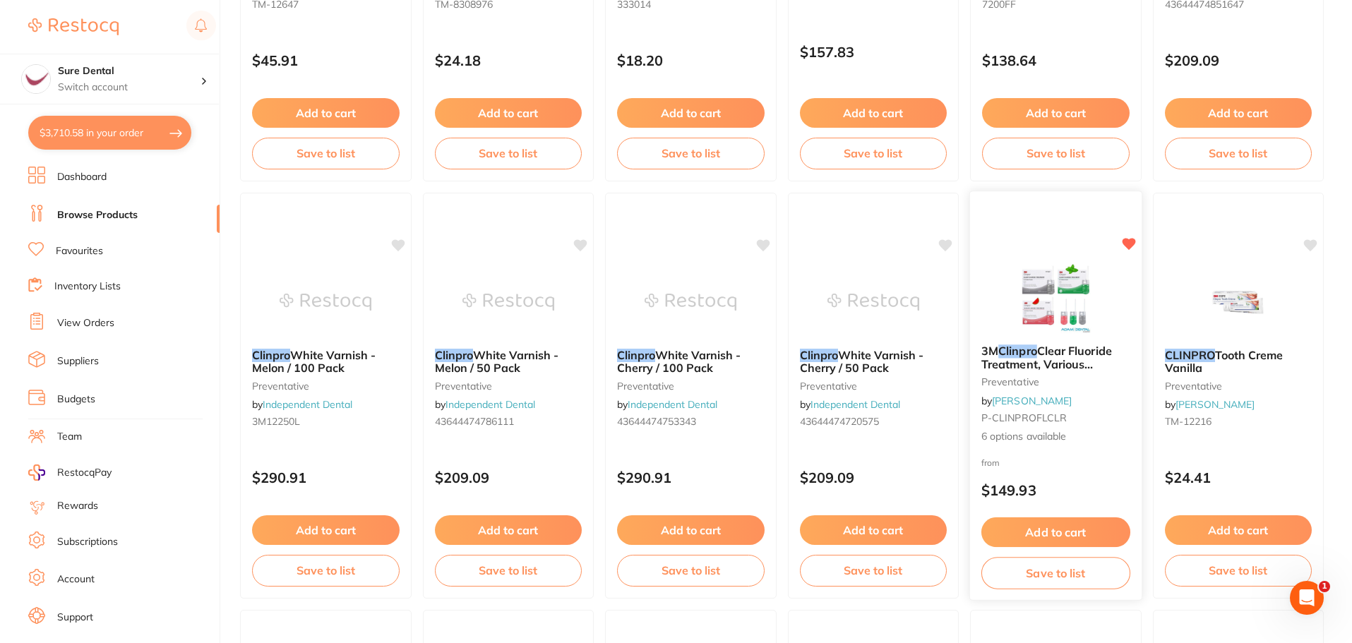
click at [1019, 345] on em "Clinpro" at bounding box center [1017, 351] width 39 height 14
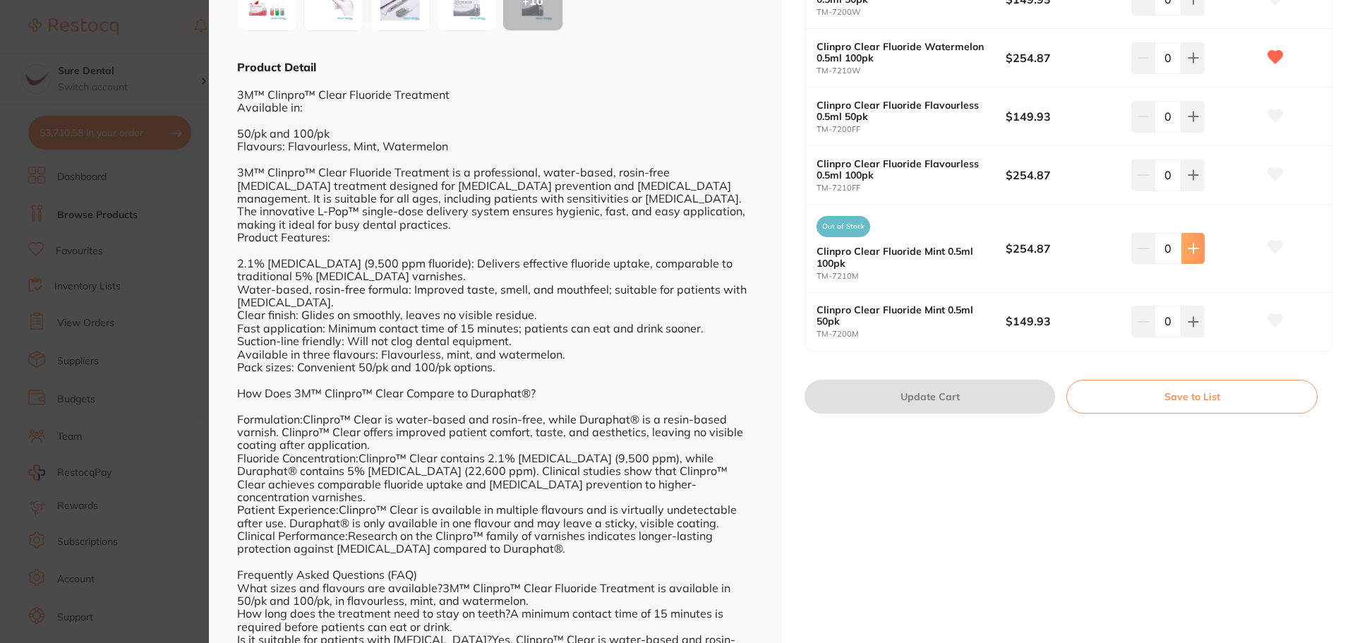
click at [1192, 249] on icon at bounding box center [1193, 248] width 9 height 9
type input "1"
click at [933, 402] on button "Update Cart" at bounding box center [930, 397] width 251 height 34
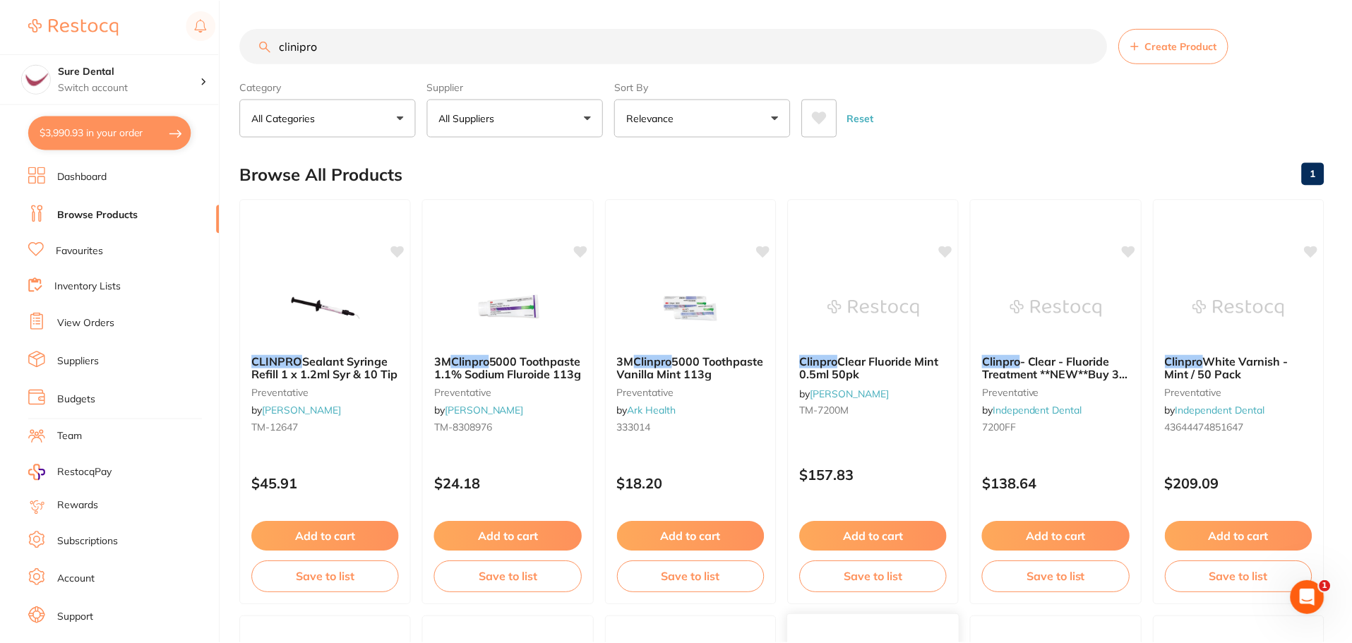
scroll to position [424, 0]
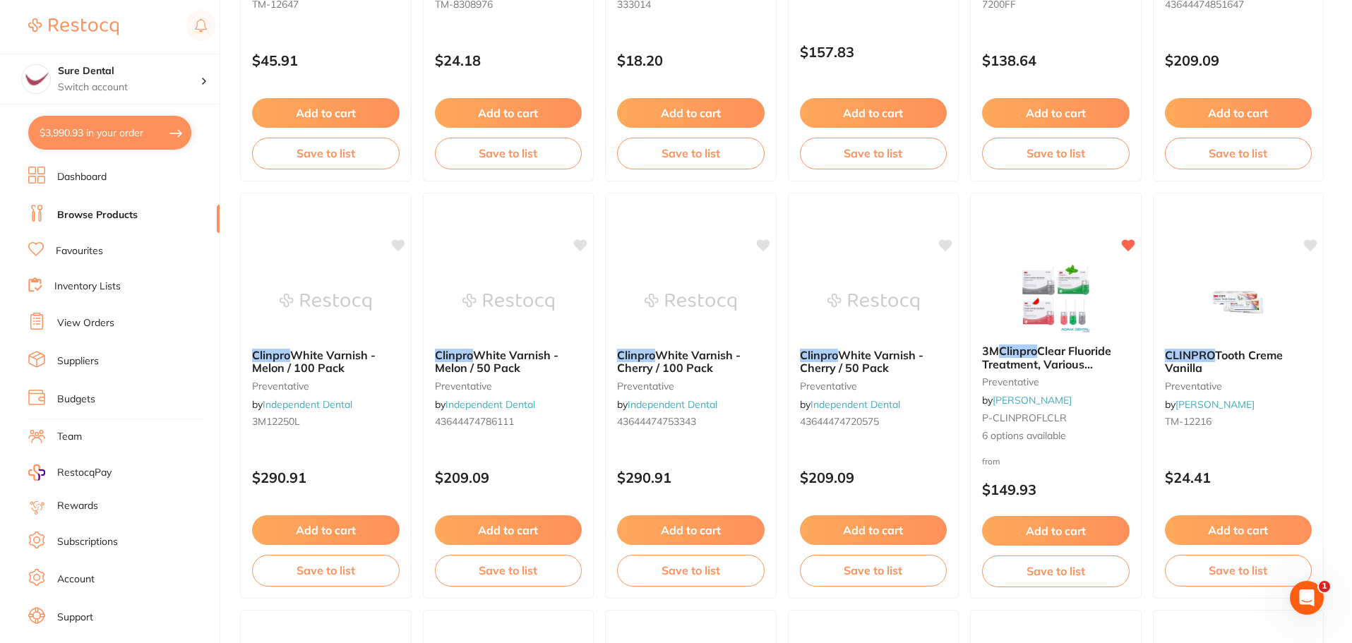
click at [85, 251] on link "Favourites" at bounding box center [79, 251] width 47 height 14
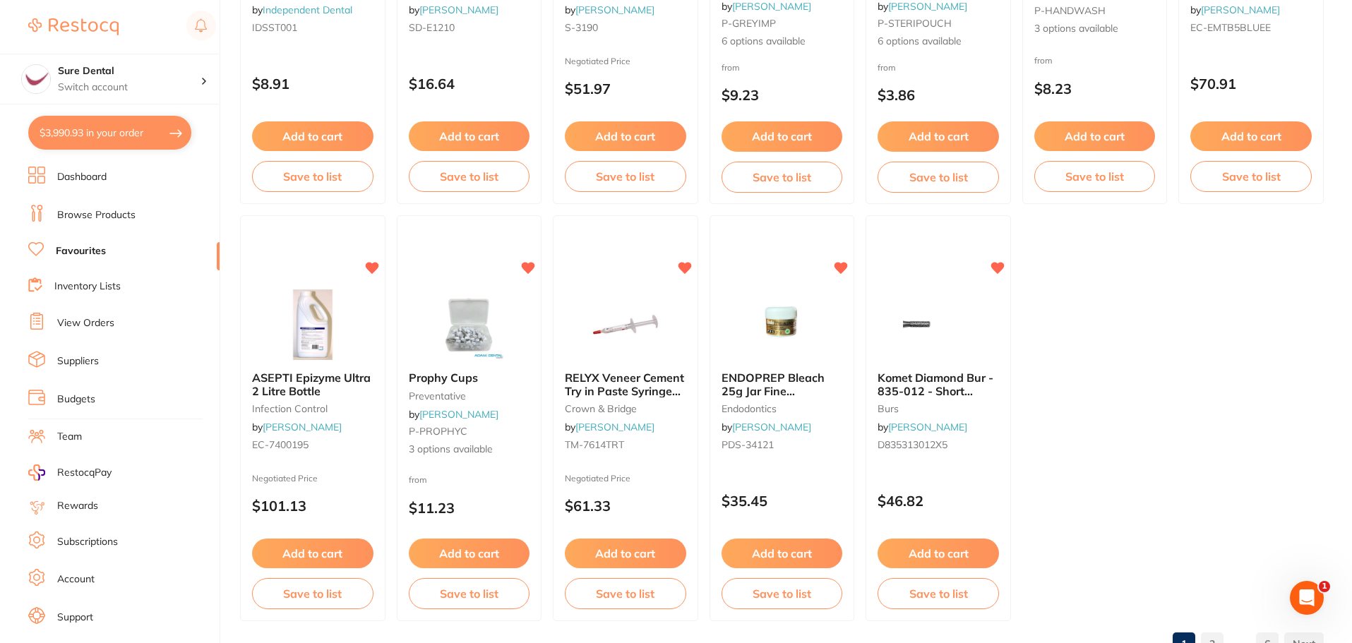
scroll to position [2922, 0]
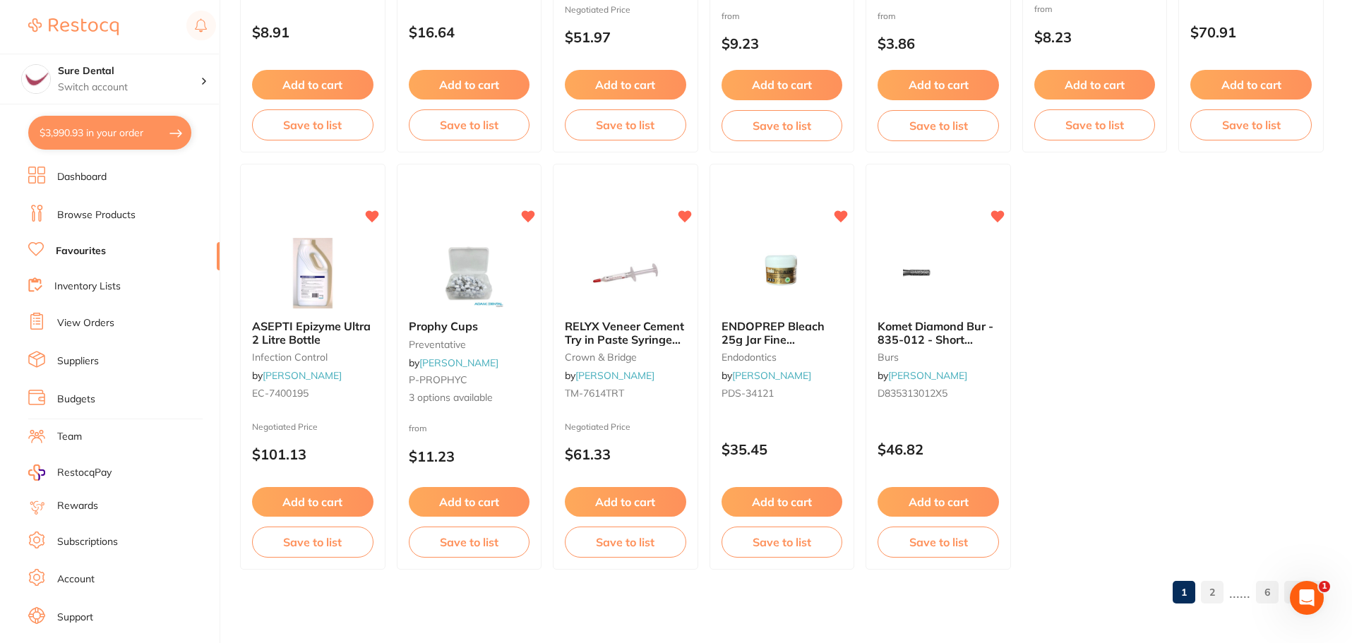
click at [1213, 589] on link "2" at bounding box center [1212, 592] width 23 height 28
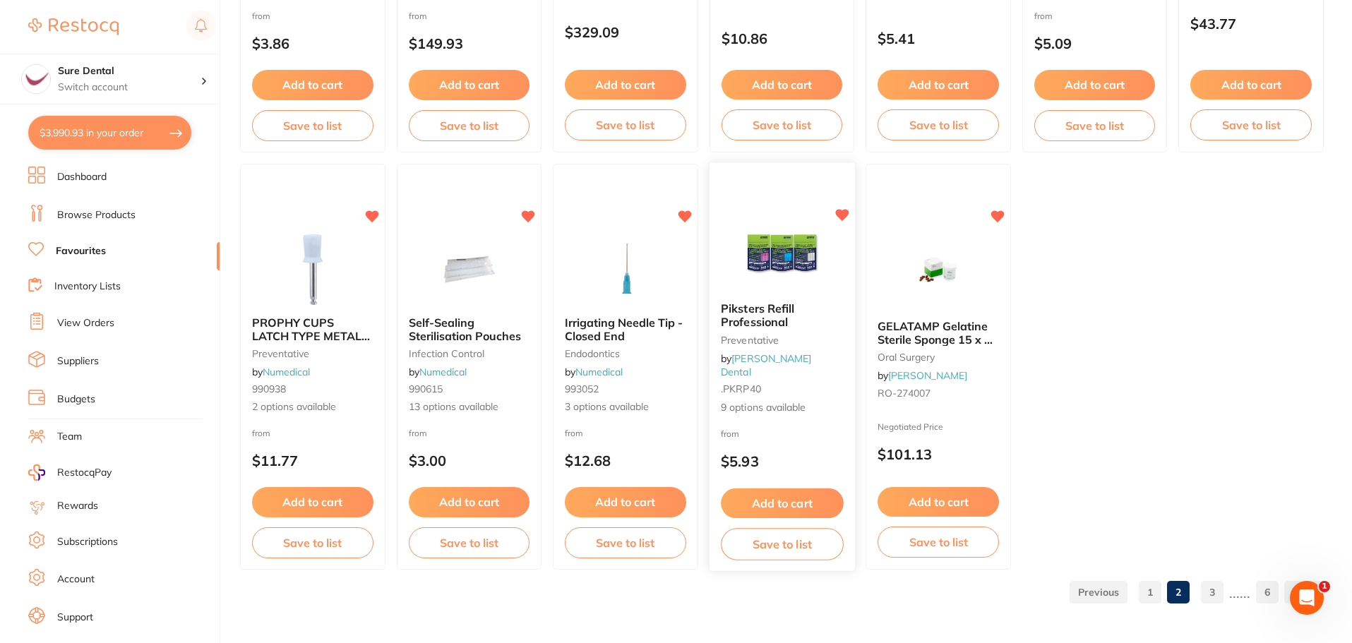
scroll to position [0, 0]
drag, startPoint x: 767, startPoint y: 337, endPoint x: 781, endPoint y: 371, distance: 36.7
click at [767, 330] on span "Piksters Refill Professional" at bounding box center [757, 316] width 73 height 27
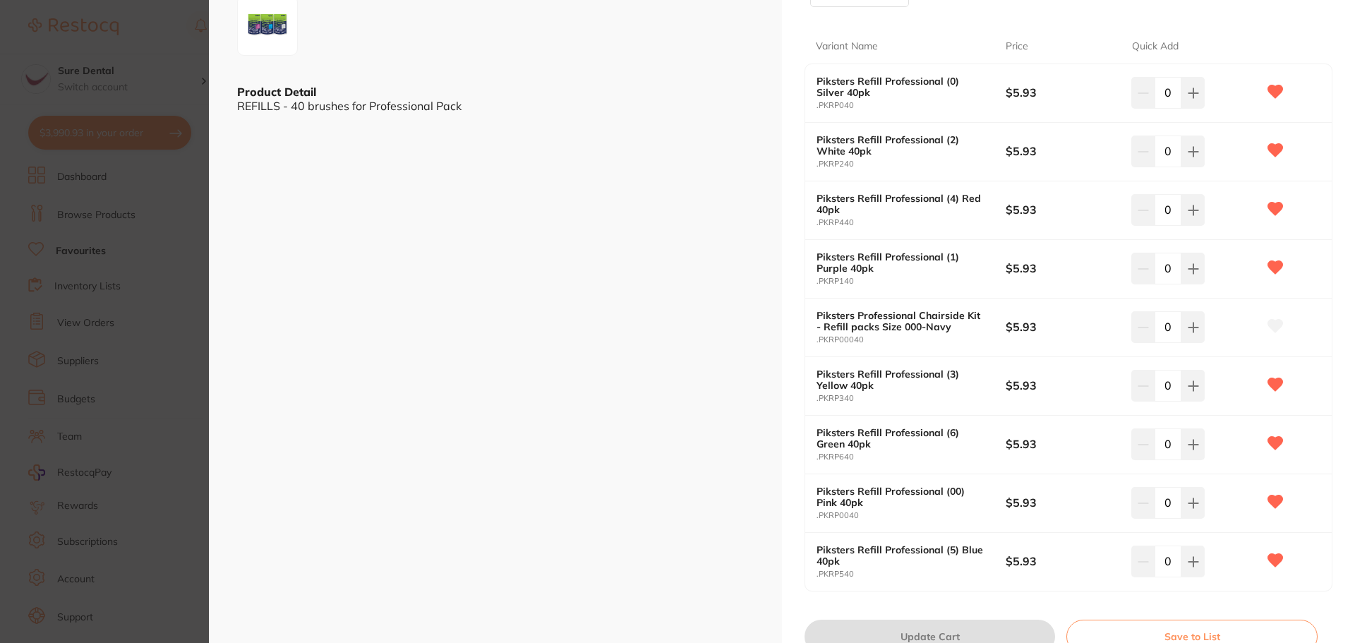
scroll to position [424, 0]
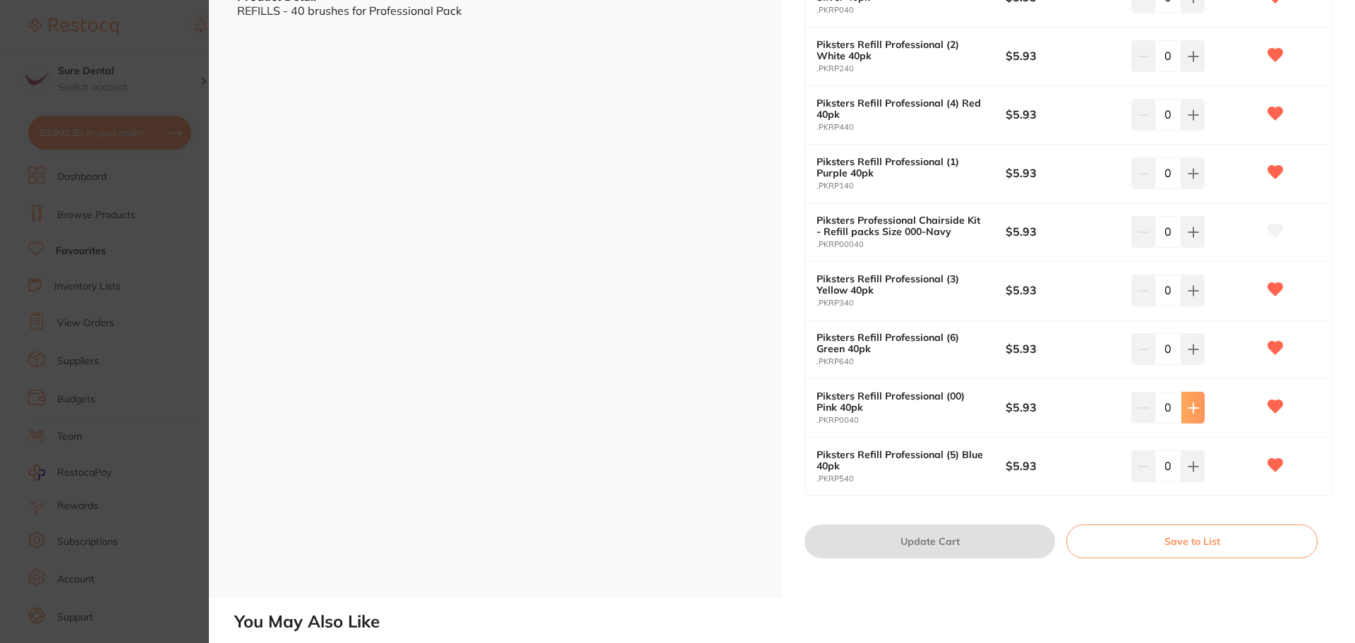
click at [1191, 414] on button at bounding box center [1193, 407] width 23 height 31
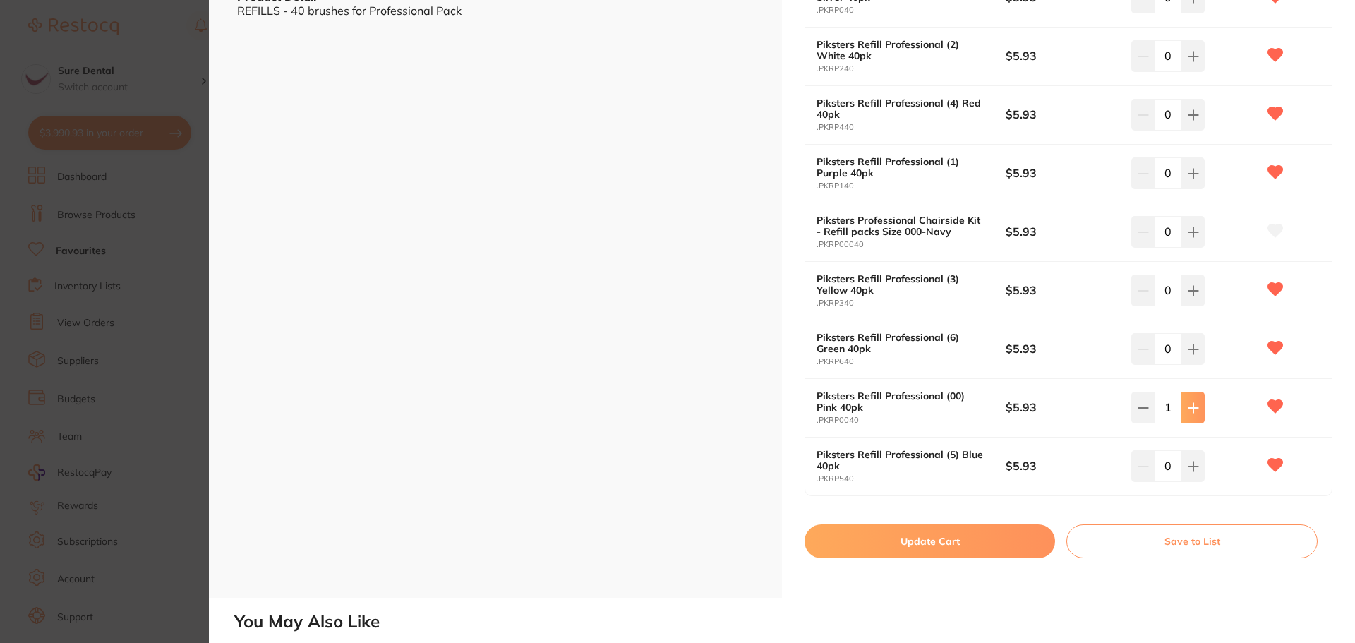
click at [1191, 410] on icon at bounding box center [1193, 407] width 9 height 9
click at [1190, 413] on icon at bounding box center [1193, 407] width 11 height 11
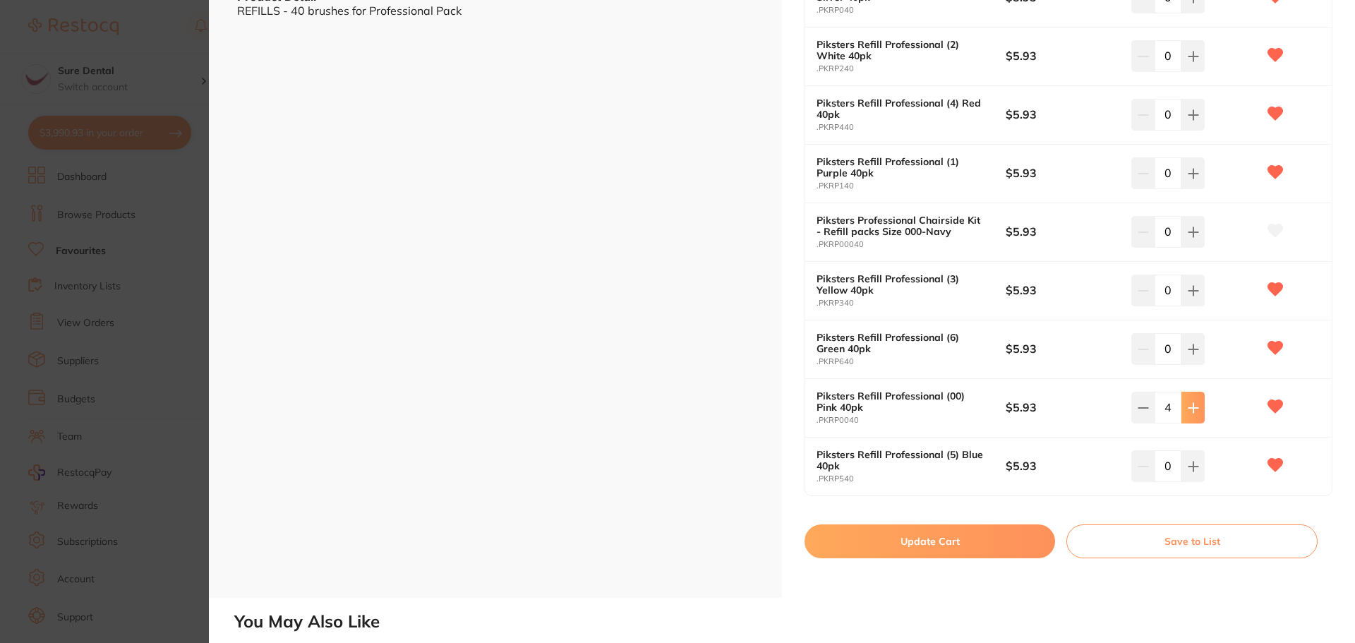
type input "5"
click at [909, 546] on button "Update Cart" at bounding box center [930, 541] width 251 height 34
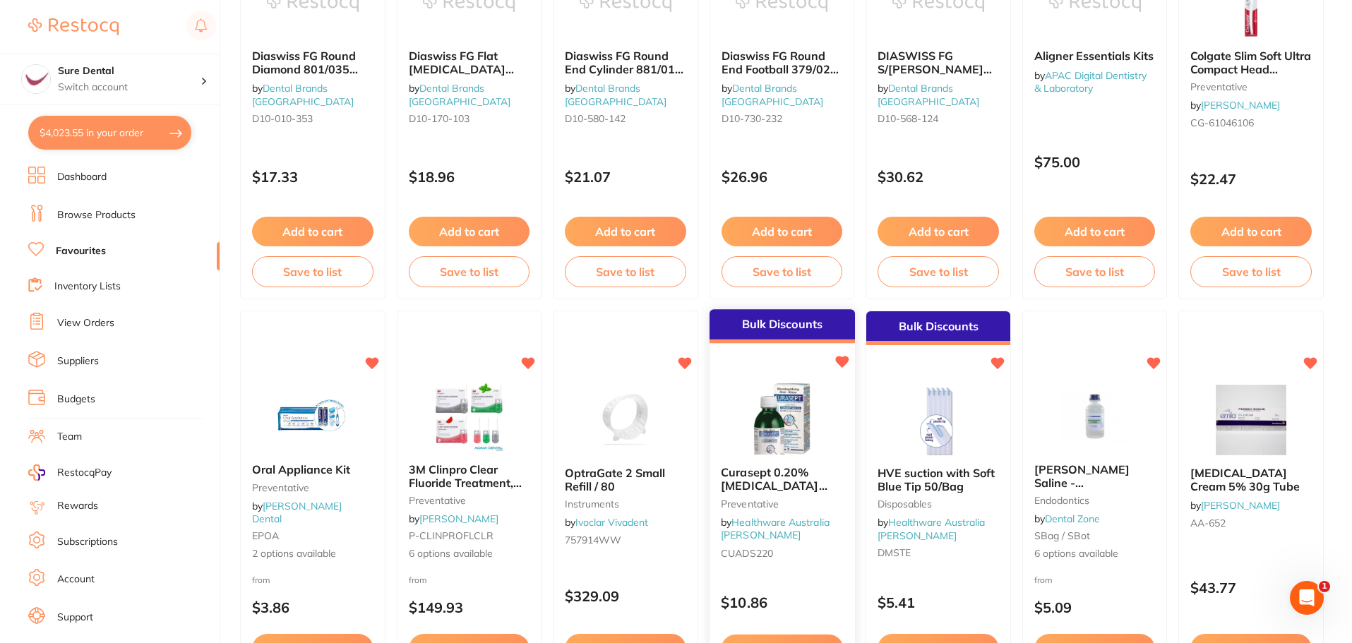
scroll to position [2357, 0]
drag, startPoint x: 305, startPoint y: 470, endPoint x: 1246, endPoint y: 456, distance: 941.0
click at [305, 469] on span "Oral Appliance Kit" at bounding box center [301, 470] width 98 height 14
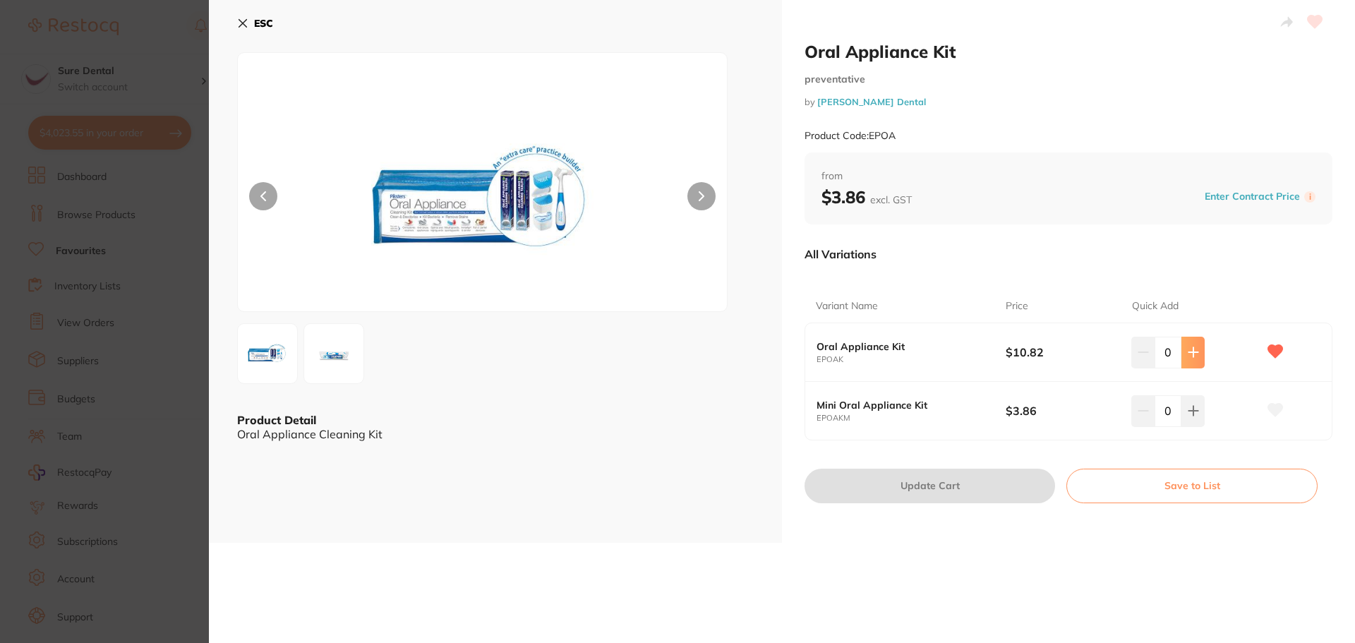
click at [1194, 347] on icon at bounding box center [1193, 352] width 11 height 11
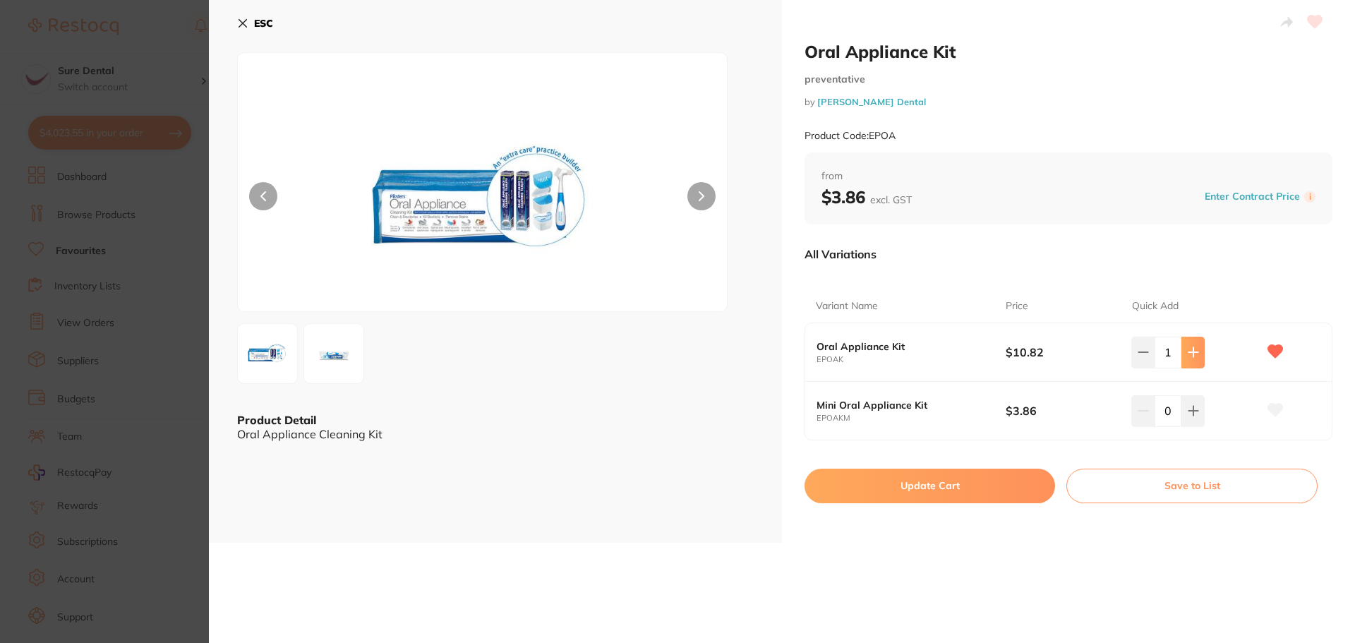
click at [1194, 347] on icon at bounding box center [1193, 352] width 11 height 11
click at [1192, 354] on icon at bounding box center [1193, 352] width 11 height 11
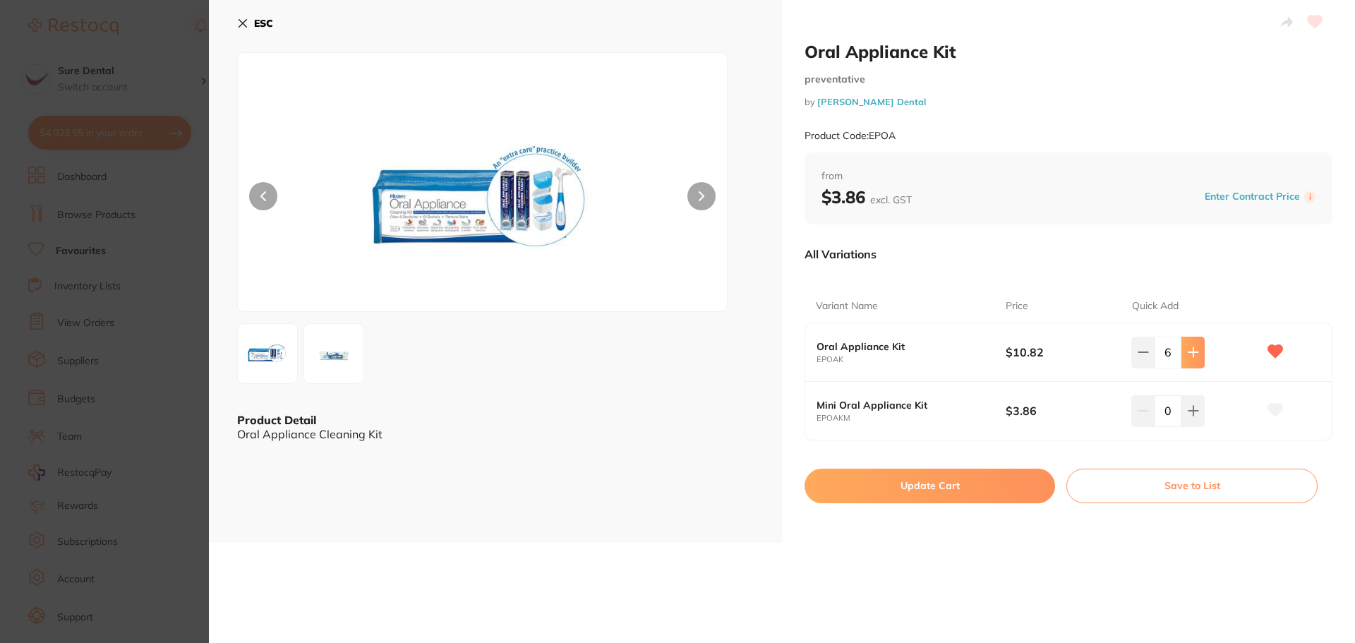
click at [1192, 354] on icon at bounding box center [1193, 352] width 11 height 11
type input "7"
click at [923, 489] on button "Update Cart" at bounding box center [930, 486] width 251 height 34
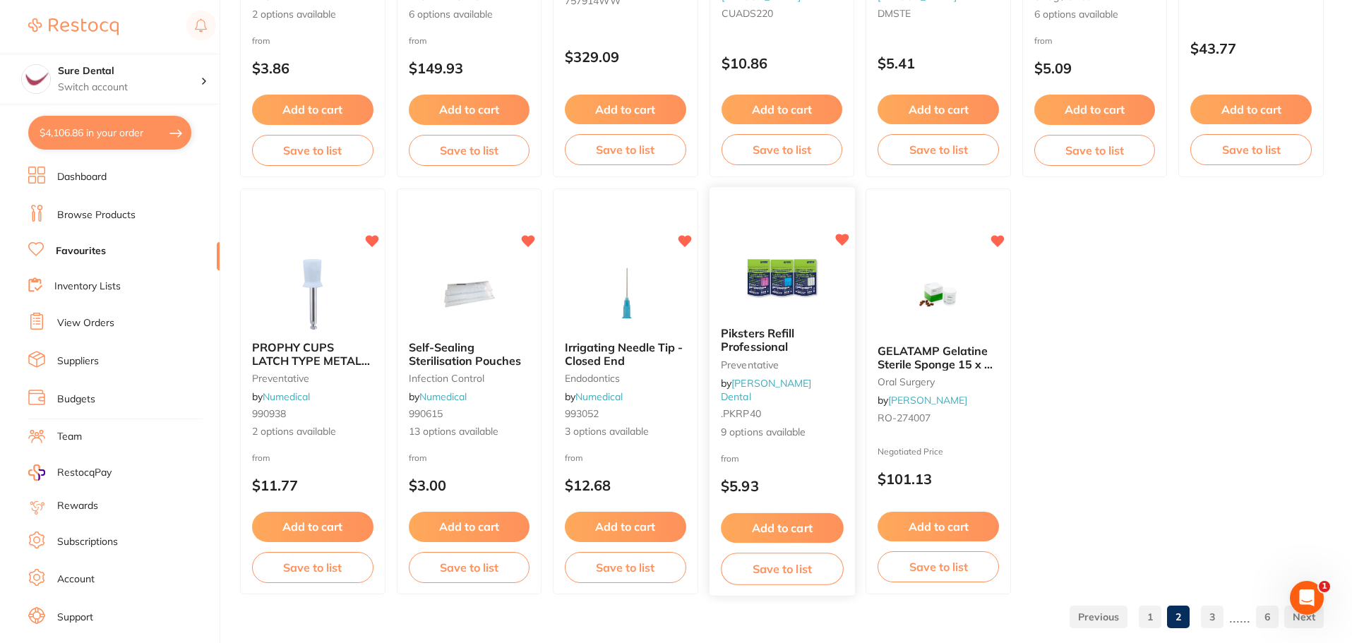
scroll to position [2922, 0]
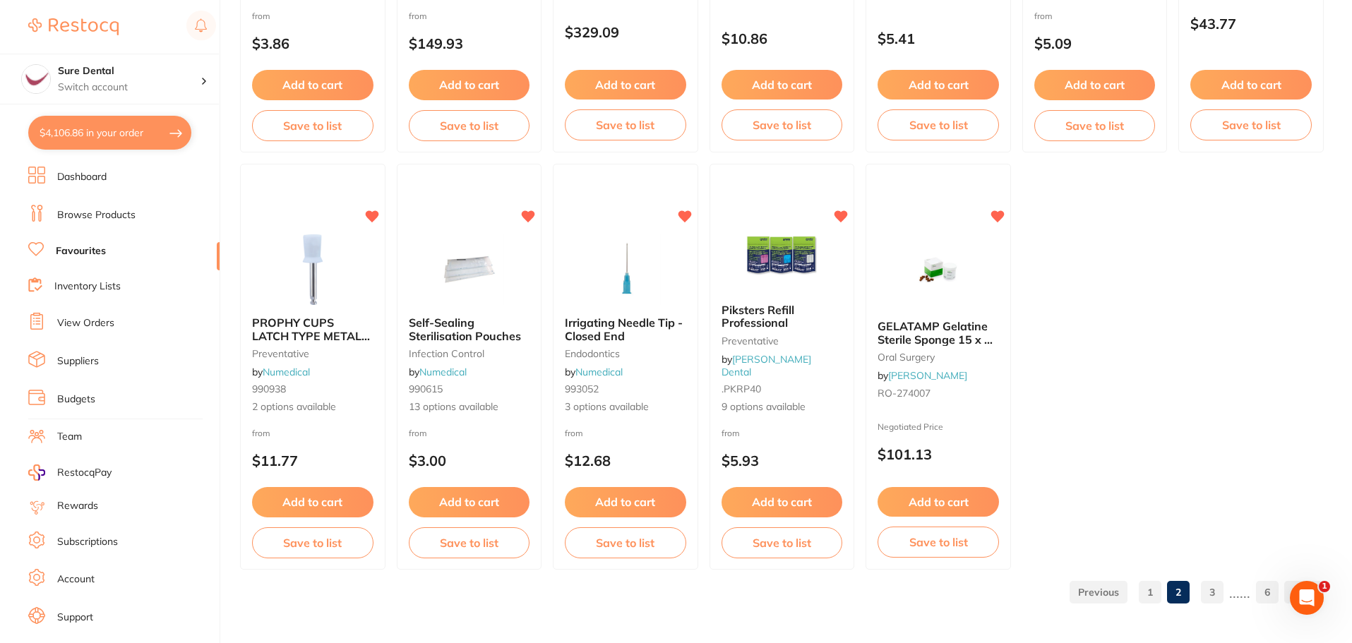
click at [1213, 587] on link "3" at bounding box center [1212, 592] width 23 height 28
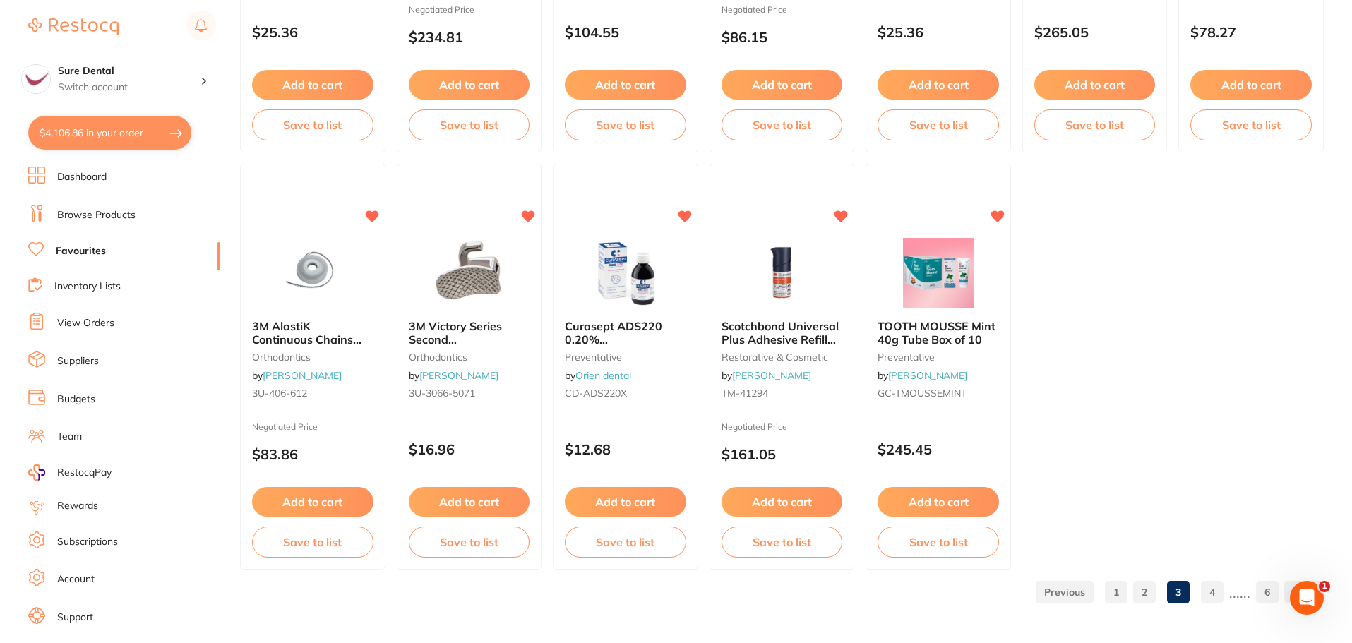
click at [1209, 593] on link "4" at bounding box center [1212, 592] width 23 height 28
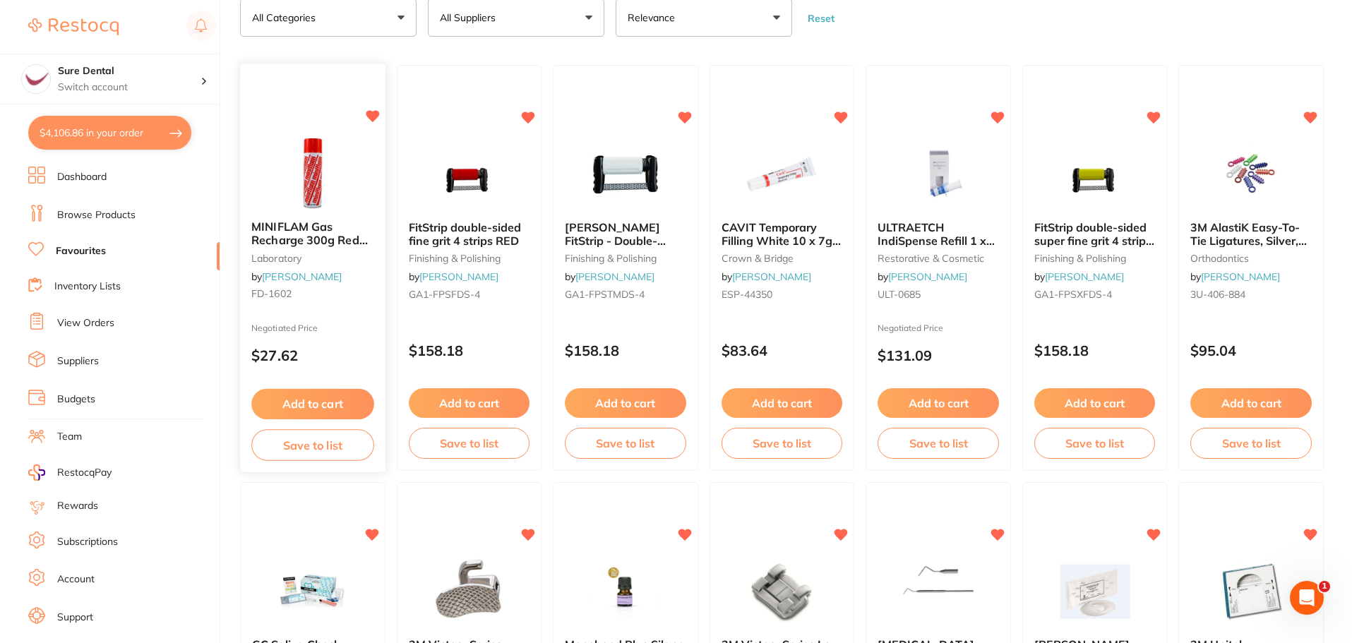
scroll to position [0, 0]
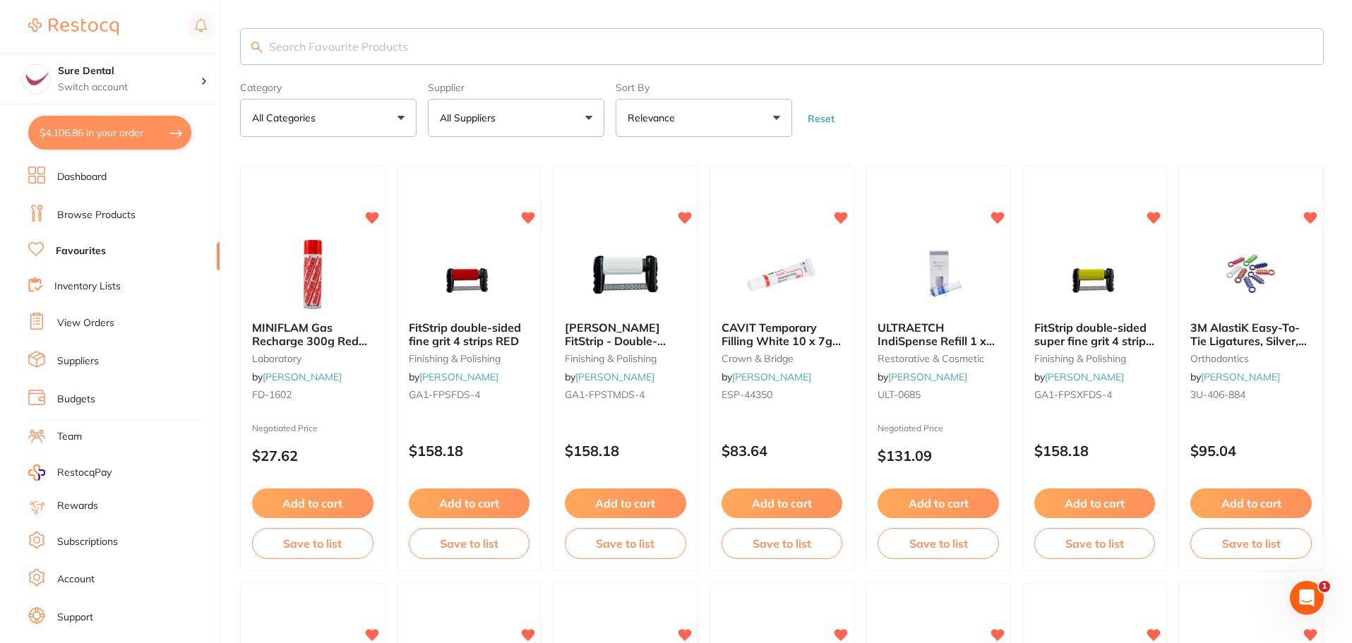
click at [97, 214] on link "Browse Products" at bounding box center [96, 215] width 78 height 14
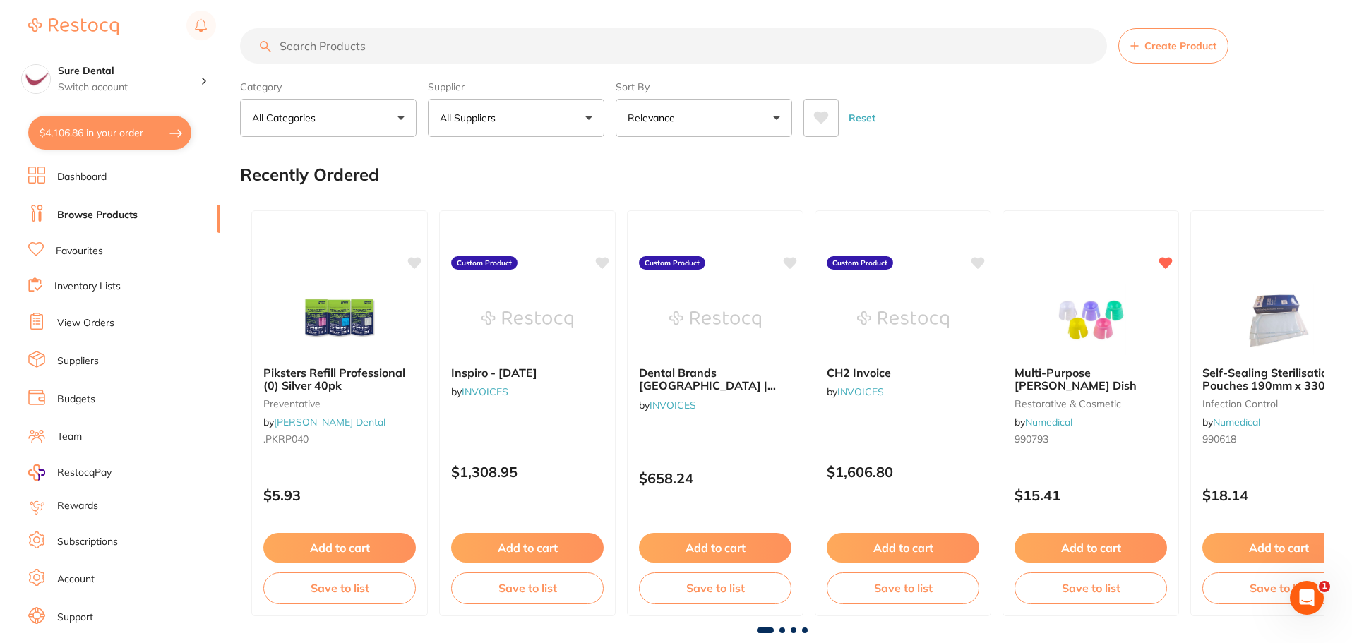
click at [332, 43] on input "search" at bounding box center [673, 45] width 867 height 35
type input "brushes"
click at [328, 45] on input "brushes" at bounding box center [673, 45] width 867 height 35
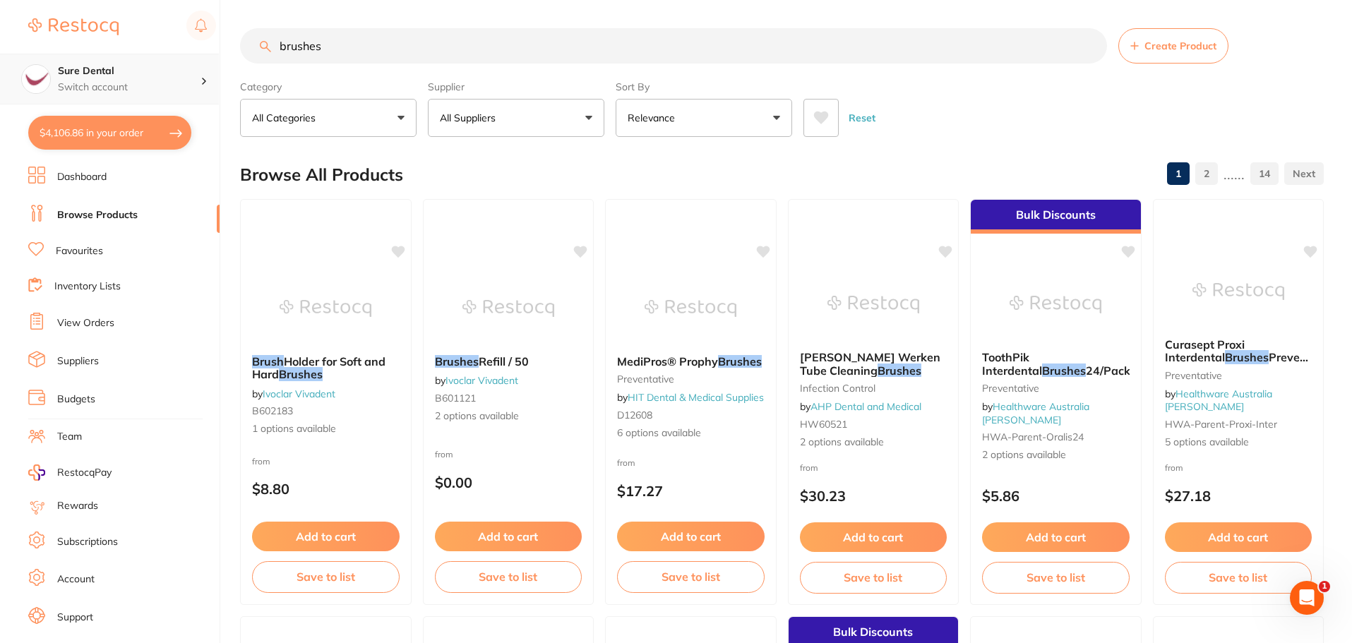
scroll to position [1, 0]
drag, startPoint x: 337, startPoint y: 49, endPoint x: 138, endPoint y: 52, distance: 199.1
click at [179, 56] on div "$4,106.86 Sure Dental Switch account Sure Dental $4,106.86 in your order Dashbo…" at bounding box center [676, 321] width 1352 height 643
type input "t"
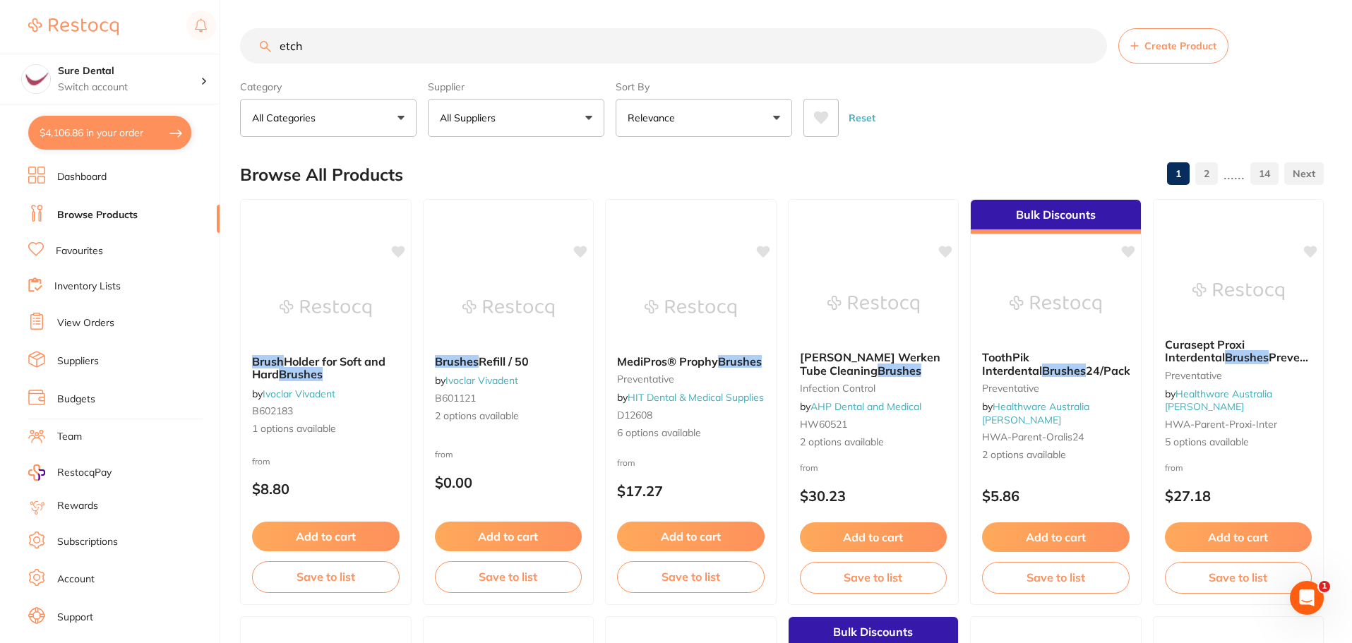
type input "etch"
type input "etch tips"
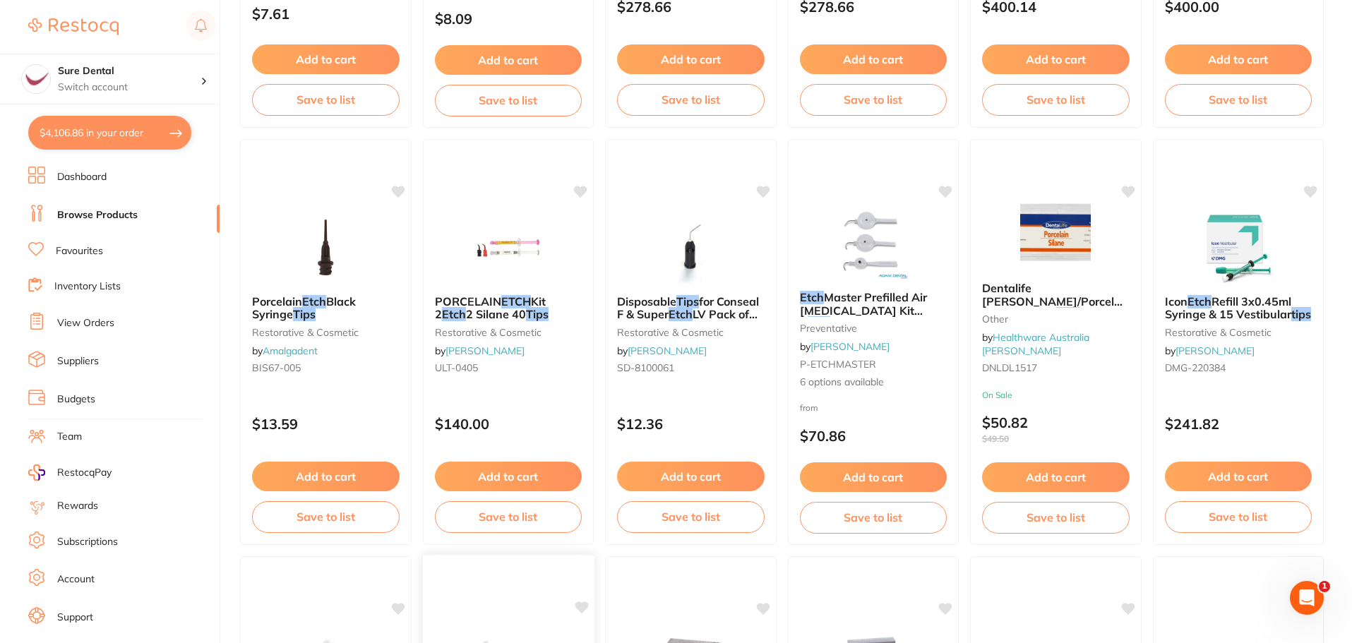
scroll to position [832, 0]
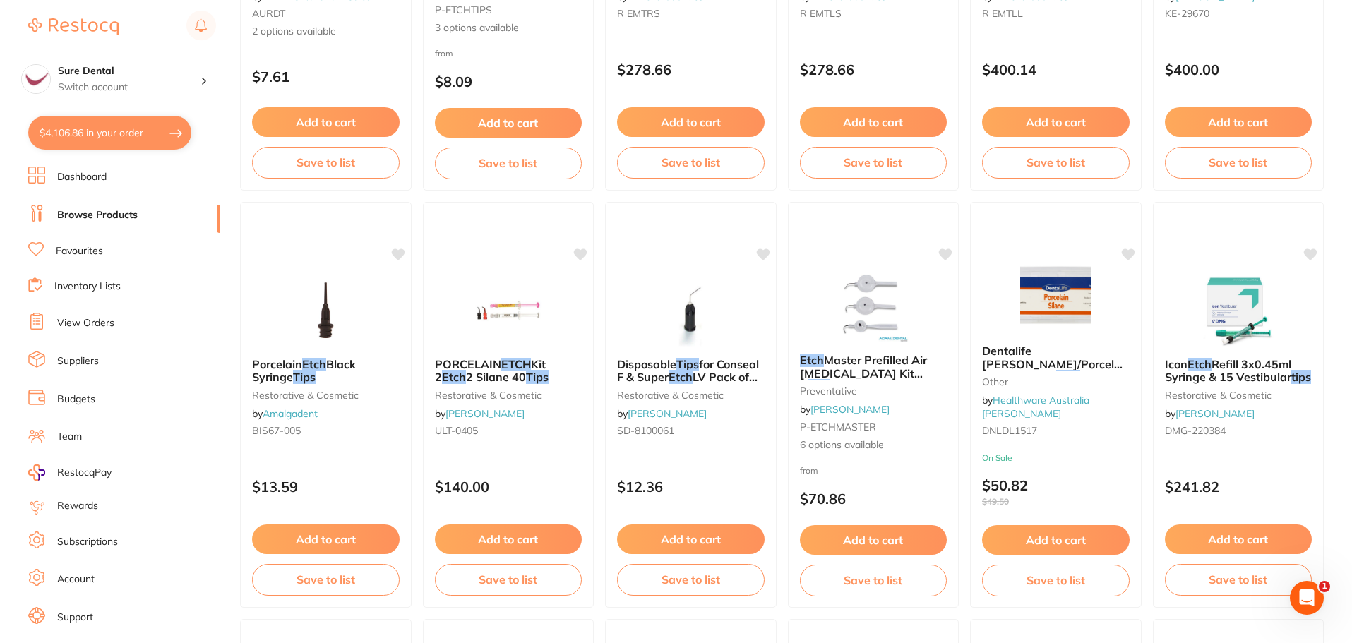
drag, startPoint x: 484, startPoint y: 376, endPoint x: 356, endPoint y: 413, distance: 132.9
click at [484, 376] on span "2 Silane 40" at bounding box center [496, 377] width 60 height 14
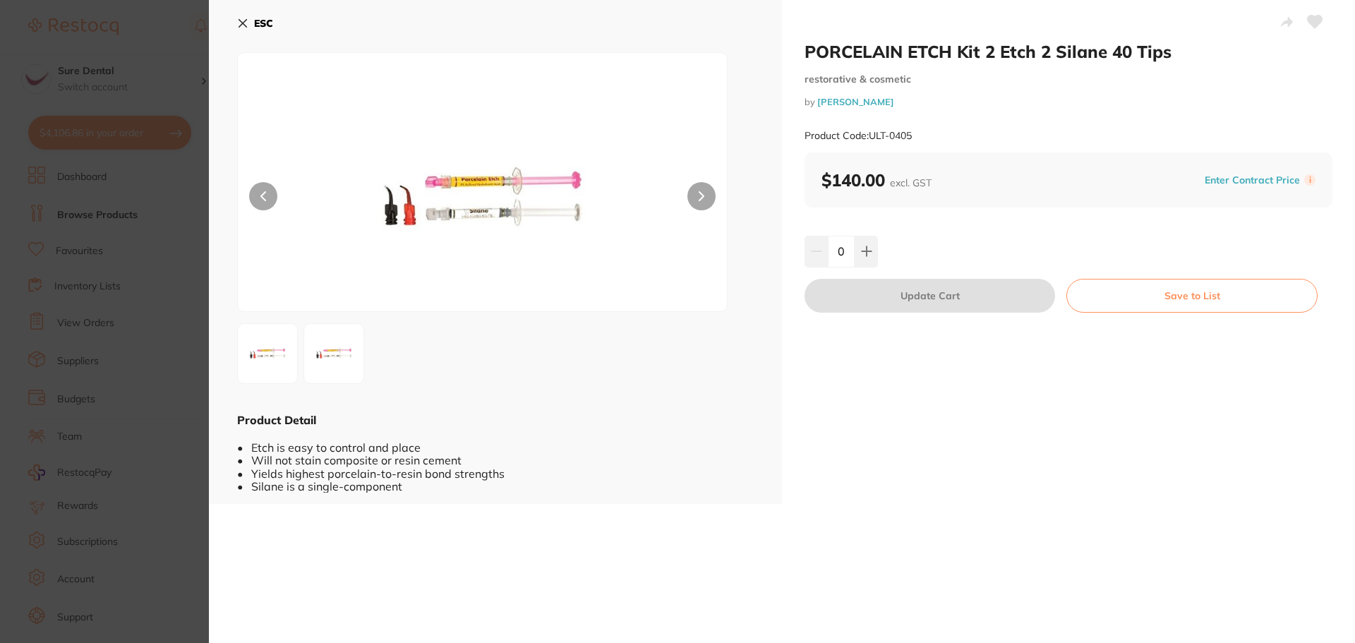
click at [242, 19] on icon at bounding box center [242, 23] width 11 height 11
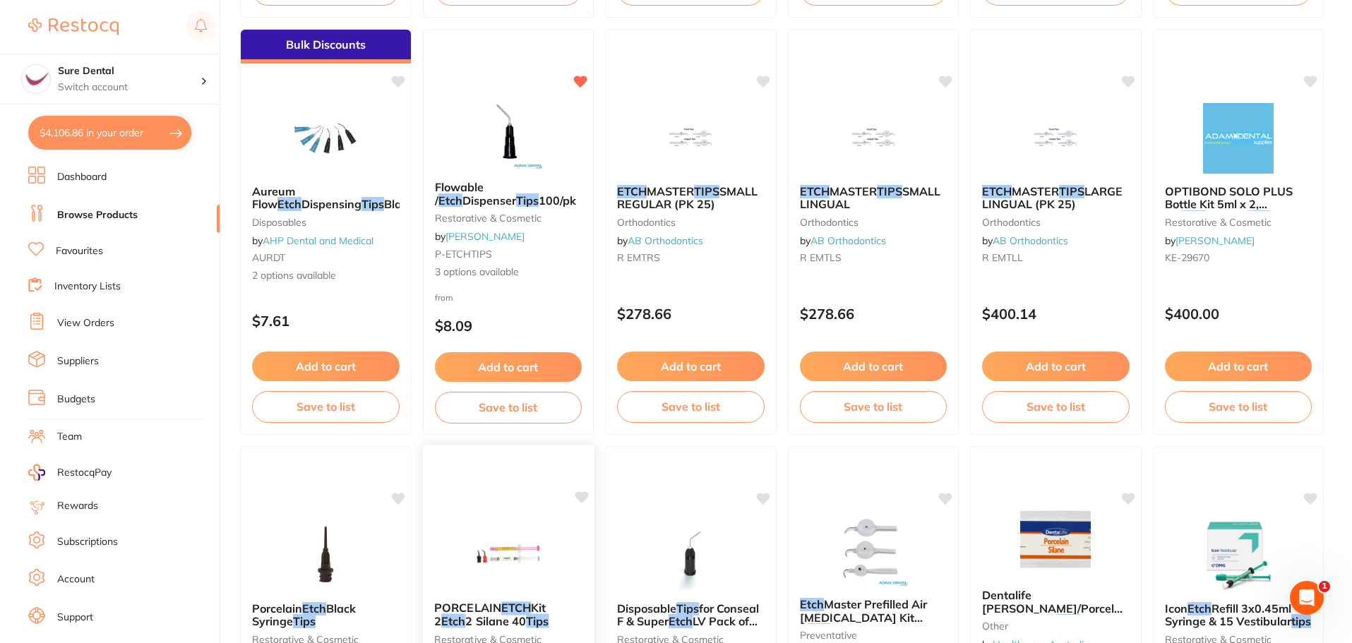
scroll to position [549, 0]
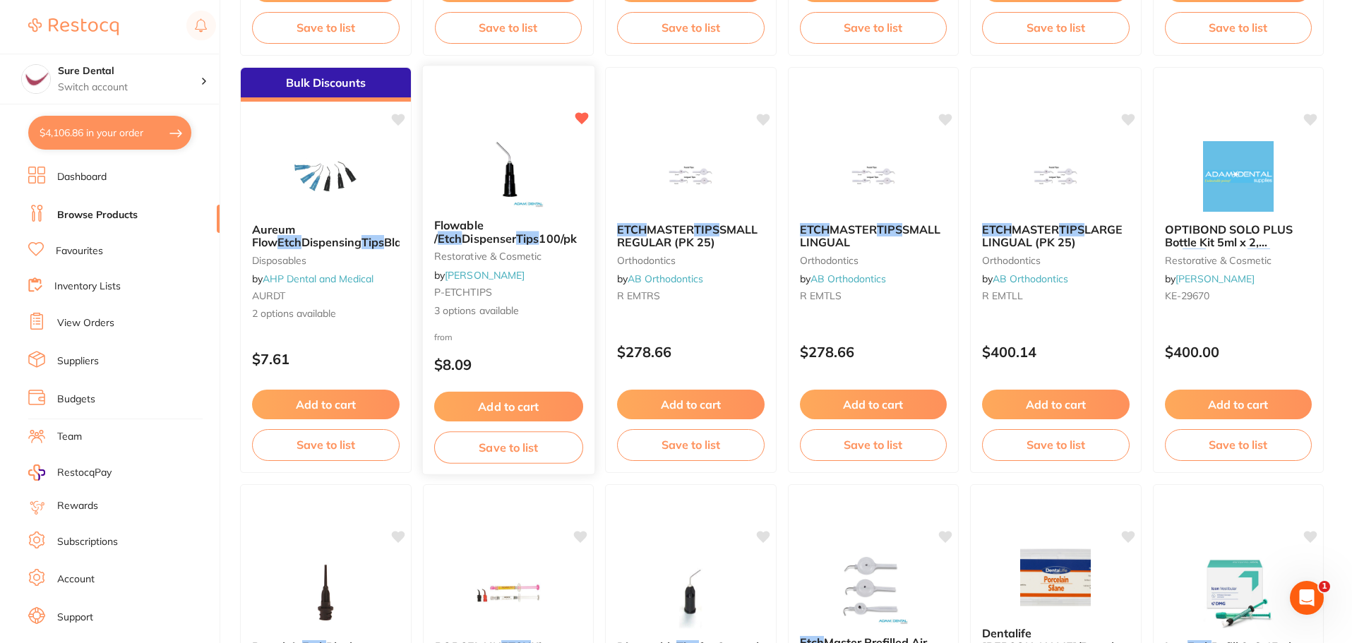
click at [539, 236] on span "100/pk" at bounding box center [558, 238] width 38 height 14
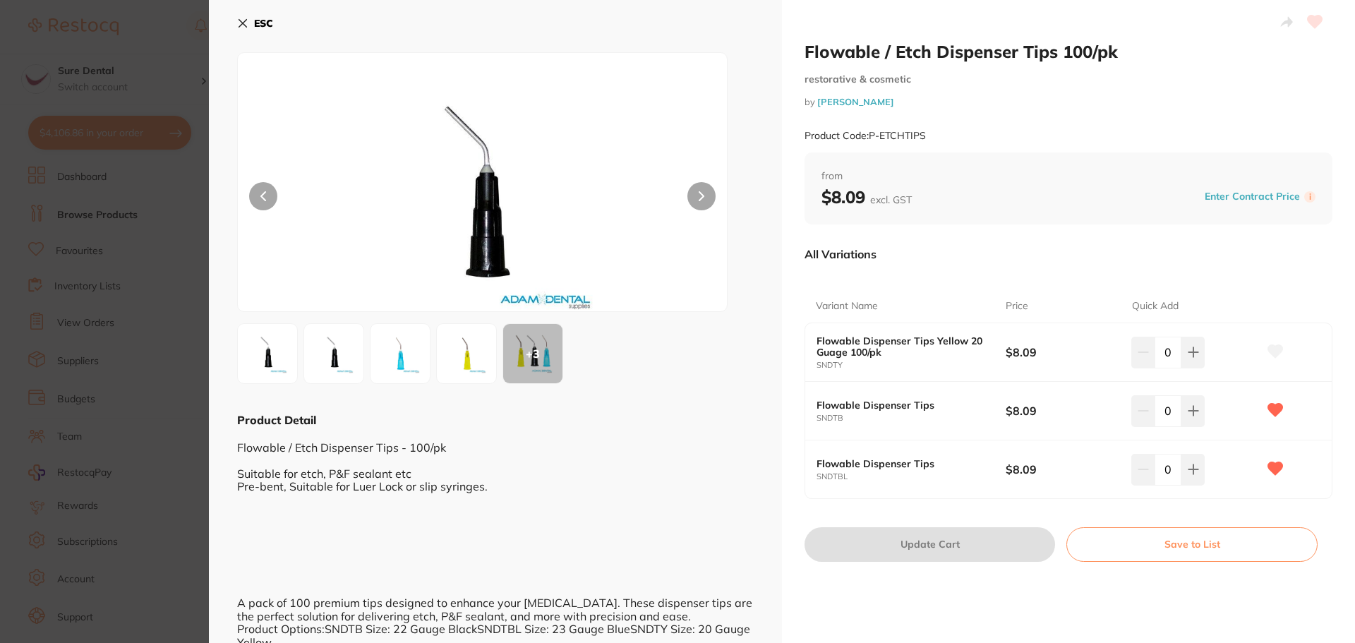
click at [401, 370] on img at bounding box center [400, 353] width 51 height 51
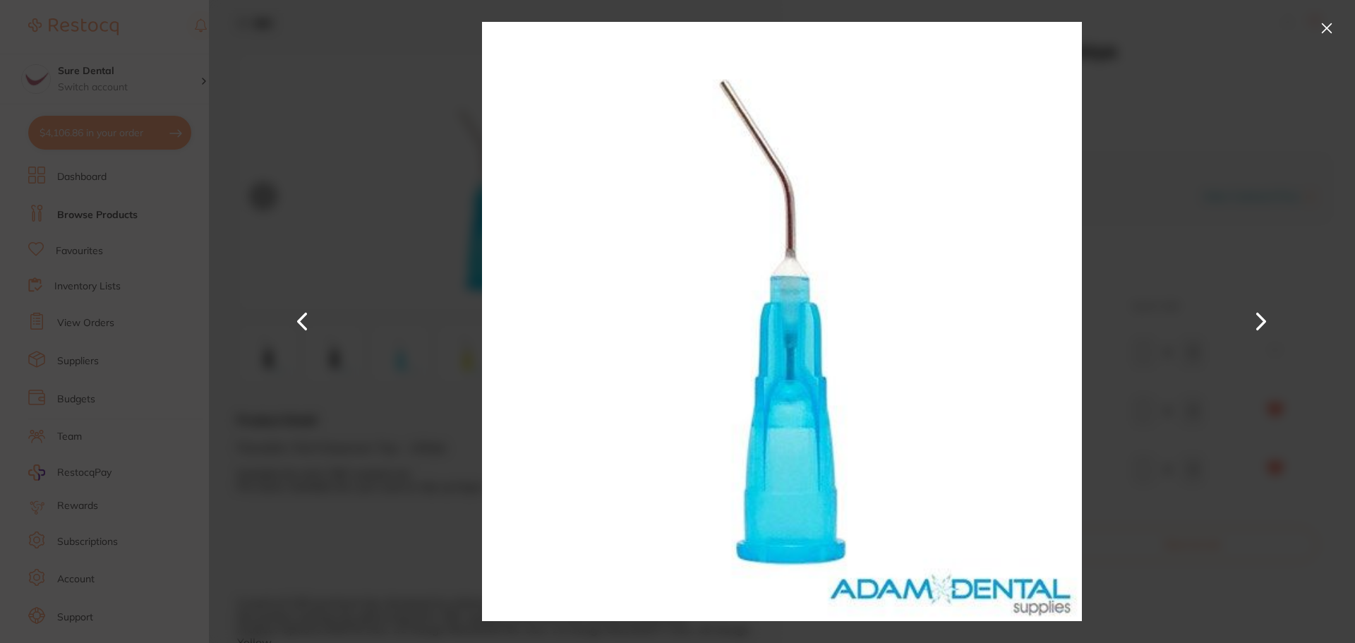
click at [1325, 23] on button at bounding box center [1327, 28] width 23 height 23
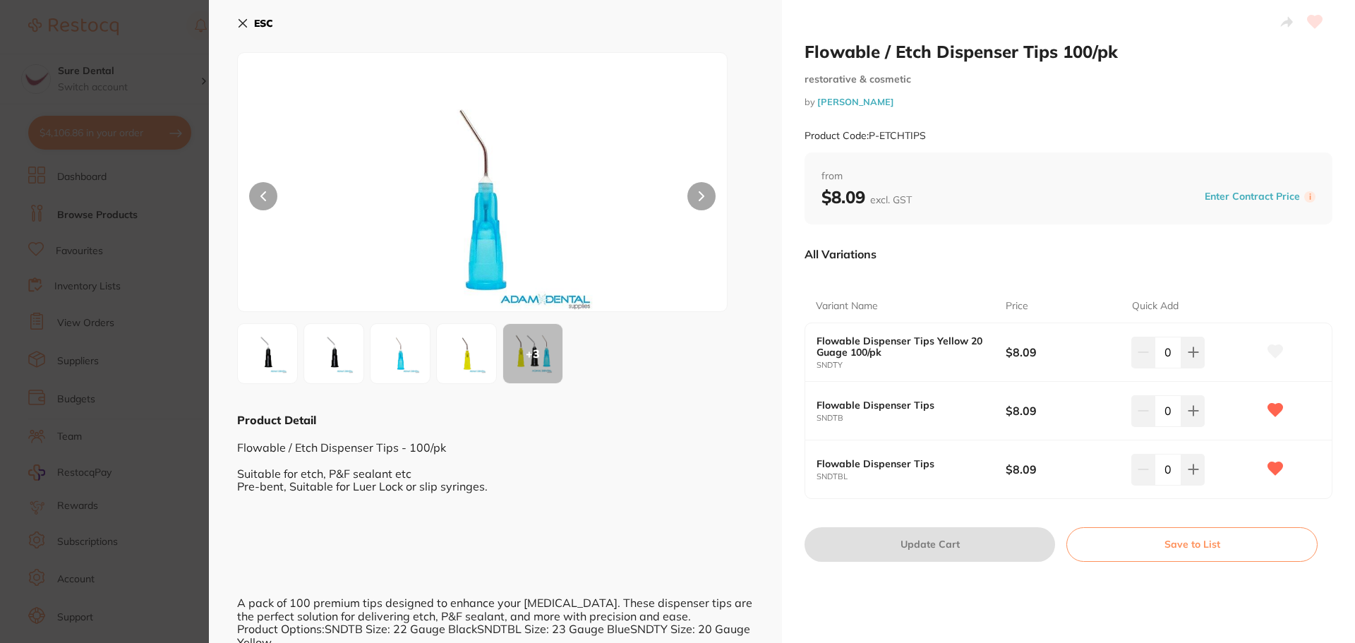
click at [244, 25] on icon at bounding box center [242, 23] width 11 height 11
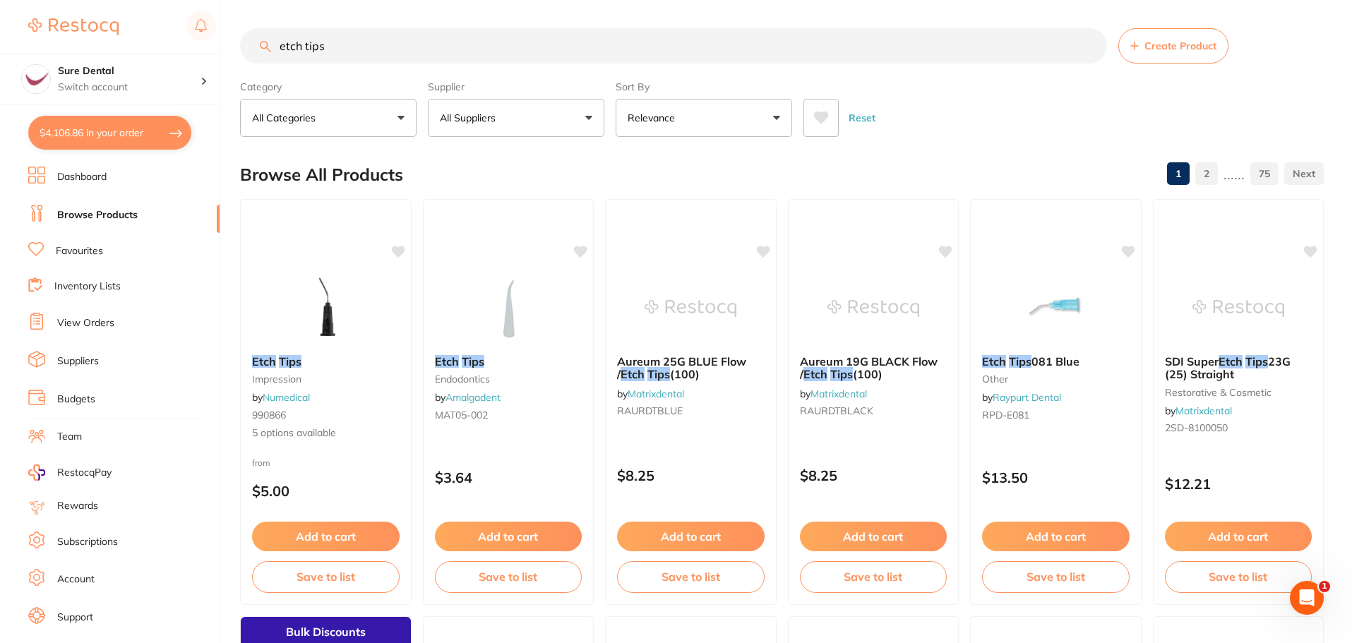
click at [90, 254] on link "Favourites" at bounding box center [79, 251] width 47 height 14
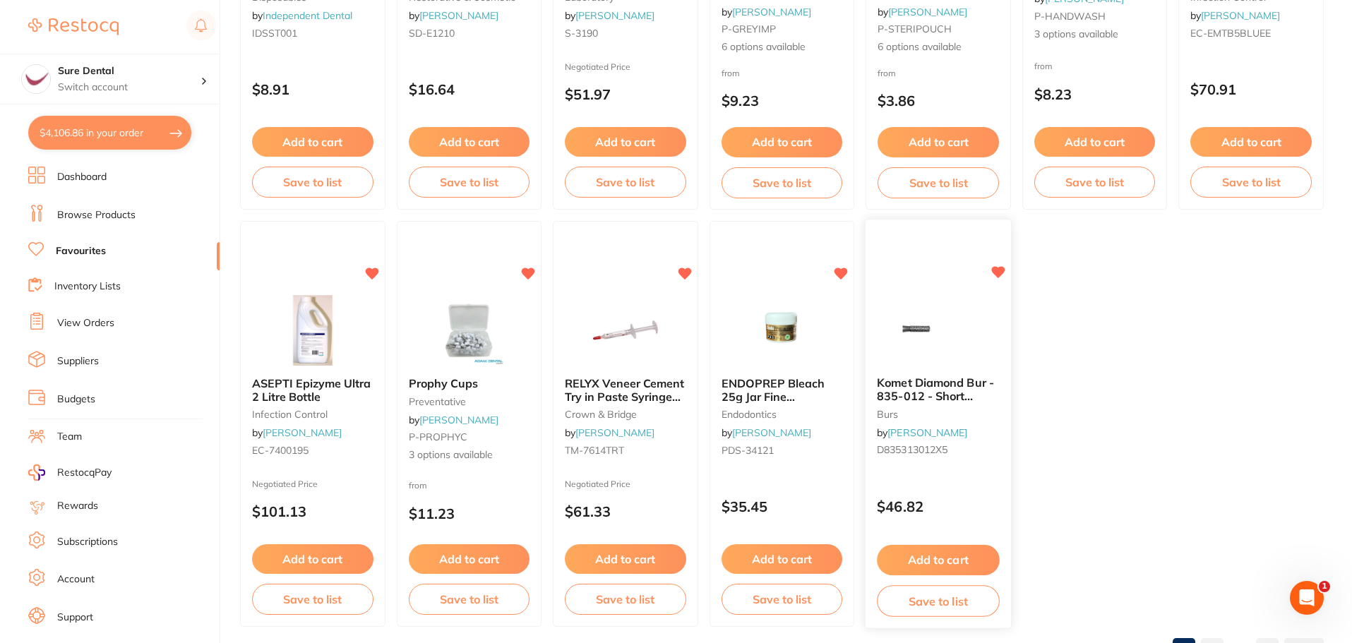
scroll to position [2922, 0]
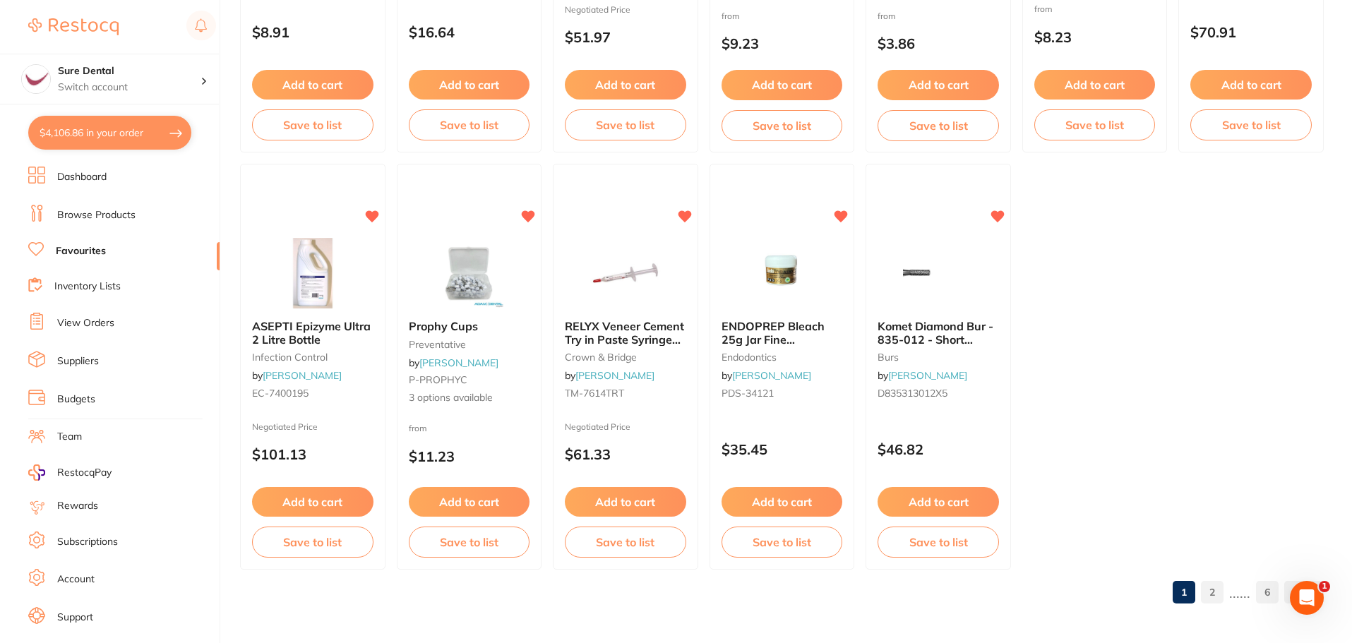
click at [1218, 592] on link "2" at bounding box center [1212, 592] width 23 height 28
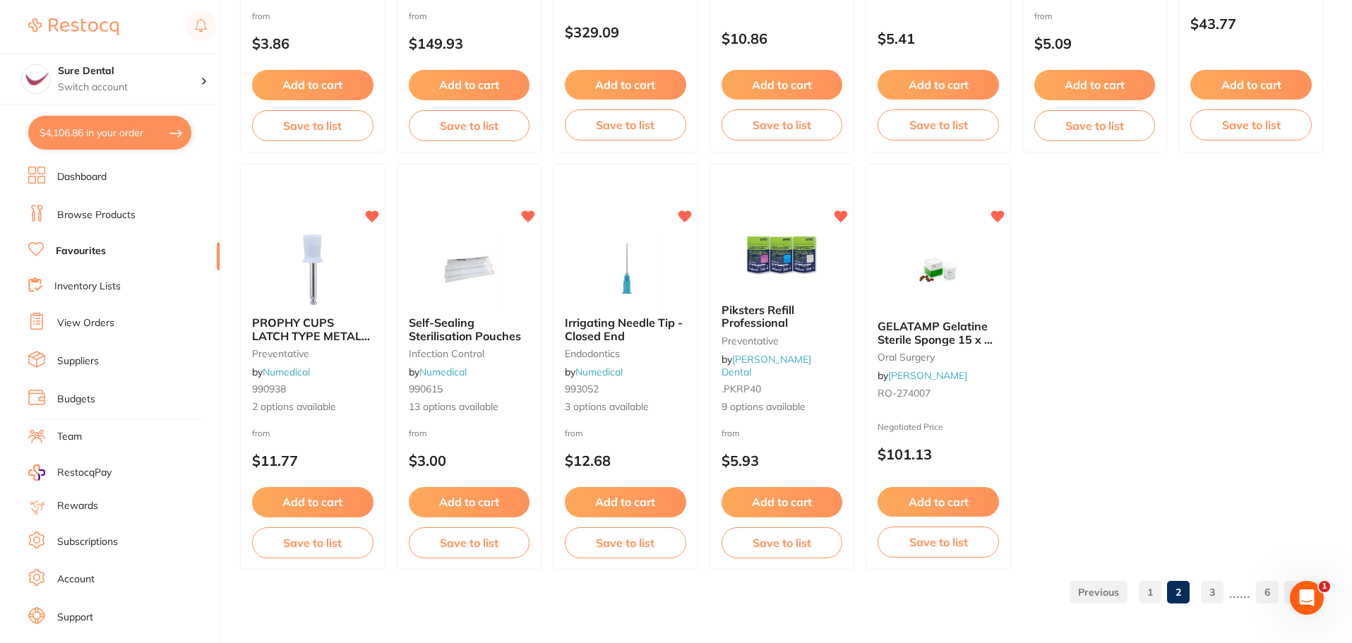
scroll to position [0, 0]
click at [1211, 592] on link "3" at bounding box center [1212, 592] width 23 height 28
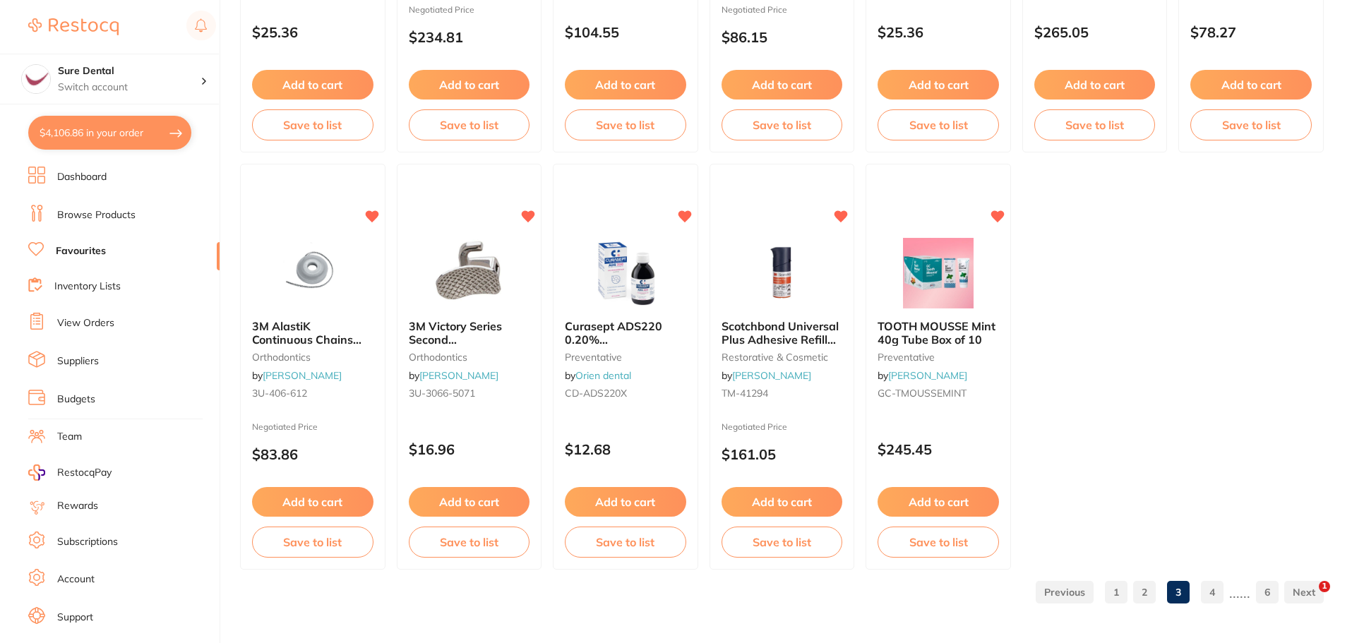
click at [1213, 593] on link "4" at bounding box center [1212, 592] width 23 height 28
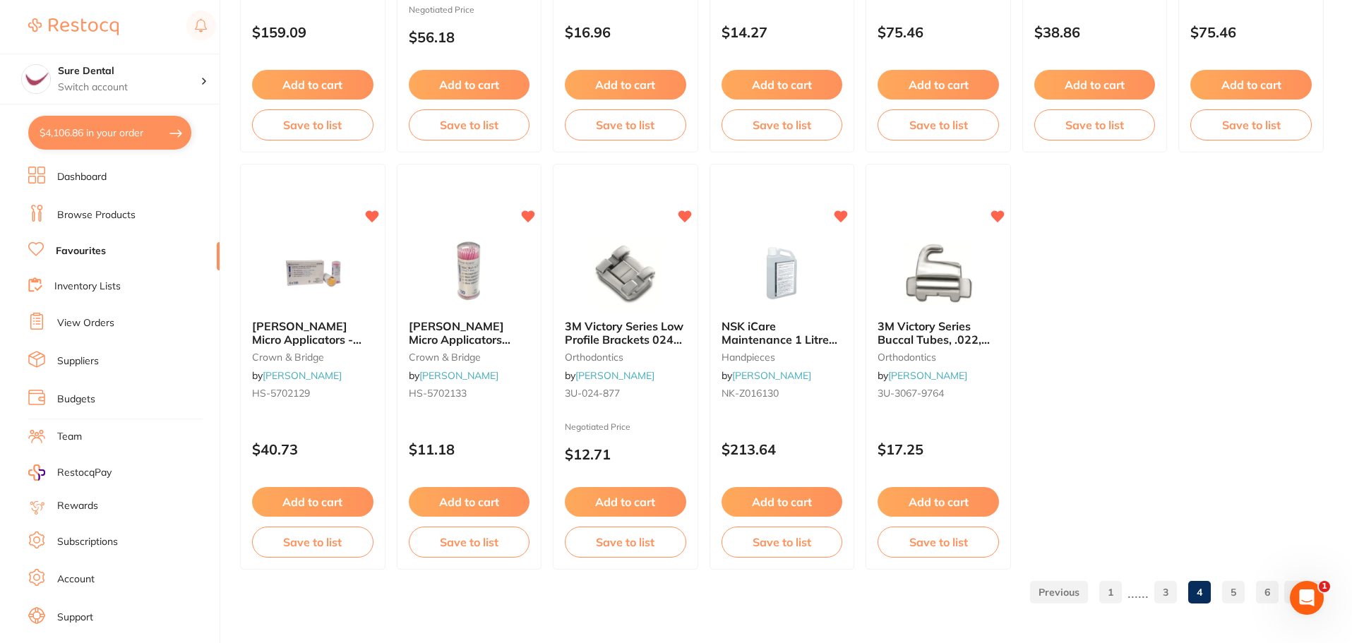
click at [1230, 589] on link "5" at bounding box center [1233, 592] width 23 height 28
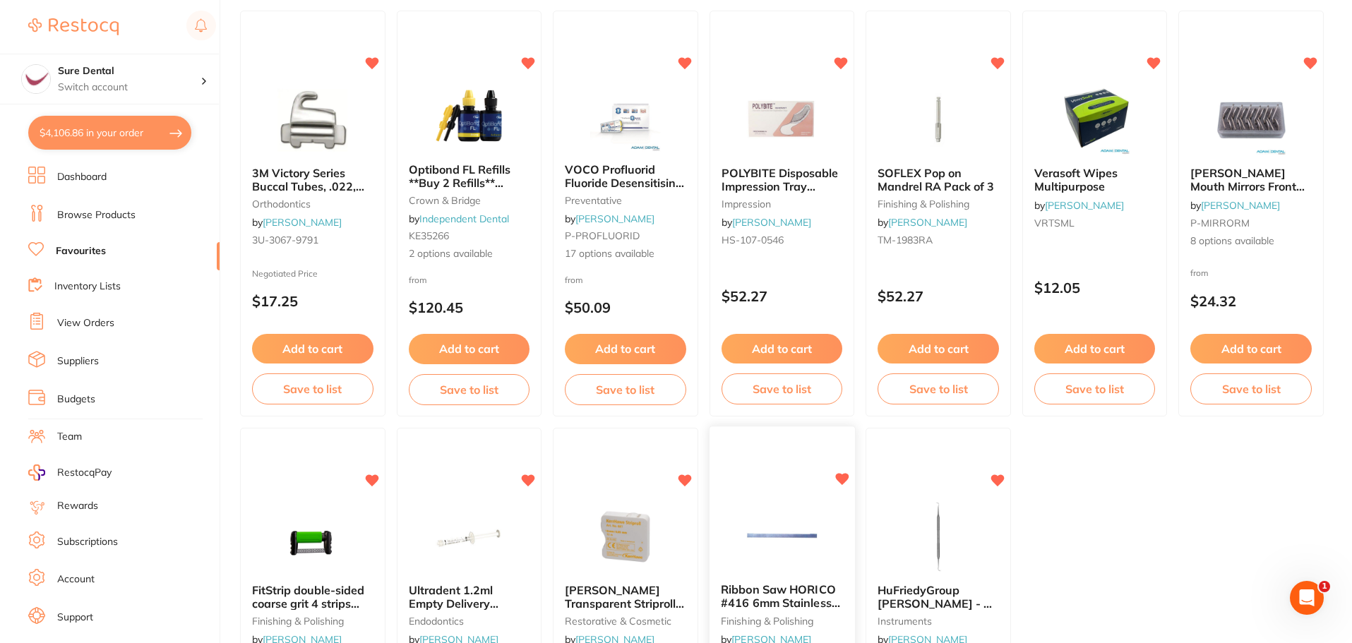
scroll to position [2851, 0]
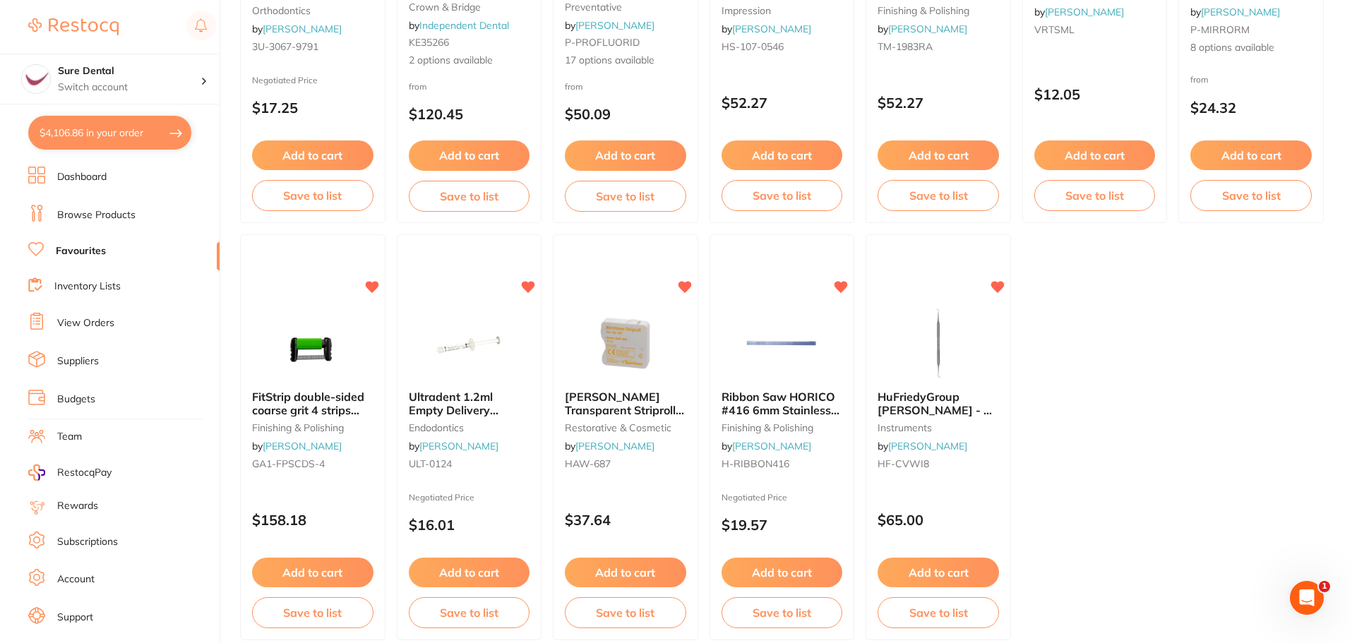
click at [473, 570] on button "Add to cart" at bounding box center [469, 573] width 121 height 30
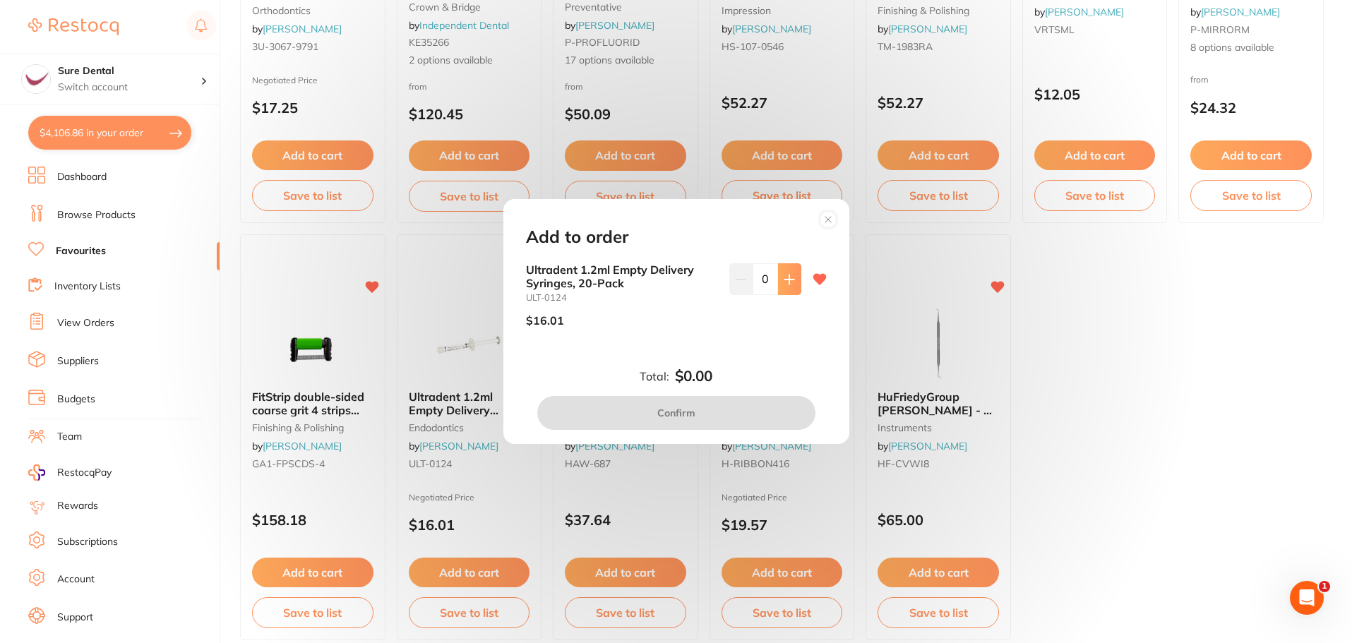
scroll to position [0, 0]
click at [784, 280] on icon at bounding box center [789, 279] width 11 height 11
type input "1"
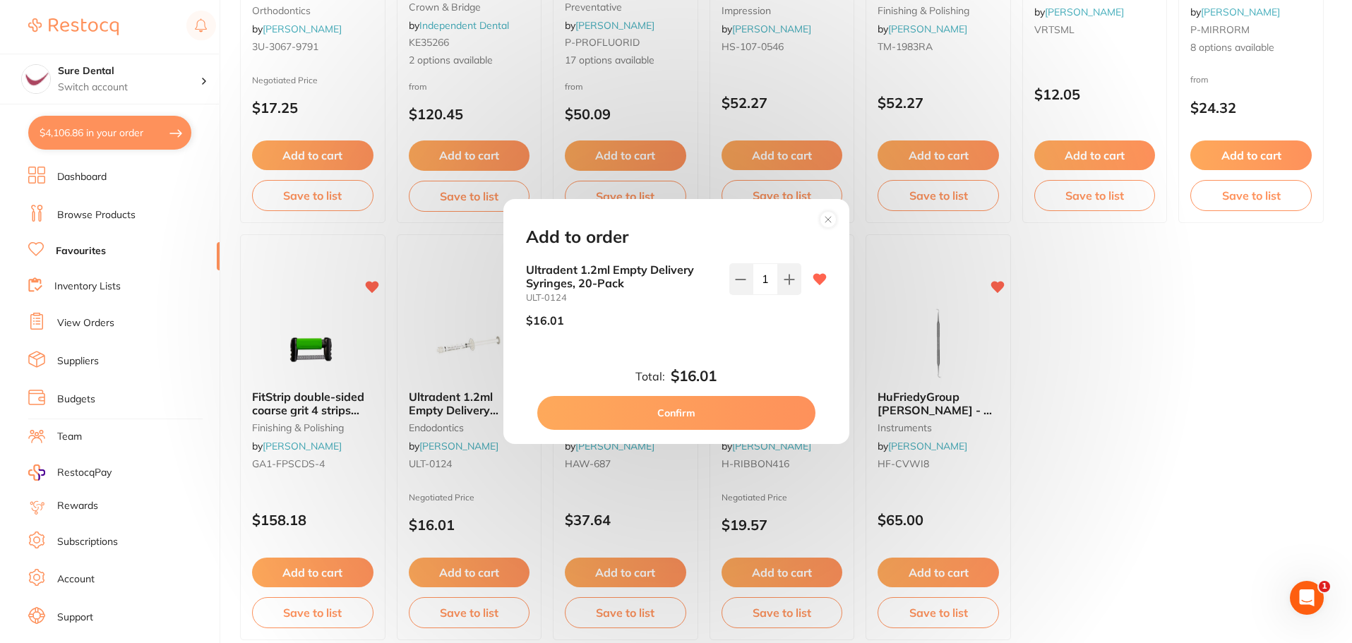
click at [681, 413] on button "Confirm" at bounding box center [676, 413] width 278 height 34
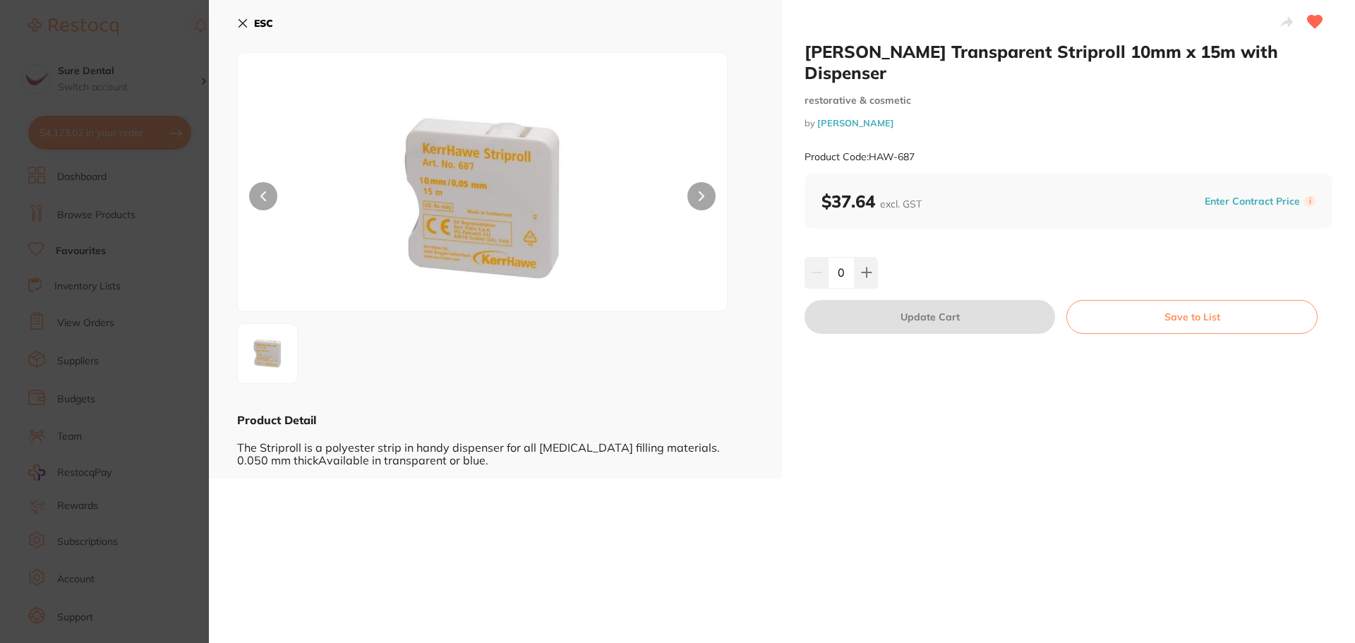
click at [238, 18] on icon at bounding box center [242, 23] width 11 height 11
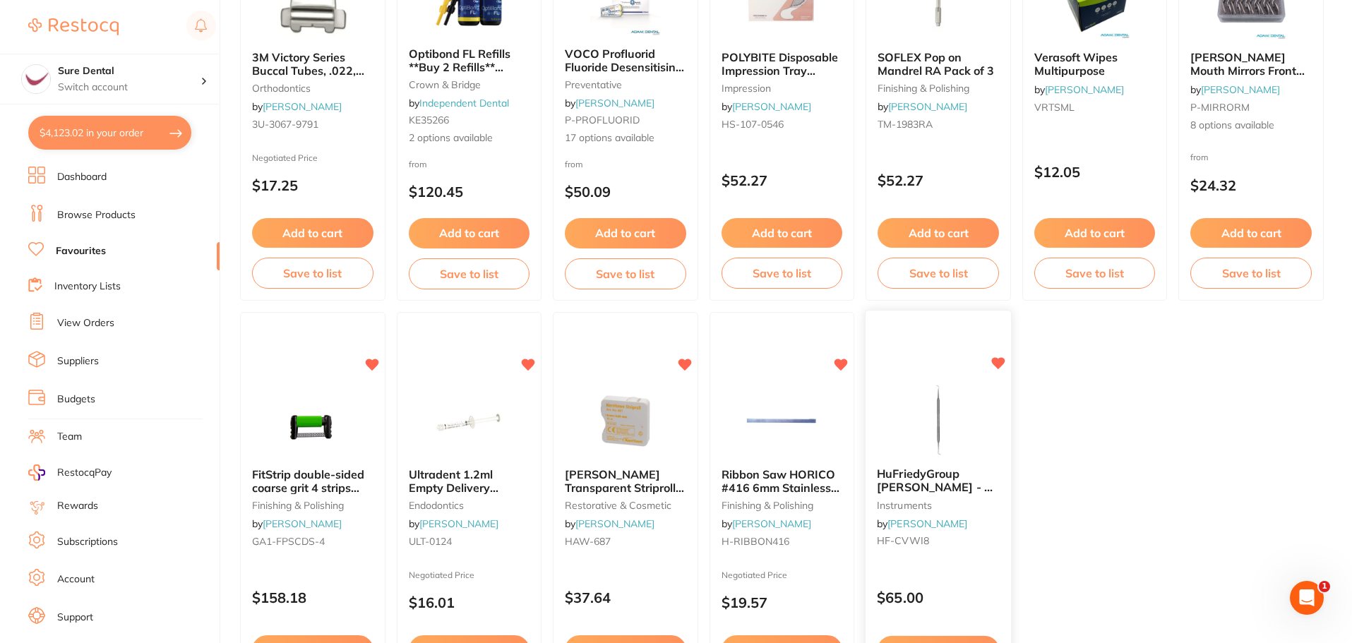
scroll to position [2780, 0]
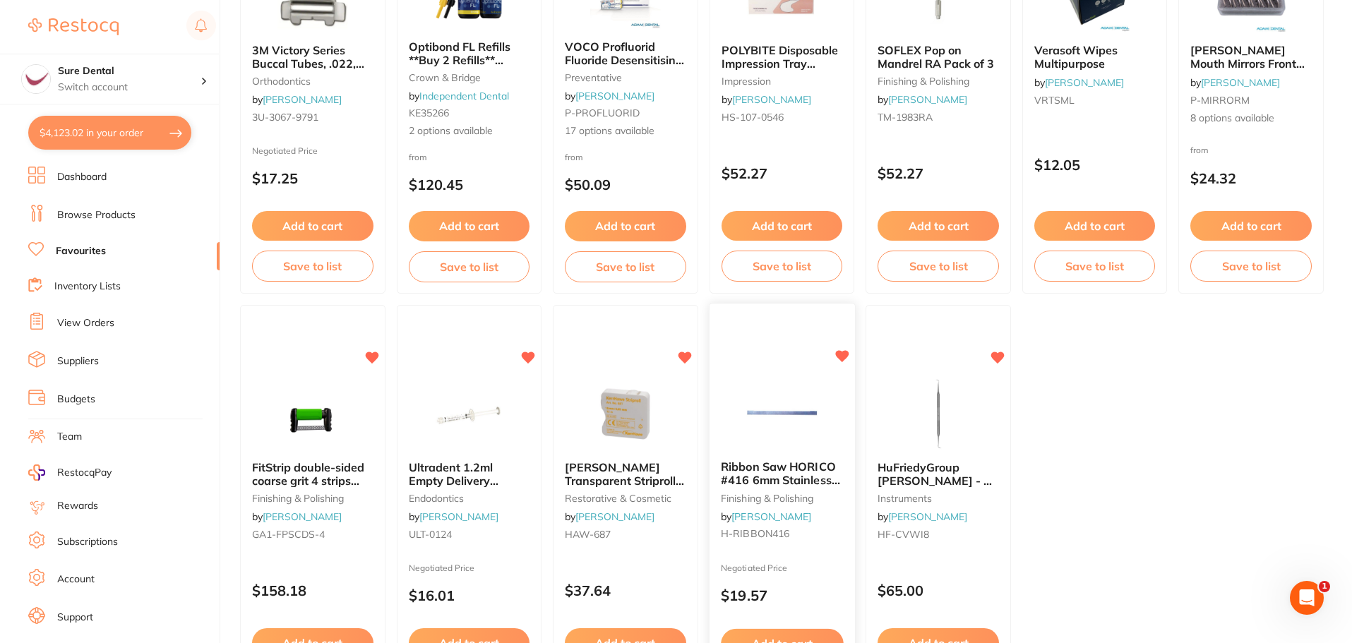
click at [812, 477] on span "Ribbon Saw HORICO #416 6mm Stainless Steel Single Sidex12" at bounding box center [780, 480] width 119 height 40
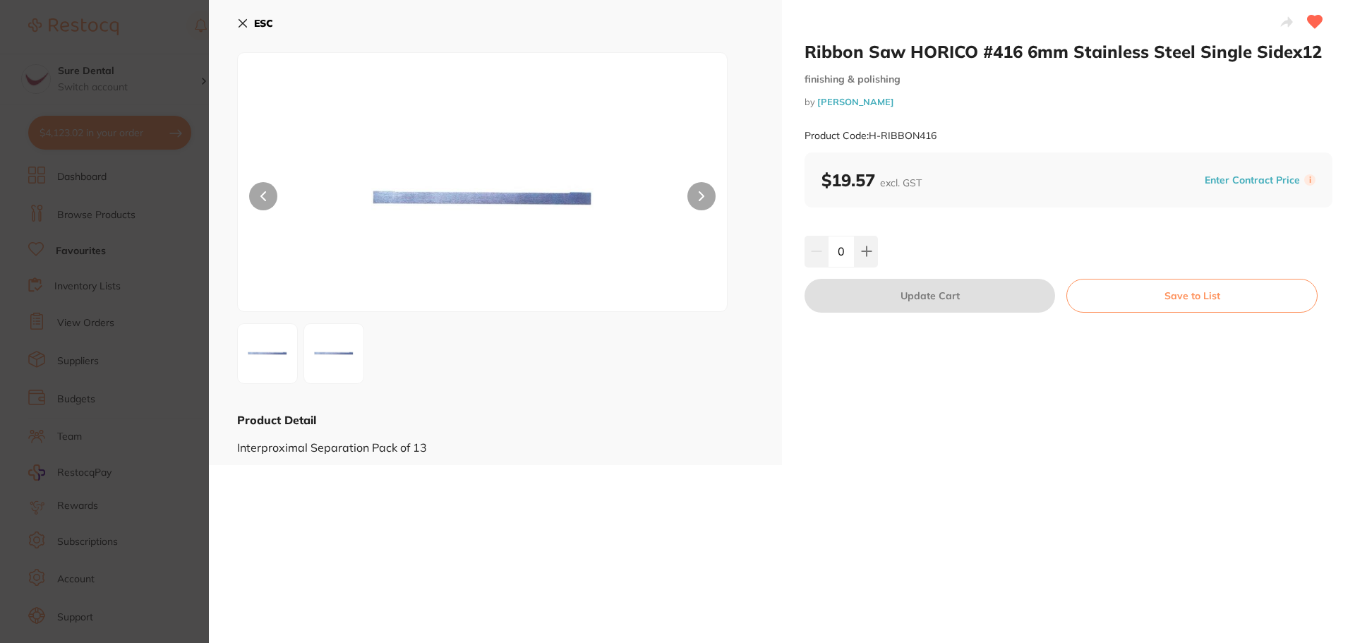
drag, startPoint x: 251, startPoint y: 18, endPoint x: 860, endPoint y: 487, distance: 769.2
click at [251, 18] on button "ESC" at bounding box center [255, 23] width 36 height 24
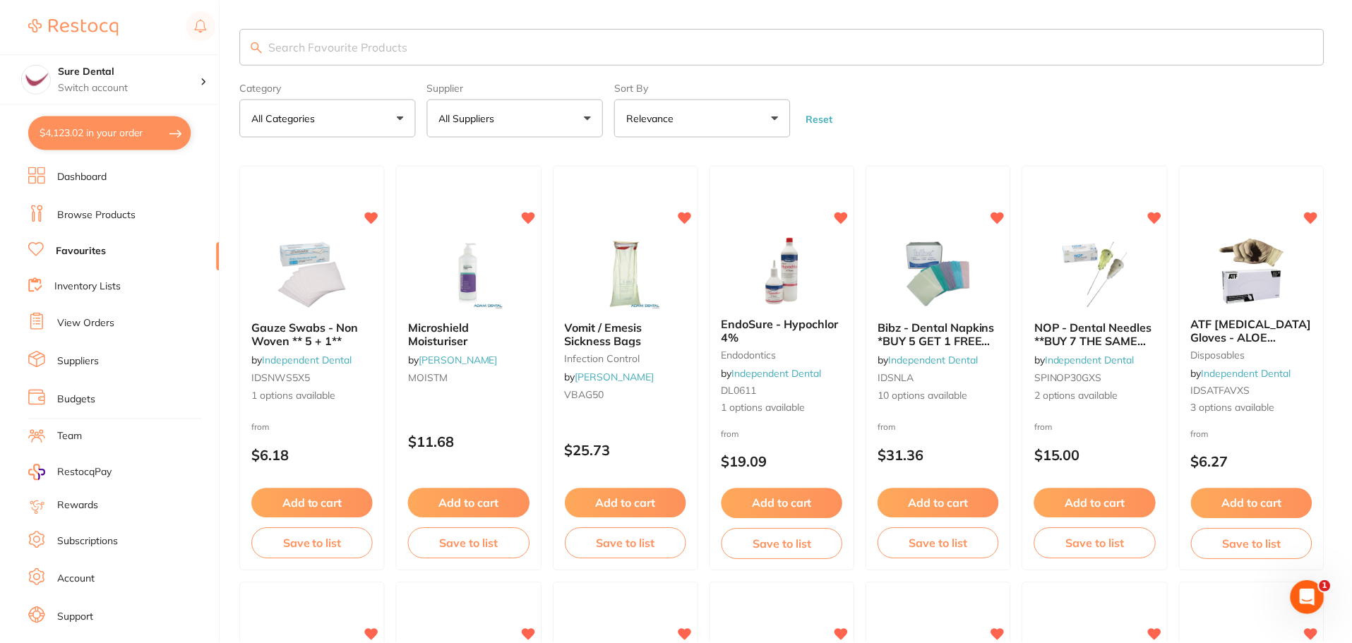
scroll to position [2780, 0]
